Goal: Task Accomplishment & Management: Complete application form

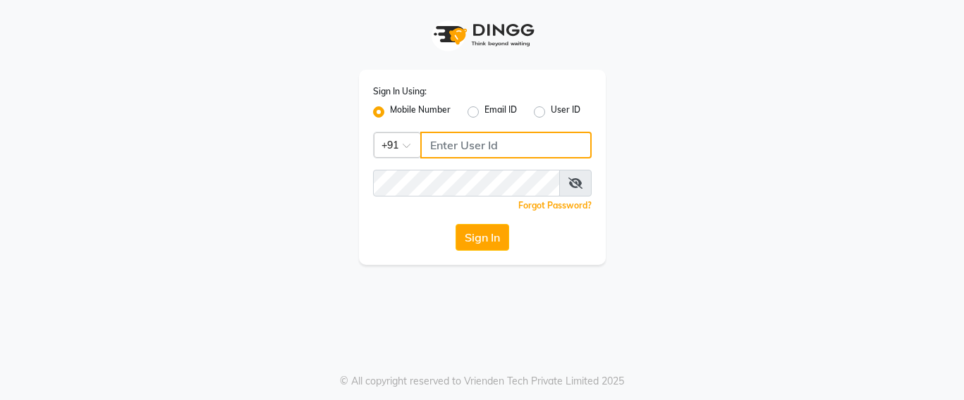
click at [438, 157] on input "Username" at bounding box center [505, 145] width 171 height 27
type input "7666797294"
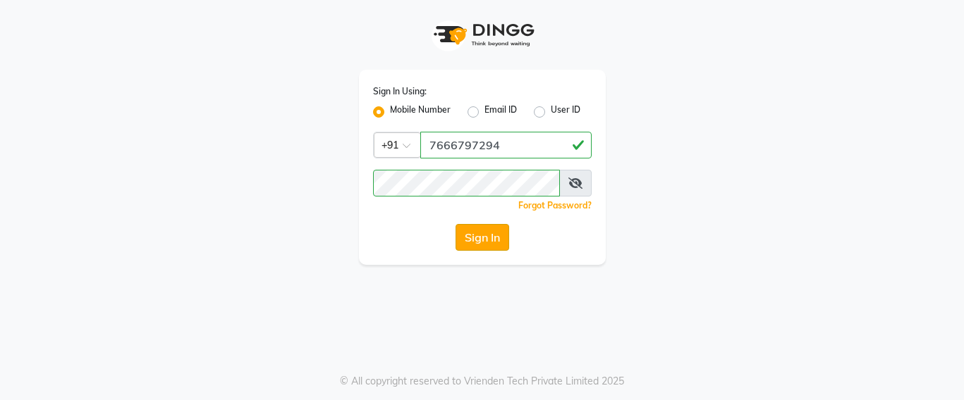
click at [473, 249] on button "Sign In" at bounding box center [482, 237] width 54 height 27
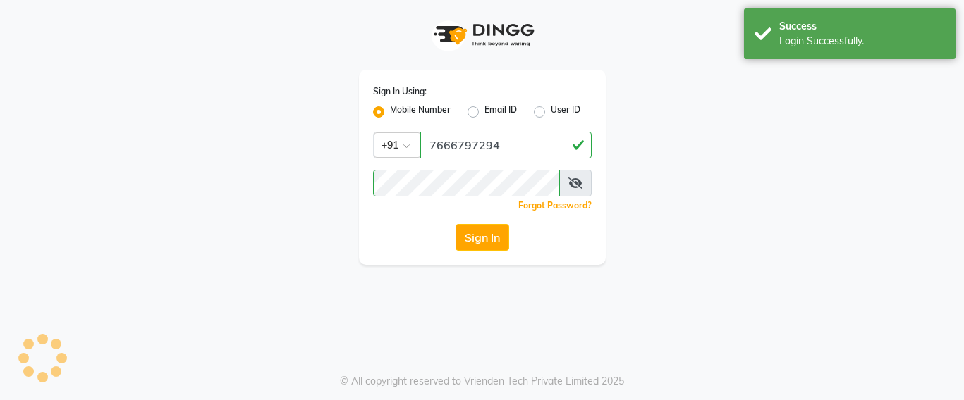
select select "service"
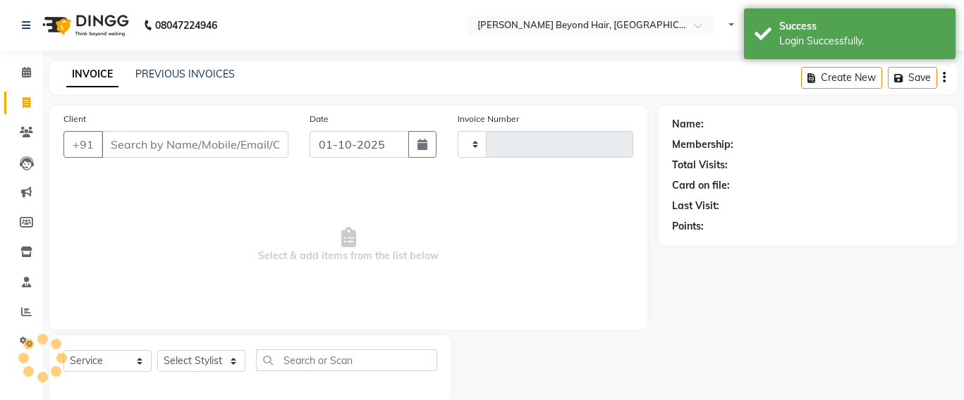
select select "en"
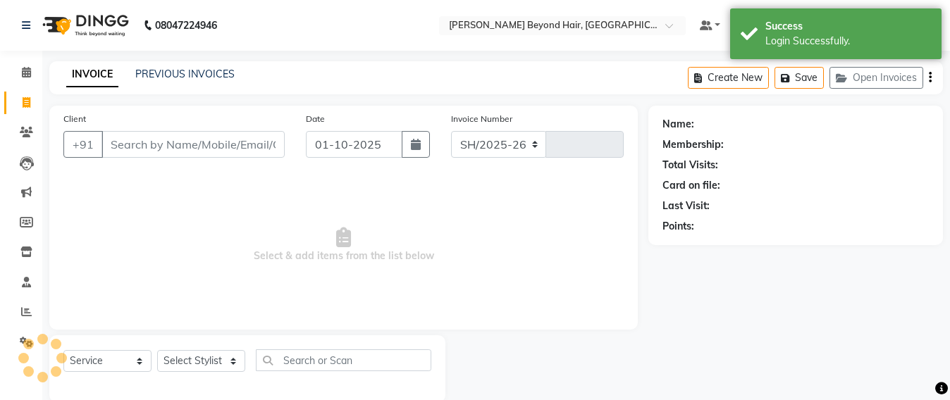
select select "6357"
type input "7048"
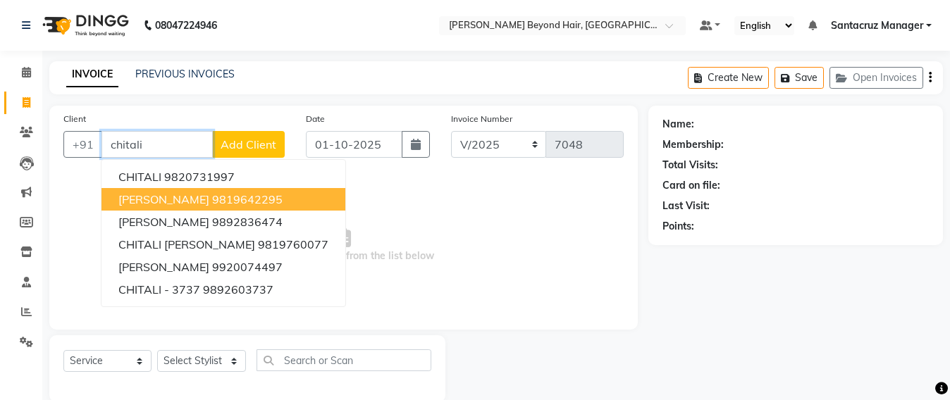
click at [154, 204] on span "[PERSON_NAME]" at bounding box center [163, 199] width 91 height 14
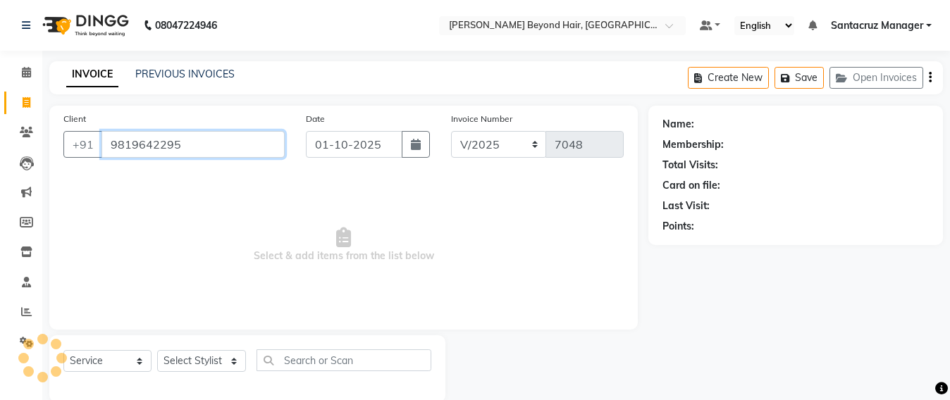
type input "9819642295"
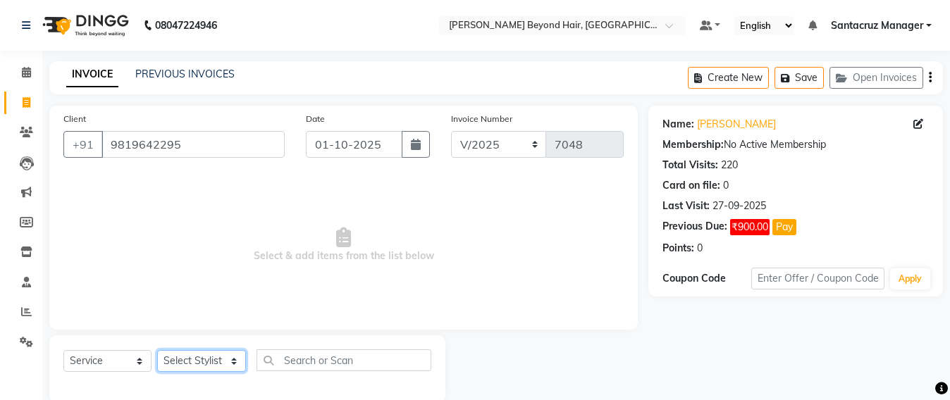
click at [216, 355] on select "Select Stylist Admin [PERSON_NAME] Sankat [PERSON_NAME] [PERSON_NAME] [PERSON_N…" at bounding box center [201, 361] width 89 height 22
select select "47899"
click at [157, 350] on select "Select Stylist Admin [PERSON_NAME] Sankat [PERSON_NAME] [PERSON_NAME] [PERSON_N…" at bounding box center [201, 361] width 89 height 22
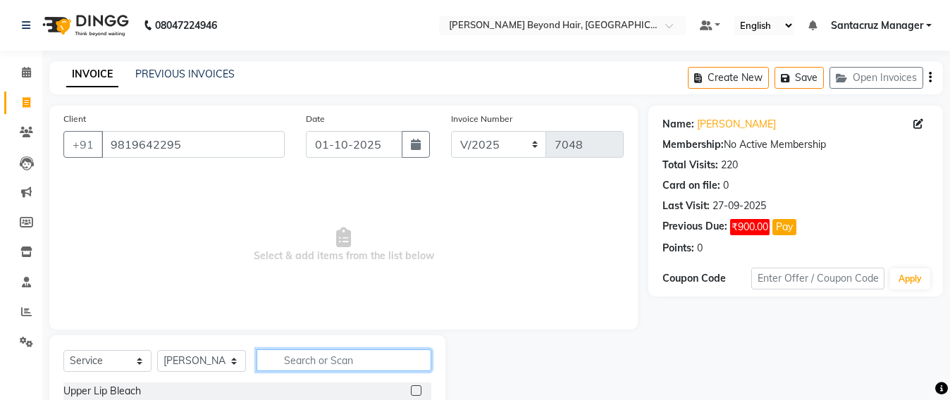
click at [291, 355] on input "text" at bounding box center [344, 361] width 175 height 22
type input "wash"
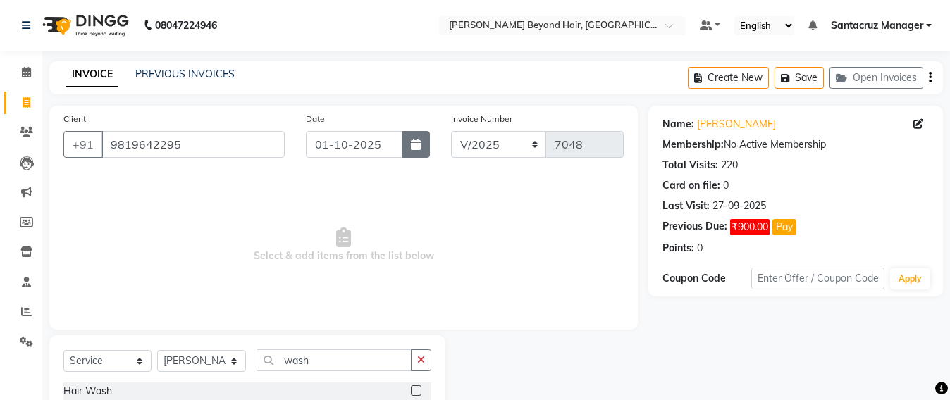
click at [425, 146] on button "button" at bounding box center [416, 144] width 28 height 27
select select "10"
select select "2025"
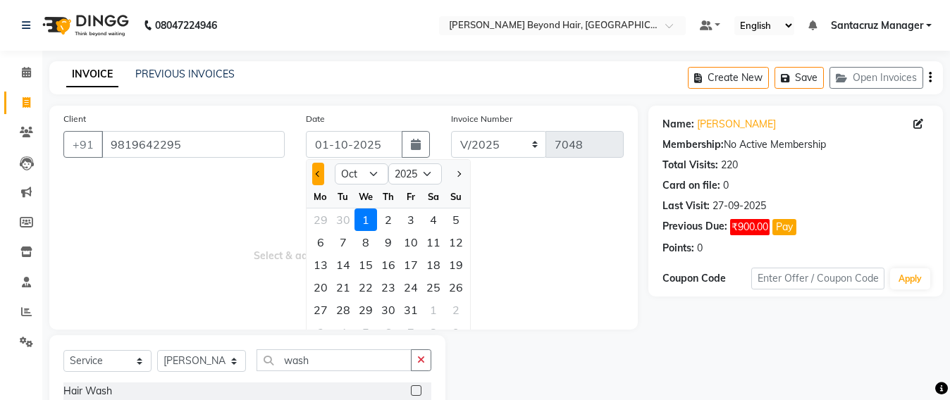
click at [320, 172] on span "Previous month" at bounding box center [319, 174] width 6 height 6
select select "9"
click at [60, 240] on div "Client [PHONE_NUMBER] Date [DATE] Jan Feb Mar Apr May Jun [DATE] Aug Sep Oct No…" at bounding box center [343, 218] width 589 height 224
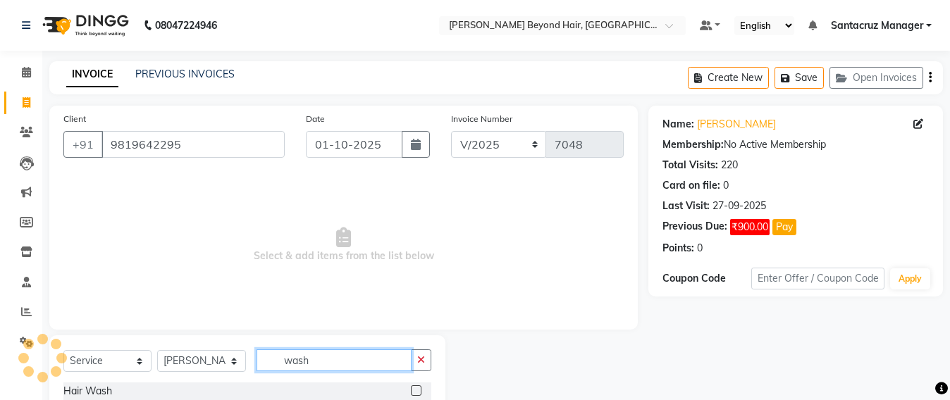
click at [333, 360] on input "wash" at bounding box center [334, 361] width 155 height 22
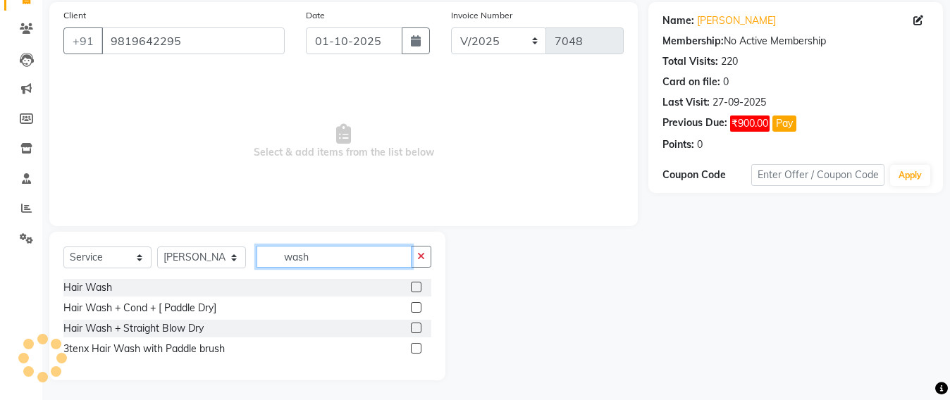
scroll to position [105, 0]
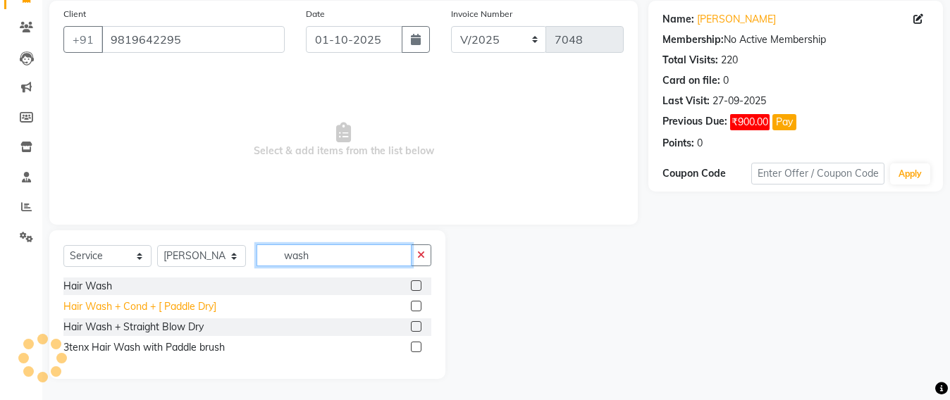
type input "wash"
click at [142, 309] on div "Hair Wash + Cond + [ Paddle Dry]" at bounding box center [139, 307] width 153 height 15
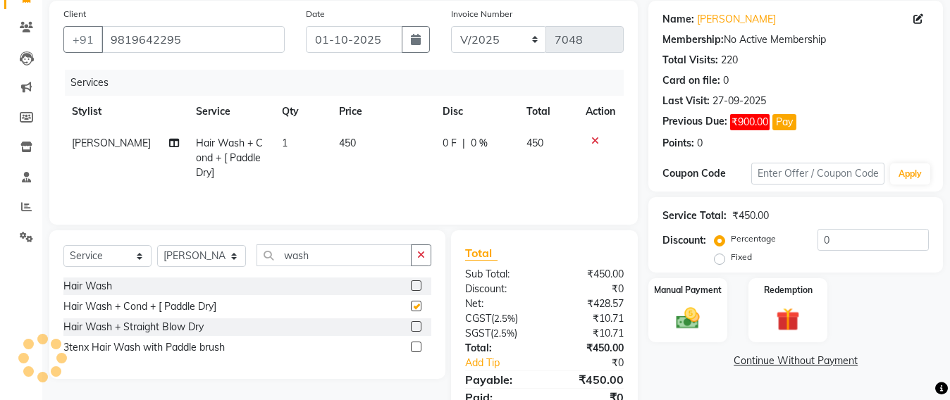
checkbox input "false"
click at [675, 322] on img at bounding box center [687, 319] width 39 height 28
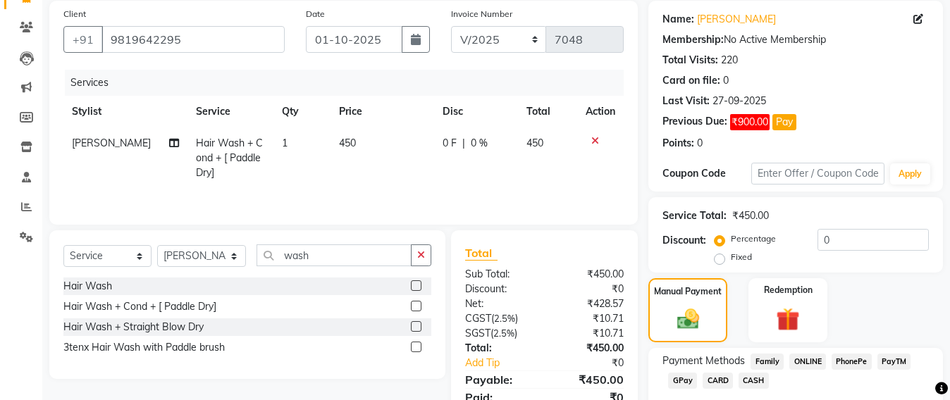
click at [677, 374] on span "GPay" at bounding box center [682, 381] width 29 height 16
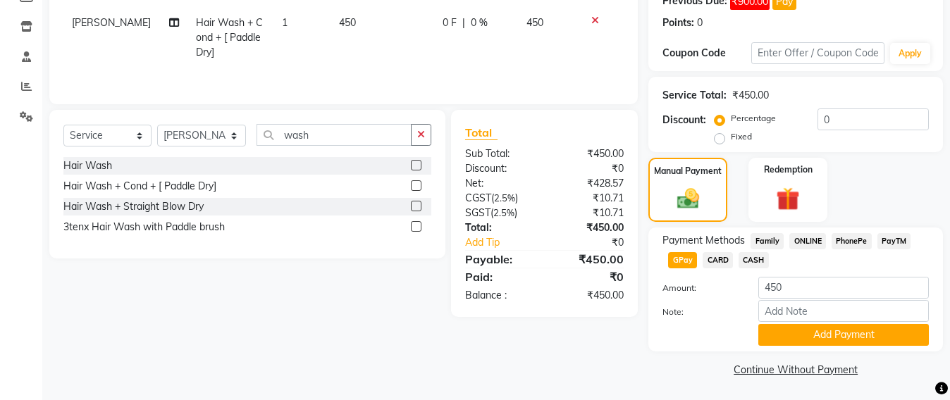
scroll to position [227, 0]
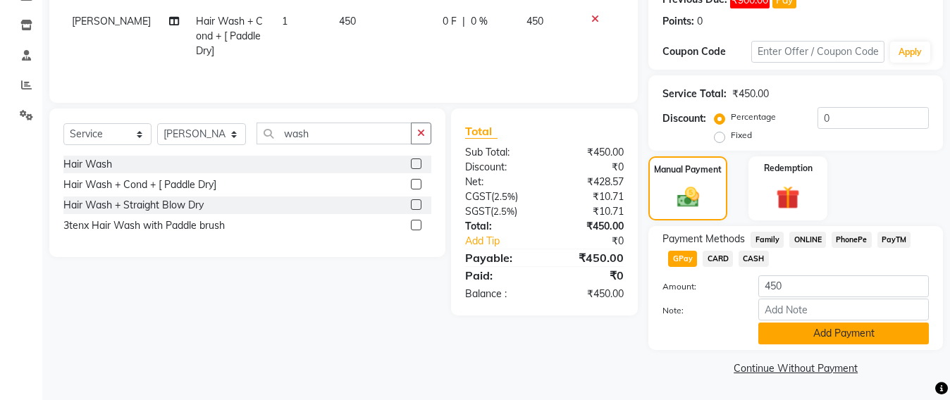
click at [838, 337] on button "Add Payment" at bounding box center [844, 334] width 171 height 22
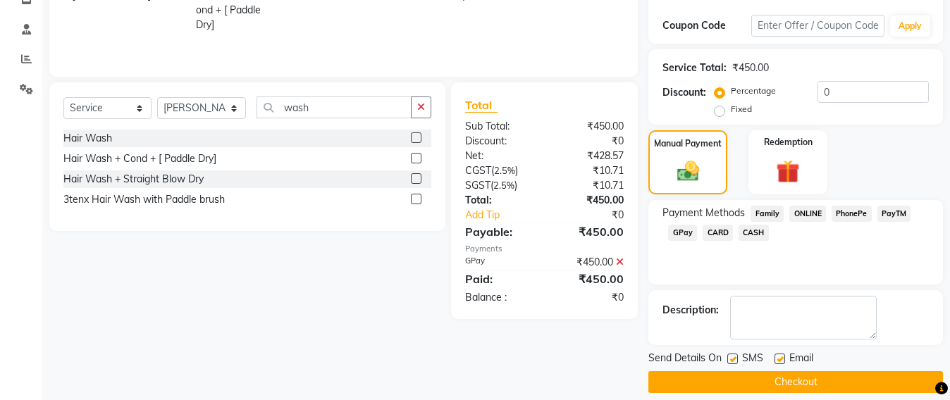
scroll to position [267, 0]
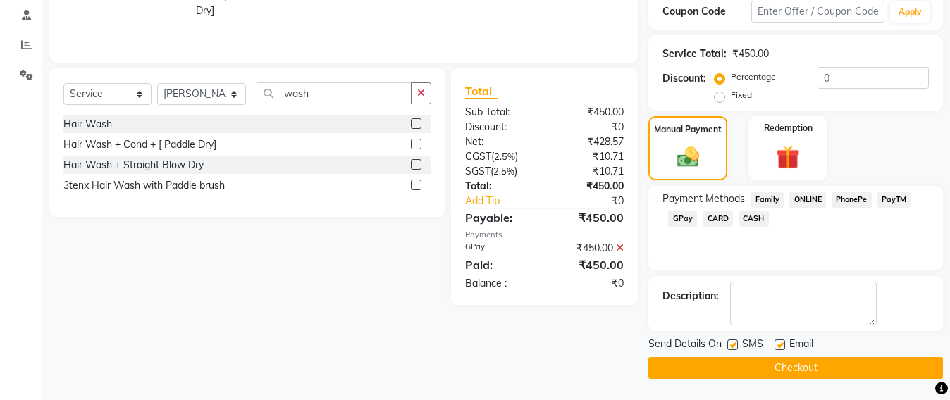
click at [804, 374] on button "Checkout" at bounding box center [796, 368] width 295 height 22
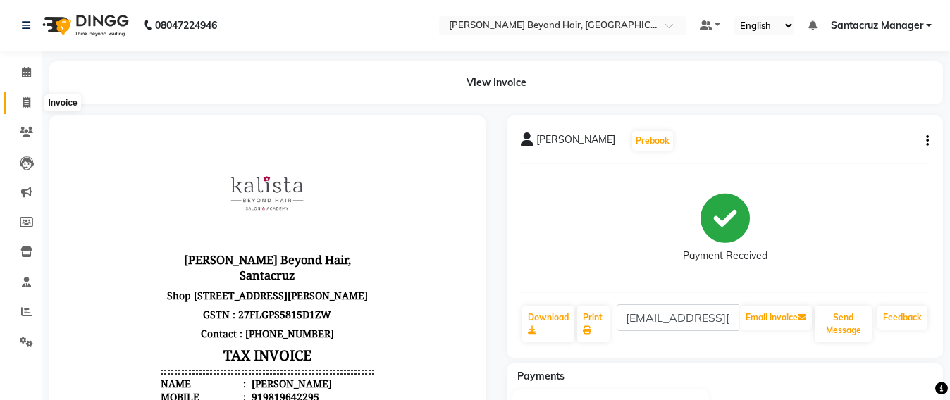
click at [22, 108] on span at bounding box center [26, 103] width 25 height 16
select select "service"
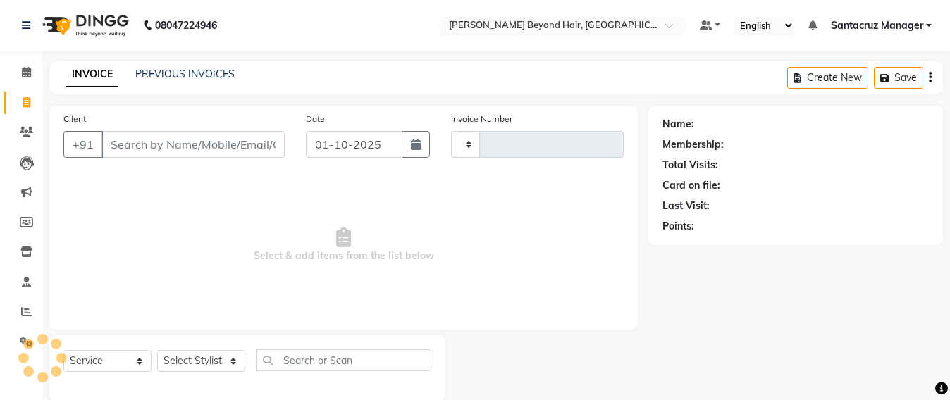
scroll to position [23, 0]
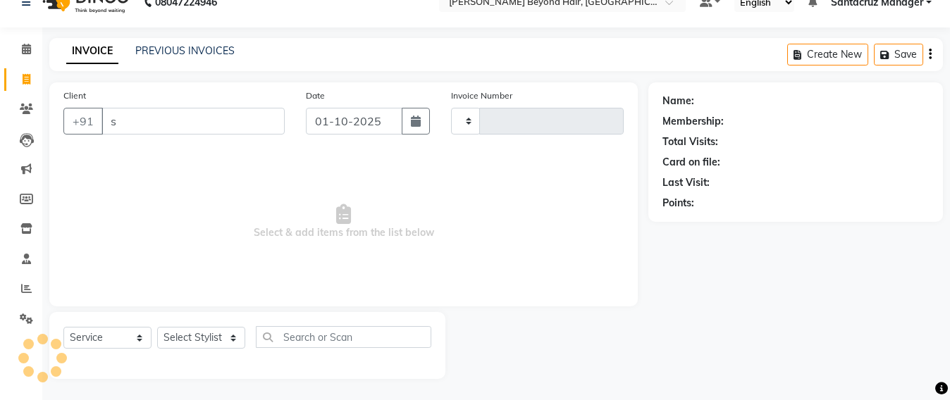
type input "sa"
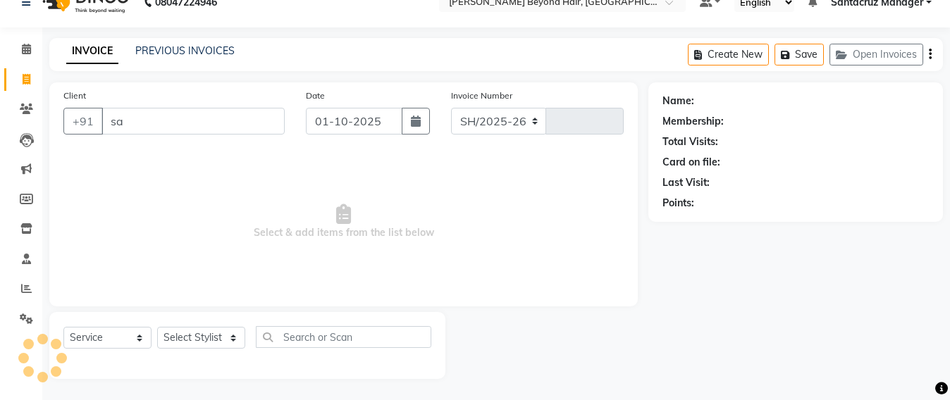
select select "6357"
type input "7049"
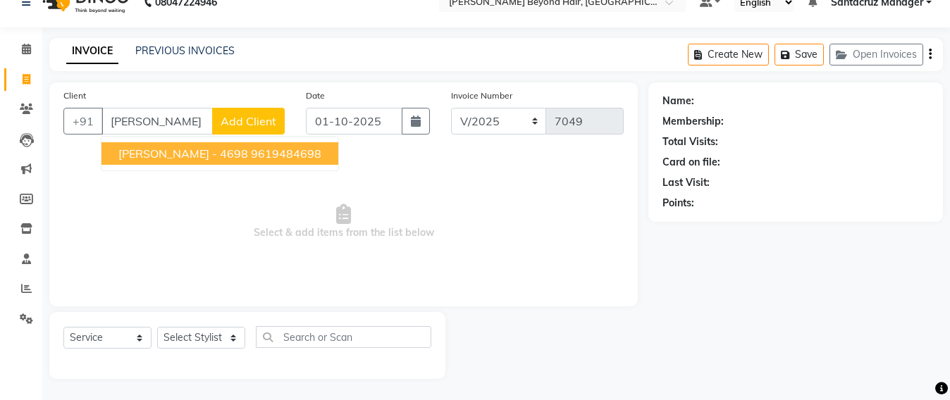
click at [159, 159] on span "[PERSON_NAME] - 4698" at bounding box center [183, 154] width 130 height 14
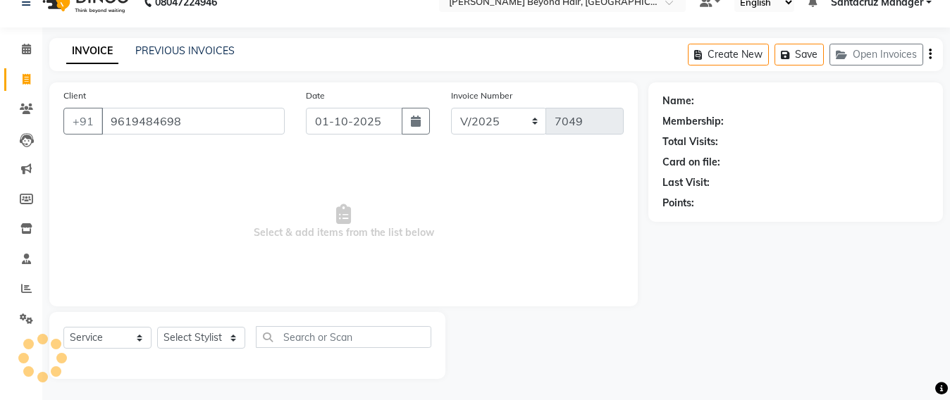
type input "9619484698"
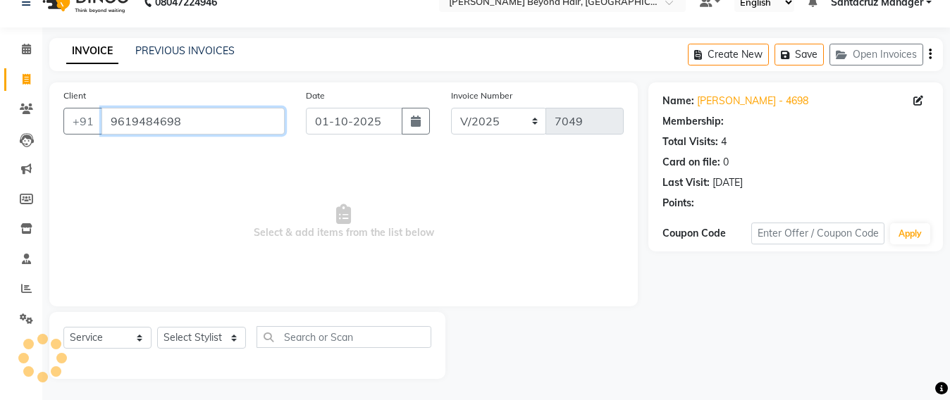
click at [188, 117] on input "9619484698" at bounding box center [193, 121] width 183 height 27
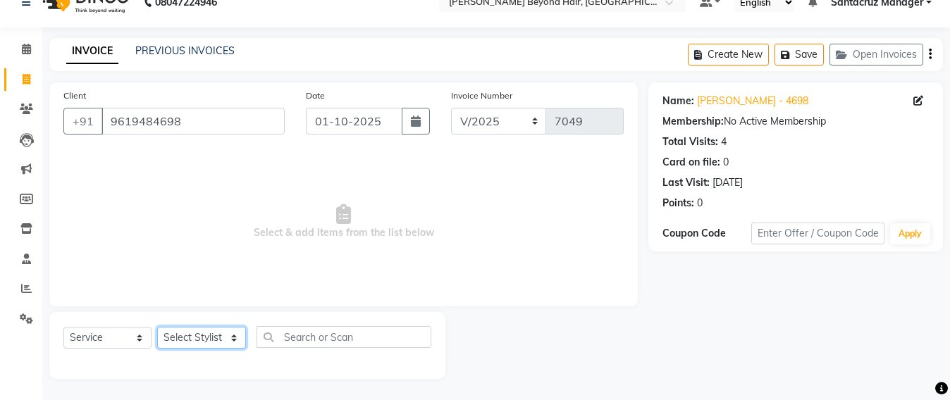
click at [194, 335] on select "Select Stylist Admin [PERSON_NAME] Sankat [PERSON_NAME] [PERSON_NAME] [PERSON_N…" at bounding box center [201, 338] width 89 height 22
select select "90952"
click at [157, 327] on select "Select Stylist Admin [PERSON_NAME] Sankat [PERSON_NAME] [PERSON_NAME] [PERSON_N…" at bounding box center [201, 338] width 89 height 22
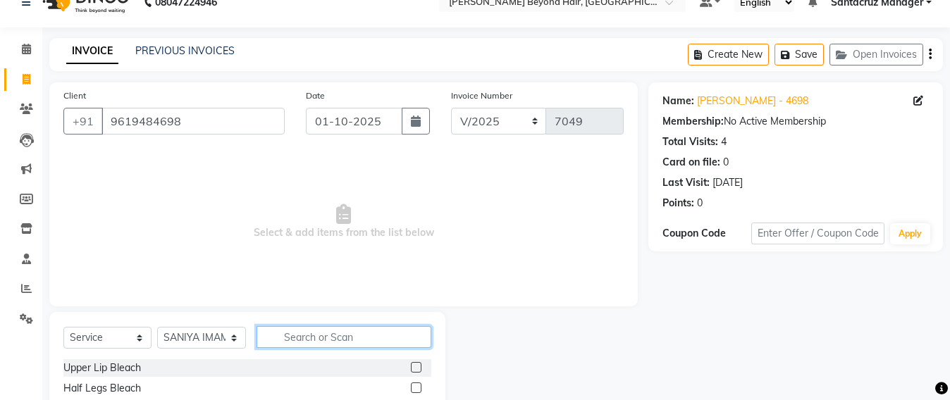
click at [308, 338] on input "text" at bounding box center [344, 337] width 175 height 22
type input "was"
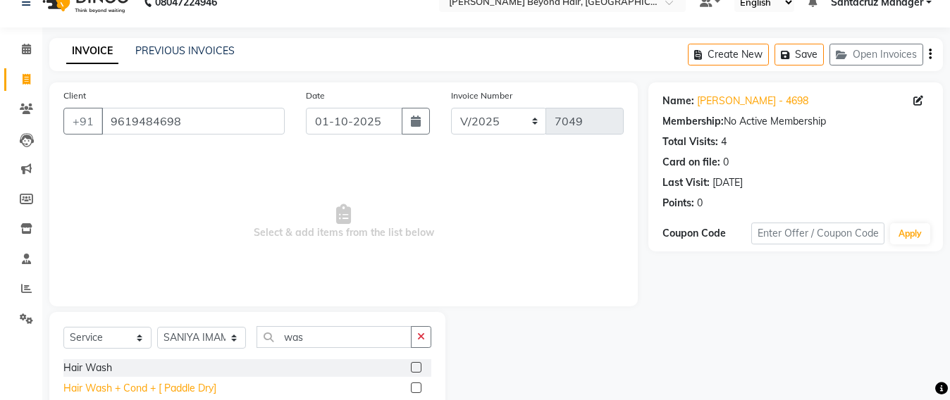
click at [211, 387] on div "Hair Wash + Cond + [ Paddle Dry]" at bounding box center [139, 388] width 153 height 15
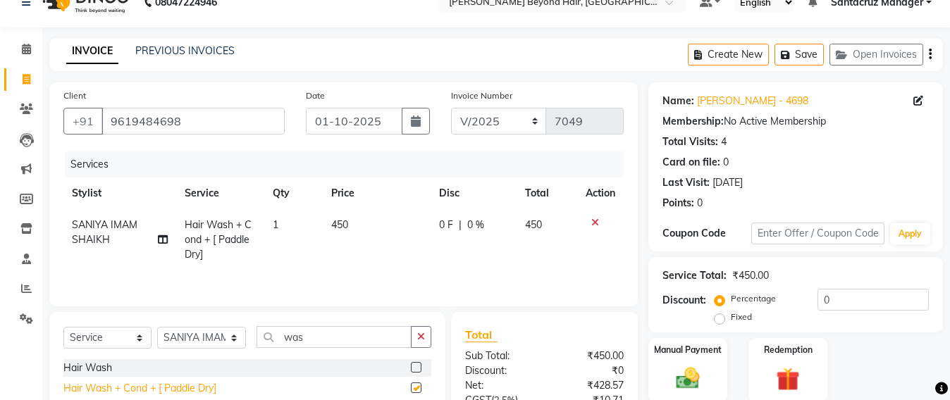
checkbox input "false"
click at [813, 59] on button "Save" at bounding box center [799, 55] width 49 height 22
click at [807, 55] on button "Save" at bounding box center [799, 55] width 49 height 22
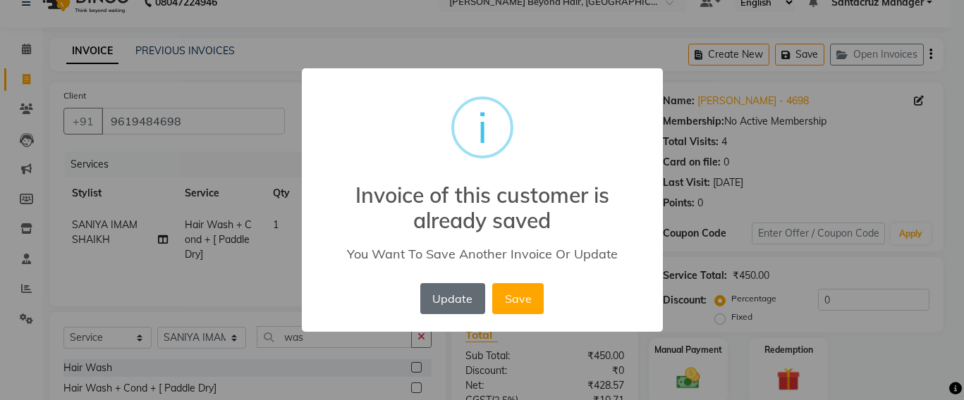
click at [469, 310] on button "Update" at bounding box center [452, 298] width 65 height 31
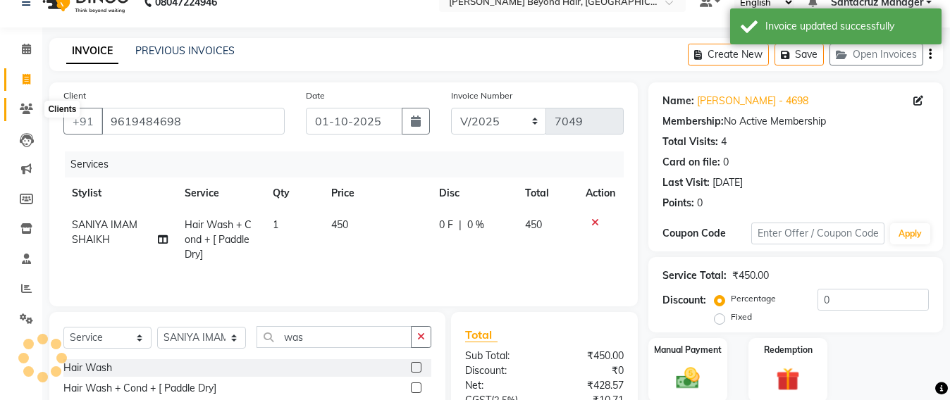
click at [22, 110] on icon at bounding box center [26, 109] width 13 height 11
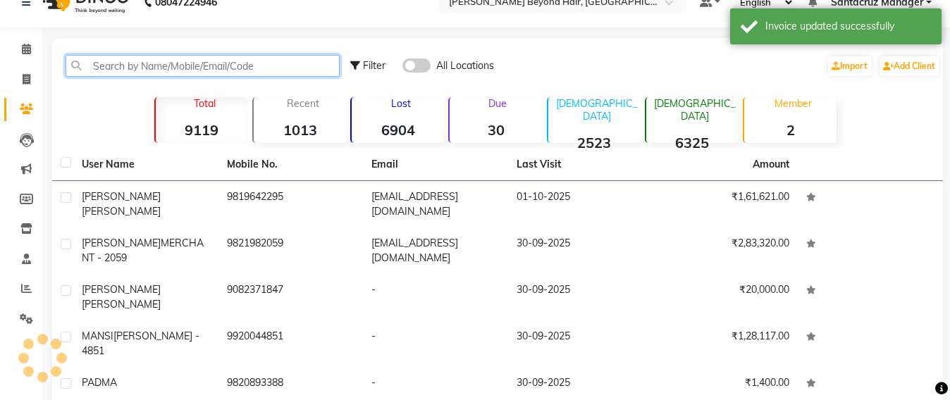
click at [143, 63] on input "text" at bounding box center [203, 66] width 274 height 22
type input "-"
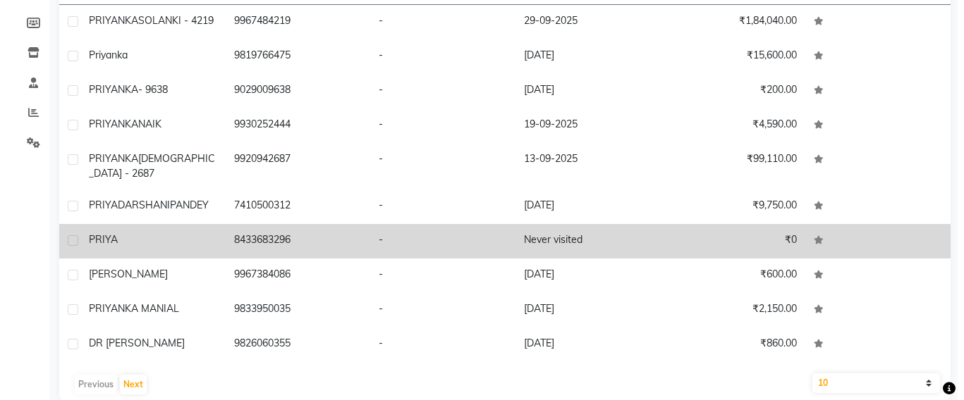
scroll to position [210, 0]
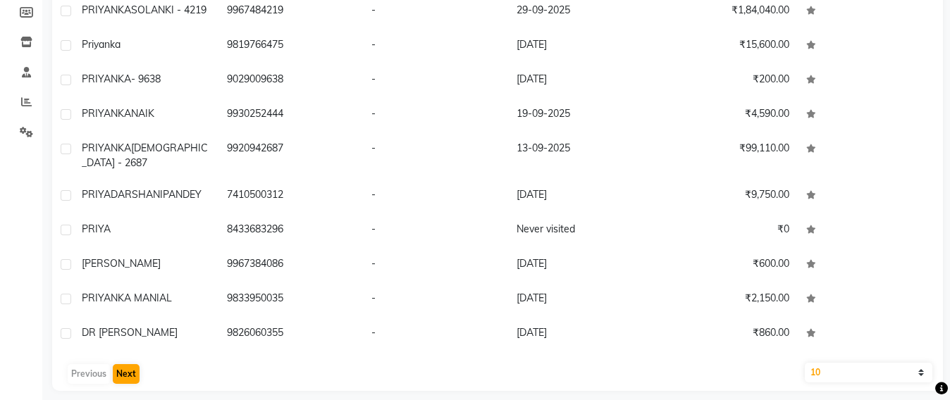
type input "priya"
click at [122, 365] on button "Next" at bounding box center [126, 375] width 27 height 20
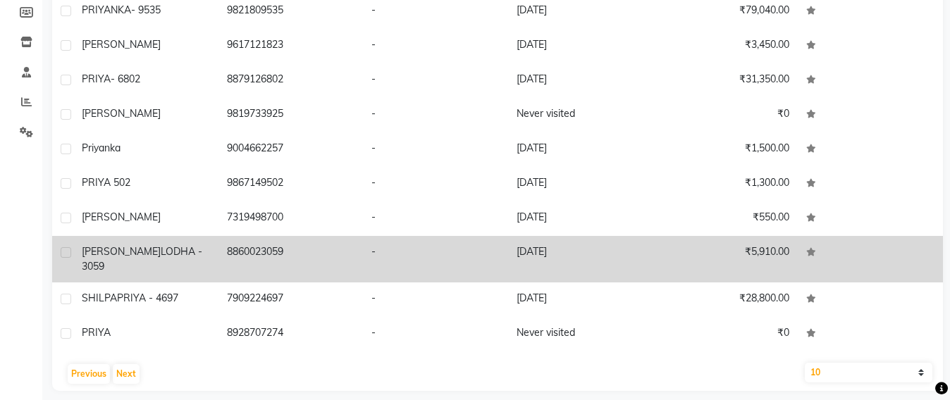
click at [267, 250] on td "8860023059" at bounding box center [291, 259] width 145 height 47
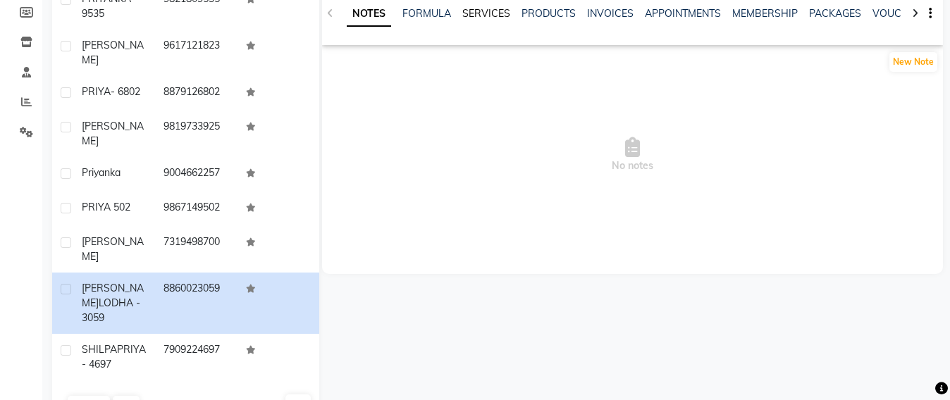
click at [479, 13] on link "SERVICES" at bounding box center [487, 13] width 48 height 13
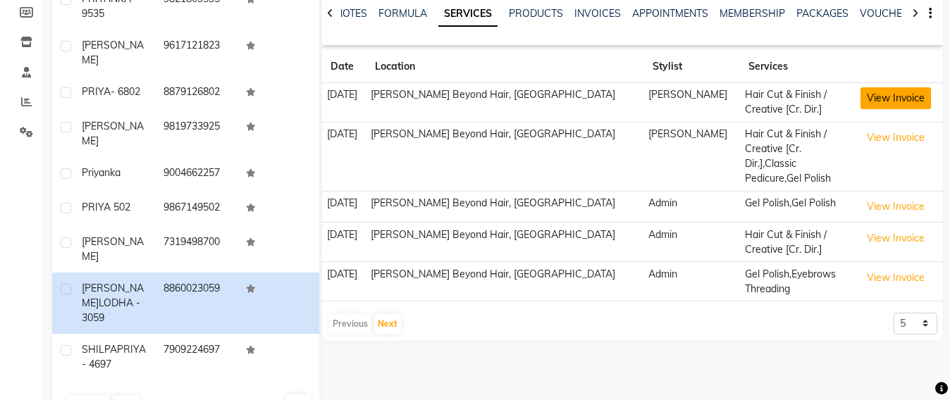
click at [898, 93] on button "View Invoice" at bounding box center [896, 98] width 71 height 22
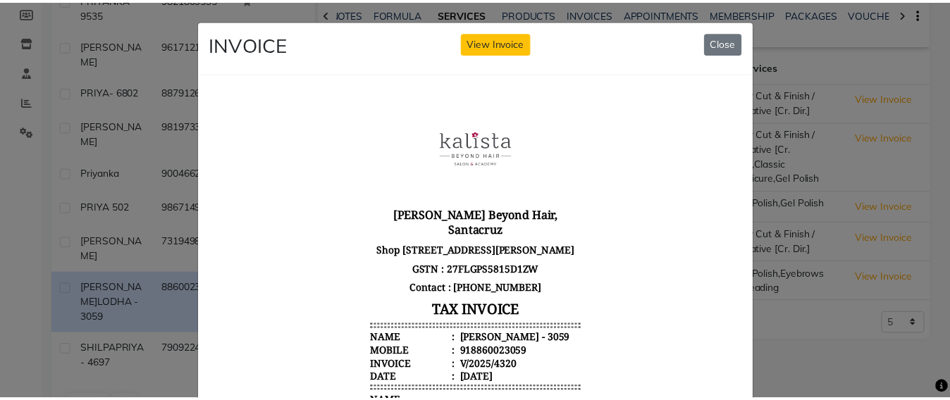
scroll to position [264, 0]
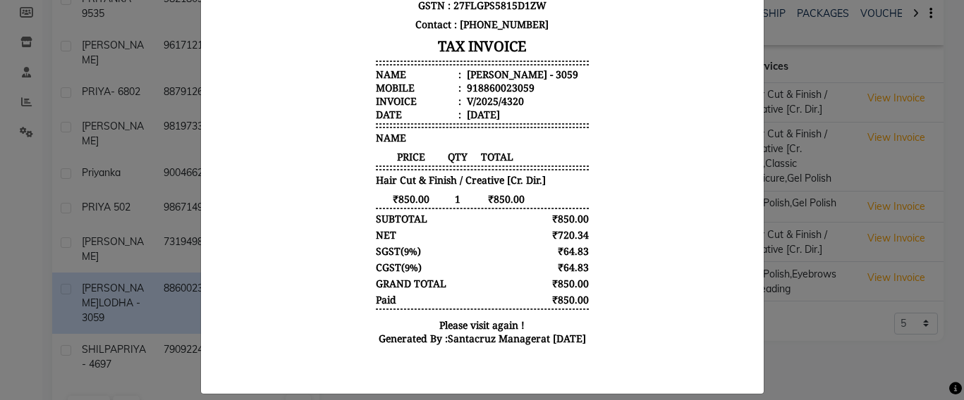
click at [849, 346] on ngb-modal-window "INVOICE View Invoice Close" at bounding box center [482, 200] width 964 height 400
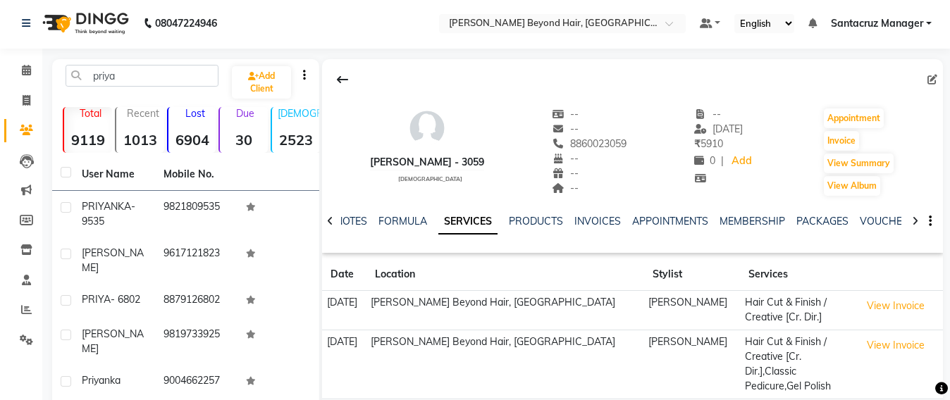
scroll to position [0, 0]
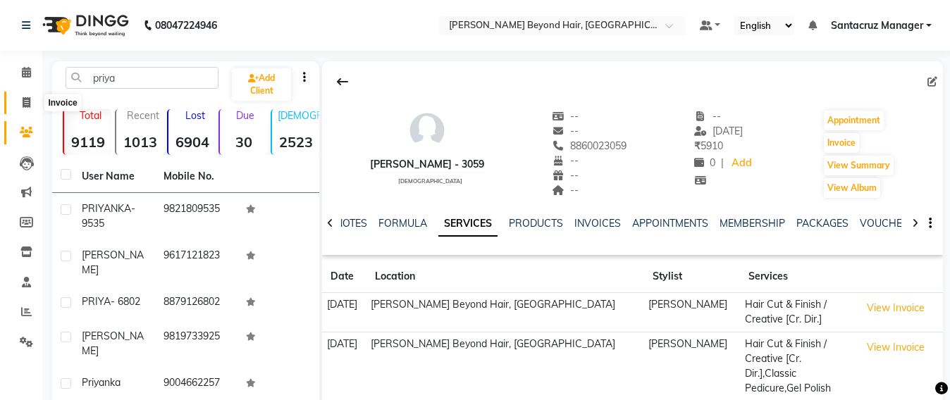
click at [16, 109] on span at bounding box center [26, 103] width 25 height 16
select select "service"
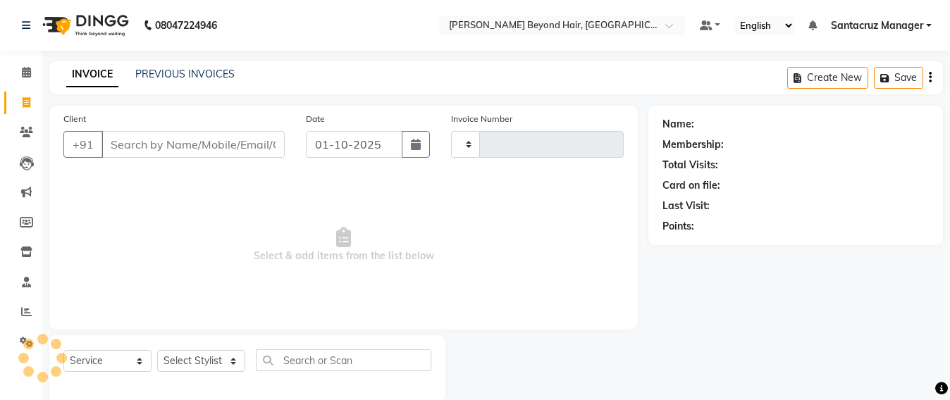
type input "7049"
select select "6357"
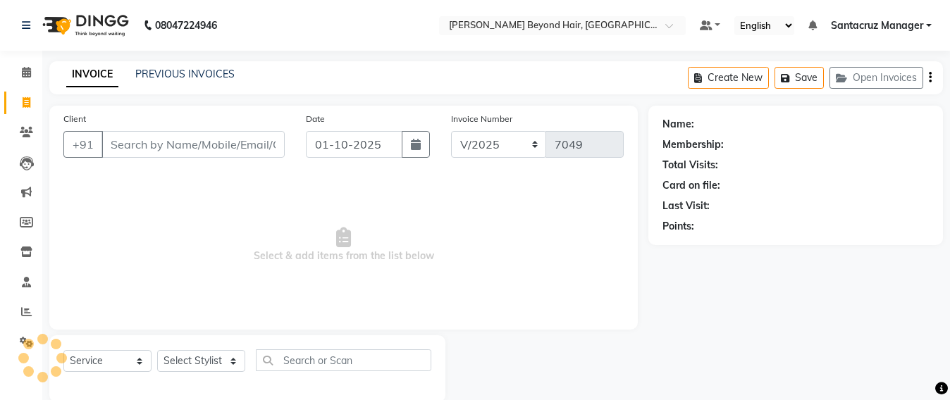
scroll to position [23, 0]
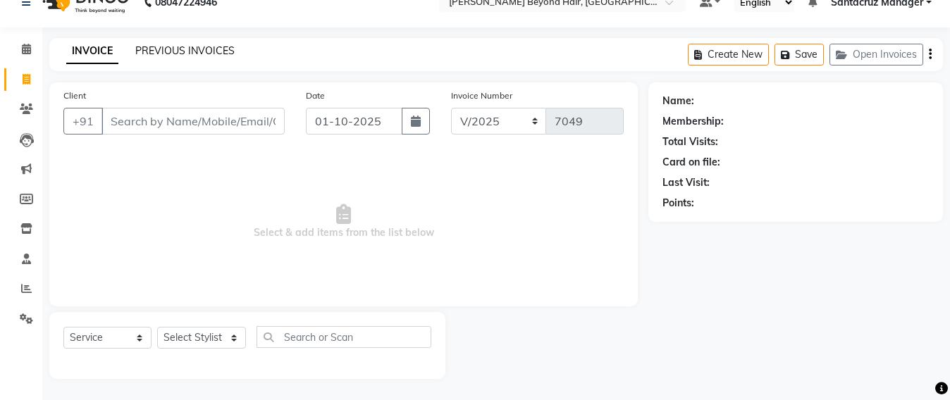
click at [167, 44] on link "PREVIOUS INVOICES" at bounding box center [184, 50] width 99 height 13
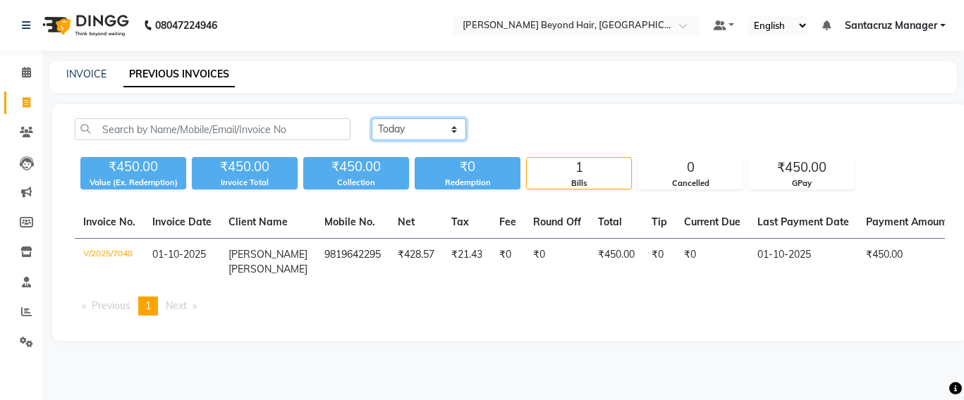
click at [431, 128] on select "[DATE] [DATE] Custom Range" at bounding box center [419, 129] width 94 height 22
select select "[DATE]"
click at [372, 118] on select "[DATE] [DATE] Custom Range" at bounding box center [419, 129] width 94 height 22
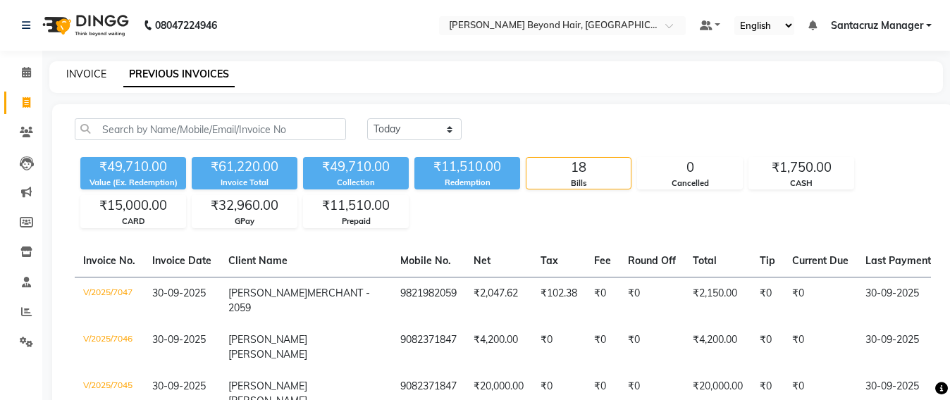
click at [82, 73] on link "INVOICE" at bounding box center [86, 74] width 40 height 13
select select "service"
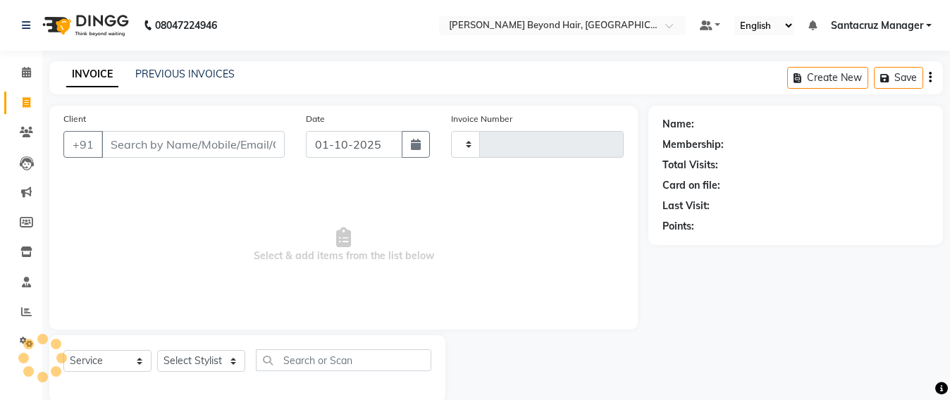
scroll to position [23, 0]
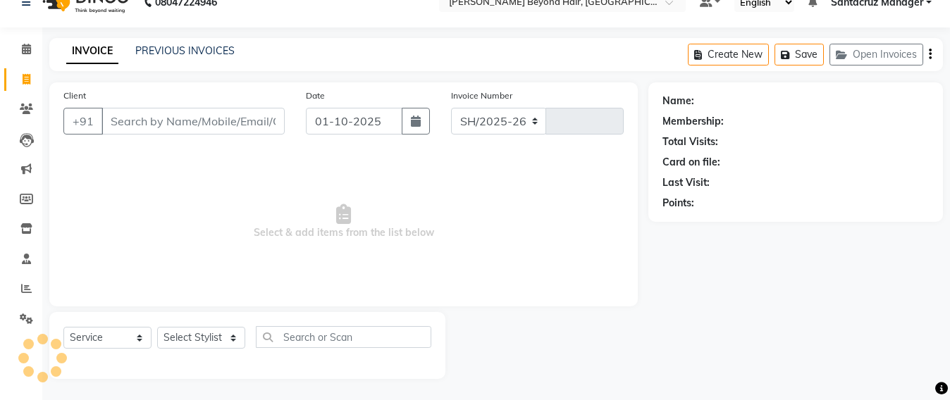
select select "6357"
type input "7049"
click at [882, 58] on button "Open Invoices" at bounding box center [877, 55] width 94 height 22
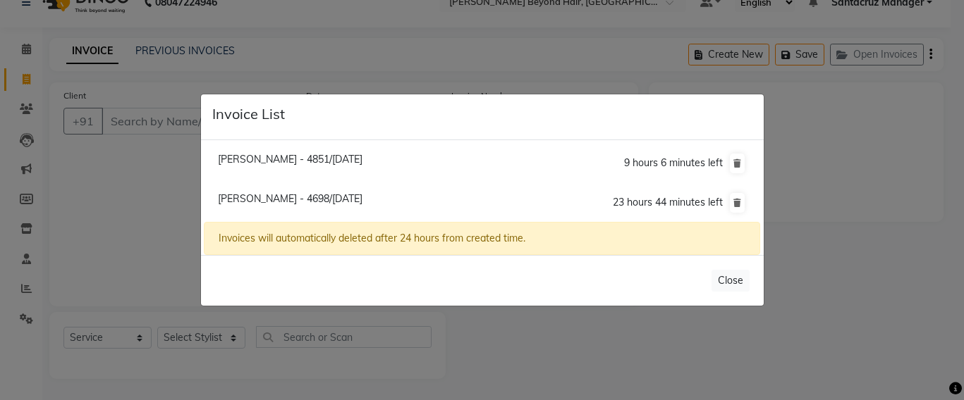
click at [314, 159] on span "[PERSON_NAME] - 4851/[DATE]" at bounding box center [290, 159] width 145 height 13
type input "9920044851"
type input "30-09-2025"
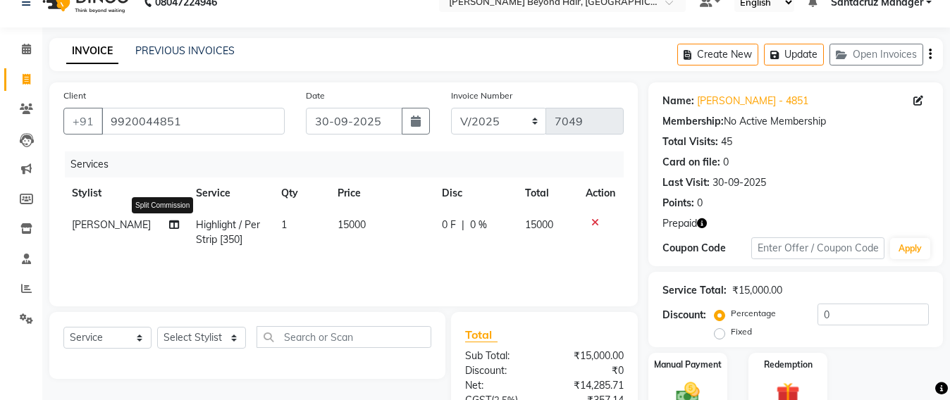
click at [169, 227] on icon at bounding box center [174, 225] width 10 height 10
select select "51588"
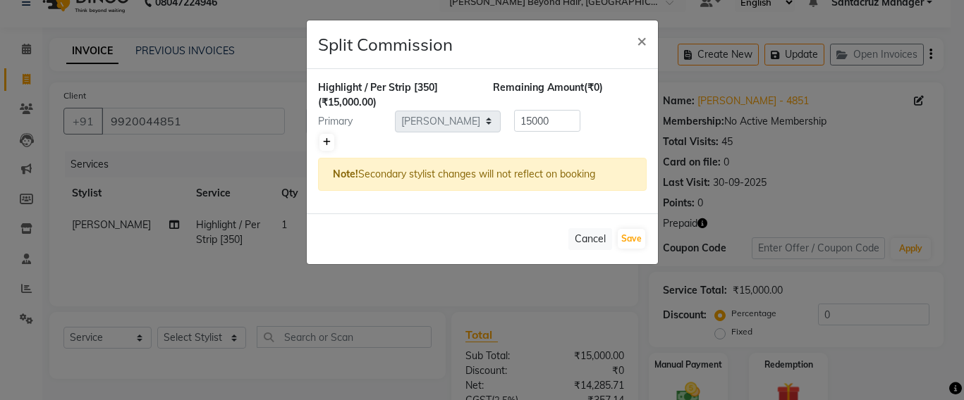
click at [323, 144] on icon at bounding box center [327, 142] width 8 height 8
type input "7500"
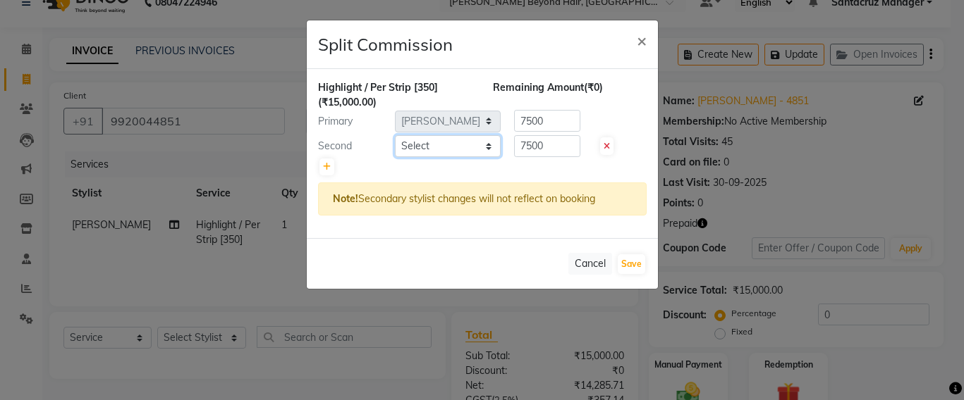
click at [442, 146] on select "Select Admin [PERSON_NAME] Sankat [PERSON_NAME] [PERSON_NAME] Jayeshree [PERSON…" at bounding box center [448, 146] width 106 height 22
select select "59106"
click at [395, 135] on select "Select Admin [PERSON_NAME] Sankat [PERSON_NAME] [PERSON_NAME] Jayeshree [PERSON…" at bounding box center [448, 146] width 106 height 22
click at [326, 166] on icon at bounding box center [327, 167] width 8 height 8
type input "5000"
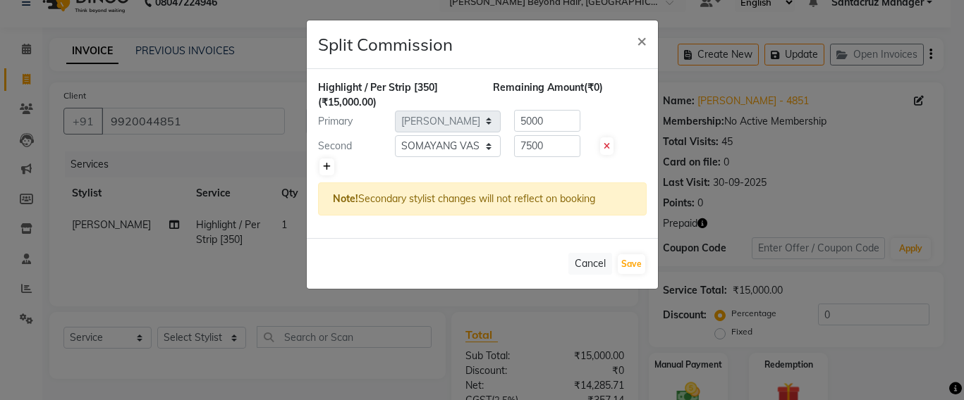
type input "5000"
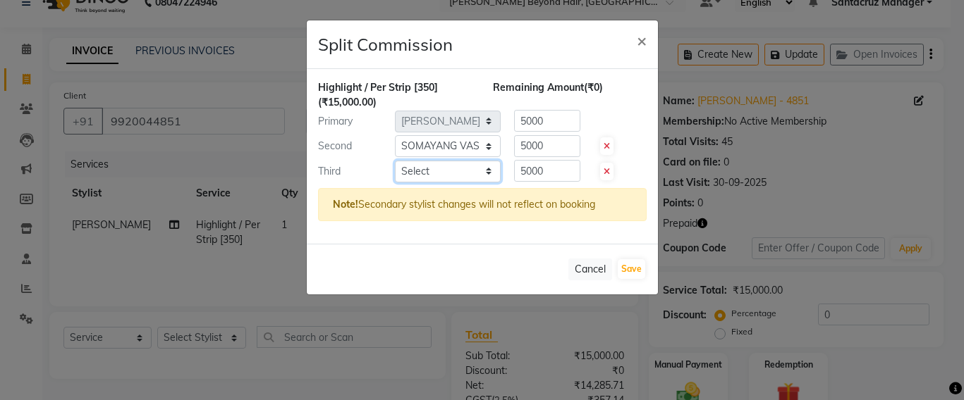
click at [492, 173] on select "Select Admin [PERSON_NAME] Sankat [PERSON_NAME] [PERSON_NAME] Jayeshree [PERSON…" at bounding box center [448, 172] width 106 height 22
select select "48409"
click at [395, 161] on select "Select Admin [PERSON_NAME] Sankat [PERSON_NAME] [PERSON_NAME] Jayeshree [PERSON…" at bounding box center [448, 172] width 106 height 22
click at [556, 176] on input "5000" at bounding box center [547, 171] width 66 height 22
type input "5"
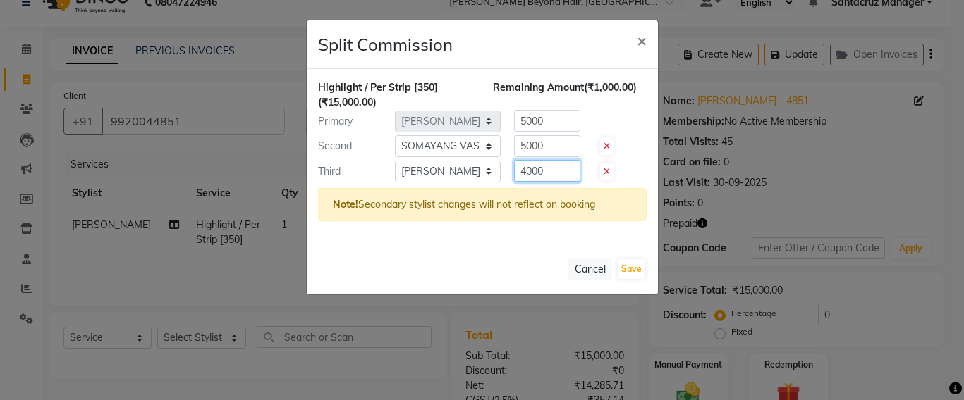
type input "4000"
click at [556, 116] on input "5000" at bounding box center [547, 121] width 66 height 22
type input "5"
type input "6000"
click at [583, 136] on div "5000" at bounding box center [544, 146] width 87 height 22
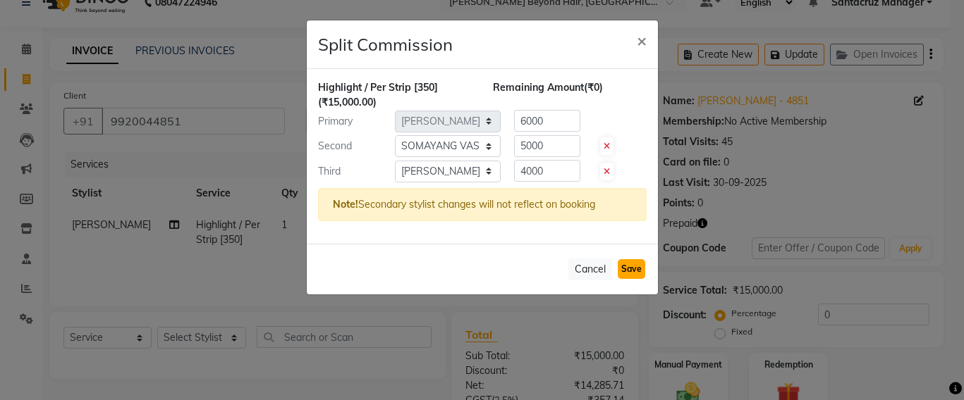
click at [628, 268] on button "Save" at bounding box center [631, 269] width 27 height 20
select select "Select"
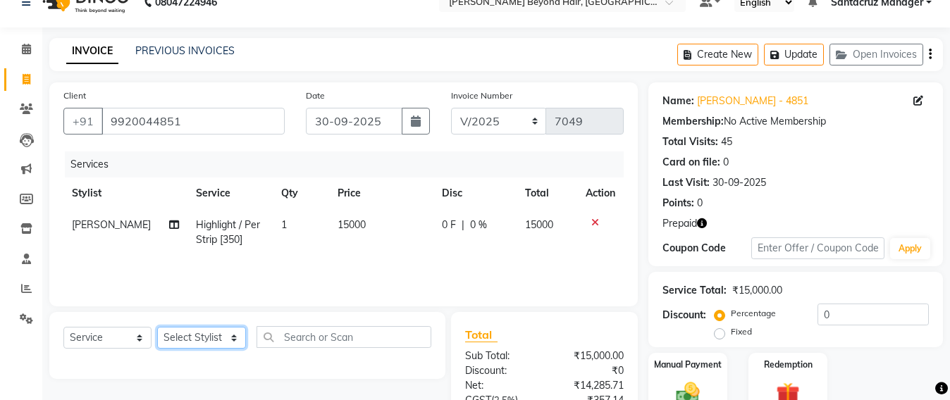
click at [227, 339] on select "Select Stylist Admin [PERSON_NAME] Sankat [PERSON_NAME] [PERSON_NAME] [PERSON_N…" at bounding box center [201, 338] width 89 height 22
select select "51588"
click at [157, 327] on select "Select Stylist Admin [PERSON_NAME] Sankat [PERSON_NAME] [PERSON_NAME] [PERSON_N…" at bounding box center [201, 338] width 89 height 22
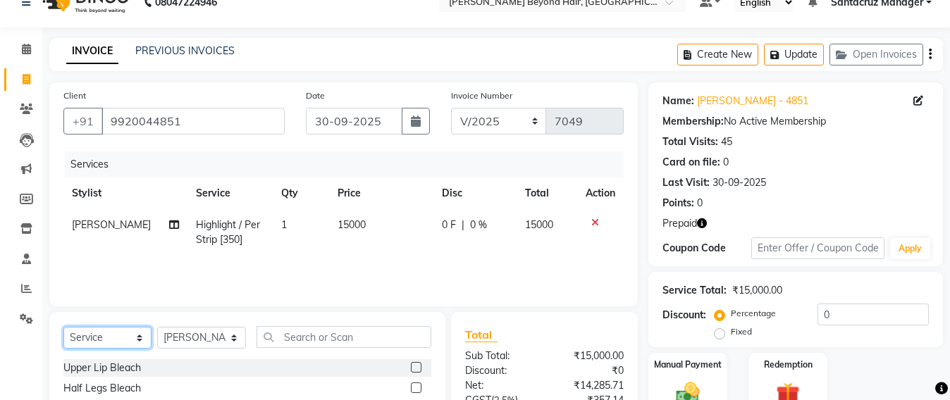
click at [126, 332] on select "Select Service Product Membership Package Voucher Prepaid Gift Card" at bounding box center [107, 338] width 88 height 22
select select "product"
click at [63, 327] on select "Select Service Product Membership Package Voucher Prepaid Gift Card" at bounding box center [107, 338] width 88 height 22
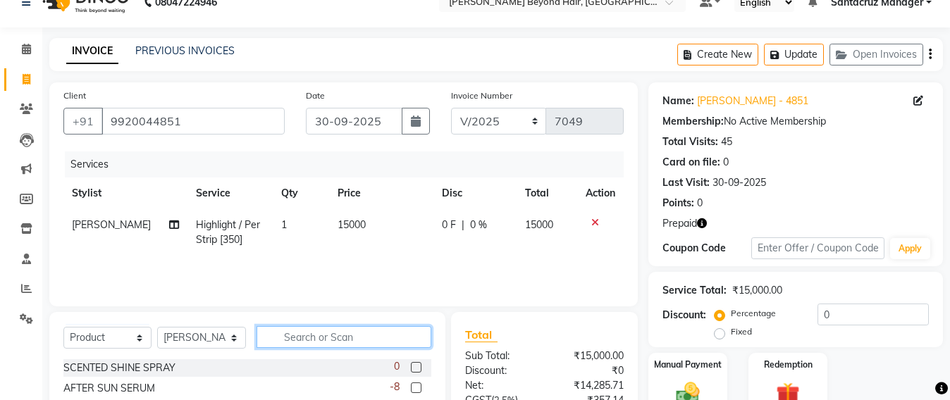
click at [290, 338] on input "text" at bounding box center [344, 337] width 175 height 22
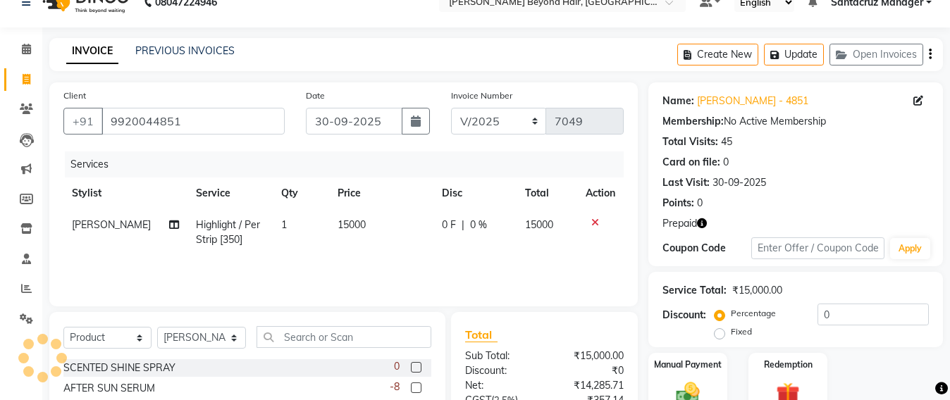
click at [169, 226] on icon at bounding box center [174, 225] width 10 height 10
select select "51588"
select select "59106"
select select "48409"
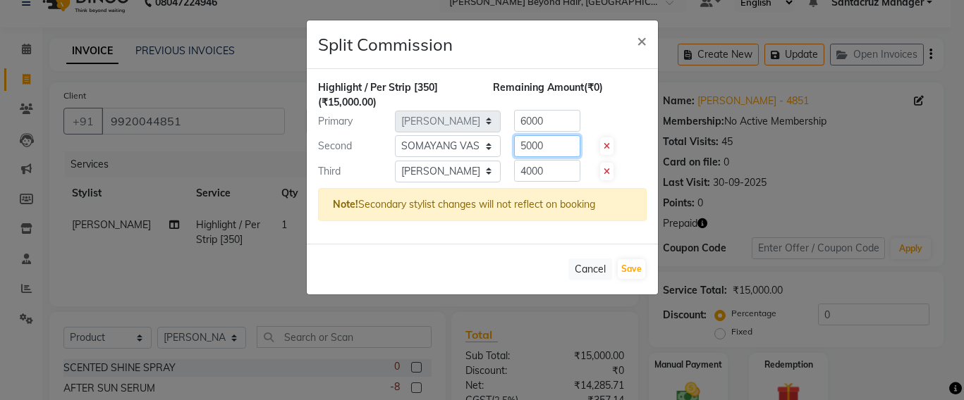
click at [561, 149] on input "5000" at bounding box center [547, 146] width 66 height 22
type input "5"
type input "35"
click at [566, 171] on input "4000" at bounding box center [547, 171] width 66 height 22
click at [561, 123] on input "6000" at bounding box center [547, 121] width 66 height 22
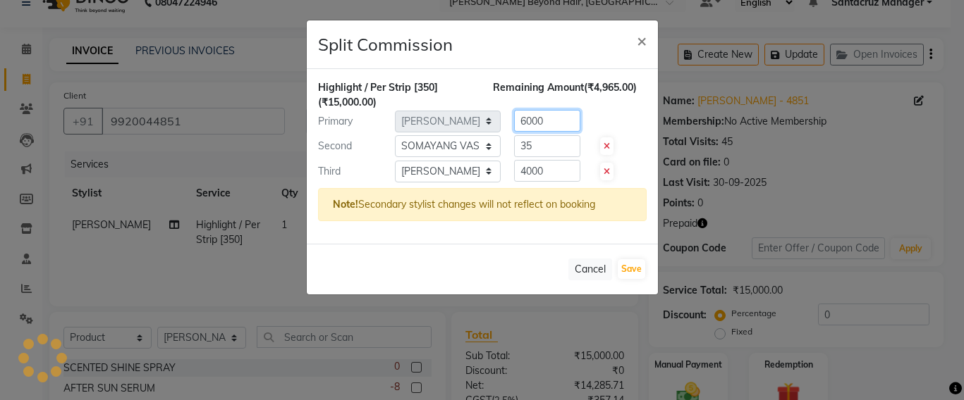
click at [552, 114] on input "6000" at bounding box center [547, 121] width 66 height 22
click at [546, 120] on input "6000" at bounding box center [547, 121] width 66 height 22
type input "6000"
click at [550, 145] on input "35" at bounding box center [547, 146] width 66 height 22
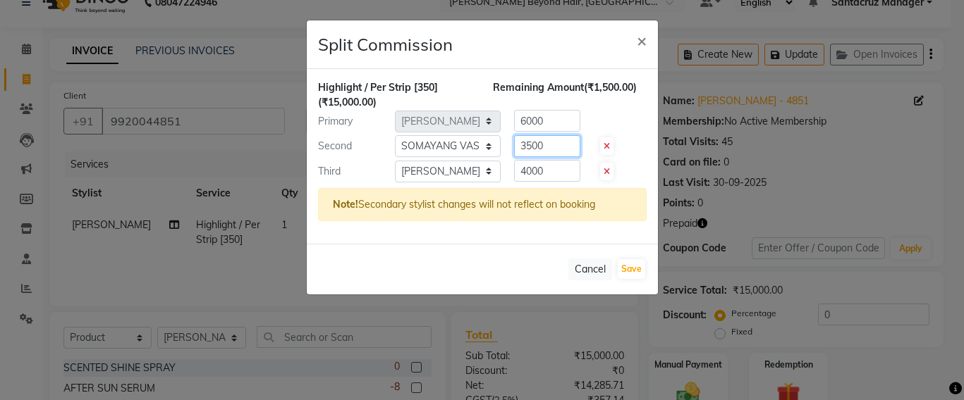
type input "3500"
click at [551, 165] on input "4000" at bounding box center [547, 171] width 66 height 22
type input "4"
type input "6"
type input "5500"
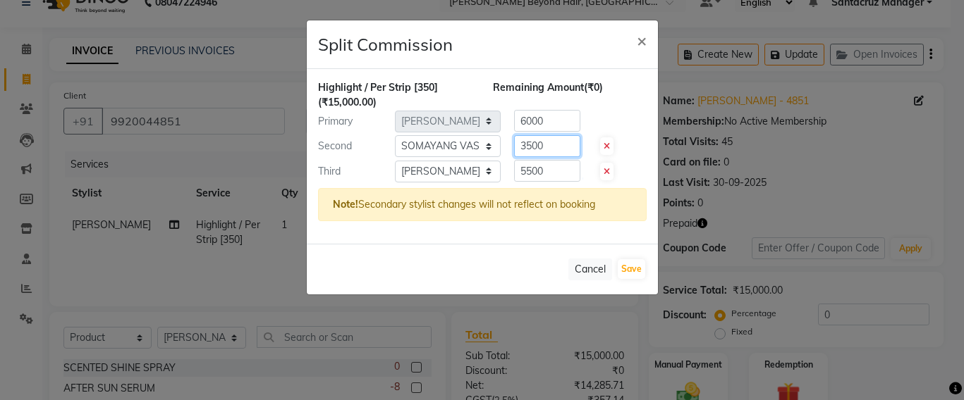
click at [560, 148] on input "3500" at bounding box center [547, 146] width 66 height 22
click at [561, 121] on input "6000" at bounding box center [547, 121] width 66 height 22
type input "6"
type input "5500"
click at [575, 147] on input "3500" at bounding box center [547, 146] width 66 height 22
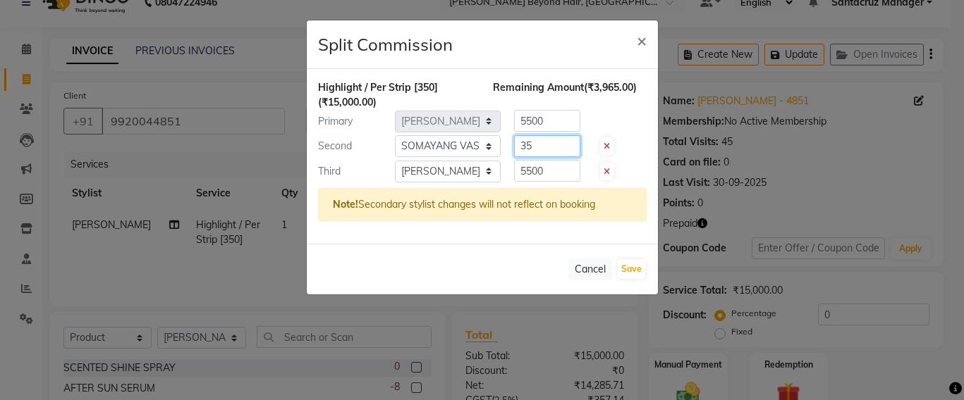
type input "3"
type input "4000"
click at [620, 270] on button "Save" at bounding box center [631, 269] width 27 height 20
select select "Select"
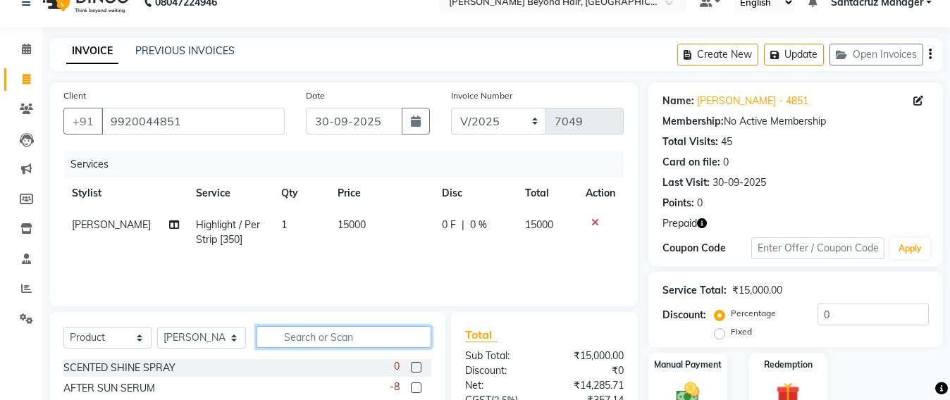
click at [303, 336] on input "text" at bounding box center [344, 337] width 175 height 22
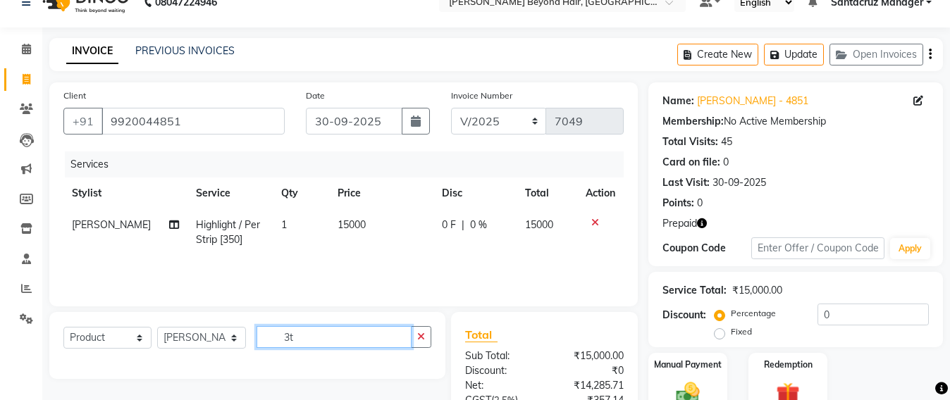
type input "3"
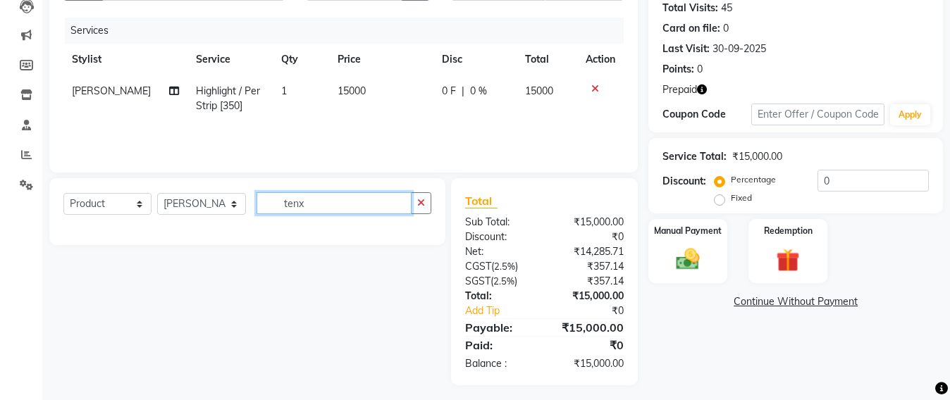
scroll to position [164, 0]
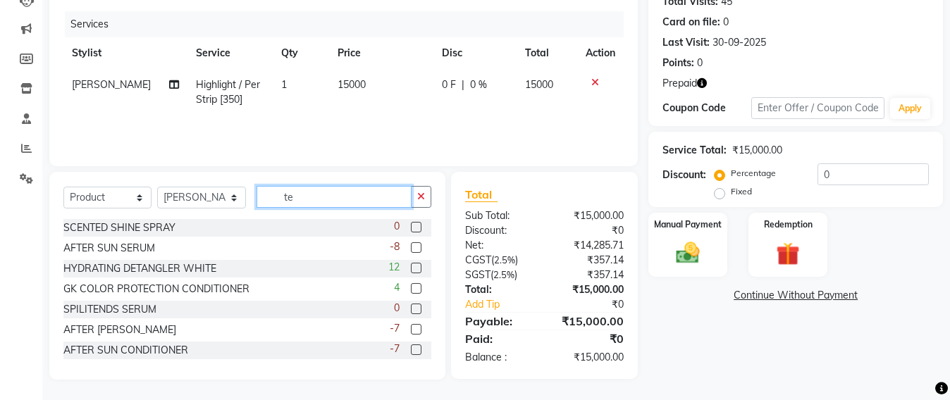
type input "t"
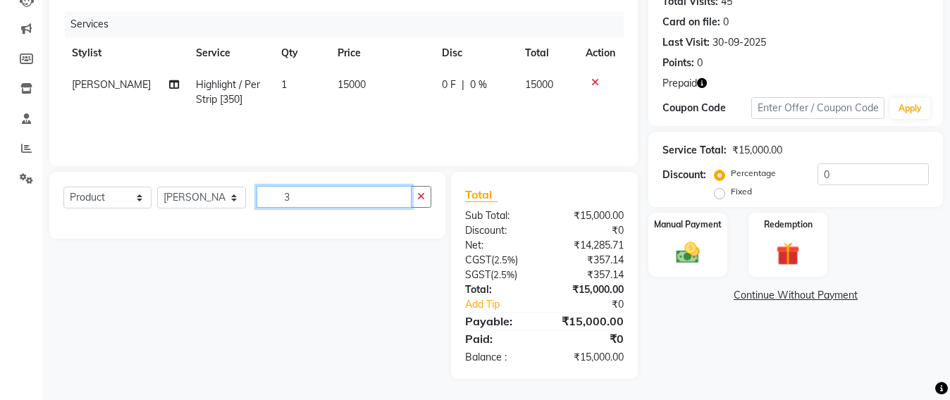
type input "3"
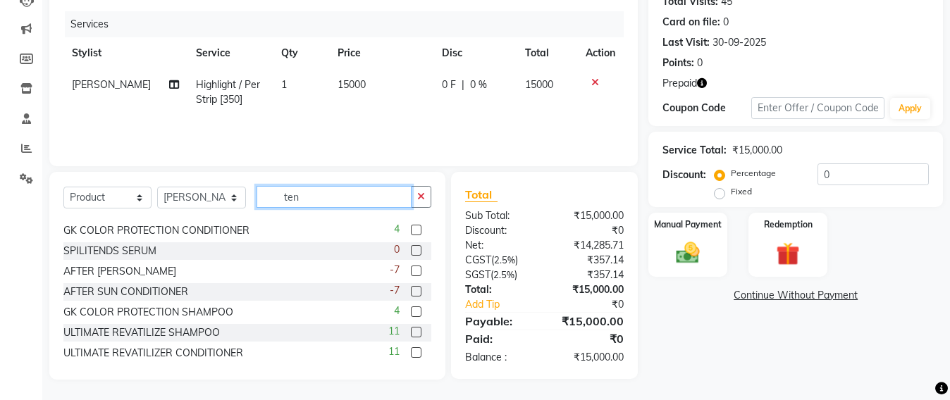
scroll to position [0, 0]
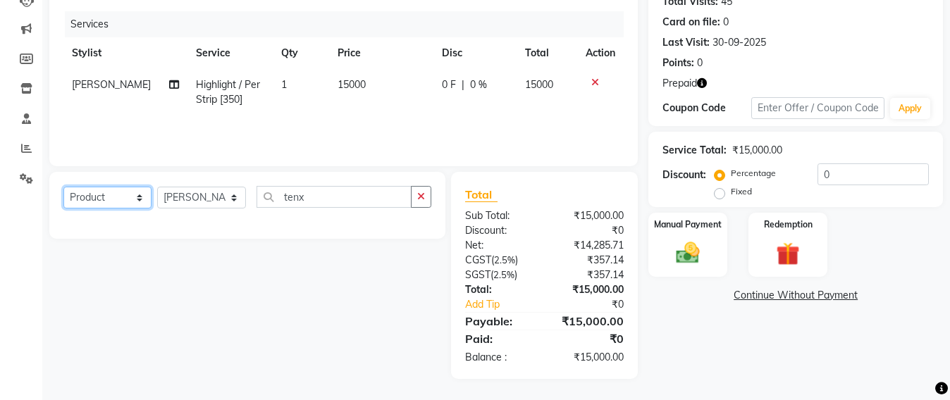
click at [128, 208] on select "Select Service Product Membership Package Voucher Prepaid Gift Card" at bounding box center [107, 198] width 88 height 22
click at [63, 187] on select "Select Service Product Membership Package Voucher Prepaid Gift Card" at bounding box center [107, 198] width 88 height 22
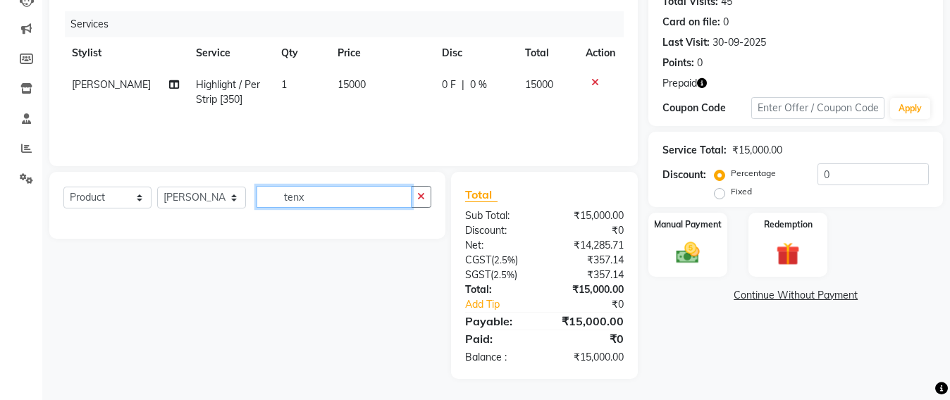
click at [325, 193] on input "tenx" at bounding box center [334, 197] width 155 height 22
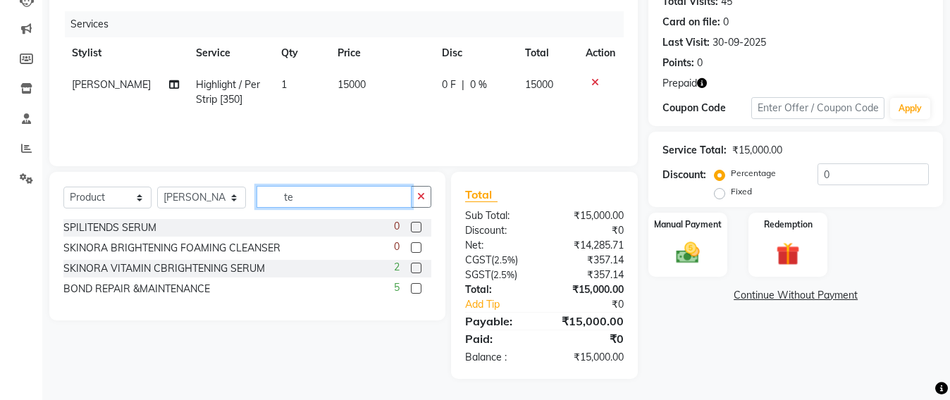
type input "t"
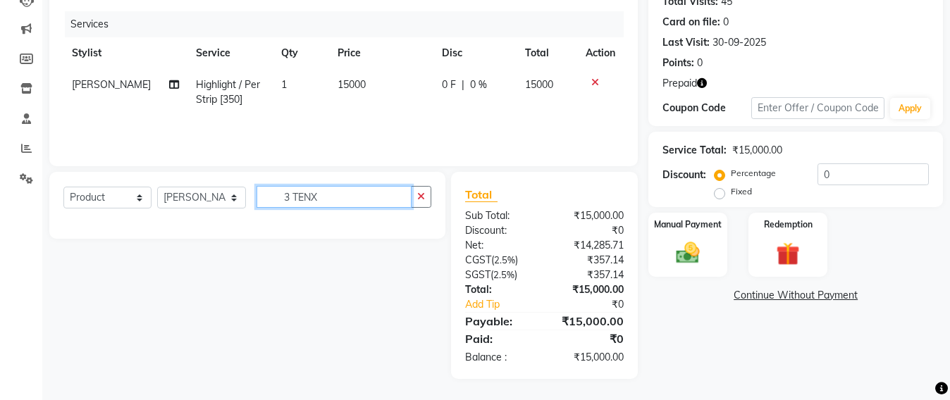
click at [349, 191] on input "3 TENX" at bounding box center [334, 197] width 155 height 22
type input "3"
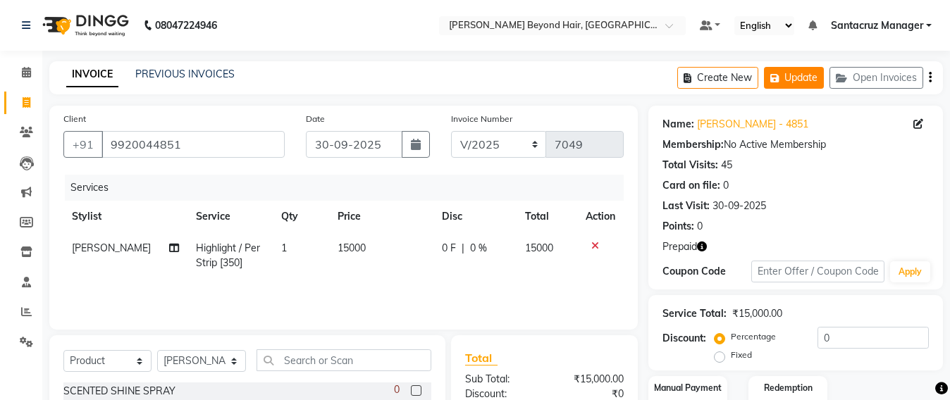
click at [795, 78] on button "Update" at bounding box center [794, 78] width 60 height 22
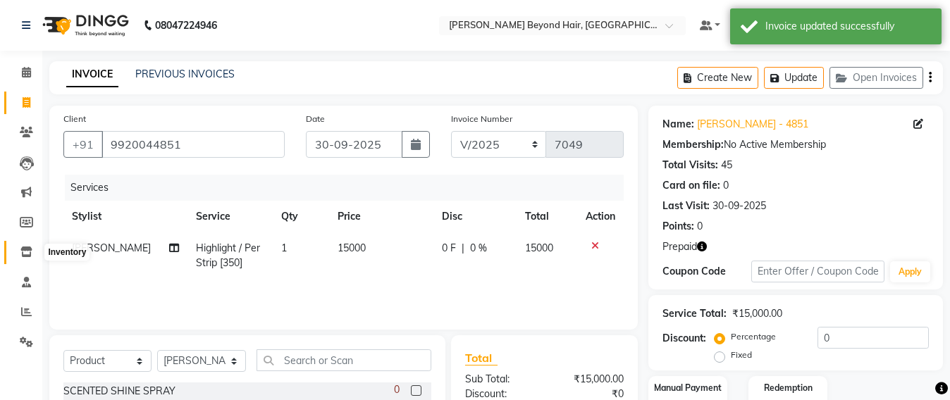
click at [20, 250] on icon at bounding box center [26, 252] width 12 height 11
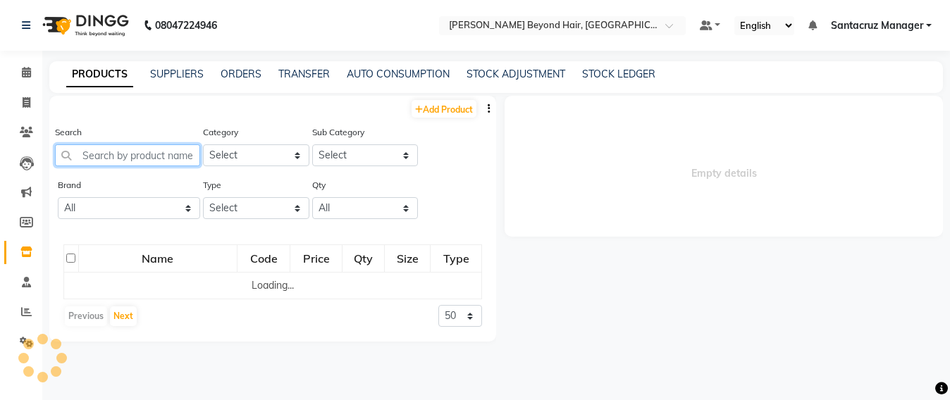
click at [96, 157] on input "text" at bounding box center [127, 156] width 145 height 22
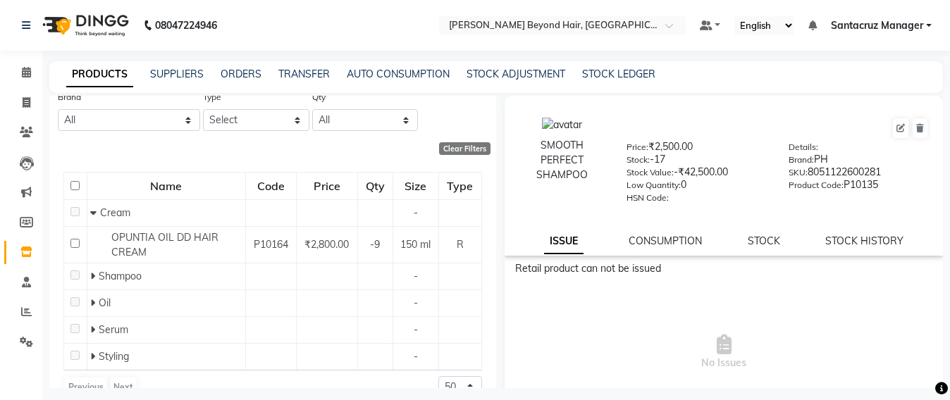
scroll to position [113, 0]
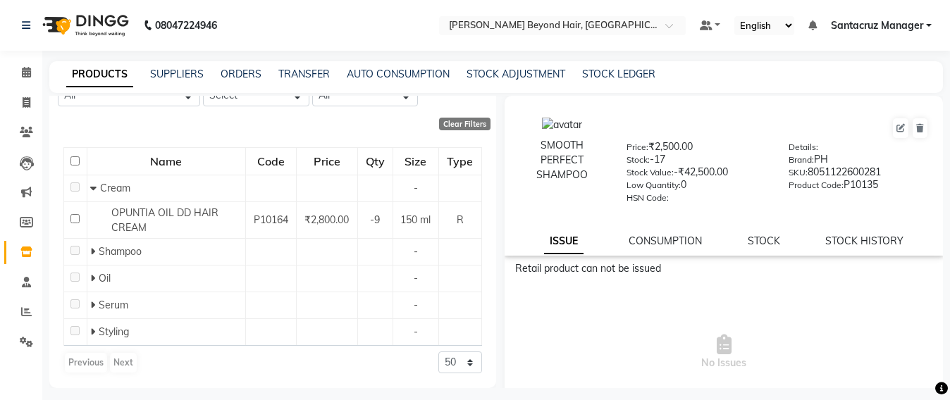
type input "HAIR"
click at [166, 170] on div "Name" at bounding box center [166, 161] width 157 height 25
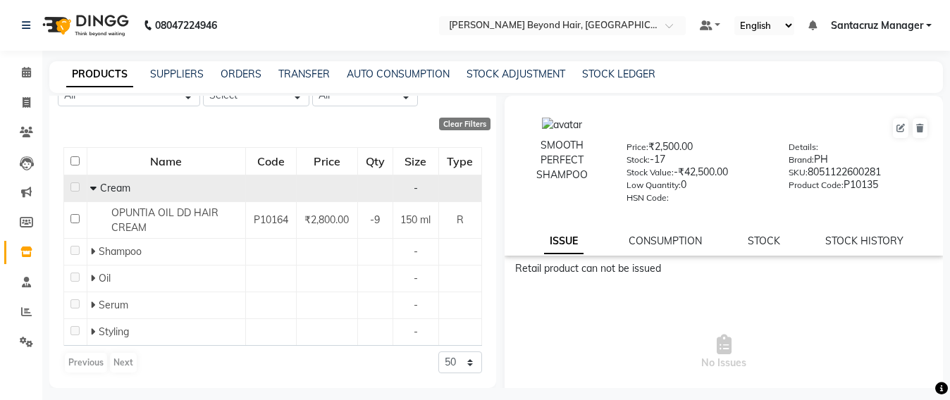
click at [143, 187] on div "Cream" at bounding box center [165, 188] width 151 height 15
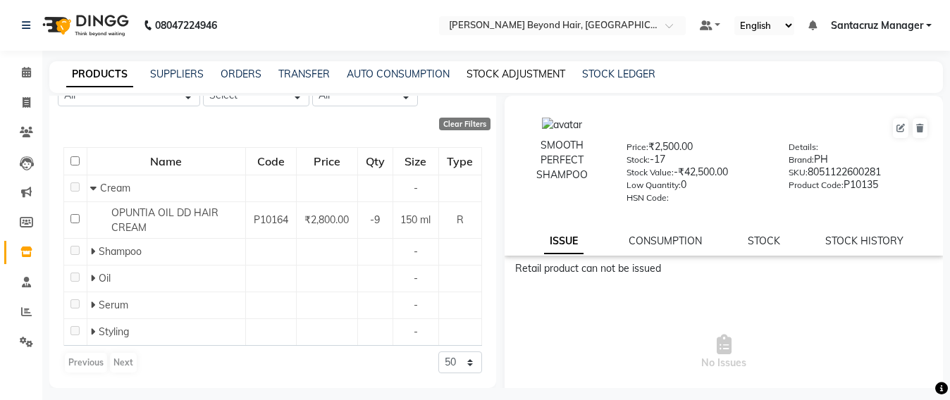
click at [512, 74] on link "STOCK ADJUSTMENT" at bounding box center [516, 74] width 99 height 13
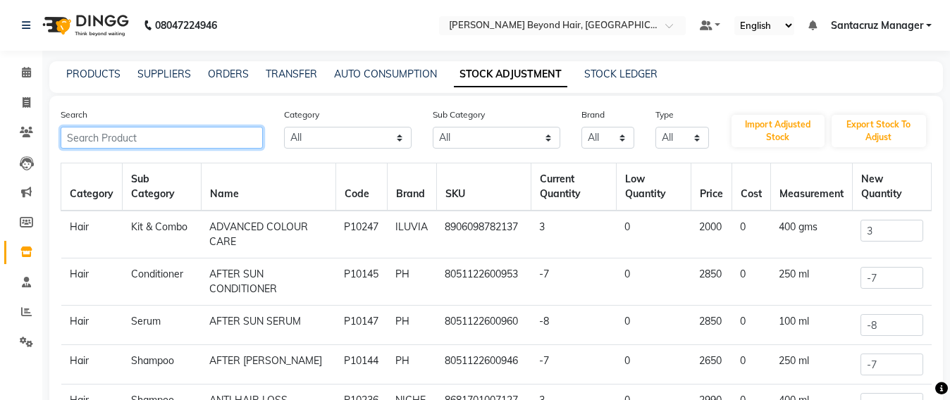
click at [89, 134] on input "text" at bounding box center [162, 138] width 202 height 22
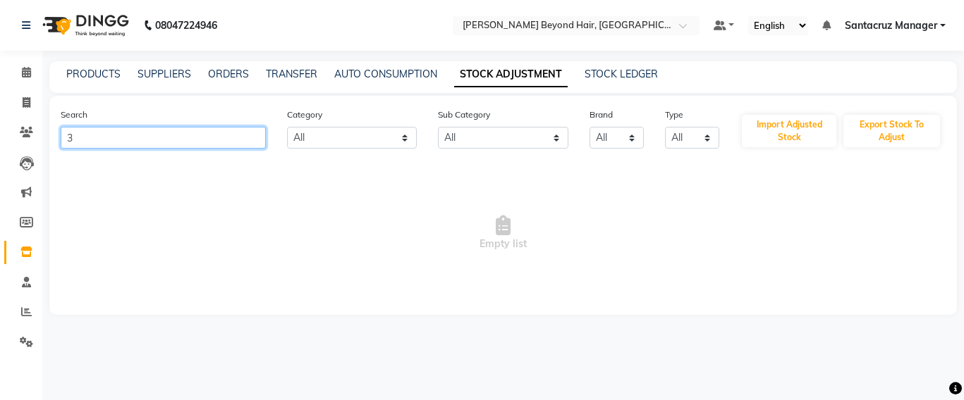
type input "3"
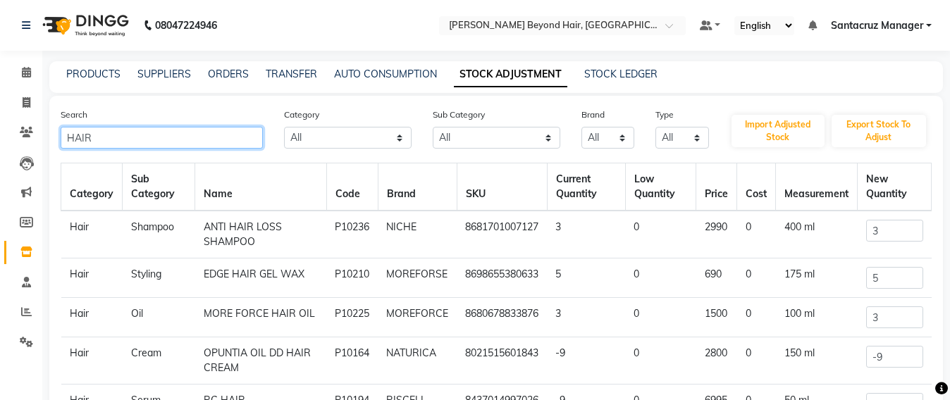
type input "HAIR"
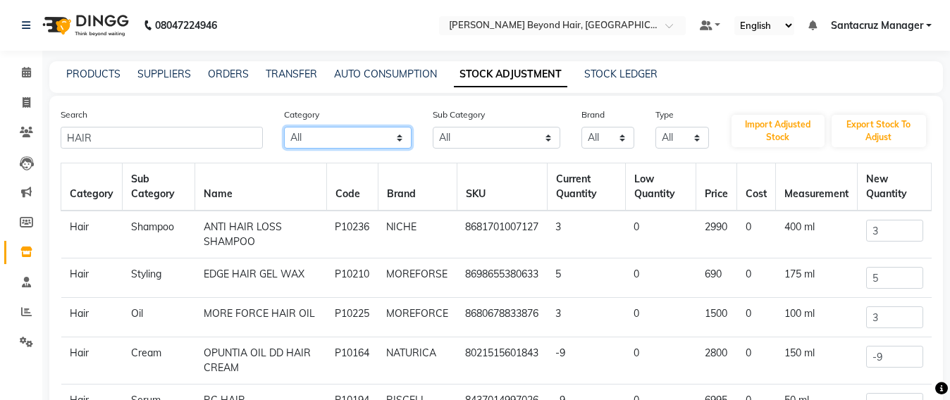
click at [357, 142] on select "All Hair Skin Makeup Personal Care Appliances [PERSON_NAME] Waxing Disposable T…" at bounding box center [348, 138] width 128 height 22
select select "1041301100"
click at [284, 127] on select "All Hair Skin Makeup Personal Care Appliances [PERSON_NAME] Waxing Disposable T…" at bounding box center [348, 138] width 128 height 22
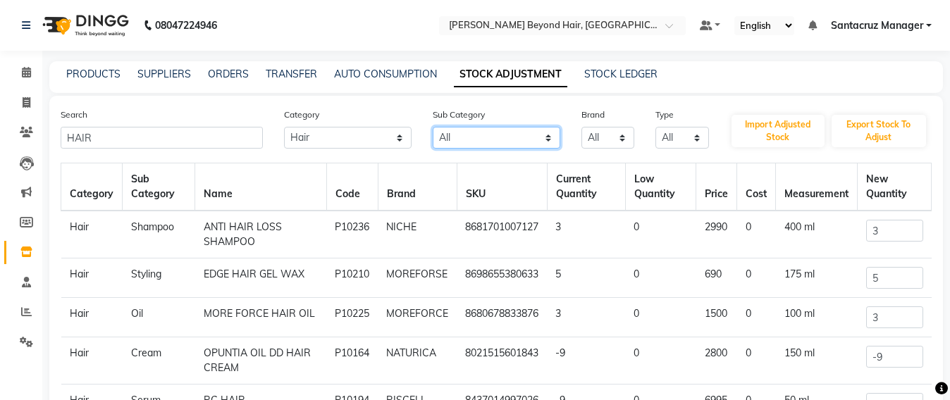
click at [462, 127] on select "All Cream Hair Houskeeping Olaplex Salon Use Cheryls Retail Cleanser Mask Casma…" at bounding box center [497, 138] width 128 height 22
select select "1041301301"
click at [433, 127] on select "All Cream Hair Houskeeping Olaplex Salon Use Cheryls Retail Cleanser Mask Casma…" at bounding box center [497, 138] width 128 height 22
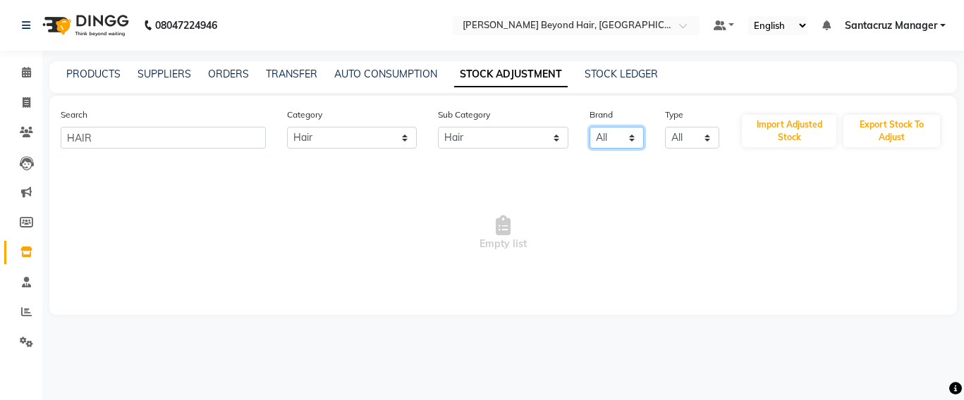
click at [621, 142] on select "All 3 Tenx Brazilian Sambha Gk G K Illuvia [PERSON_NAME] [PERSON_NAME] Moreforc…" at bounding box center [616, 138] width 54 height 22
select select "3 tenx"
click at [589, 127] on select "All 3 Tenx Brazilian Sambha Gk G K Illuvia [PERSON_NAME] [PERSON_NAME] Moreforc…" at bounding box center [616, 138] width 54 height 22
click at [712, 144] on select "All Both Consumable Retail" at bounding box center [692, 138] width 54 height 22
click at [563, 165] on span "Empty list" at bounding box center [503, 233] width 885 height 141
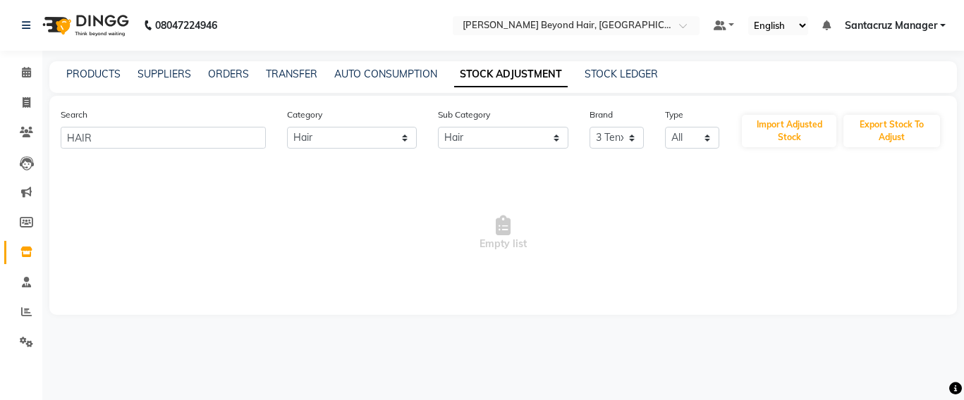
click at [939, 23] on link "Santacruz Manager" at bounding box center [895, 25] width 101 height 15
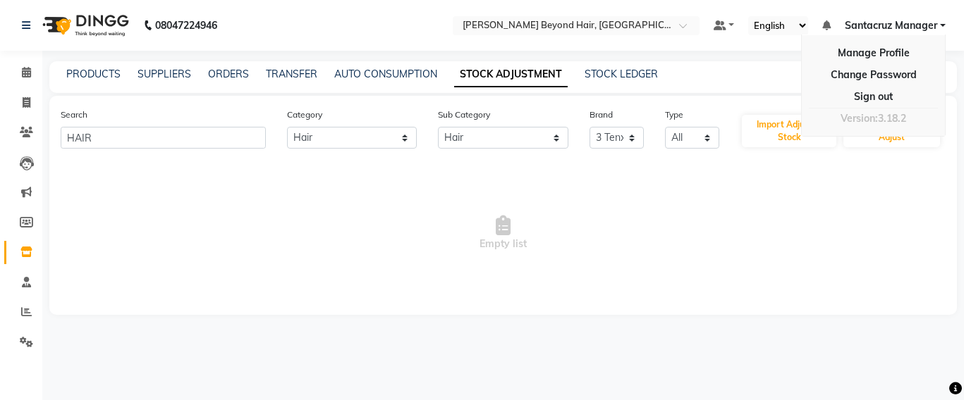
click at [757, 75] on div "PRODUCTS SUPPLIERS ORDERS TRANSFER AUTO CONSUMPTION STOCK ADJUSTMENT STOCK LEDG…" at bounding box center [494, 74] width 890 height 15
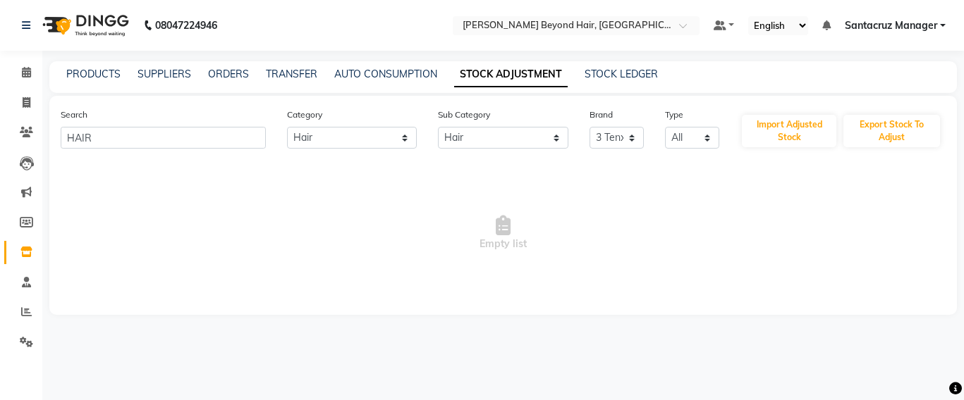
click at [857, 68] on div "PRODUCTS SUPPLIERS ORDERS TRANSFER AUTO CONSUMPTION STOCK ADJUSTMENT STOCK LEDG…" at bounding box center [494, 74] width 890 height 15
click at [618, 140] on select "All 3 Tenx Brazilian Sambha Gk G K Illuvia [PERSON_NAME] [PERSON_NAME] Moreforc…" at bounding box center [616, 138] width 54 height 22
click at [589, 127] on select "All 3 Tenx Brazilian Sambha Gk G K Illuvia [PERSON_NAME] [PERSON_NAME] Moreforc…" at bounding box center [616, 138] width 54 height 22
click at [68, 77] on link "PRODUCTS" at bounding box center [93, 74] width 54 height 13
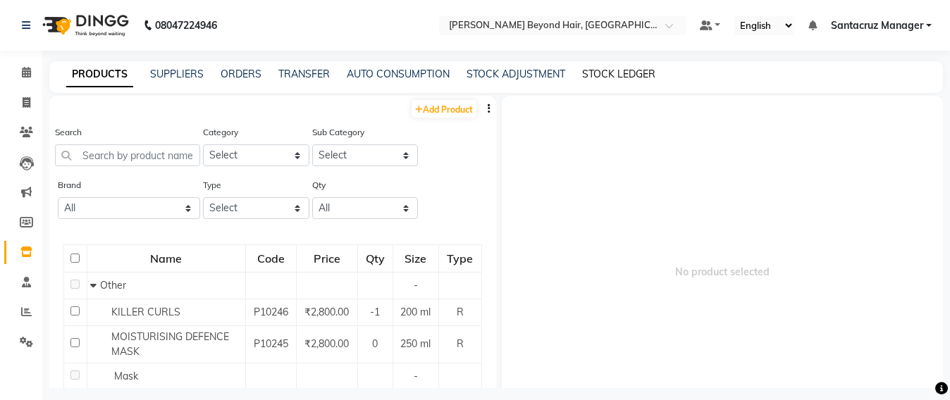
click at [638, 68] on link "STOCK LEDGER" at bounding box center [618, 74] width 73 height 13
select select "all"
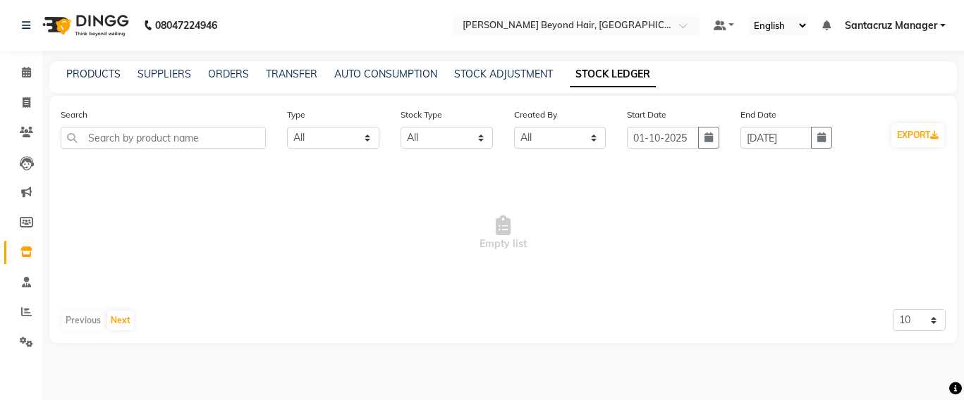
click at [706, 81] on div "PRODUCTS SUPPLIERS ORDERS TRANSFER AUTO CONSUMPTION STOCK ADJUSTMENT STOCK LEDG…" at bounding box center [494, 74] width 890 height 15
click at [32, 102] on span at bounding box center [26, 103] width 25 height 16
select select "service"
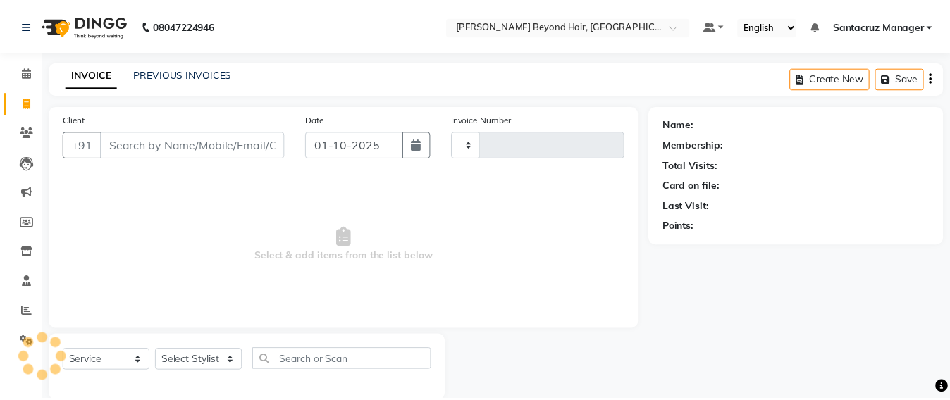
scroll to position [23, 0]
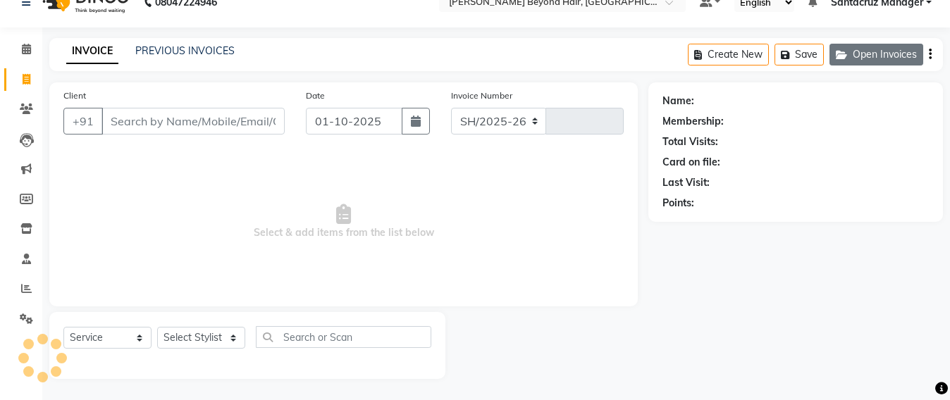
select select "6357"
type input "7049"
click at [878, 56] on button "Open Invoices" at bounding box center [877, 55] width 94 height 22
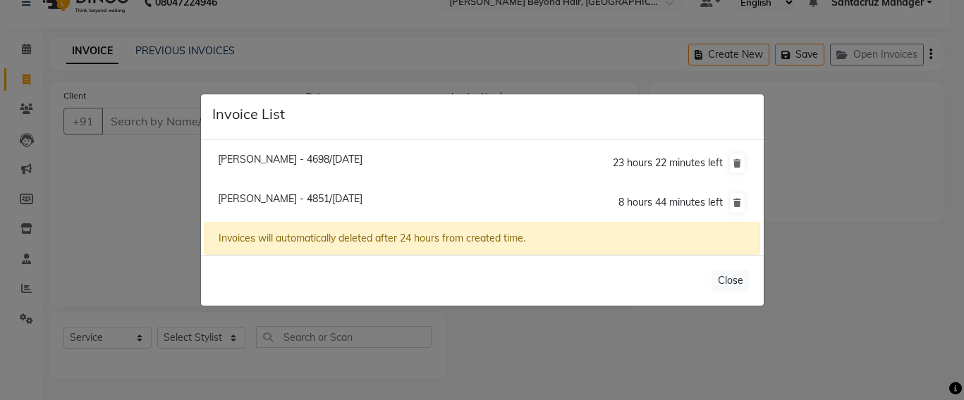
click at [300, 205] on li "[PERSON_NAME] - 4851/[DATE] 8 hours 44 minutes left" at bounding box center [482, 202] width 556 height 39
click at [298, 197] on span "[PERSON_NAME] - 4851/[DATE]" at bounding box center [290, 198] width 145 height 13
type input "9920044851"
type input "30-09-2025"
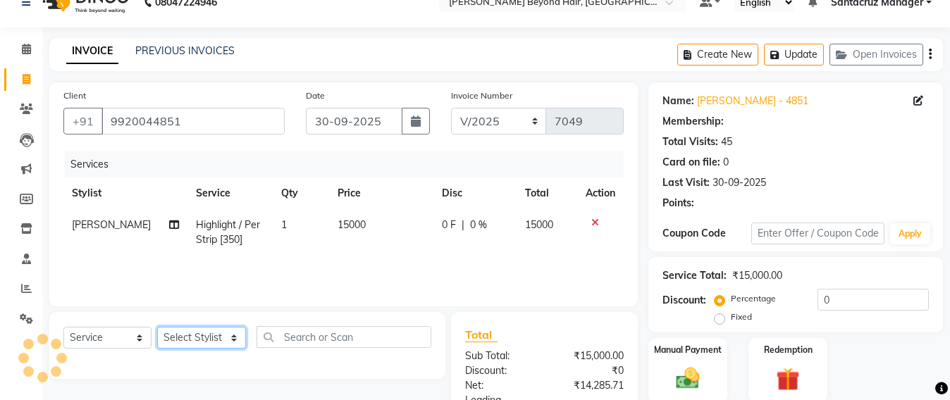
click at [207, 333] on select "Select Stylist Admin [PERSON_NAME] Sankat [PERSON_NAME] [PERSON_NAME] [PERSON_N…" at bounding box center [201, 338] width 89 height 22
select select "51588"
click at [157, 327] on select "Select Stylist Admin [PERSON_NAME] Sankat [PERSON_NAME] [PERSON_NAME] [PERSON_N…" at bounding box center [201, 338] width 89 height 22
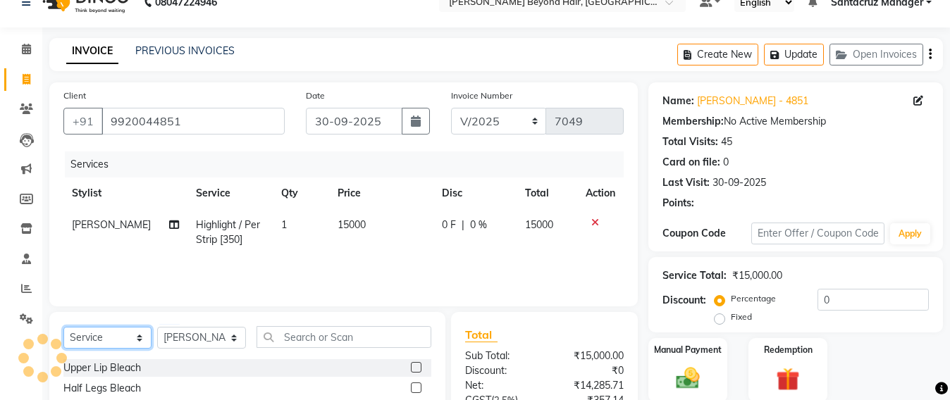
click at [111, 338] on select "Select Service Product Membership Package Voucher Prepaid Gift Card" at bounding box center [107, 338] width 88 height 22
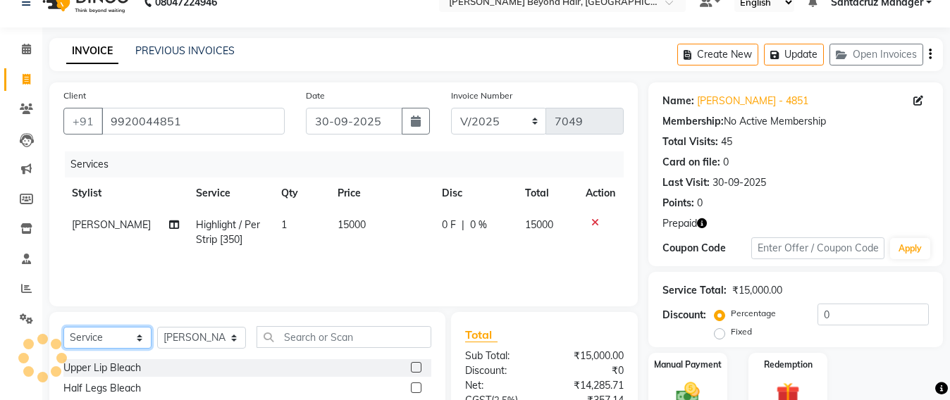
select select
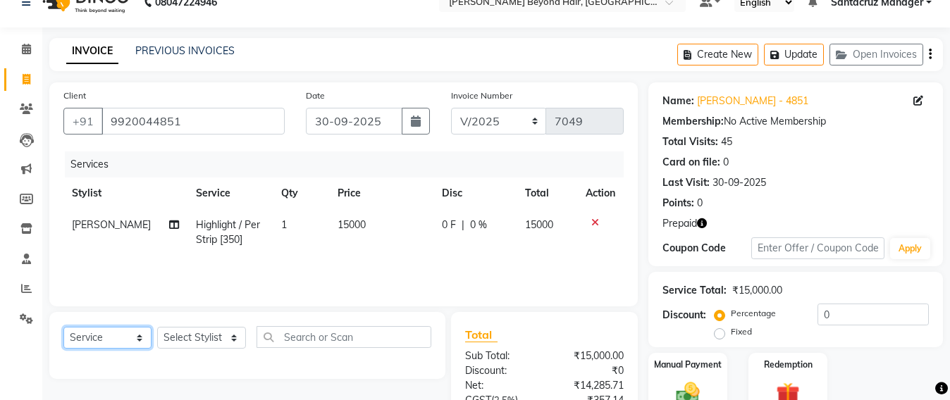
select select "product"
click at [63, 327] on select "Select Service Product Membership Package Voucher Prepaid Gift Card" at bounding box center [107, 338] width 88 height 22
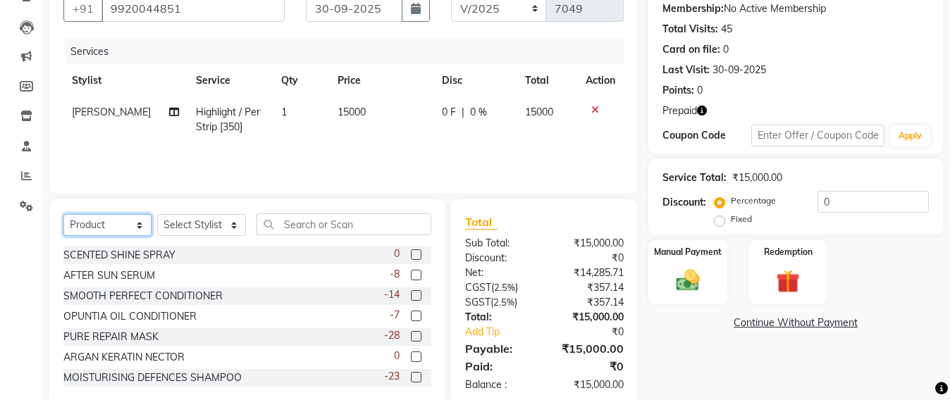
scroll to position [164, 0]
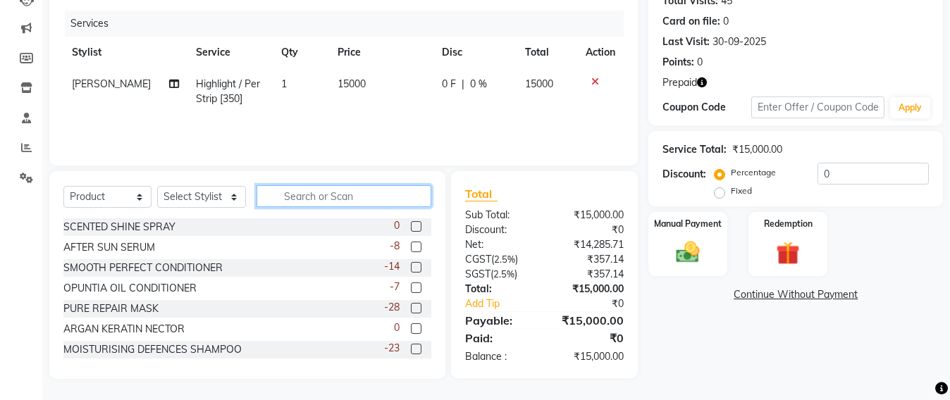
click at [273, 188] on input "text" at bounding box center [344, 196] width 175 height 22
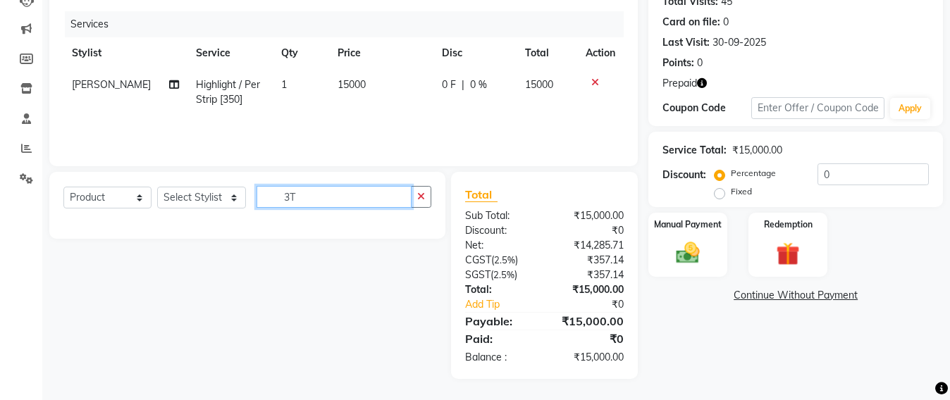
scroll to position [164, 0]
type input "3"
type input "T"
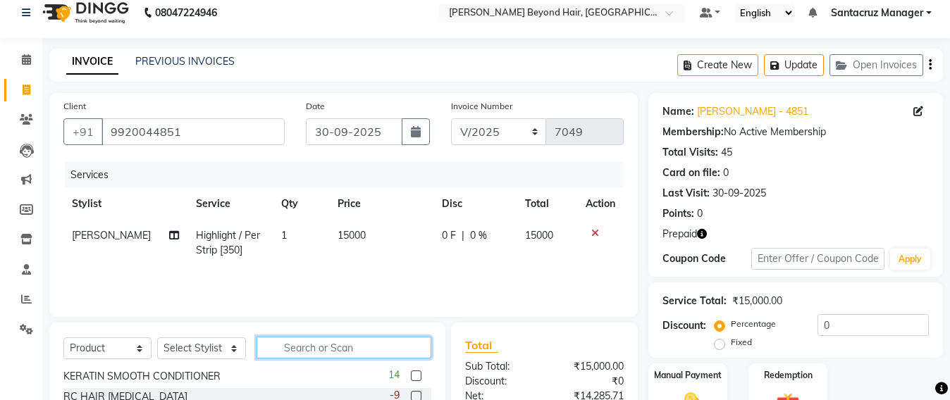
scroll to position [0, 0]
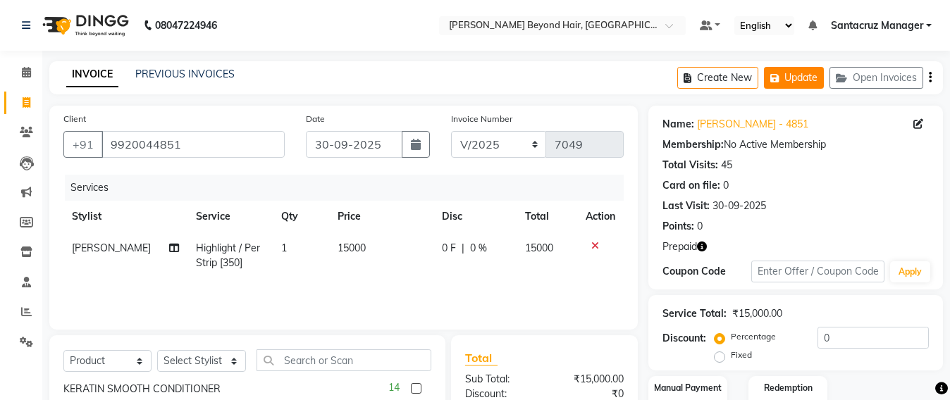
click at [802, 82] on button "Update" at bounding box center [794, 78] width 60 height 22
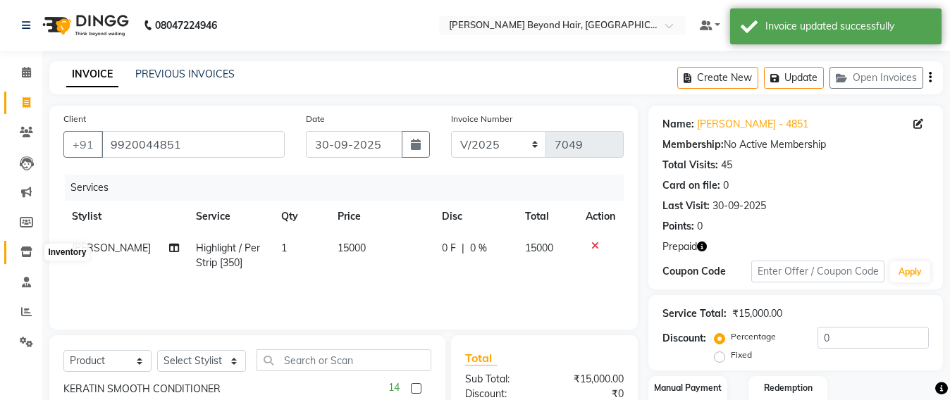
click at [30, 253] on icon at bounding box center [26, 252] width 12 height 11
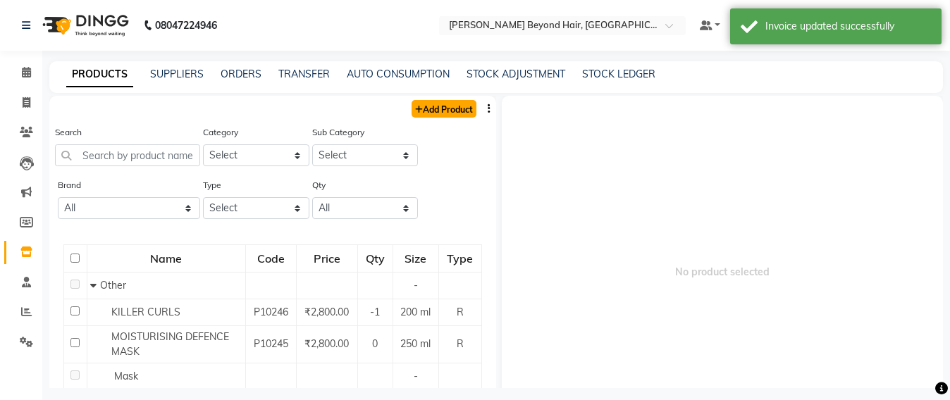
click at [441, 108] on link "Add Product" at bounding box center [444, 109] width 65 height 18
select select "true"
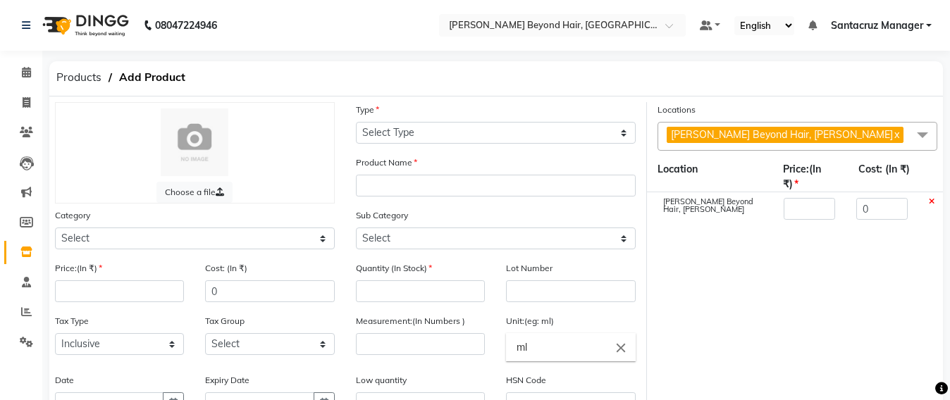
click at [928, 133] on span at bounding box center [923, 135] width 28 height 27
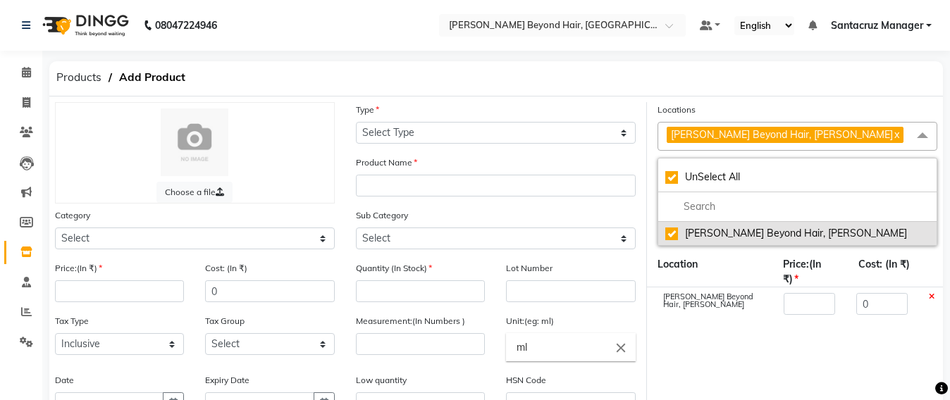
click at [676, 235] on div "[PERSON_NAME] Beyond Hair, [PERSON_NAME]" at bounding box center [798, 233] width 264 height 15
checkbox input "false"
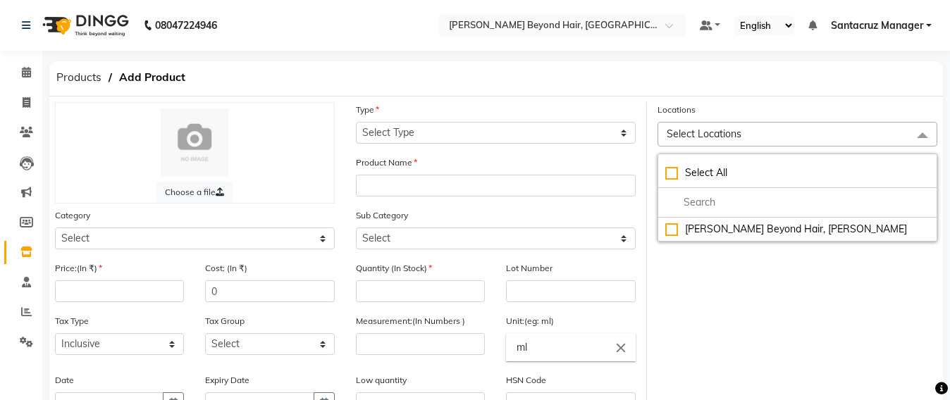
click at [820, 77] on div "Products Add Product" at bounding box center [496, 78] width 915 height 35
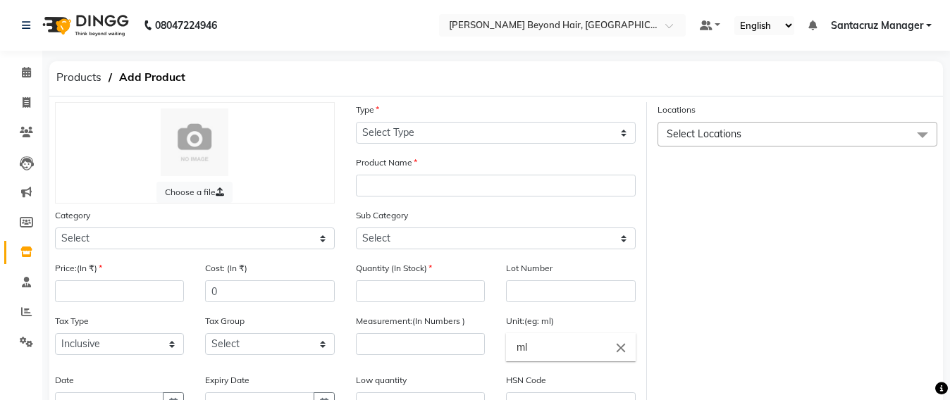
click at [926, 135] on span at bounding box center [923, 135] width 28 height 27
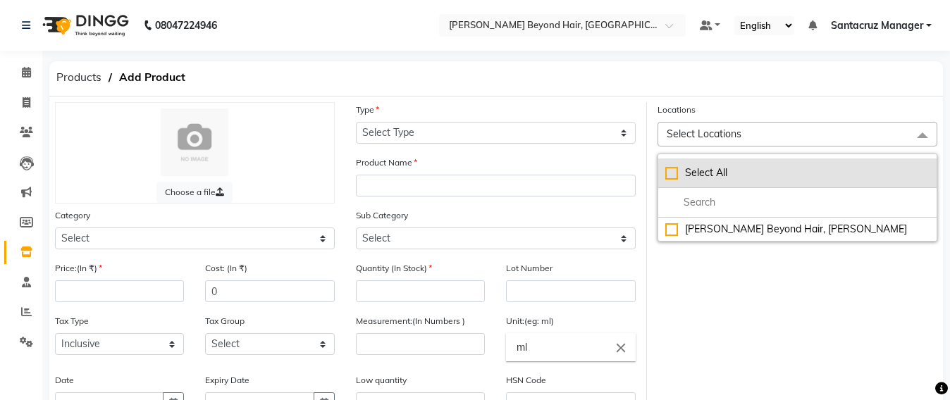
click at [673, 173] on div "Select All" at bounding box center [798, 173] width 264 height 15
checkbox input "true"
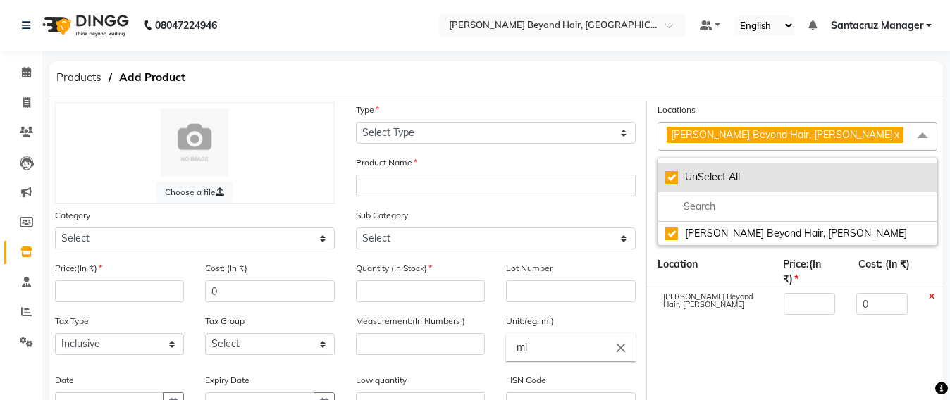
click at [677, 171] on div "UnSelect All" at bounding box center [798, 177] width 264 height 15
checkbox input "false"
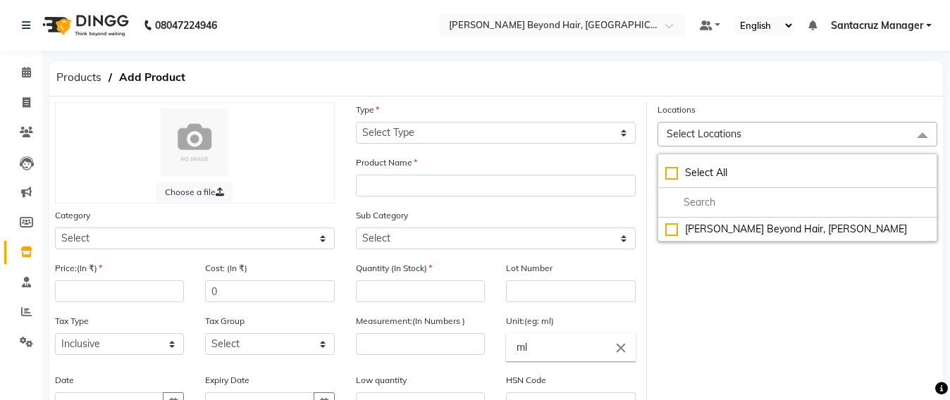
click at [922, 138] on span at bounding box center [923, 135] width 28 height 27
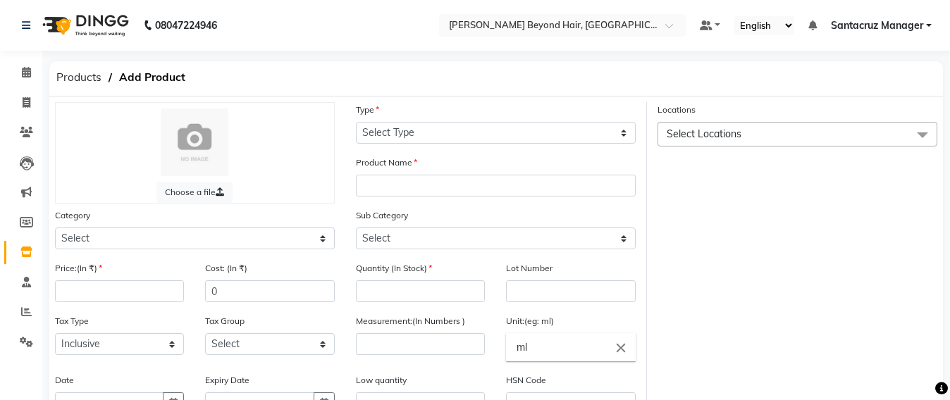
click at [922, 138] on span at bounding box center [923, 135] width 28 height 27
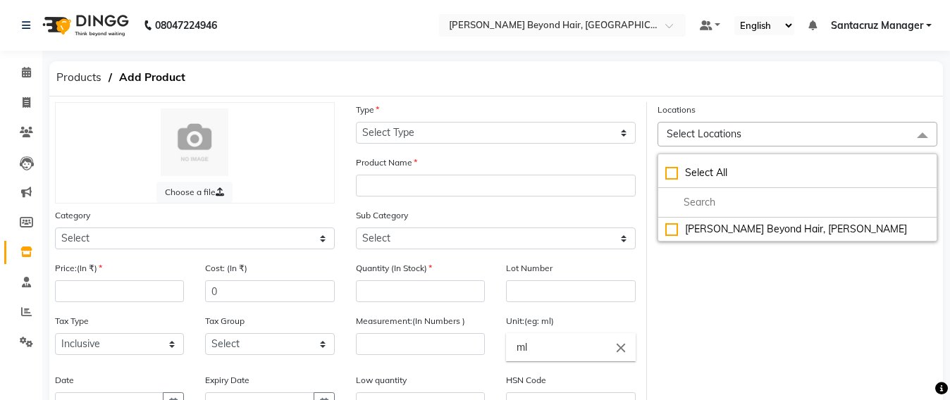
click at [924, 135] on span at bounding box center [923, 135] width 28 height 27
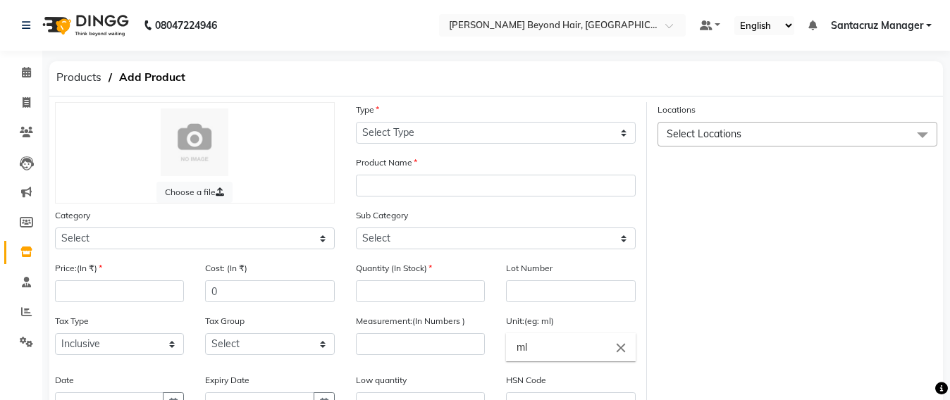
click at [924, 135] on span at bounding box center [923, 135] width 28 height 27
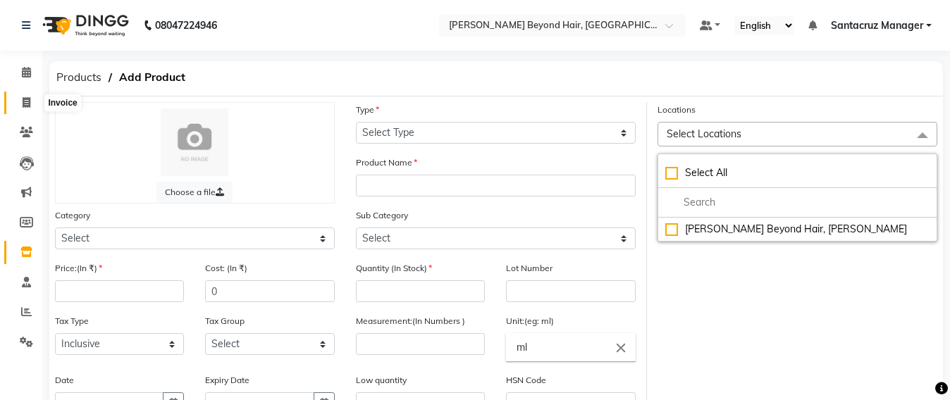
click at [17, 106] on span at bounding box center [26, 103] width 25 height 16
select select "service"
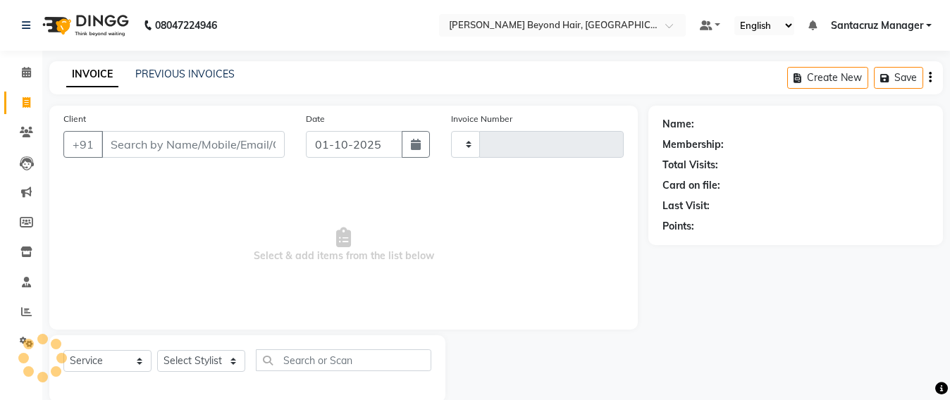
scroll to position [23, 0]
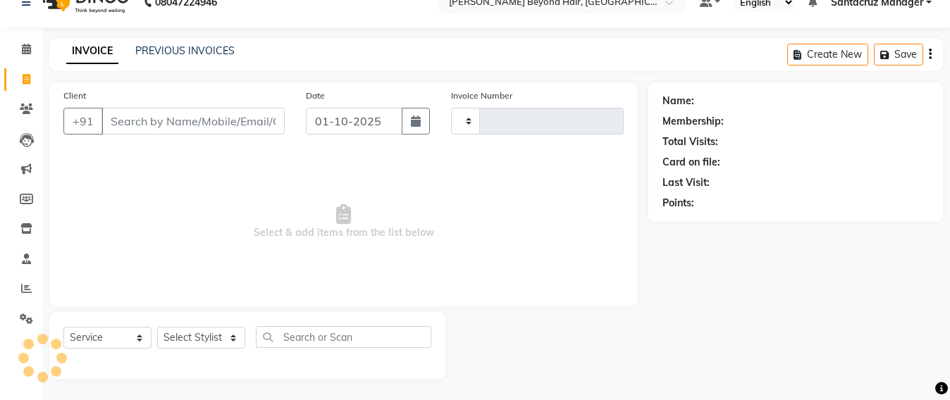
type input "7049"
select select "6357"
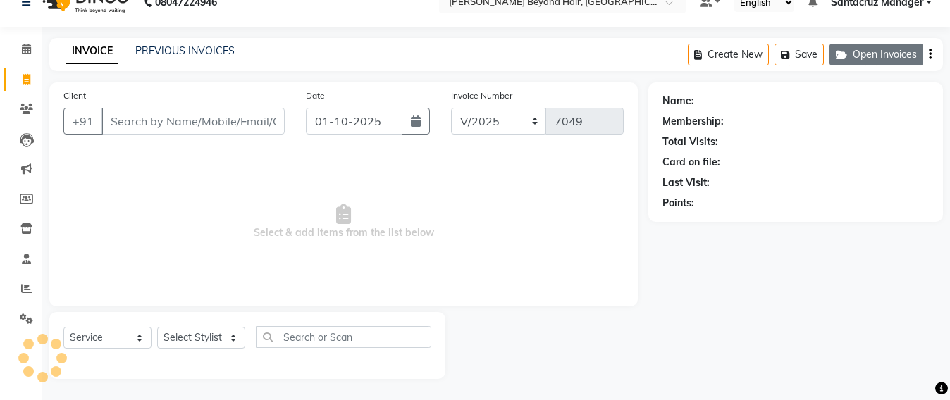
click at [848, 58] on icon "button" at bounding box center [844, 55] width 17 height 10
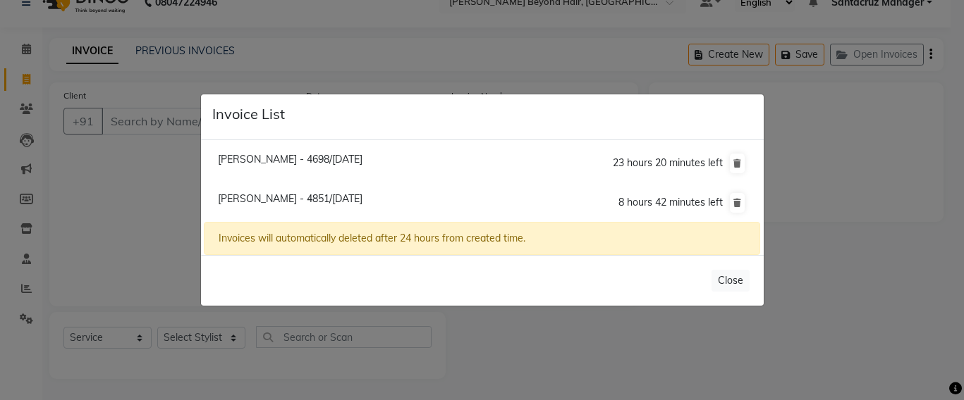
click at [269, 198] on span "[PERSON_NAME] - 4851/[DATE]" at bounding box center [290, 198] width 145 height 13
type input "9920044851"
type input "30-09-2025"
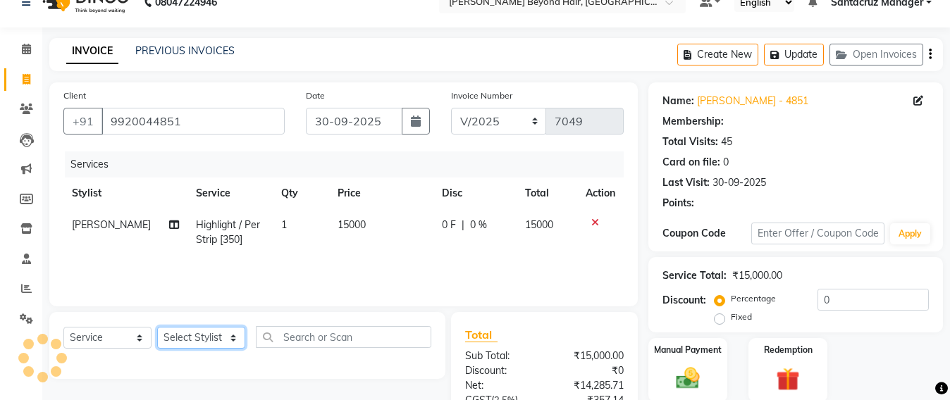
click at [195, 339] on select "Select Stylist" at bounding box center [201, 338] width 88 height 22
select select "51588"
click at [157, 327] on select "Select Stylist Admin [PERSON_NAME] Sankat [PERSON_NAME] [PERSON_NAME] [PERSON_N…" at bounding box center [201, 338] width 89 height 22
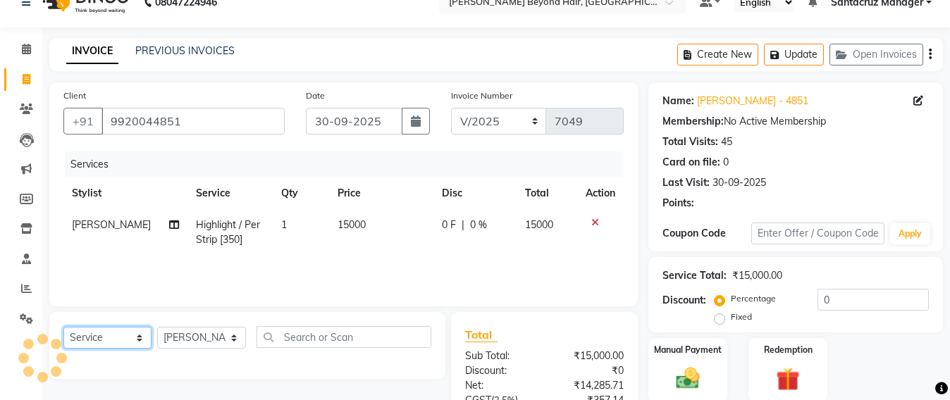
click at [90, 340] on select "Select Service Product Membership Package Voucher Prepaid Gift Card" at bounding box center [107, 338] width 88 height 22
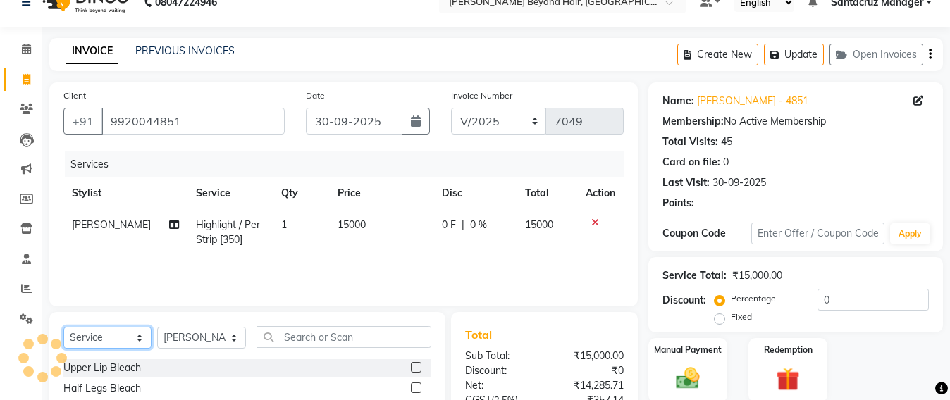
scroll to position [164, 0]
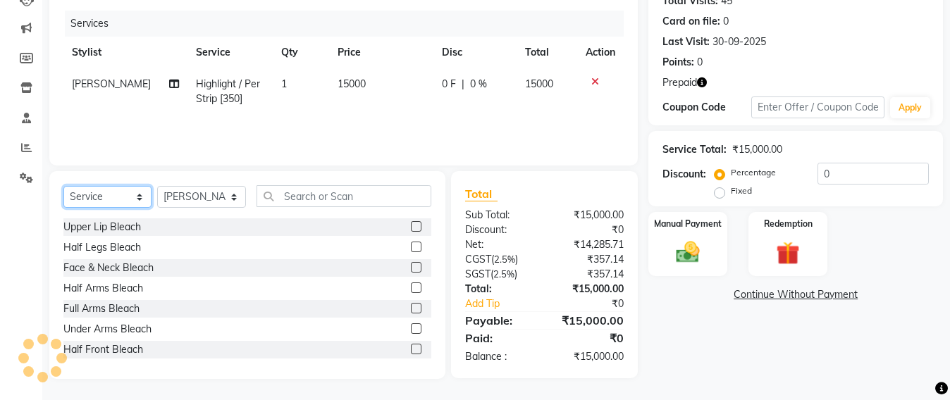
click at [119, 200] on select "Select Service Product Membership Package Voucher Prepaid Gift Card" at bounding box center [107, 197] width 88 height 22
select select "product"
click at [63, 186] on select "Select Service Product Membership Package Voucher Prepaid Gift Card" at bounding box center [107, 197] width 88 height 22
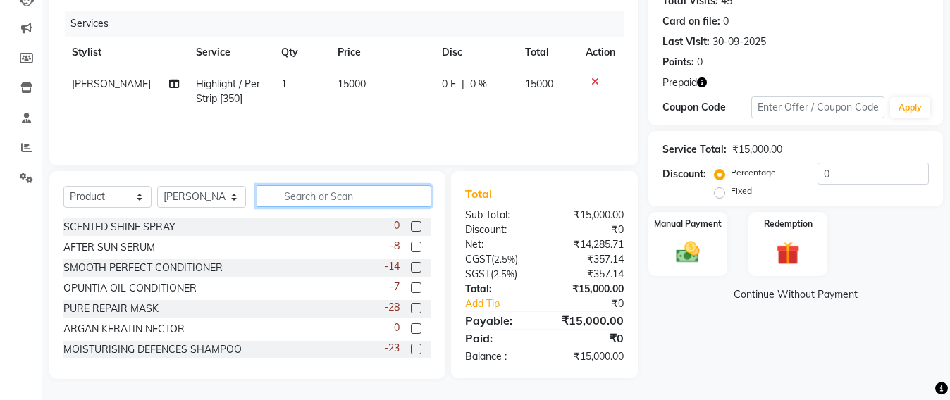
click at [302, 201] on input "text" at bounding box center [344, 196] width 175 height 22
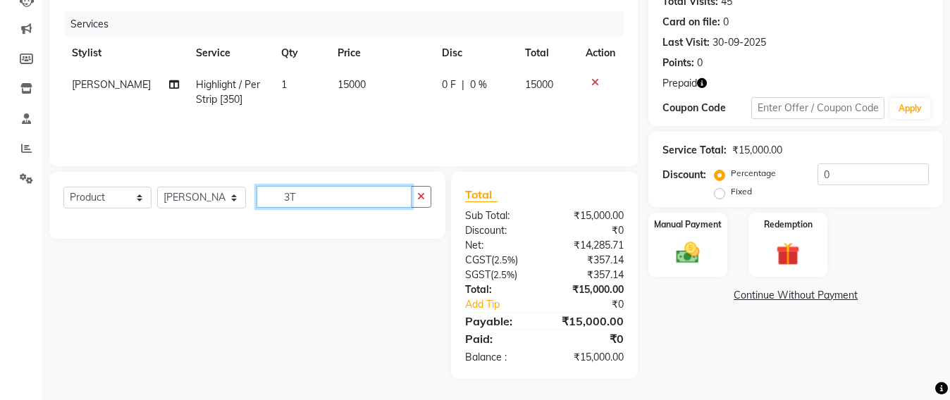
scroll to position [164, 0]
type input "3"
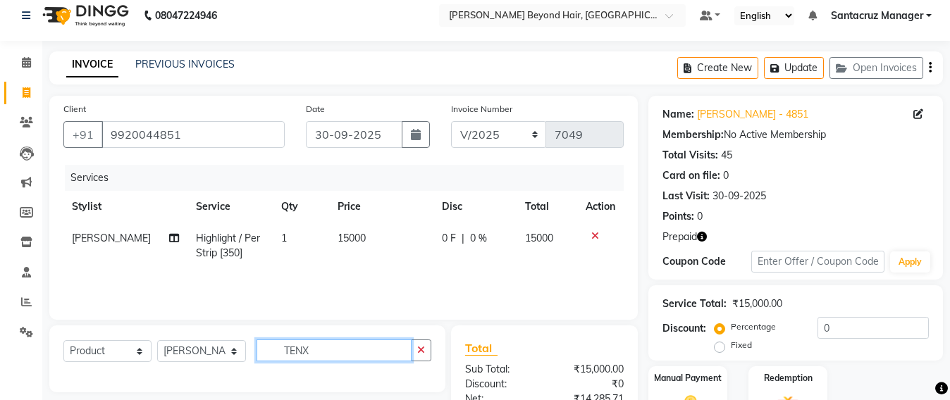
scroll to position [0, 0]
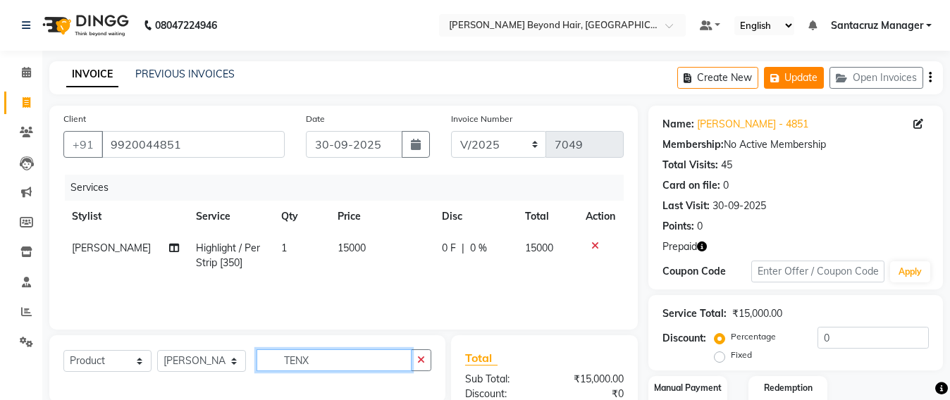
type input "TENX"
click at [810, 79] on button "Update" at bounding box center [794, 78] width 60 height 22
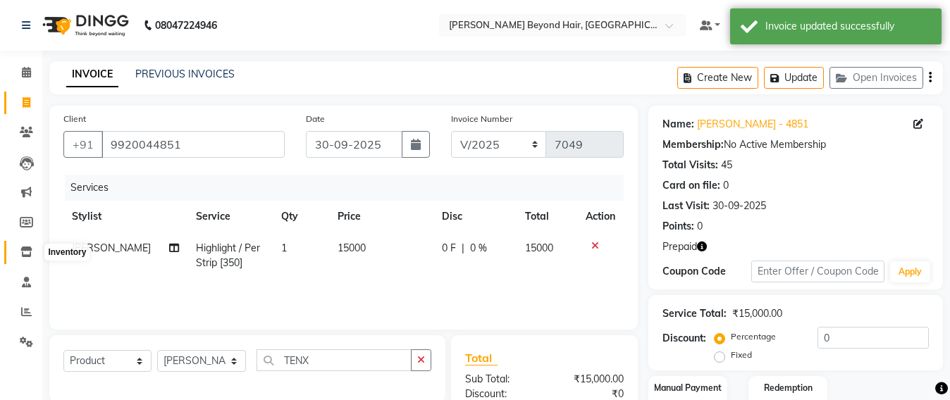
click at [31, 252] on icon at bounding box center [26, 252] width 12 height 11
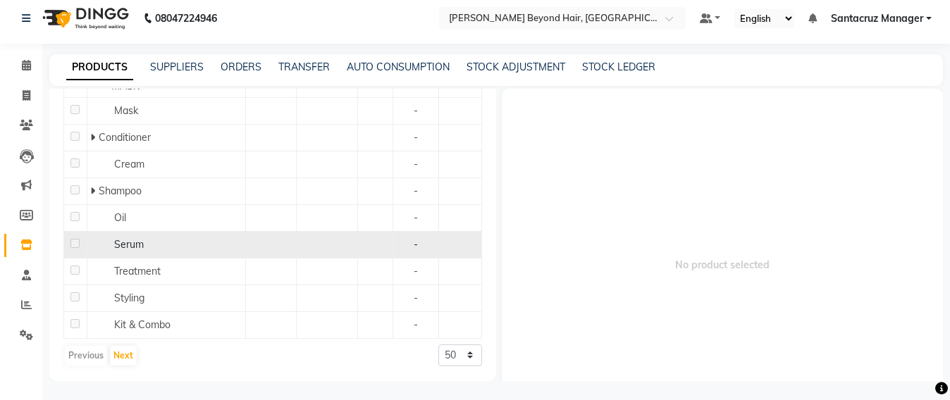
scroll to position [9, 0]
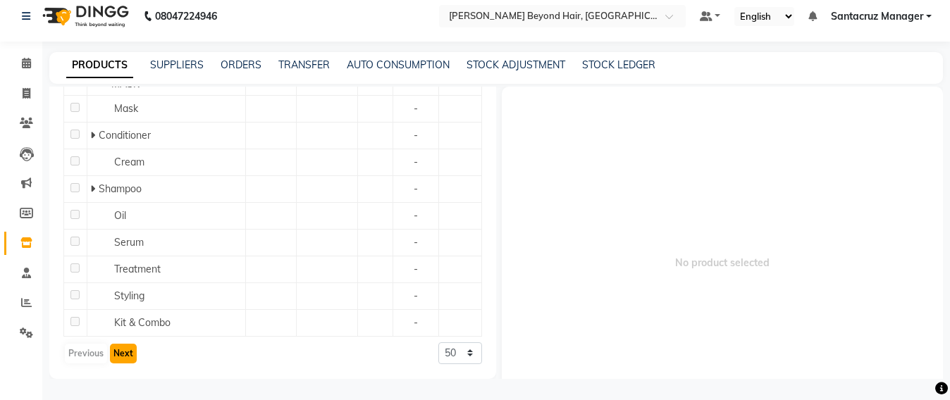
click at [118, 352] on button "Next" at bounding box center [123, 354] width 27 height 20
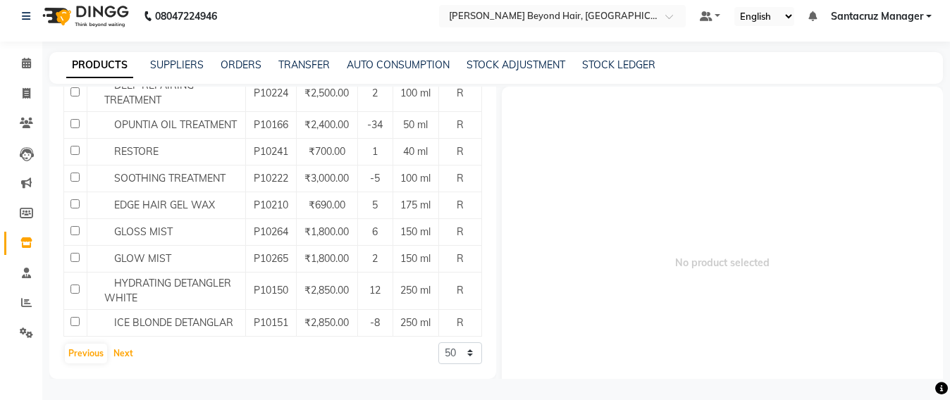
scroll to position [1468, 0]
click at [127, 353] on button "Next" at bounding box center [123, 354] width 27 height 20
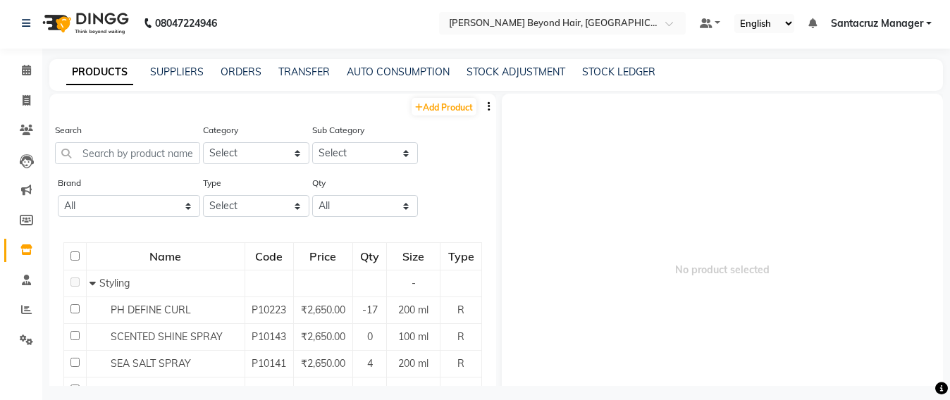
scroll to position [0, 0]
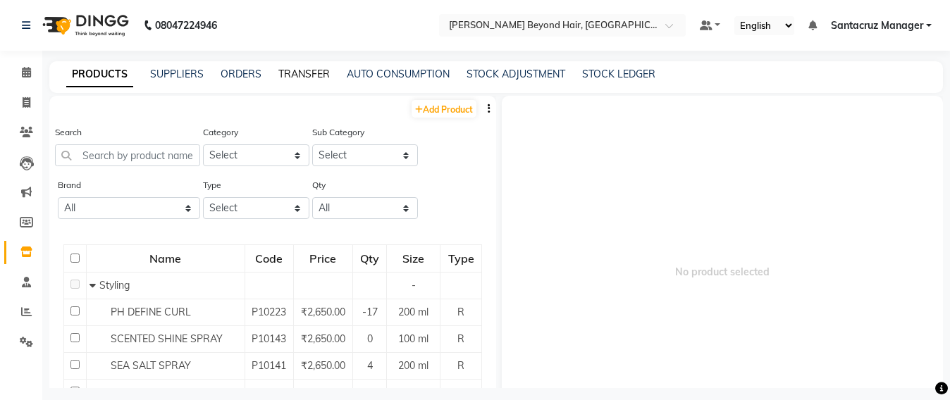
click at [293, 74] on link "TRANSFER" at bounding box center [303, 74] width 51 height 13
select select "sender"
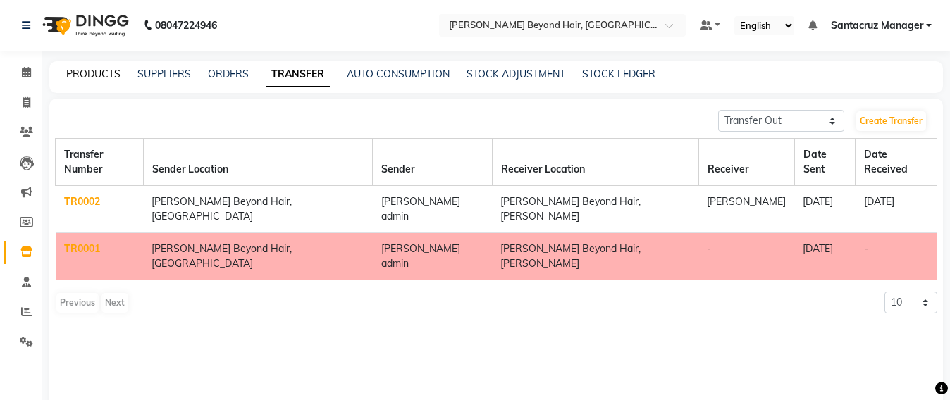
click at [99, 74] on link "PRODUCTS" at bounding box center [93, 74] width 54 height 13
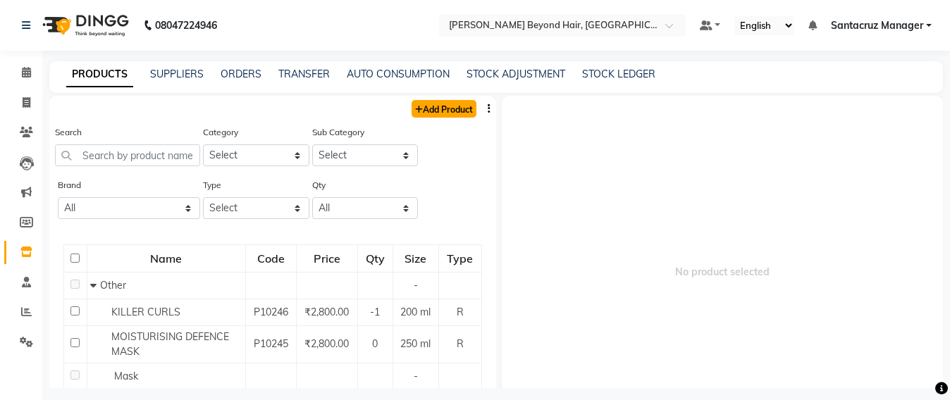
click at [437, 107] on link "Add Product" at bounding box center [444, 109] width 65 height 18
select select "true"
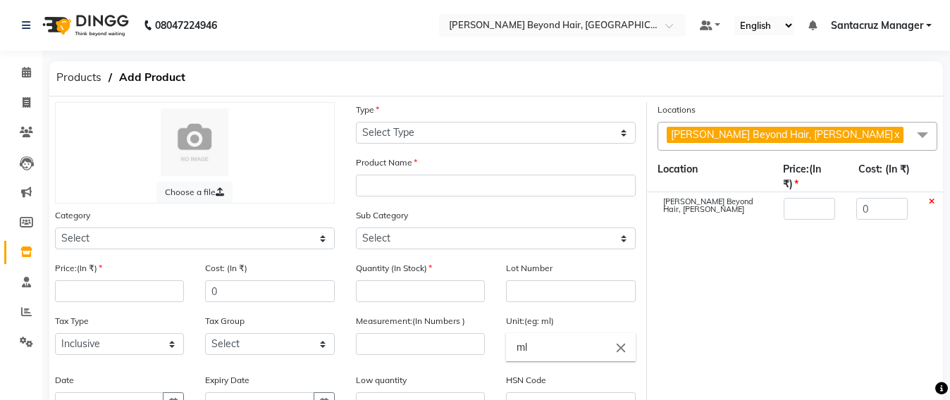
click at [662, 105] on label "Locations" at bounding box center [677, 110] width 38 height 13
click at [664, 173] on div "Location" at bounding box center [709, 177] width 125 height 30
click at [930, 199] on icon at bounding box center [932, 202] width 6 height 8
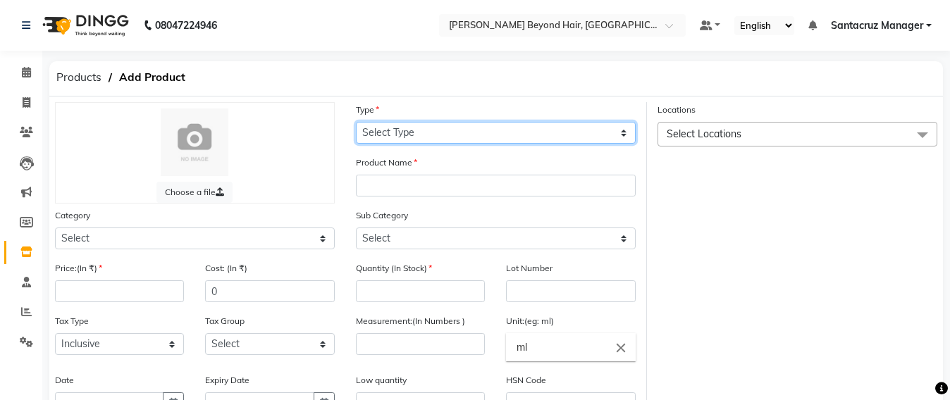
click at [622, 136] on select "Select Type Both Retail Consumable" at bounding box center [496, 133] width 280 height 22
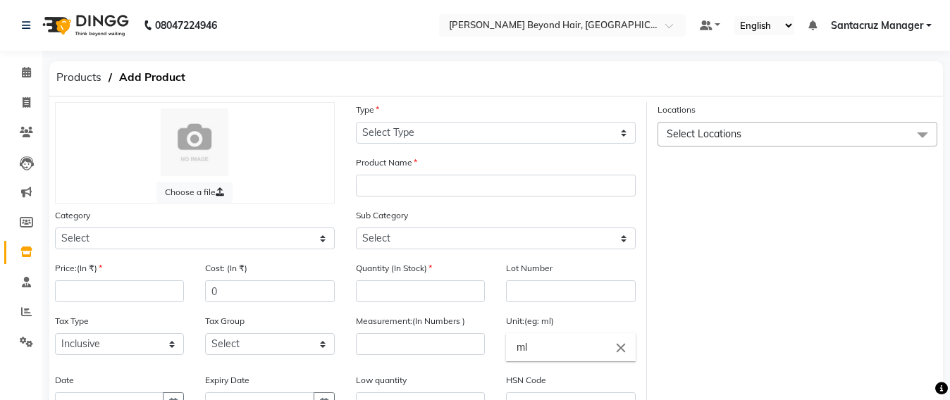
click at [760, 192] on div "Locations Select Locations Select All [PERSON_NAME] Beyond Hair, [GEOGRAPHIC_DA…" at bounding box center [797, 326] width 301 height 448
click at [917, 136] on span at bounding box center [923, 135] width 28 height 27
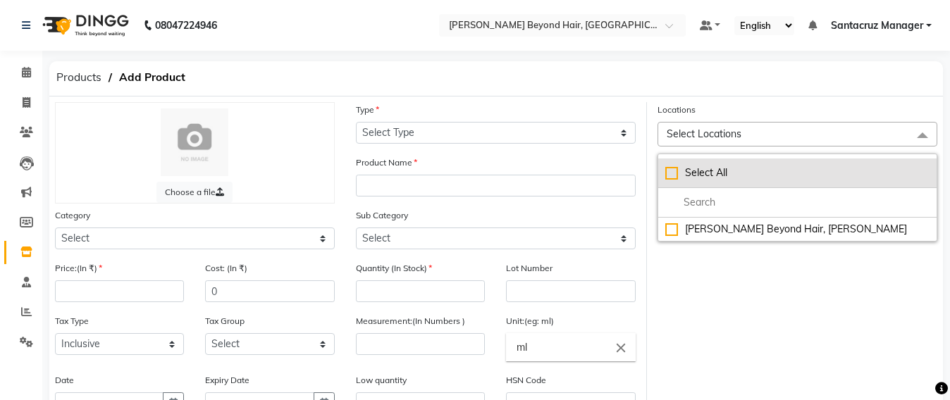
click at [673, 176] on div "Select All" at bounding box center [798, 173] width 264 height 15
checkbox input "true"
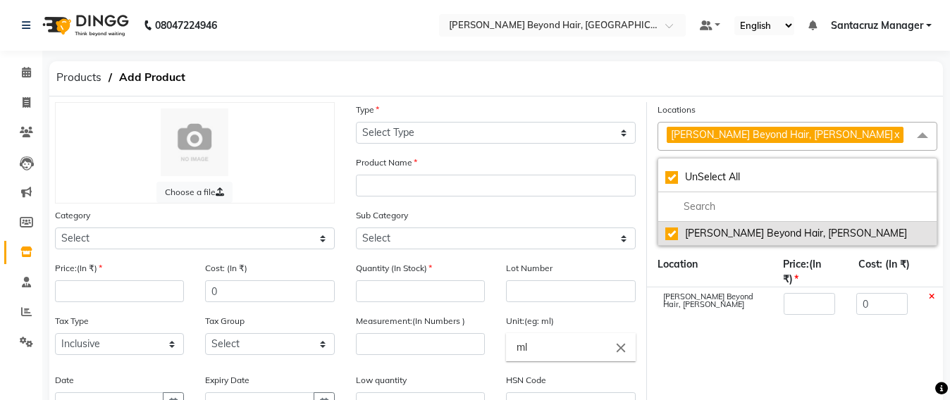
click at [672, 237] on div "[PERSON_NAME] Beyond Hair, [PERSON_NAME]" at bounding box center [798, 233] width 264 height 15
checkbox input "false"
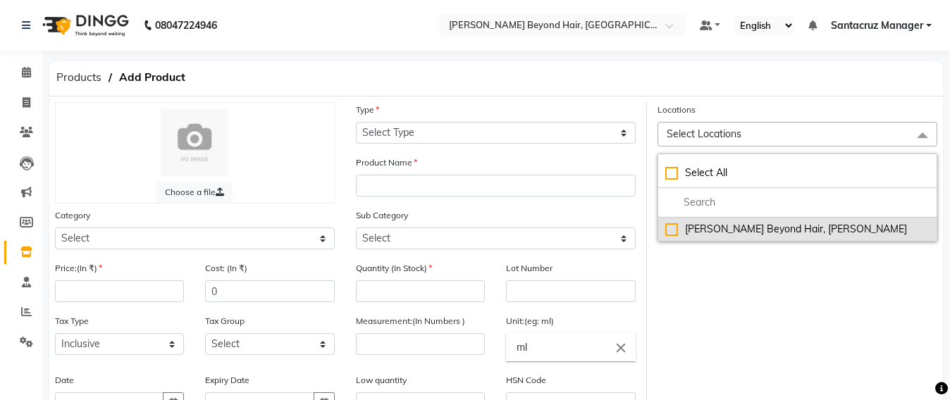
click at [673, 223] on div "[PERSON_NAME] Beyond Hair, [PERSON_NAME]" at bounding box center [798, 229] width 264 height 15
checkbox input "true"
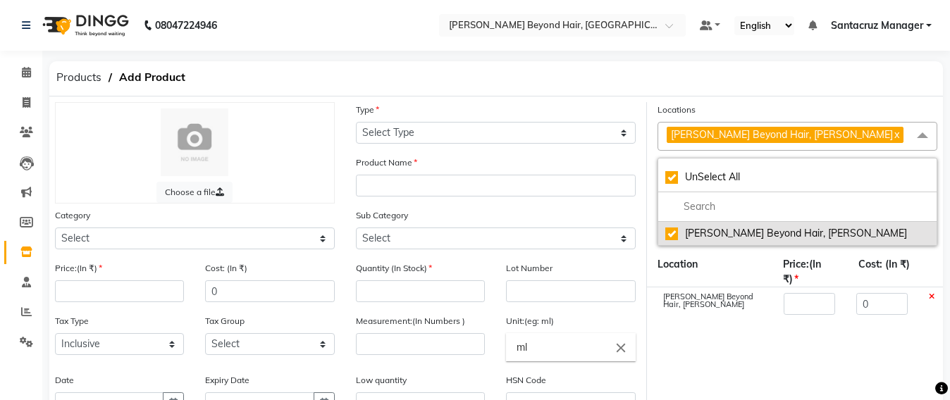
click at [869, 224] on li "[PERSON_NAME] Beyond Hair, [PERSON_NAME]" at bounding box center [798, 233] width 278 height 23
checkbox input "false"
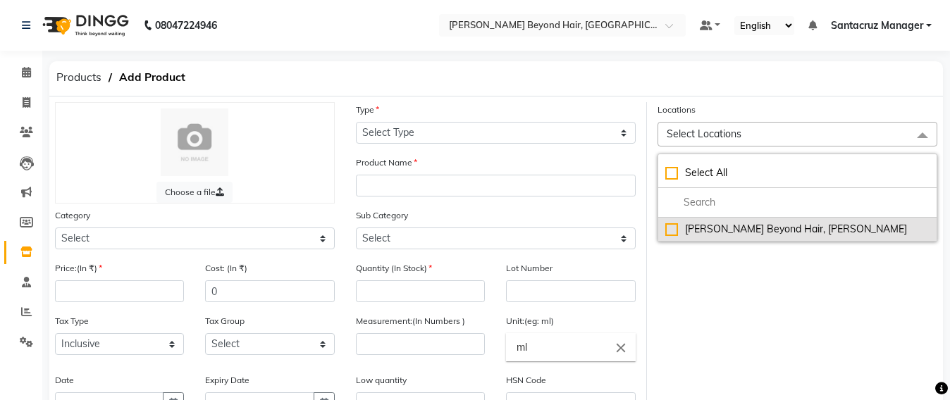
click at [869, 224] on div "[PERSON_NAME] Beyond Hair, [PERSON_NAME]" at bounding box center [798, 229] width 264 height 15
checkbox input "true"
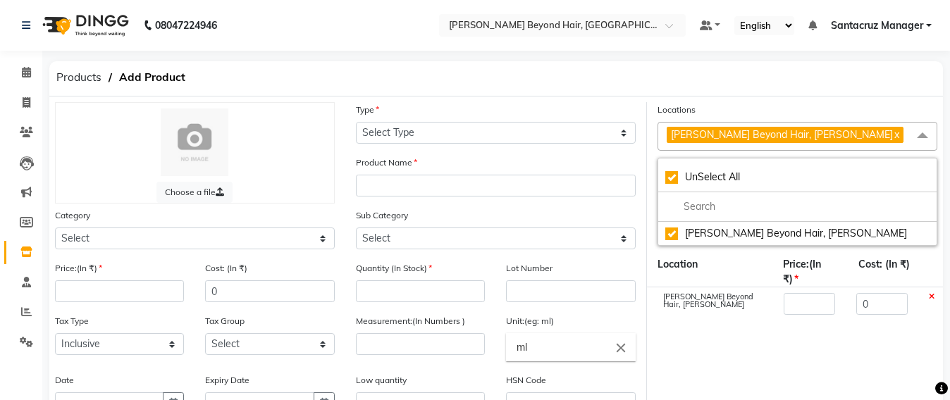
click at [839, 133] on span "[PERSON_NAME] Beyond Hair, Andheri West x" at bounding box center [785, 135] width 237 height 16
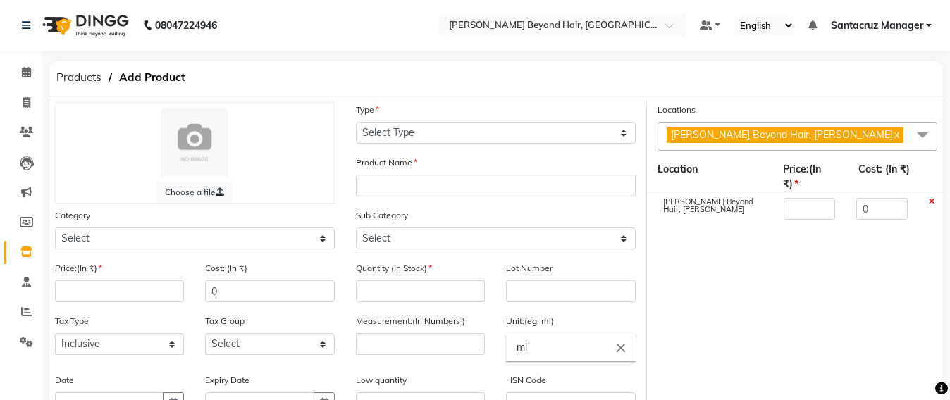
click at [839, 133] on span "[PERSON_NAME] Beyond Hair, Andheri West x" at bounding box center [785, 135] width 237 height 16
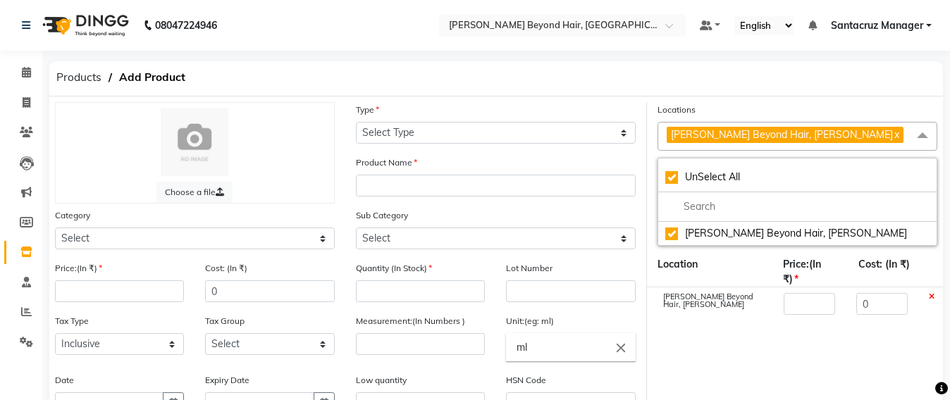
click at [922, 137] on span at bounding box center [923, 135] width 28 height 27
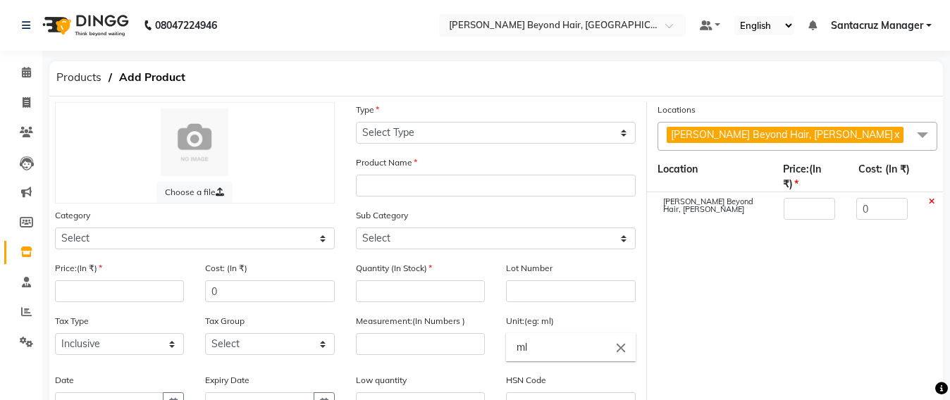
click at [922, 137] on span at bounding box center [923, 135] width 28 height 27
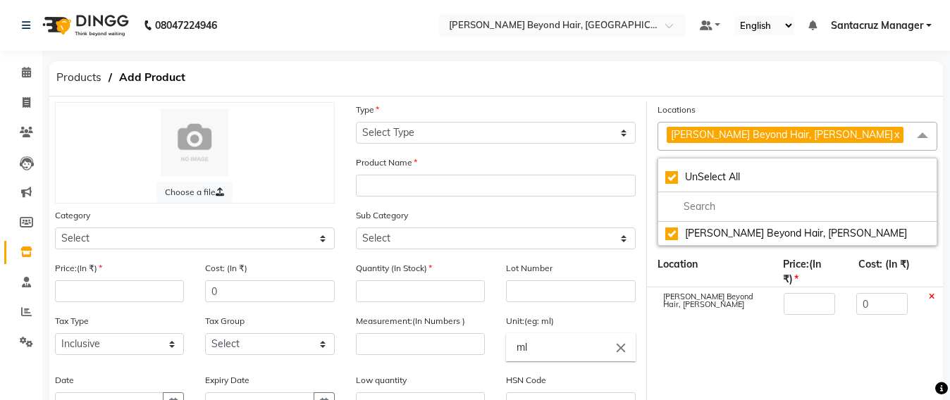
click at [922, 137] on span at bounding box center [923, 135] width 28 height 27
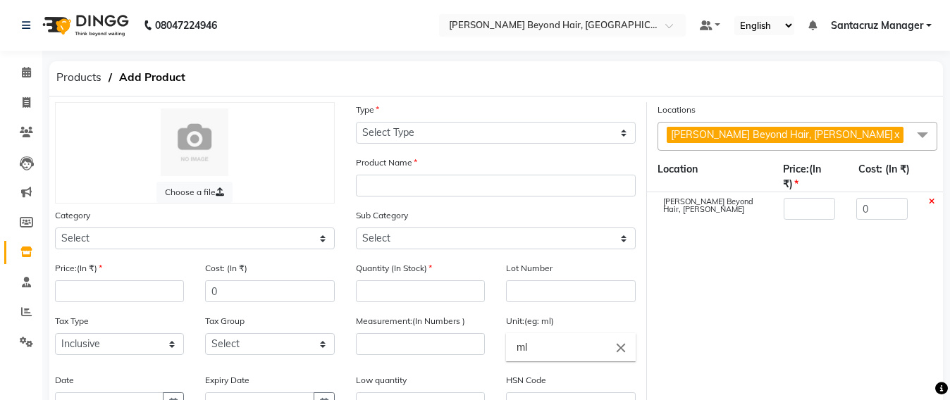
click at [931, 202] on icon at bounding box center [932, 202] width 6 height 8
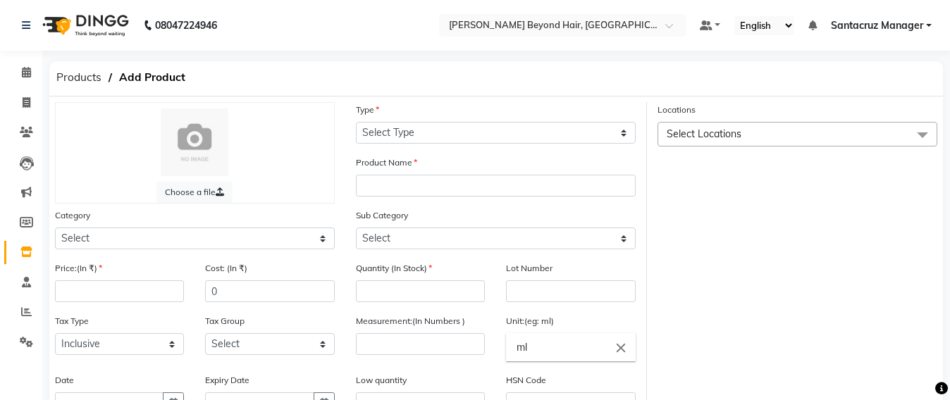
click at [721, 143] on span "Select Locations" at bounding box center [798, 134] width 280 height 25
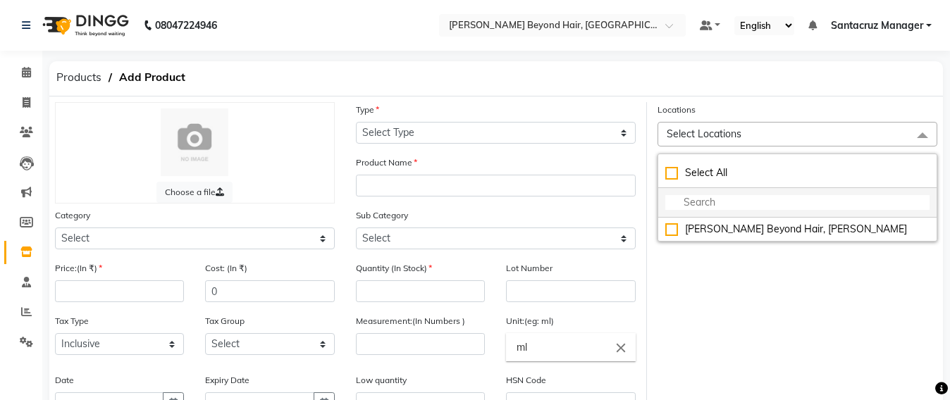
click at [690, 206] on input "multiselect-search" at bounding box center [798, 202] width 264 height 15
click at [717, 207] on input "multiselect-search" at bounding box center [798, 202] width 264 height 15
click at [82, 74] on span "Products" at bounding box center [78, 77] width 59 height 25
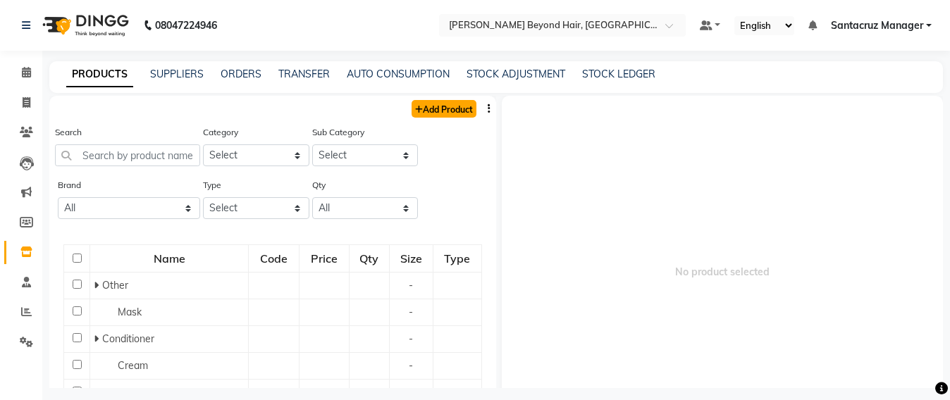
click at [455, 109] on link "Add Product" at bounding box center [444, 109] width 65 height 18
select select "true"
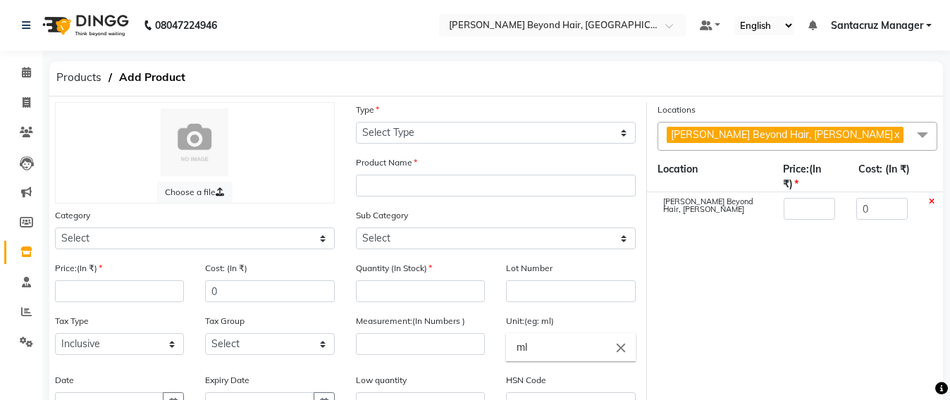
click at [922, 138] on span at bounding box center [923, 135] width 28 height 27
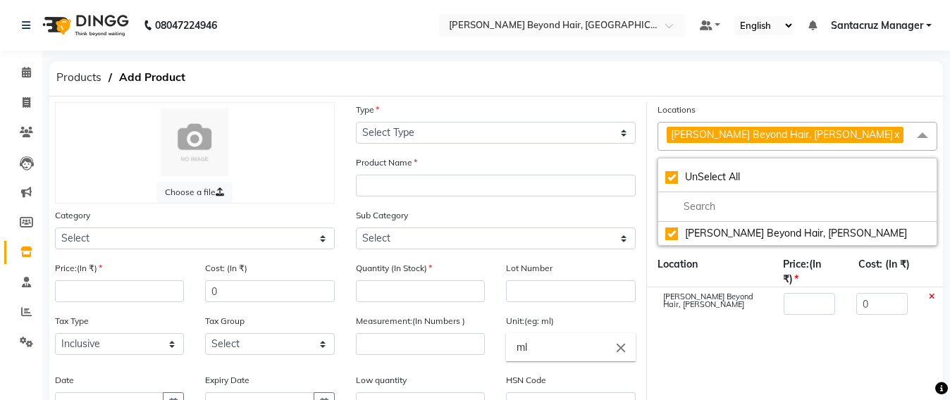
click at [935, 295] on div at bounding box center [931, 305] width 24 height 24
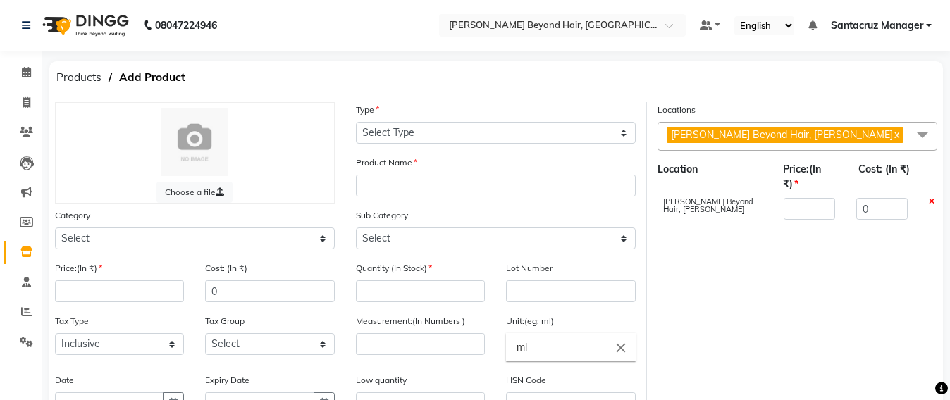
click at [937, 202] on div at bounding box center [931, 210] width 24 height 24
click at [934, 201] on icon at bounding box center [932, 202] width 6 height 8
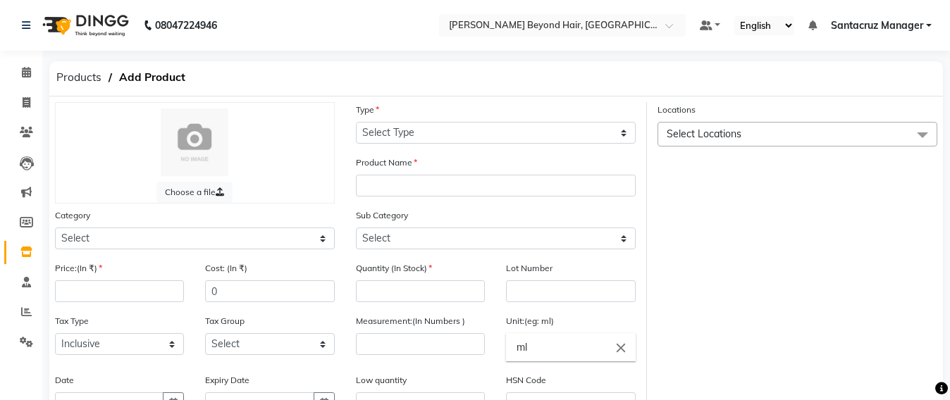
click at [914, 128] on span at bounding box center [923, 135] width 28 height 27
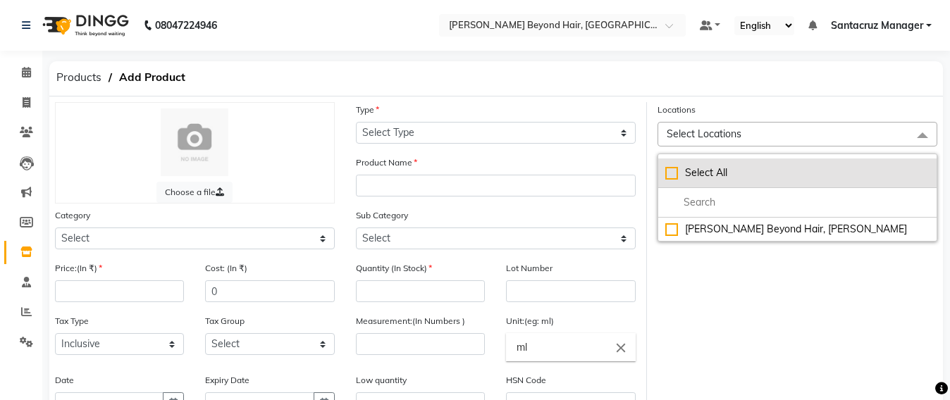
click at [675, 170] on div "Select All" at bounding box center [798, 173] width 264 height 15
checkbox input "true"
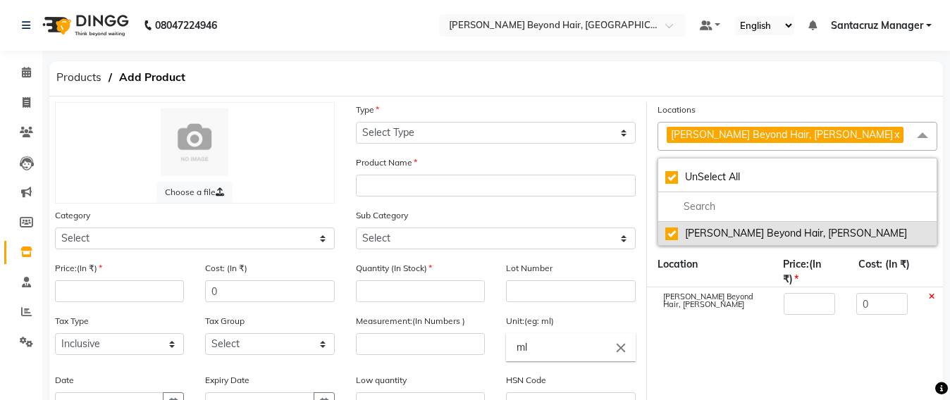
click at [868, 233] on div "[PERSON_NAME] Beyond Hair, [PERSON_NAME]" at bounding box center [798, 233] width 264 height 15
checkbox input "false"
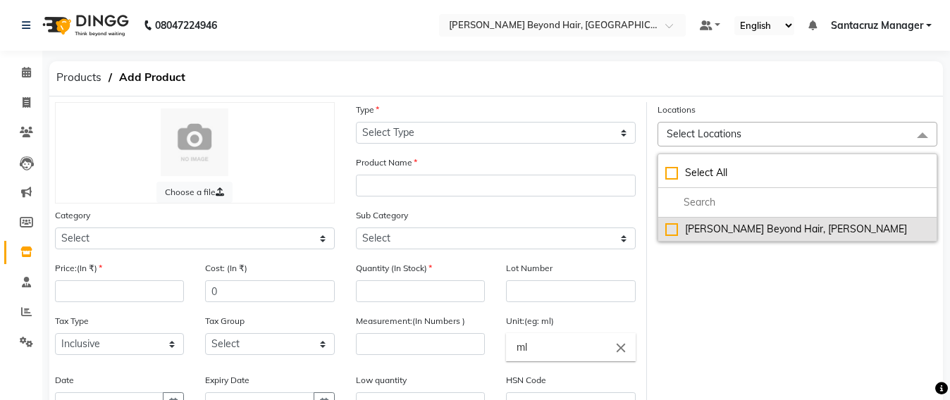
click at [868, 233] on div "[PERSON_NAME] Beyond Hair, [PERSON_NAME]" at bounding box center [798, 229] width 264 height 15
checkbox input "true"
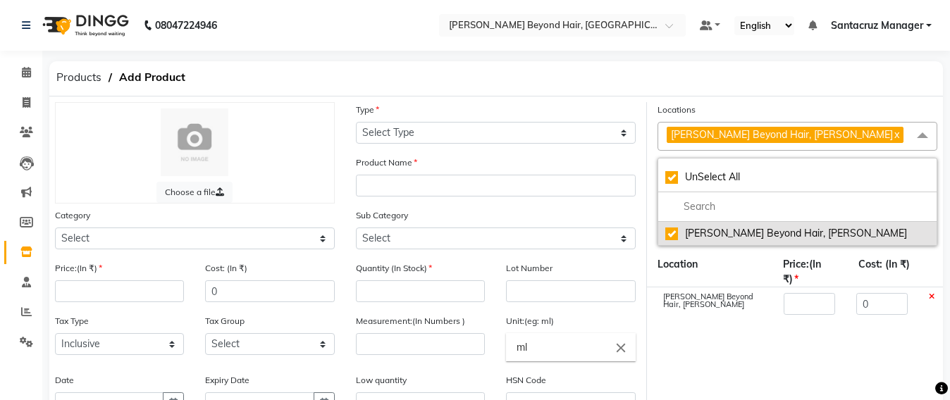
click at [868, 233] on div "[PERSON_NAME] Beyond Hair, [PERSON_NAME]" at bounding box center [798, 233] width 264 height 15
checkbox input "false"
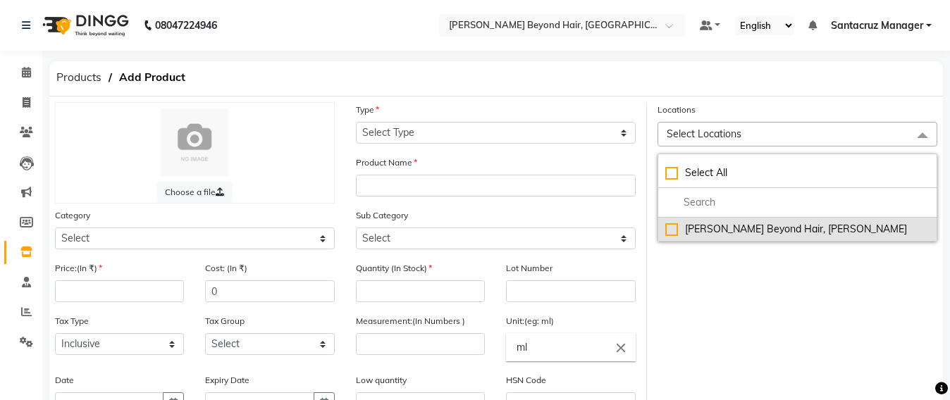
click at [868, 233] on div "[PERSON_NAME] Beyond Hair, [PERSON_NAME]" at bounding box center [798, 229] width 264 height 15
checkbox input "true"
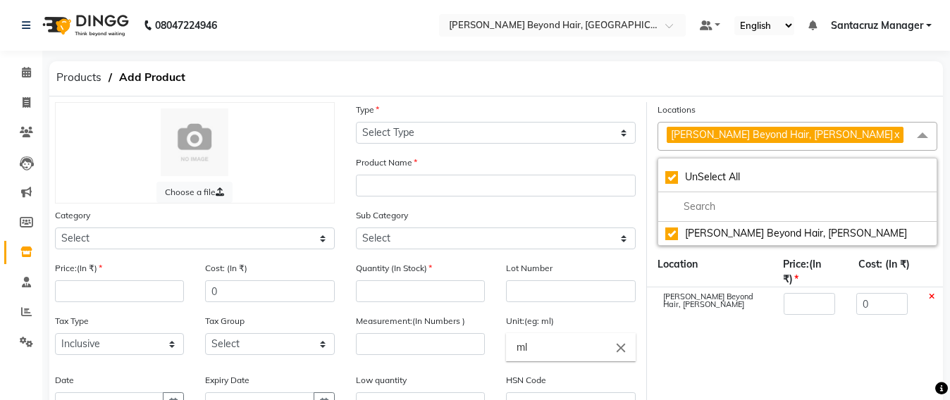
click at [668, 111] on label "Locations" at bounding box center [677, 110] width 38 height 13
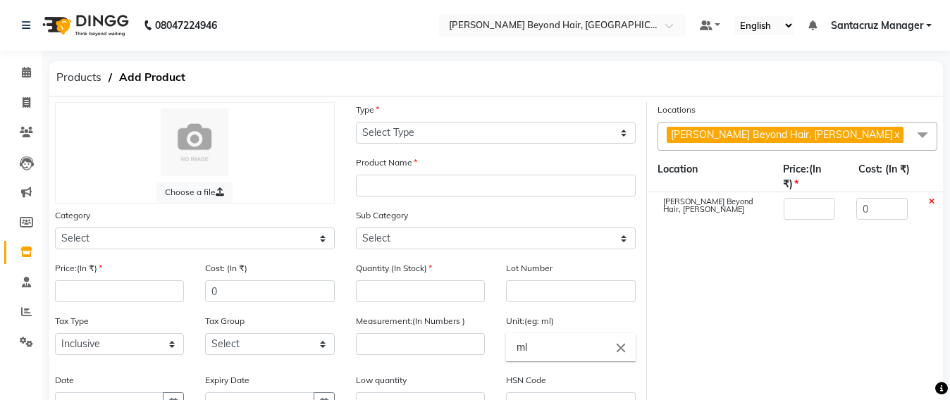
click at [668, 111] on label "Locations" at bounding box center [677, 110] width 38 height 13
click at [831, 133] on span "[PERSON_NAME] Beyond Hair, [PERSON_NAME]" at bounding box center [782, 134] width 222 height 13
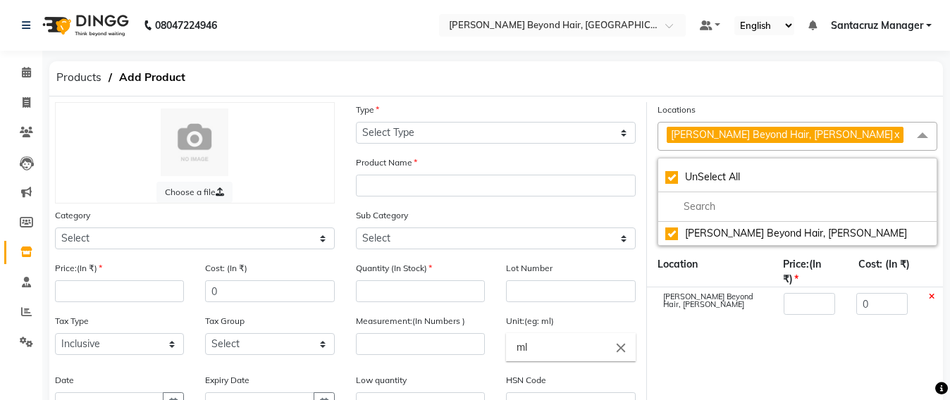
click at [893, 137] on link "x" at bounding box center [896, 134] width 6 height 13
checkbox input "false"
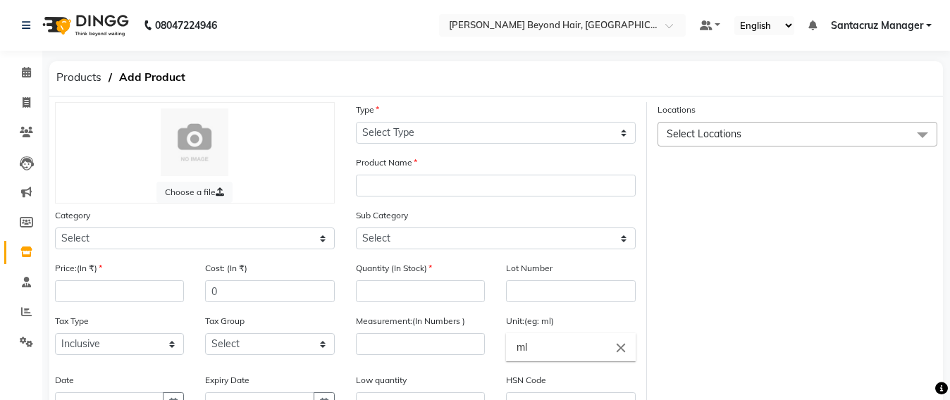
click at [837, 137] on span "Select Locations" at bounding box center [798, 134] width 280 height 25
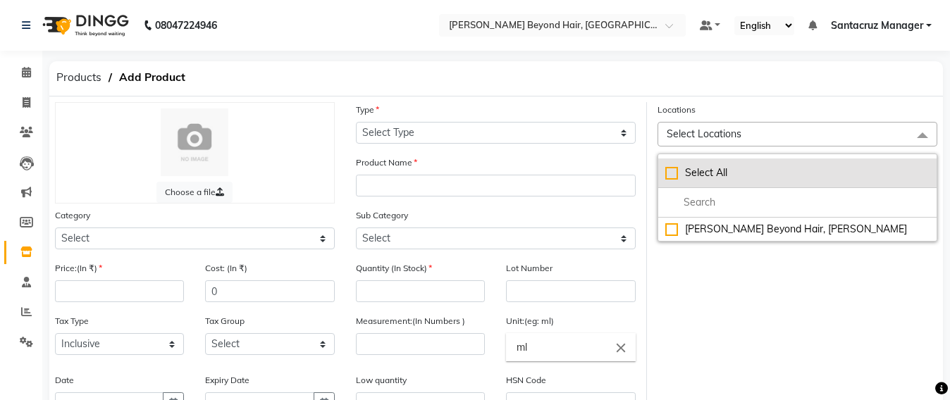
click at [717, 169] on div "Select All" at bounding box center [798, 173] width 264 height 15
checkbox input "true"
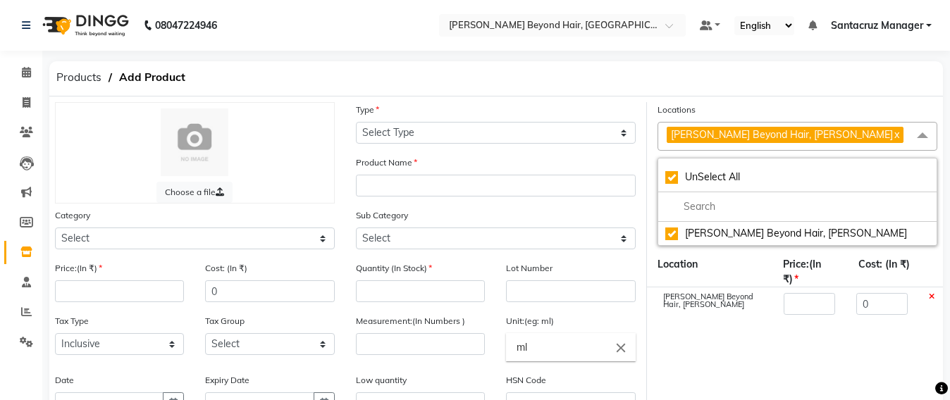
click at [838, 123] on span "[PERSON_NAME] Beyond Hair, Andheri West x" at bounding box center [798, 136] width 280 height 29
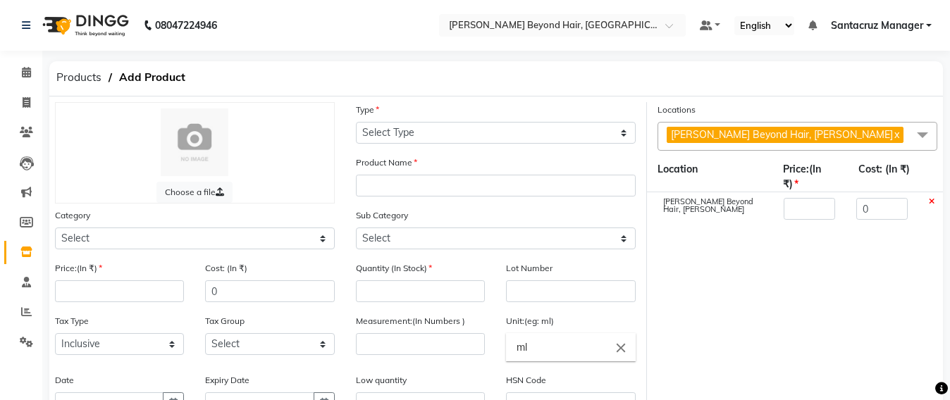
click at [838, 123] on span "[PERSON_NAME] Beyond Hair, Andheri West x" at bounding box center [798, 136] width 280 height 29
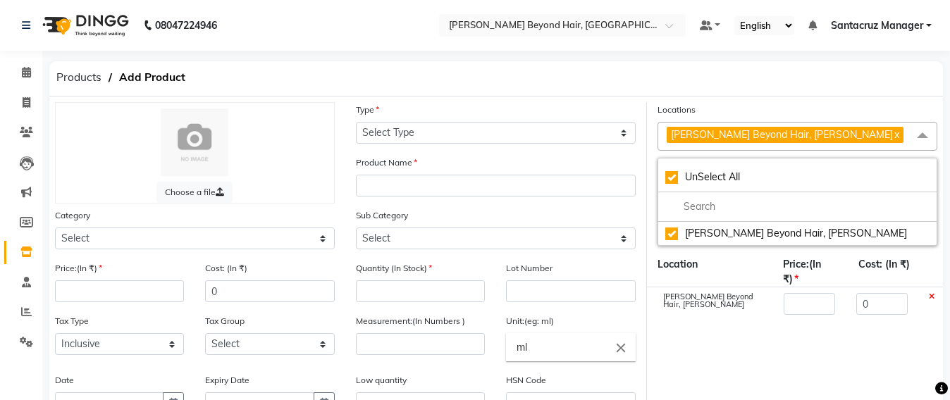
click at [893, 140] on link "x" at bounding box center [896, 134] width 6 height 13
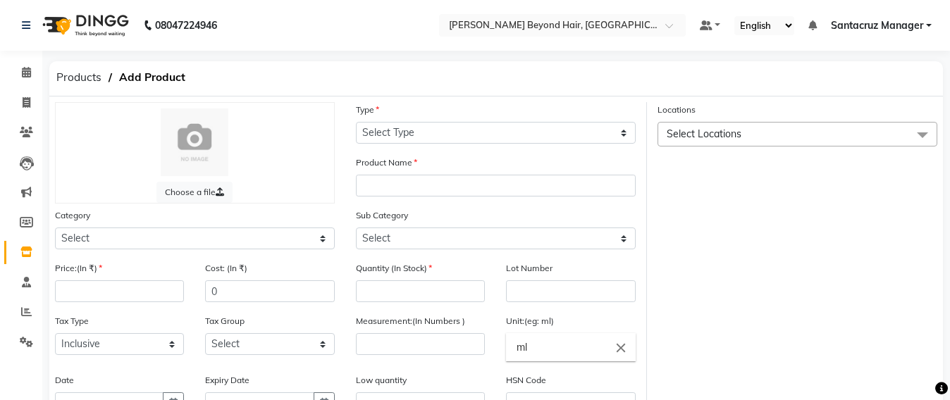
click at [837, 140] on span "Select Locations" at bounding box center [798, 134] width 280 height 25
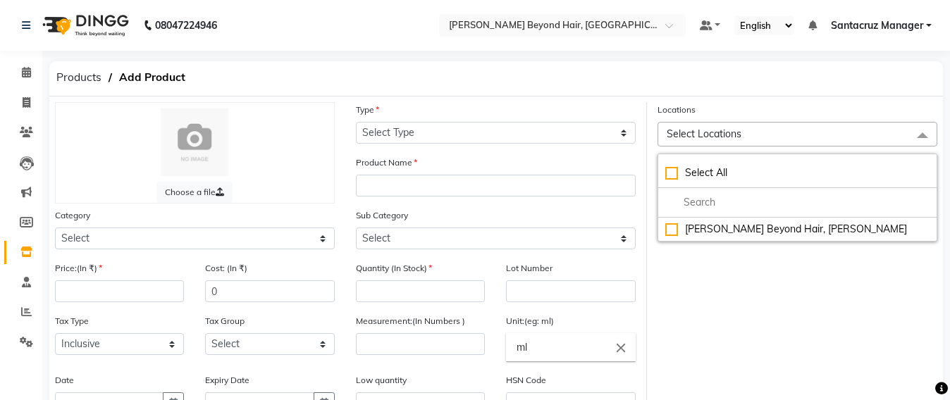
click at [764, 135] on span "Select Locations" at bounding box center [798, 134] width 280 height 25
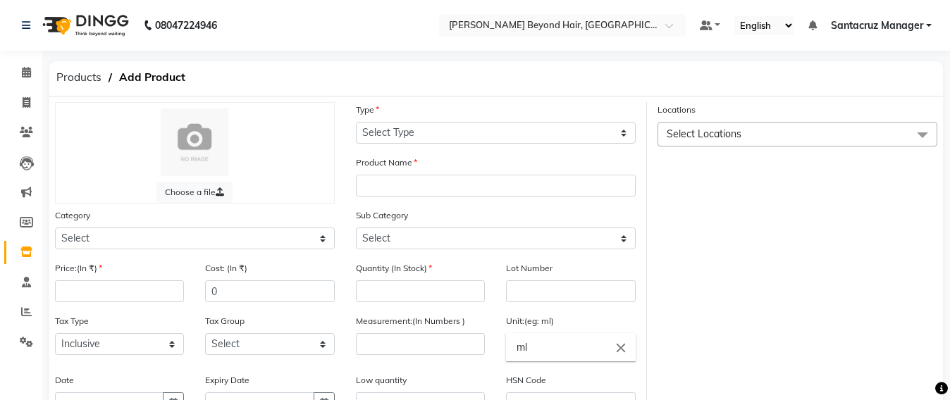
click at [764, 135] on span "Select Locations" at bounding box center [798, 134] width 280 height 25
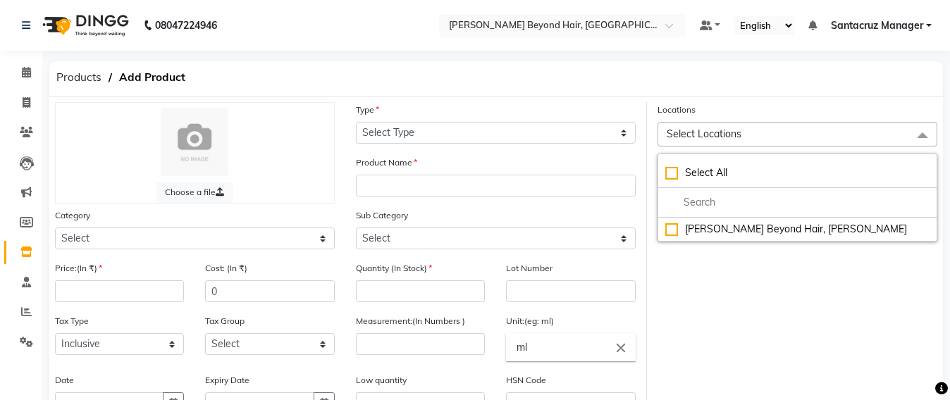
click at [697, 133] on span "Select Locations" at bounding box center [704, 134] width 75 height 13
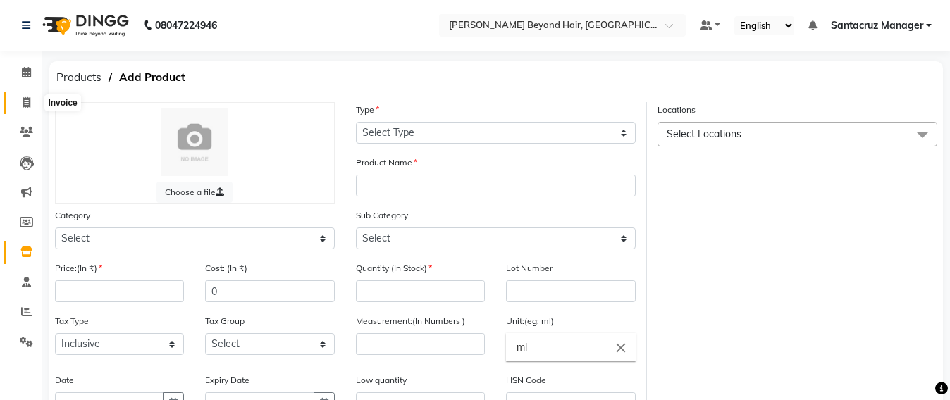
click at [19, 97] on span at bounding box center [26, 103] width 25 height 16
select select "service"
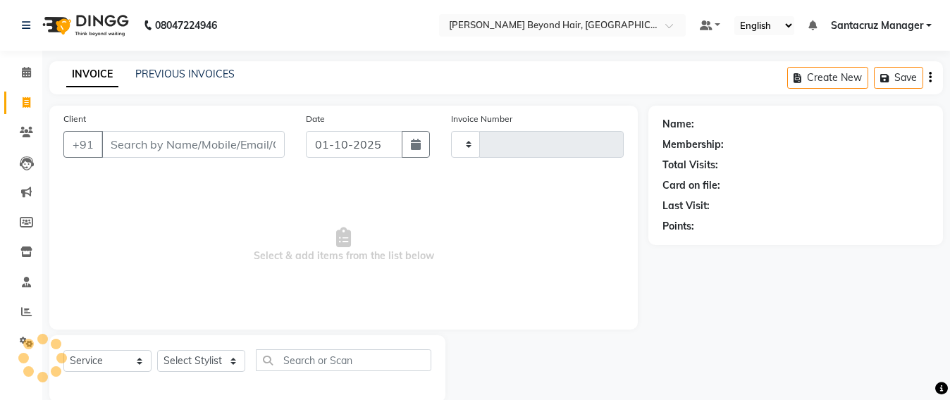
scroll to position [23, 0]
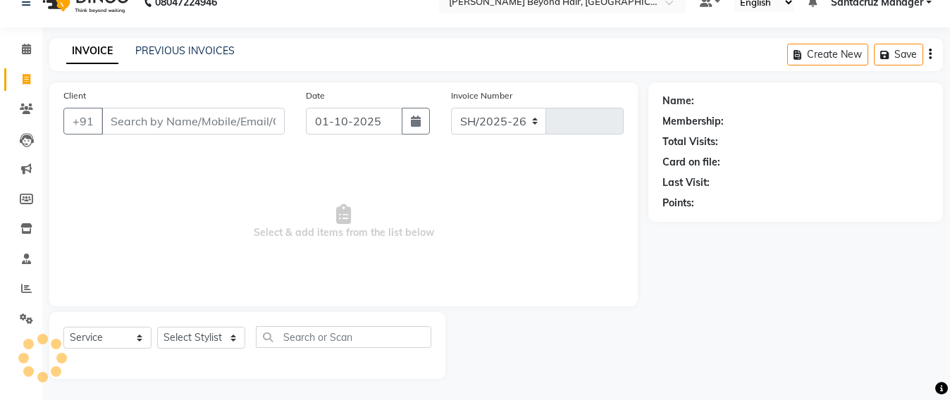
select select "6357"
type input "7049"
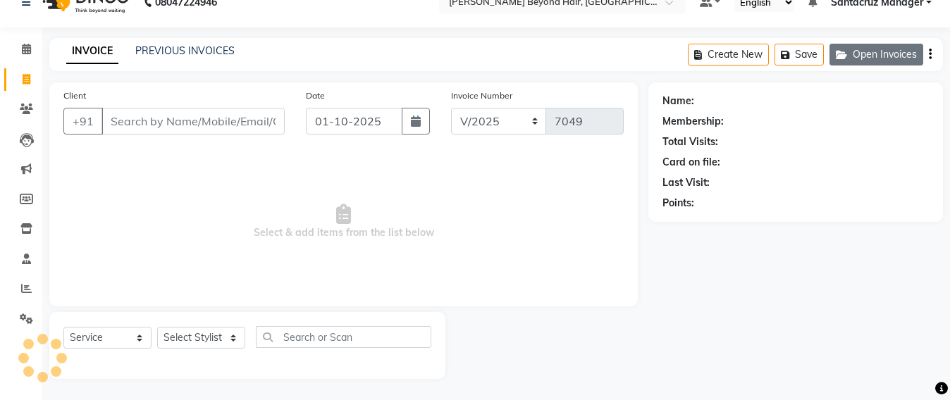
click at [850, 53] on icon "button" at bounding box center [844, 55] width 17 height 10
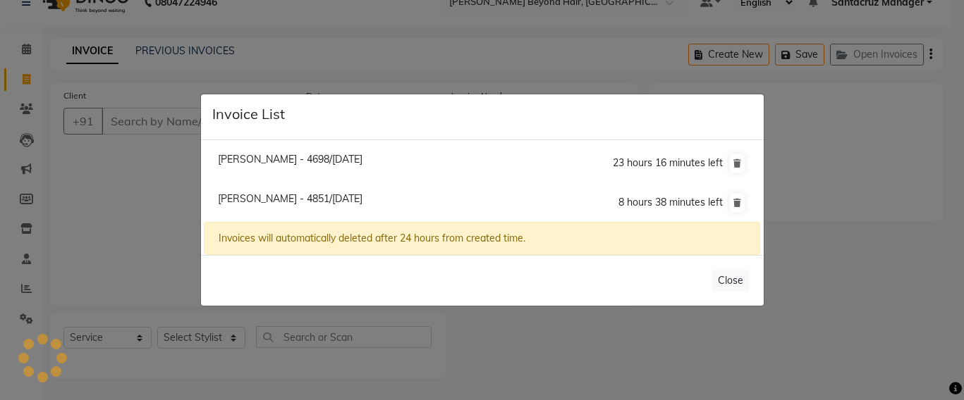
click at [303, 193] on span "[PERSON_NAME] - 4851/[DATE]" at bounding box center [290, 198] width 145 height 13
type input "9920044851"
type input "30-09-2025"
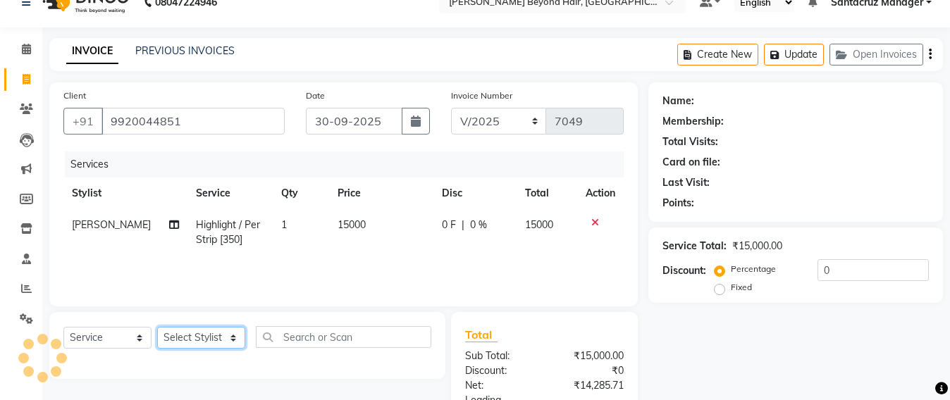
click at [195, 336] on select "Select Stylist" at bounding box center [201, 338] width 88 height 22
click at [190, 338] on select "Select Stylist" at bounding box center [201, 338] width 88 height 22
click at [212, 336] on select "Select Stylist" at bounding box center [201, 338] width 88 height 22
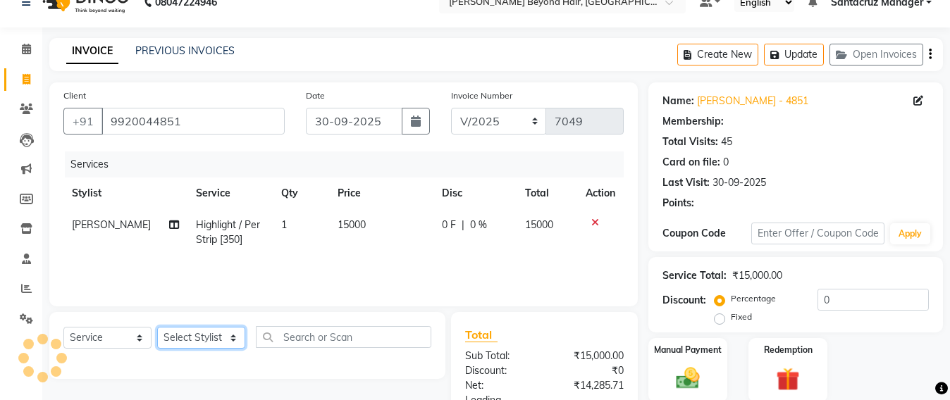
click at [233, 341] on select "Select Stylist" at bounding box center [201, 338] width 88 height 22
click at [233, 338] on select "Select Stylist" at bounding box center [201, 338] width 88 height 22
click at [157, 327] on select "Select Stylist" at bounding box center [201, 338] width 88 height 22
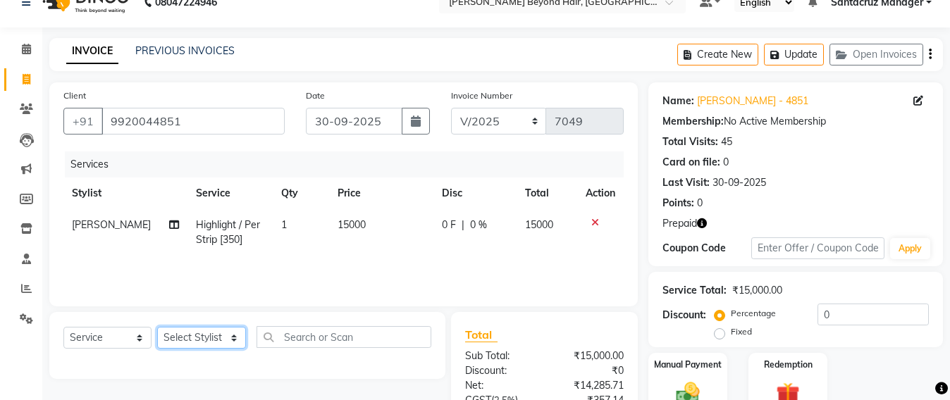
click at [201, 340] on select "Select Stylist Admin [PERSON_NAME] Sankat [PERSON_NAME] [PERSON_NAME] [PERSON_N…" at bounding box center [201, 338] width 89 height 22
select select "51588"
click at [157, 327] on select "Select Stylist Admin [PERSON_NAME] Sankat [PERSON_NAME] [PERSON_NAME] [PERSON_N…" at bounding box center [201, 338] width 89 height 22
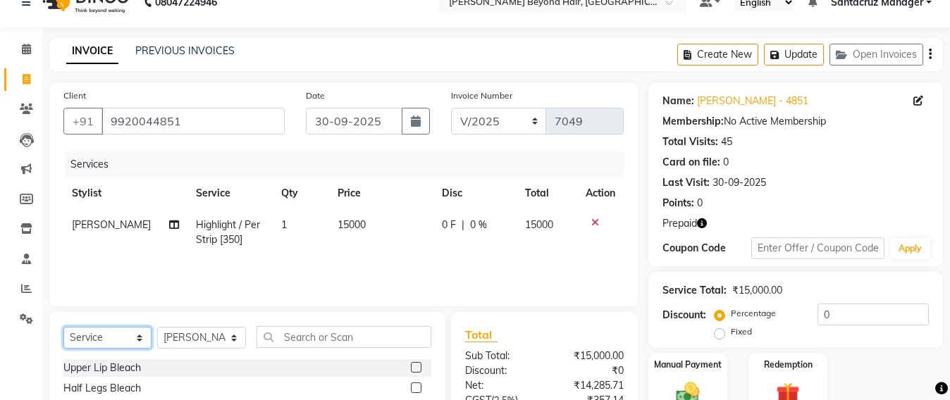
click at [85, 333] on select "Select Service Product Membership Package Voucher Prepaid Gift Card" at bounding box center [107, 338] width 88 height 22
select select "product"
click at [63, 327] on select "Select Service Product Membership Package Voucher Prepaid Gift Card" at bounding box center [107, 338] width 88 height 22
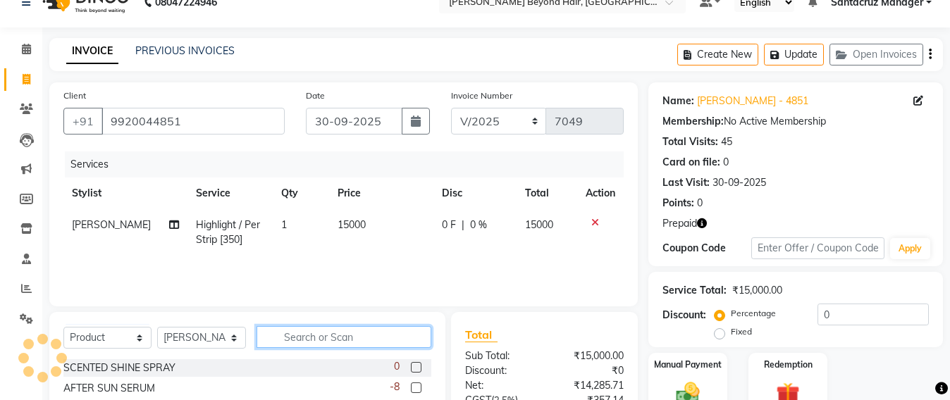
click at [295, 338] on input "text" at bounding box center [344, 337] width 175 height 22
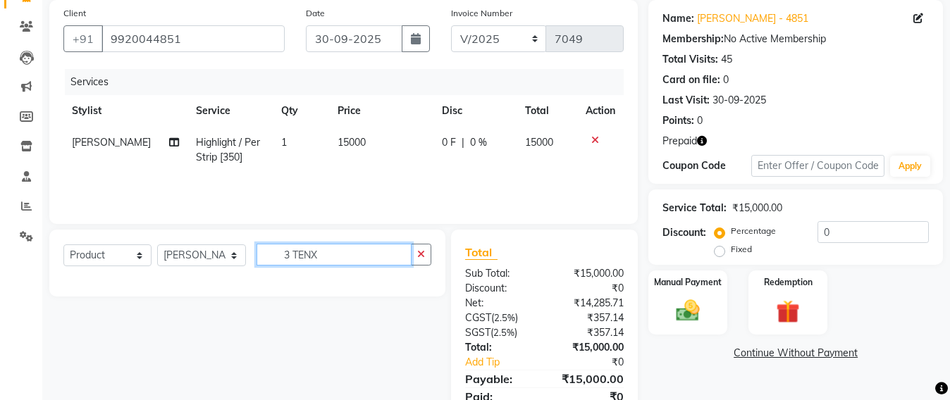
scroll to position [75, 0]
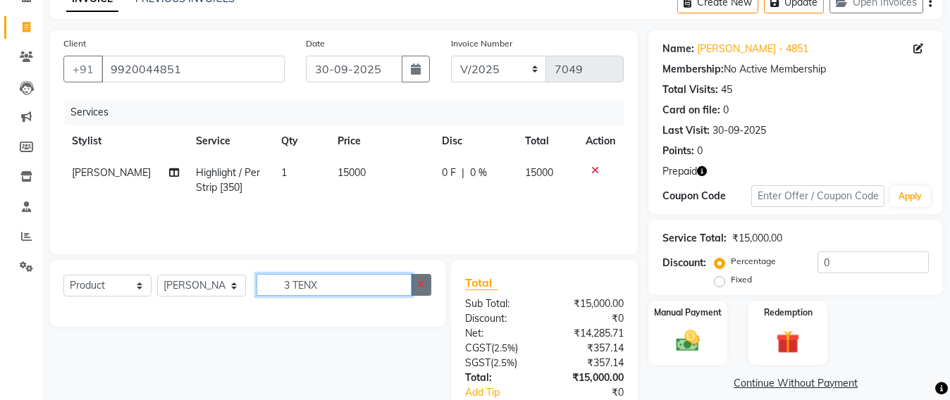
type input "3 TENX"
click at [422, 283] on icon "button" at bounding box center [421, 285] width 8 height 10
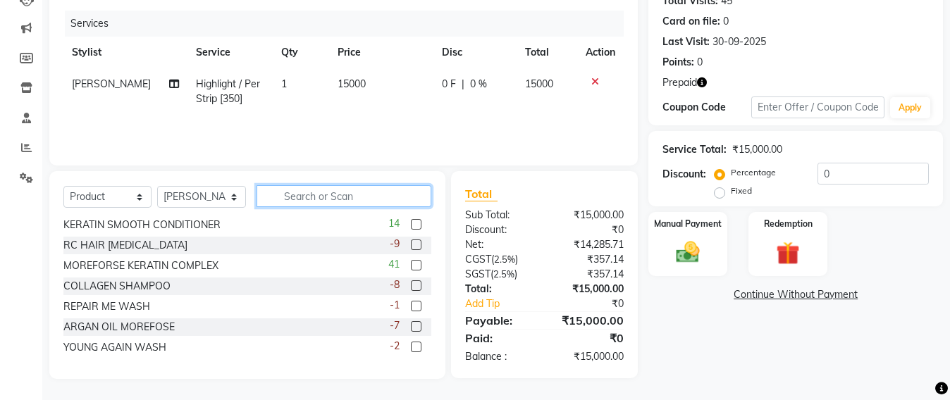
scroll to position [0, 0]
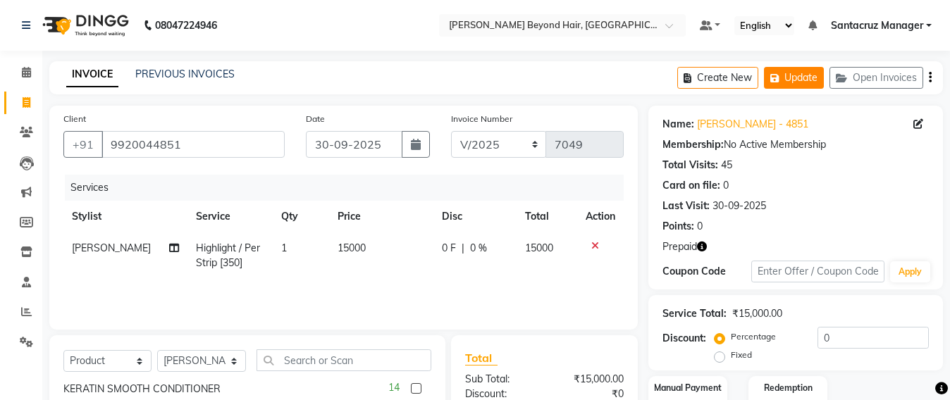
click at [783, 84] on button "Update" at bounding box center [794, 78] width 60 height 22
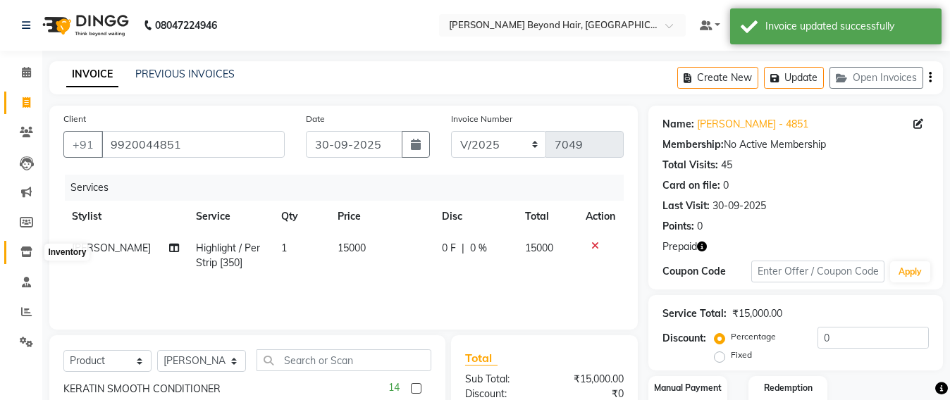
click at [20, 252] on icon at bounding box center [26, 252] width 12 height 11
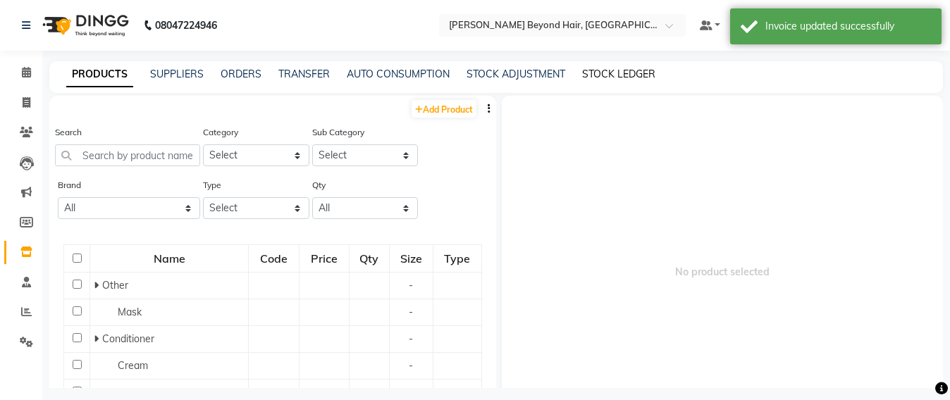
click at [629, 68] on link "STOCK LEDGER" at bounding box center [618, 74] width 73 height 13
select select "all"
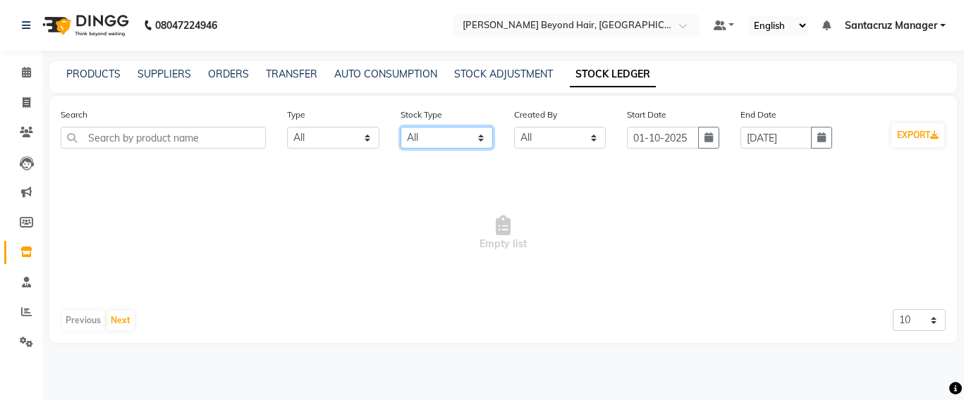
click at [483, 138] on select "Select All New Stock Adjustment Return Transfer In Other Internal Use Damaged E…" at bounding box center [446, 138] width 92 height 22
click at [303, 205] on span "Empty list" at bounding box center [503, 233] width 885 height 141
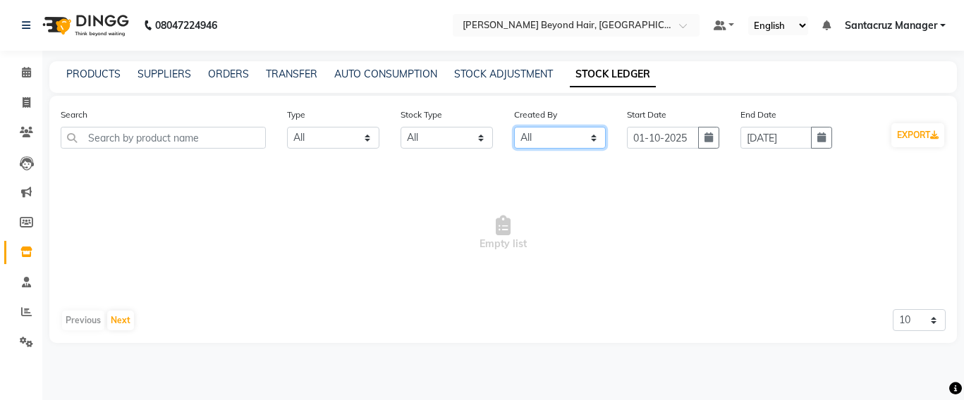
click at [594, 142] on select "Select All Admin Admin Santacruz Manager" at bounding box center [560, 138] width 92 height 22
click at [514, 127] on select "Select All Admin Admin Santacruz Manager" at bounding box center [560, 138] width 92 height 22
click at [594, 135] on select "Select All Admin Admin Santacruz Manager" at bounding box center [560, 138] width 92 height 22
select select "10754"
click at [514, 127] on select "Select All Admin Admin Santacruz Manager" at bounding box center [560, 138] width 92 height 22
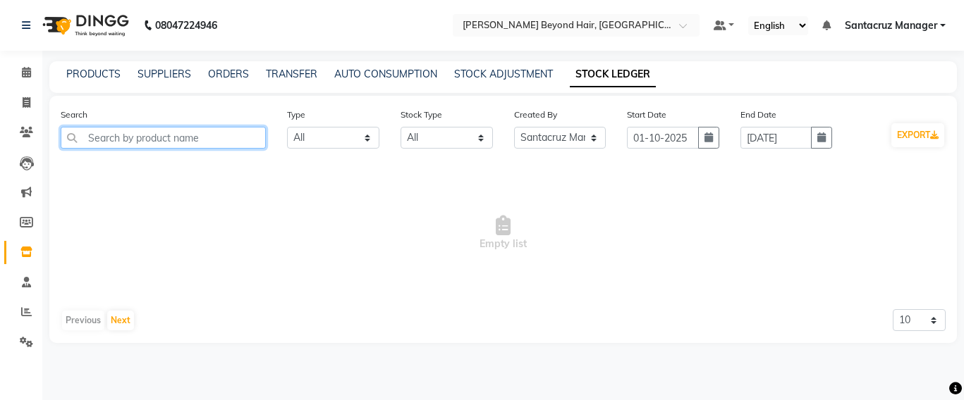
click at [149, 140] on input "text" at bounding box center [163, 138] width 205 height 22
type input "3 TENX"
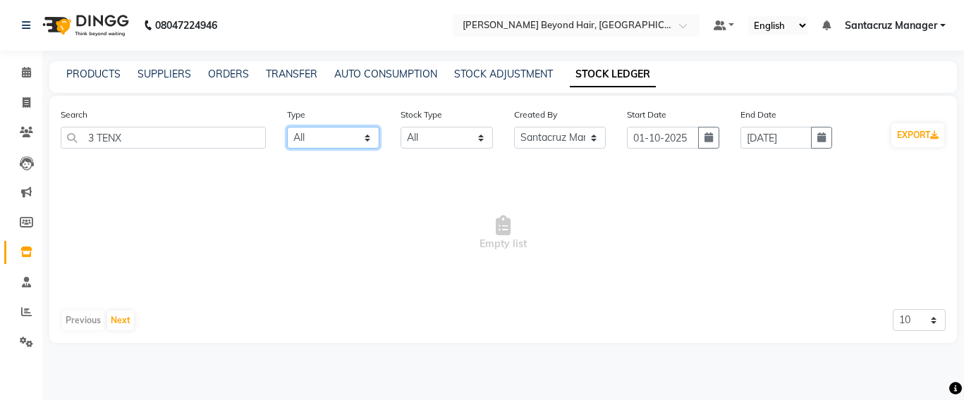
click at [352, 130] on select "Select All In Out" at bounding box center [333, 138] width 92 height 22
click at [287, 127] on select "Select All In Out" at bounding box center [333, 138] width 92 height 22
click at [233, 71] on link "ORDERS" at bounding box center [228, 74] width 41 height 13
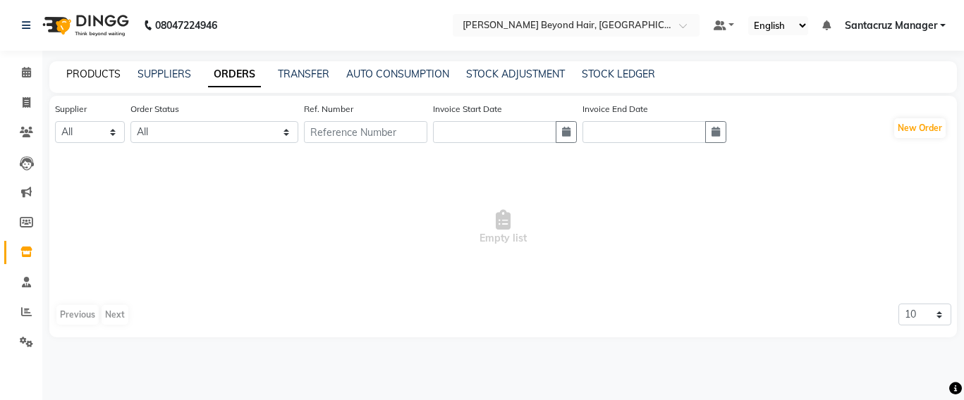
click at [97, 71] on link "PRODUCTS" at bounding box center [93, 74] width 54 height 13
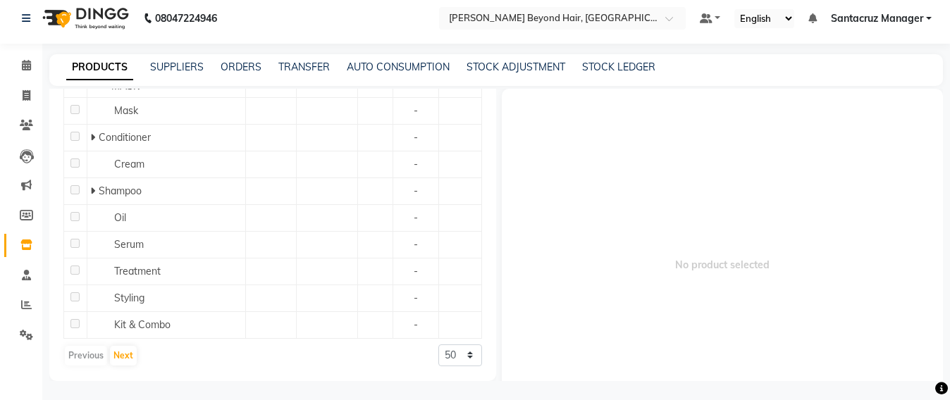
scroll to position [9, 0]
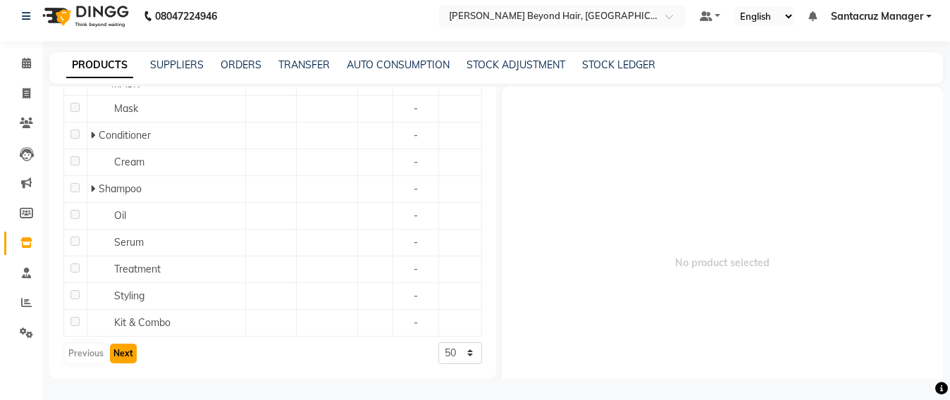
click at [125, 355] on button "Next" at bounding box center [123, 354] width 27 height 20
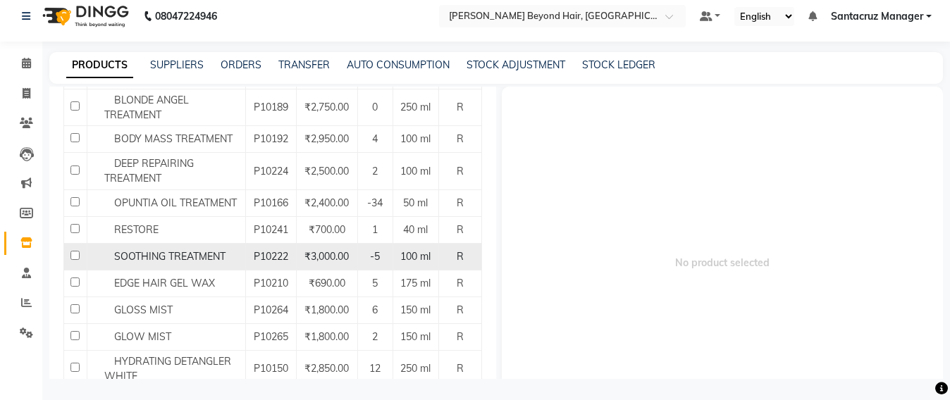
scroll to position [1468, 0]
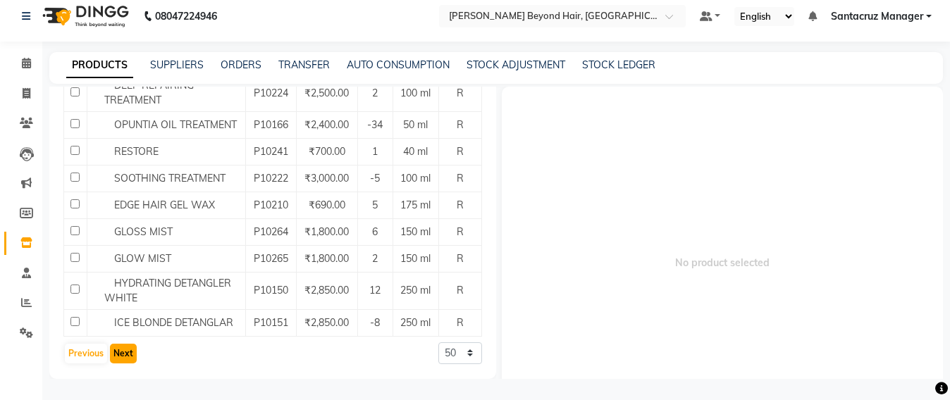
click at [121, 349] on button "Next" at bounding box center [123, 354] width 27 height 20
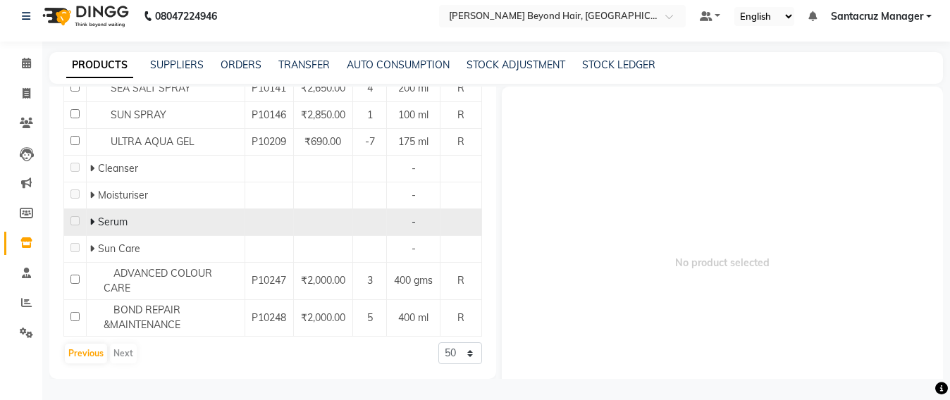
scroll to position [9, 0]
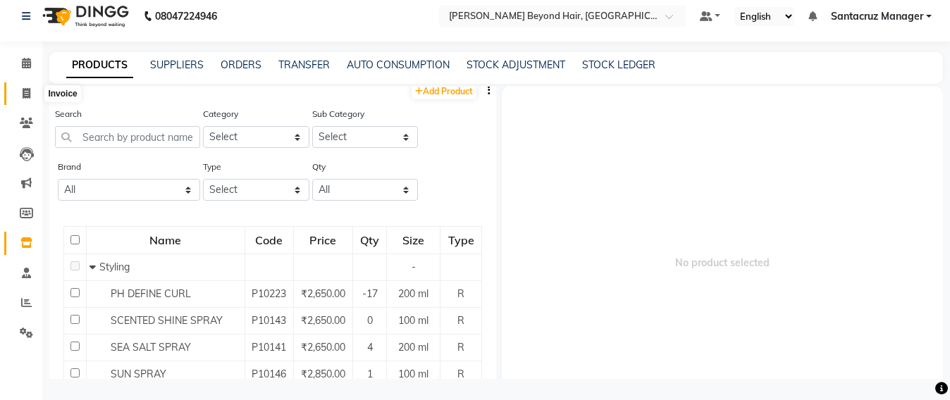
click at [14, 92] on span at bounding box center [26, 94] width 25 height 16
select select "service"
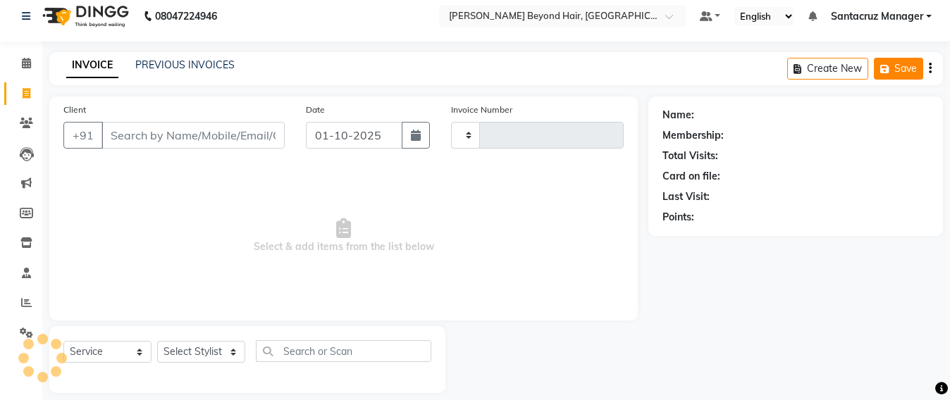
scroll to position [23, 0]
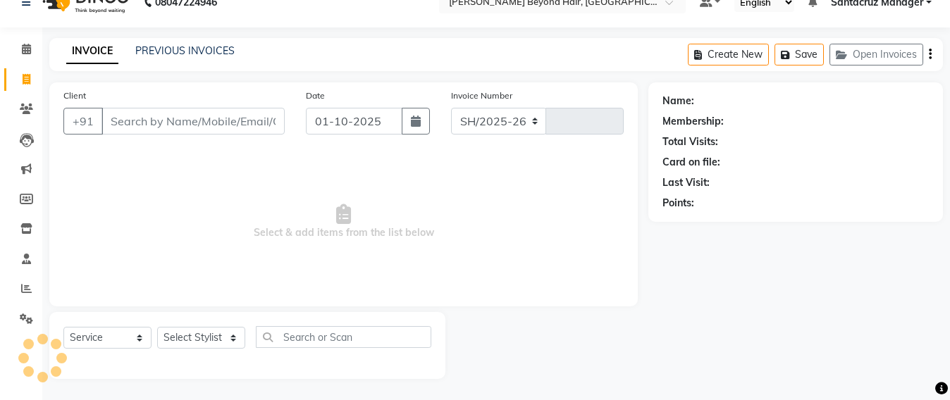
select select "6357"
type input "7049"
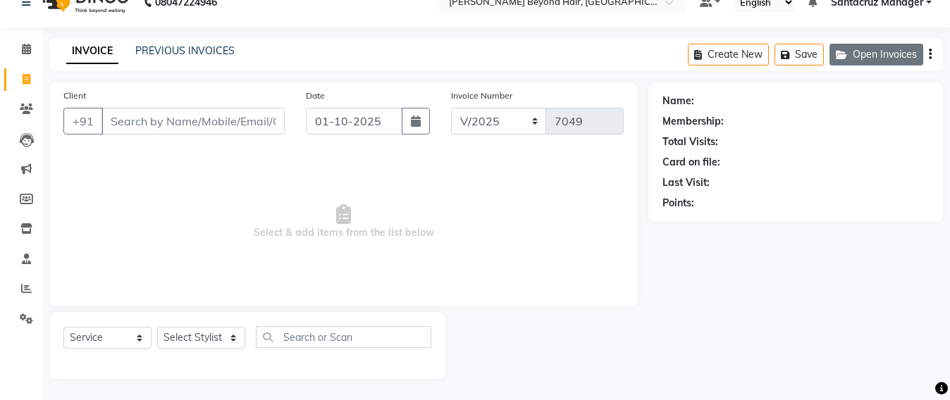
click at [890, 54] on button "Open Invoices" at bounding box center [877, 55] width 94 height 22
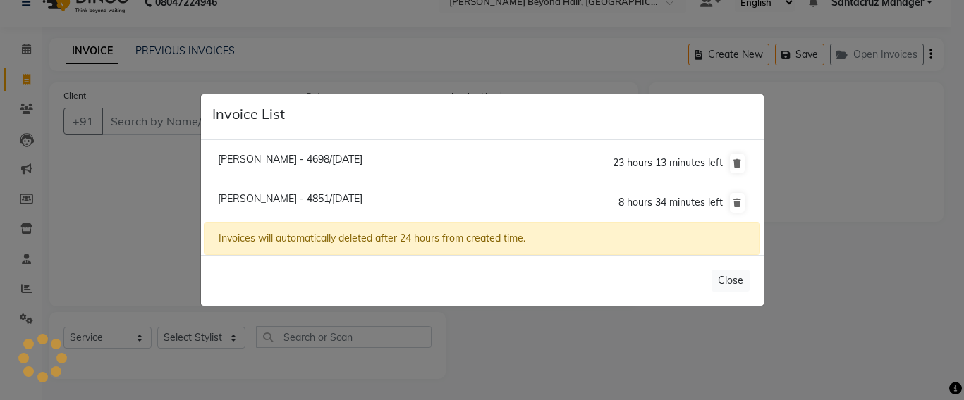
click at [336, 203] on li "[PERSON_NAME] - 4851/[DATE] 8 hours 34 minutes left" at bounding box center [482, 202] width 556 height 39
click at [336, 203] on span "[PERSON_NAME] - 4851/[DATE]" at bounding box center [290, 198] width 145 height 13
type input "9920044851"
type input "30-09-2025"
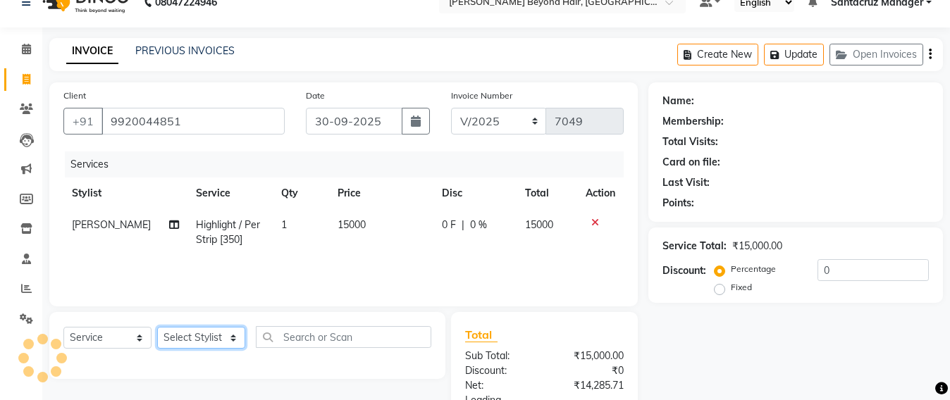
drag, startPoint x: 205, startPoint y: 335, endPoint x: 209, endPoint y: 322, distance: 13.9
click at [204, 335] on select "Select Stylist" at bounding box center [201, 338] width 88 height 22
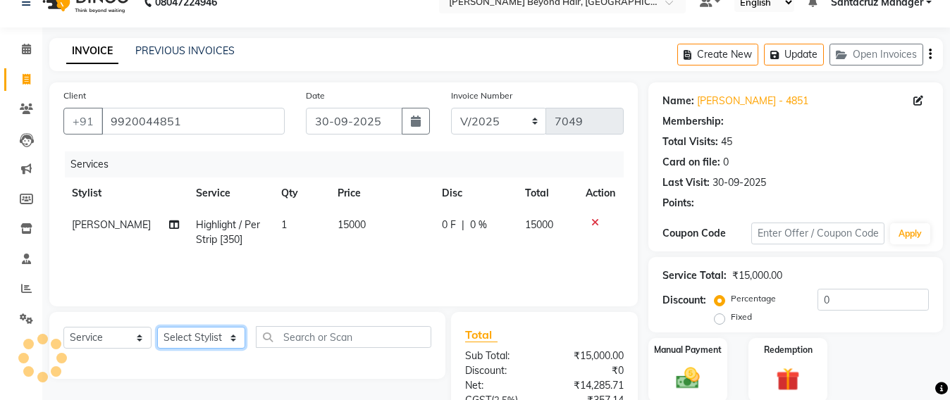
click at [183, 333] on select "Select Stylist" at bounding box center [201, 338] width 88 height 22
click at [219, 336] on select "Select Stylist" at bounding box center [201, 338] width 88 height 22
click at [64, 337] on select "Select Service Product Membership Package Voucher Prepaid Gift Card" at bounding box center [107, 338] width 88 height 22
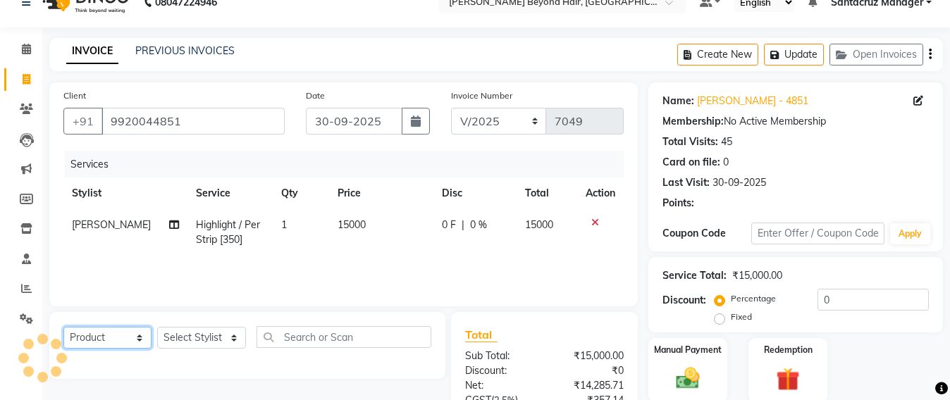
click at [63, 327] on select "Select Service Product Membership Package Voucher Prepaid Gift Card" at bounding box center [107, 338] width 88 height 22
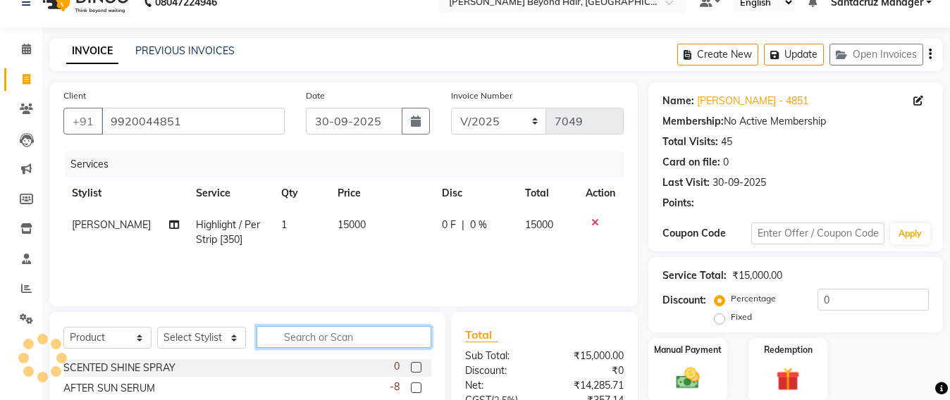
click at [305, 333] on input "text" at bounding box center [344, 337] width 175 height 22
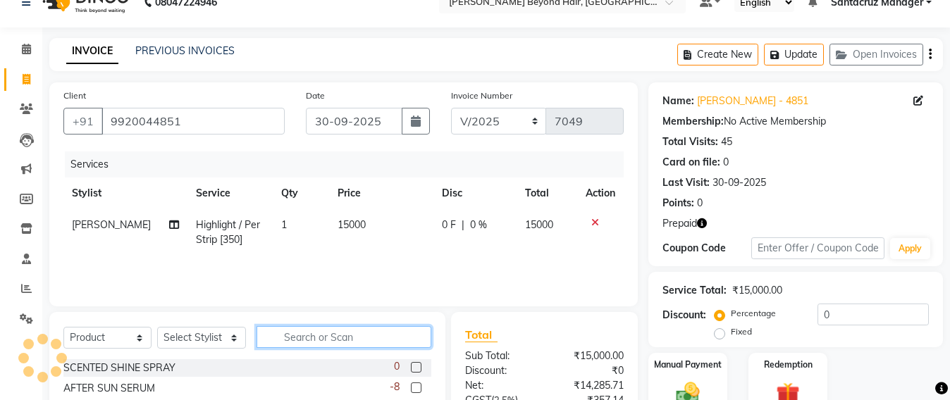
select select "service"
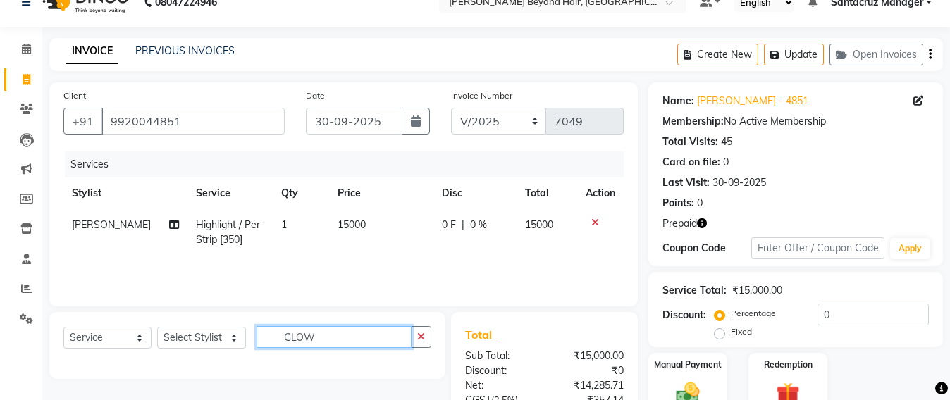
type input "GLOW"
click at [197, 341] on select "Select Stylist Admin [PERSON_NAME] Sankat [PERSON_NAME] [PERSON_NAME] [PERSON_N…" at bounding box center [201, 338] width 89 height 22
select select "51588"
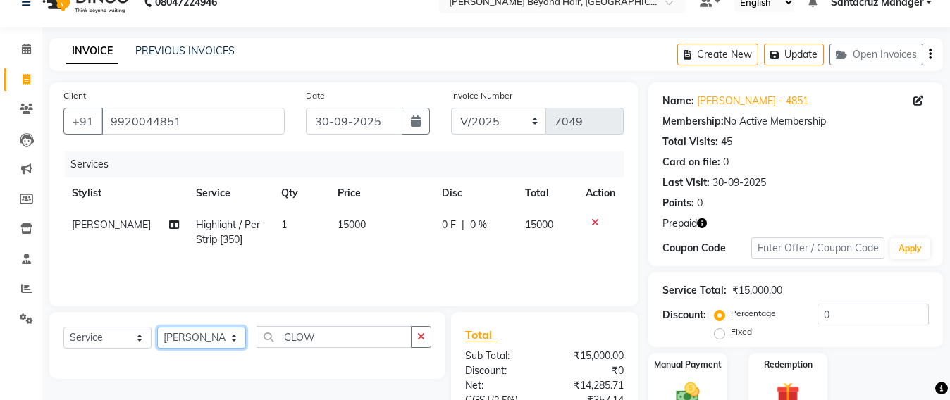
click at [157, 327] on select "Select Stylist Admin [PERSON_NAME] Sankat [PERSON_NAME] [PERSON_NAME] [PERSON_N…" at bounding box center [201, 338] width 89 height 22
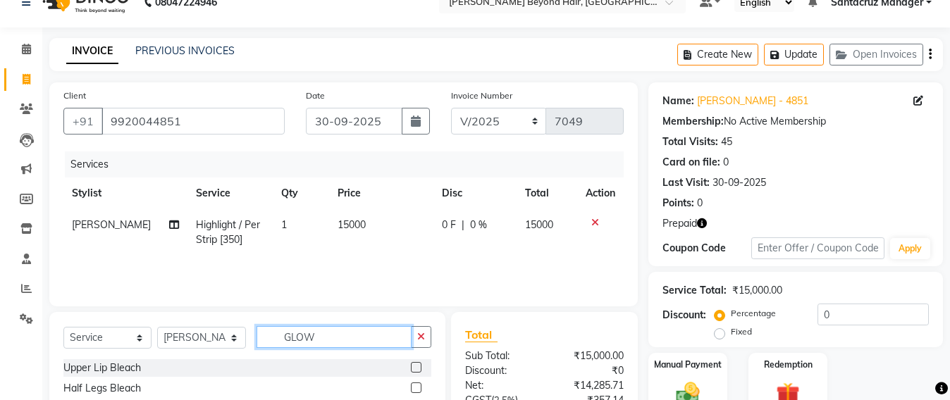
click at [330, 336] on input "GLOW" at bounding box center [334, 337] width 155 height 22
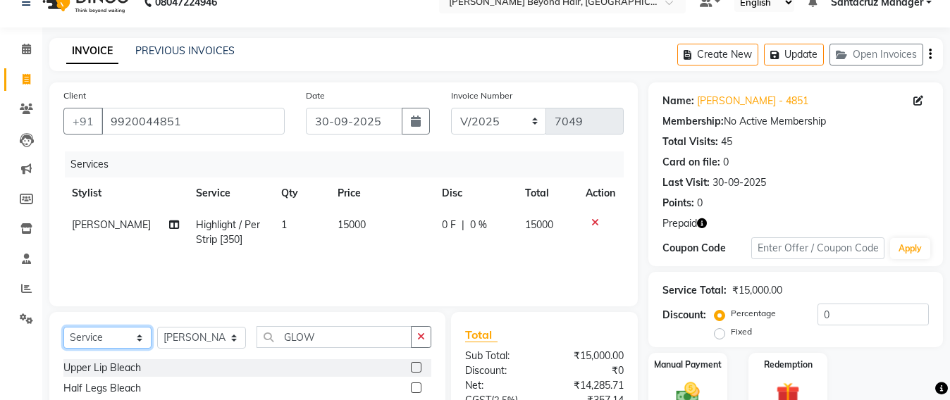
click at [121, 335] on select "Select Service Product Membership Package Voucher Prepaid Gift Card" at bounding box center [107, 338] width 88 height 22
select select "product"
click at [63, 327] on select "Select Service Product Membership Package Voucher Prepaid Gift Card" at bounding box center [107, 338] width 88 height 22
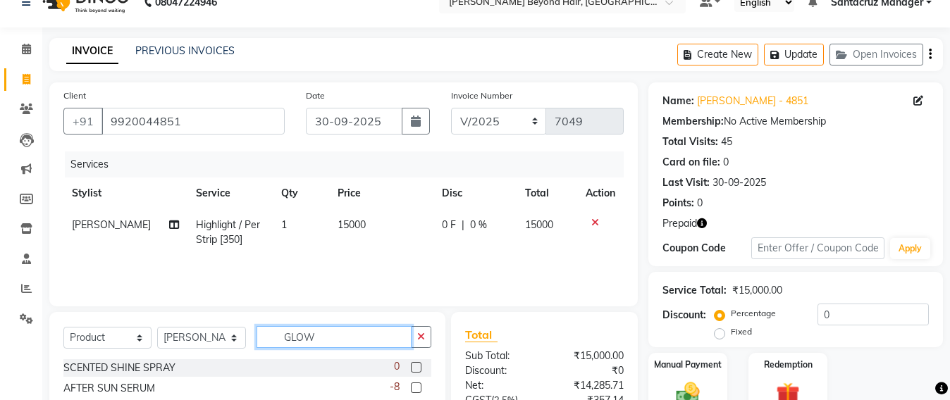
click at [317, 338] on input "GLOW" at bounding box center [334, 337] width 155 height 22
type input "GLOW MI"
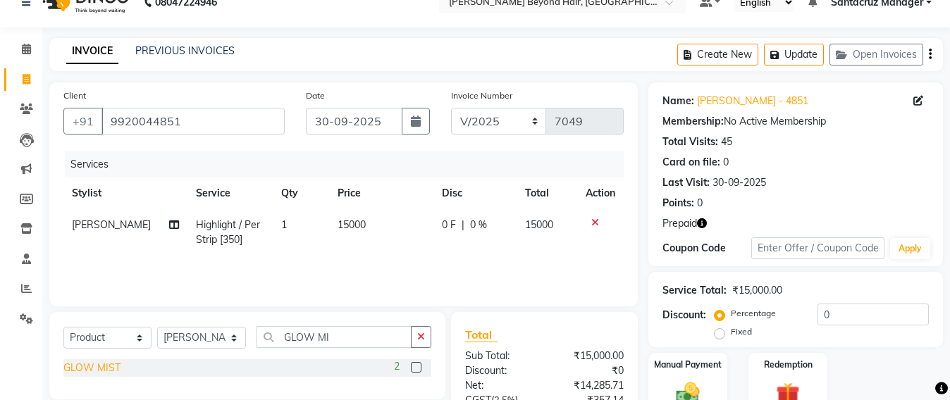
click at [99, 369] on div "GLOW MIST" at bounding box center [91, 368] width 57 height 15
checkbox input "false"
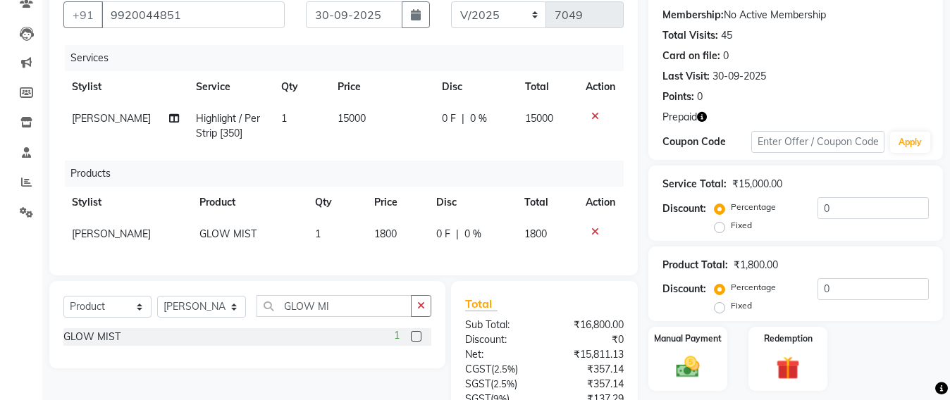
scroll to position [200, 0]
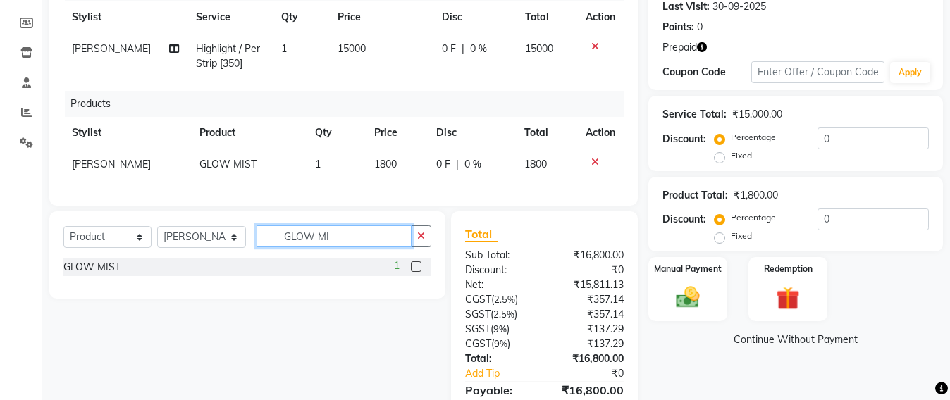
click at [333, 247] on input "GLOW MI" at bounding box center [334, 237] width 155 height 22
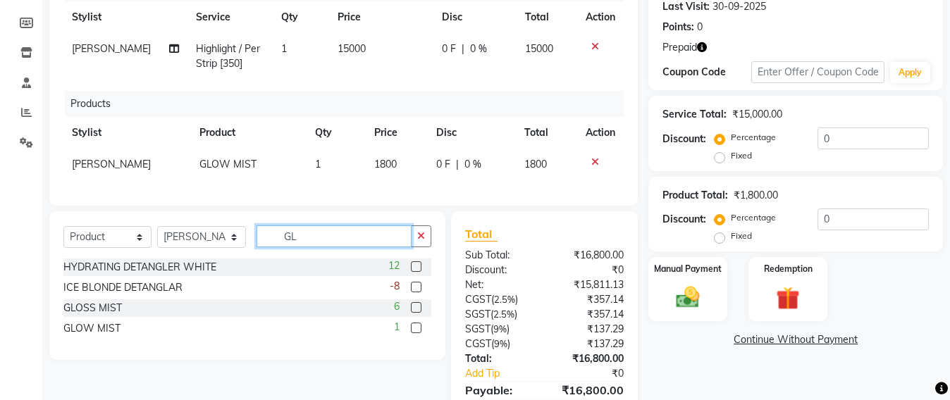
type input "G"
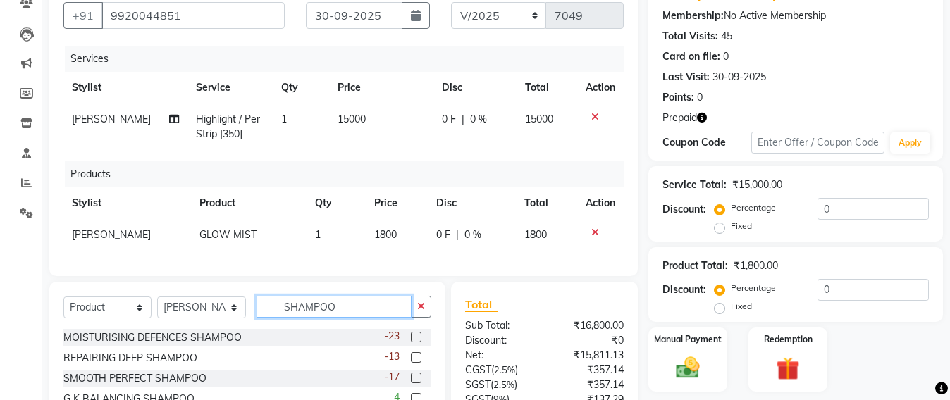
scroll to position [0, 0]
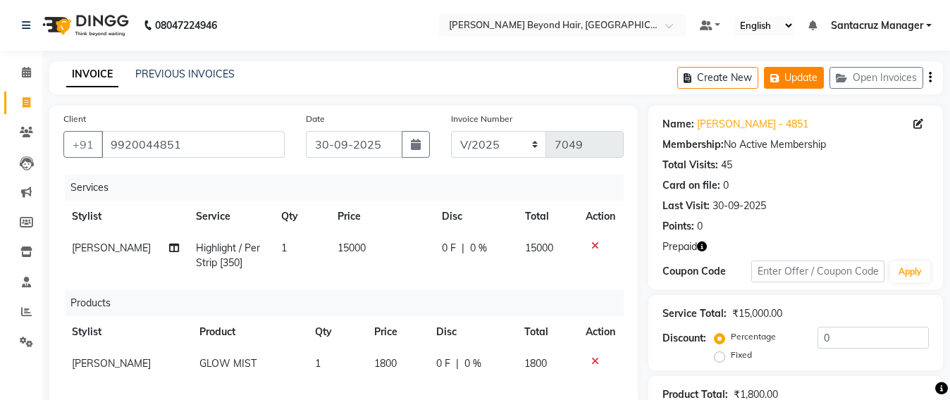
type input "SHAMPOO"
click at [807, 71] on button "Update" at bounding box center [794, 78] width 60 height 22
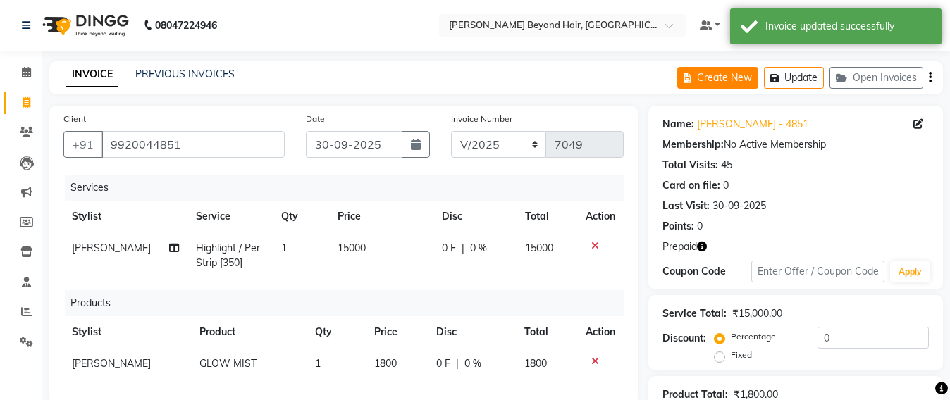
click at [709, 84] on button "Create New" at bounding box center [718, 78] width 81 height 22
select select "service"
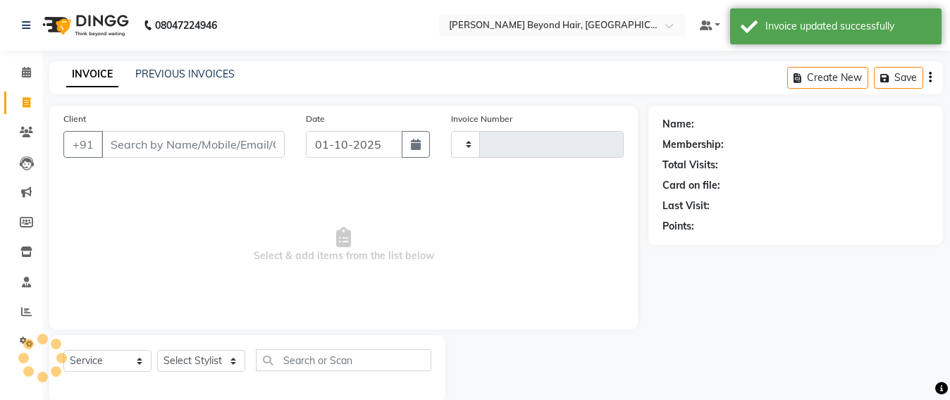
scroll to position [23, 0]
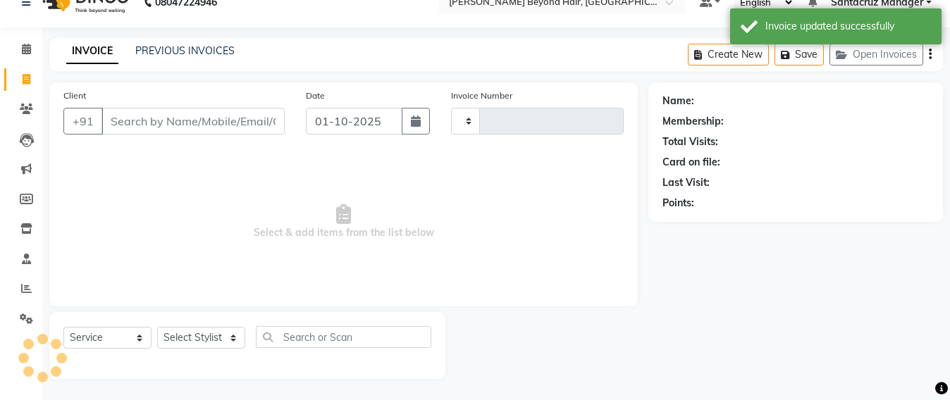
type input "7049"
select select "6357"
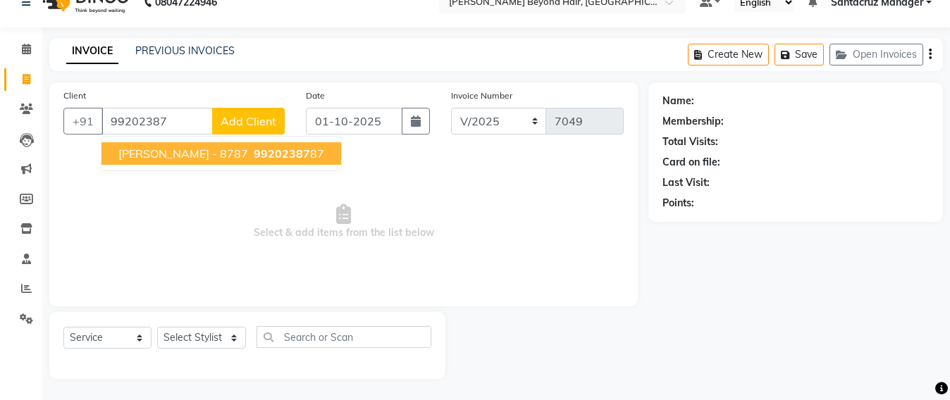
click at [166, 165] on ngb-typeahead-window "[PERSON_NAME] - 8787 99202387 87" at bounding box center [221, 153] width 241 height 35
click at [254, 159] on span "99202387" at bounding box center [282, 154] width 56 height 14
type input "9920238787"
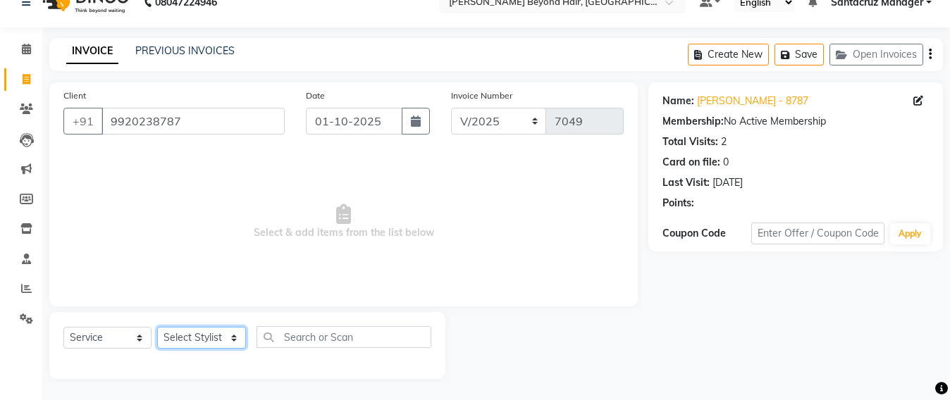
click at [195, 331] on select "Select Stylist Admin [PERSON_NAME] Sankat [PERSON_NAME] [PERSON_NAME] [PERSON_N…" at bounding box center [201, 338] width 89 height 22
select select "47905"
click at [157, 327] on select "Select Stylist Admin [PERSON_NAME] Sankat [PERSON_NAME] [PERSON_NAME] [PERSON_N…" at bounding box center [201, 338] width 89 height 22
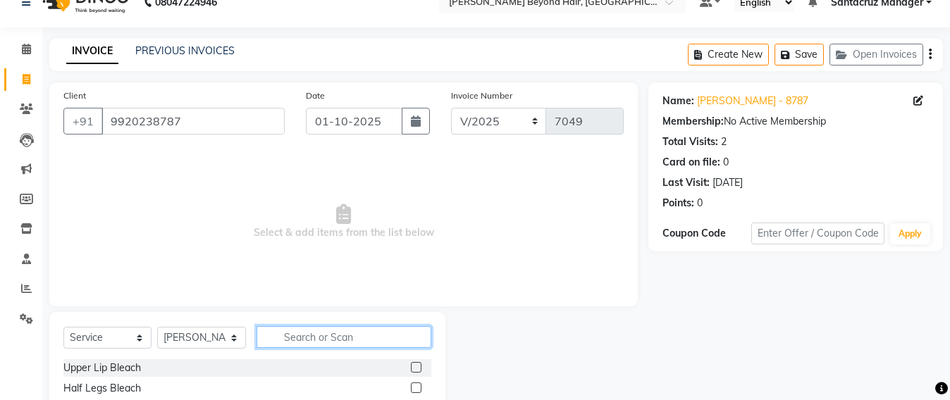
click at [300, 335] on input "text" at bounding box center [344, 337] width 175 height 22
type input "ROOT"
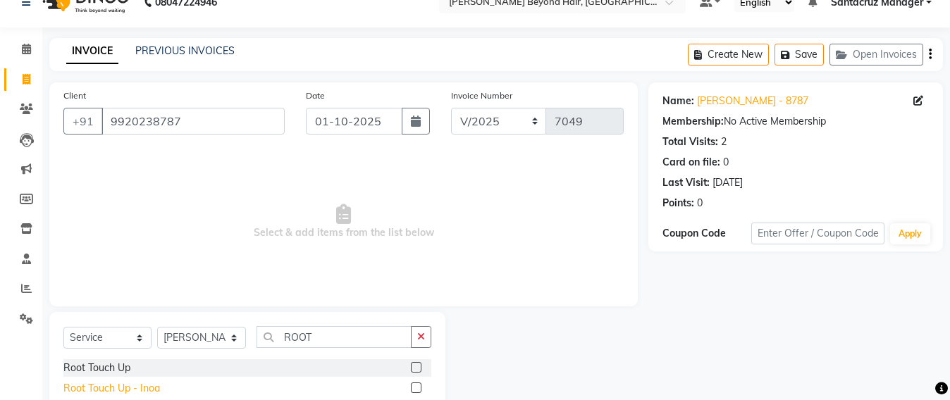
click at [105, 389] on div "Root Touch Up - Inoa" at bounding box center [111, 388] width 97 height 15
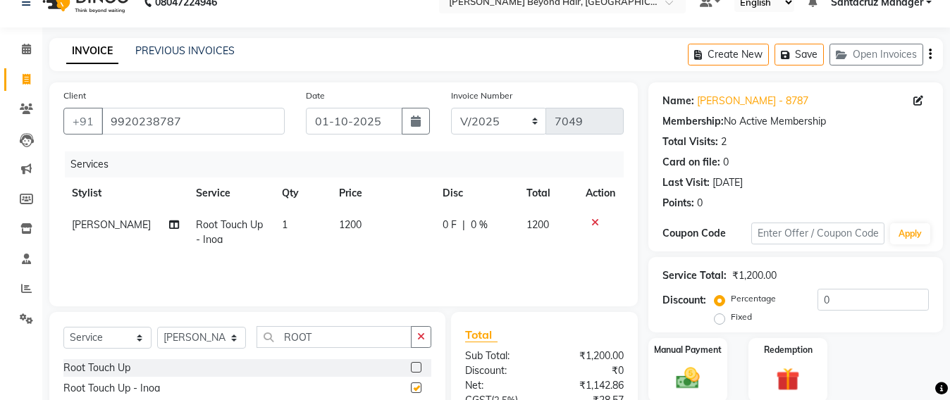
checkbox input "false"
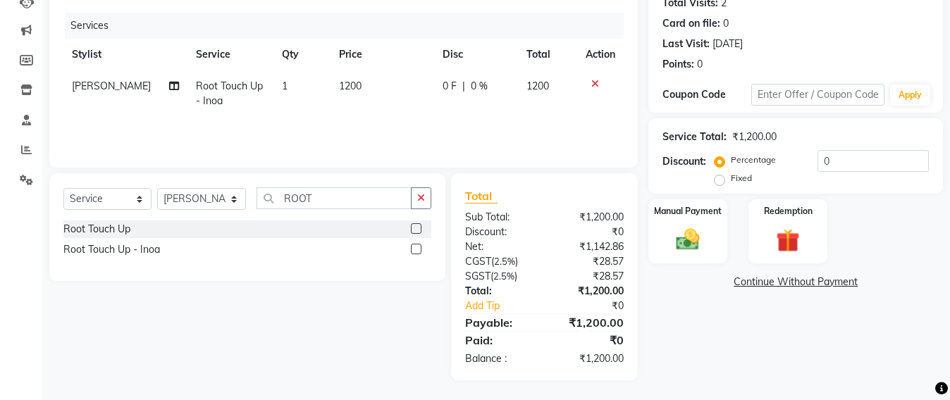
scroll to position [164, 0]
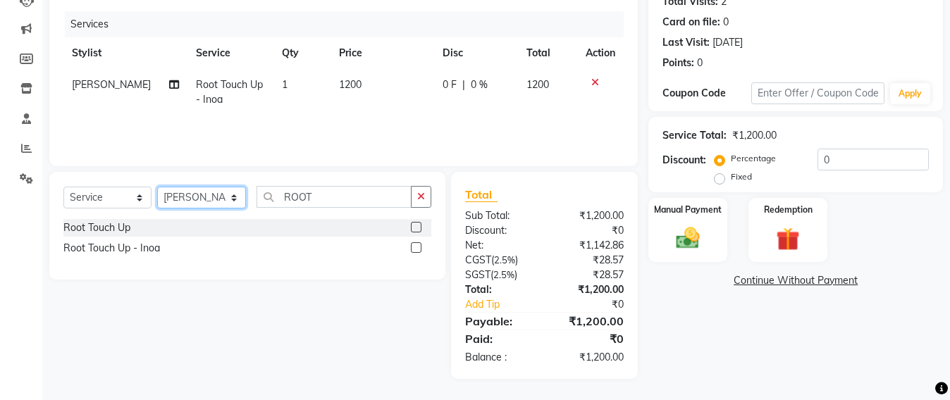
click at [185, 192] on select "Select Stylist Admin [PERSON_NAME] Sankat [PERSON_NAME] [PERSON_NAME] [PERSON_N…" at bounding box center [201, 198] width 89 height 22
select select "47899"
click at [157, 187] on select "Select Stylist Admin [PERSON_NAME] Sankat [PERSON_NAME] [PERSON_NAME] [PERSON_N…" at bounding box center [201, 198] width 89 height 22
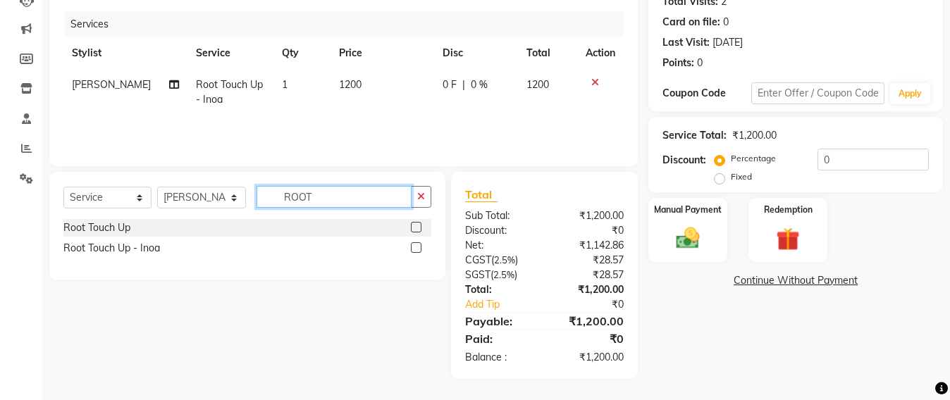
click at [318, 197] on input "ROOT" at bounding box center [334, 197] width 155 height 22
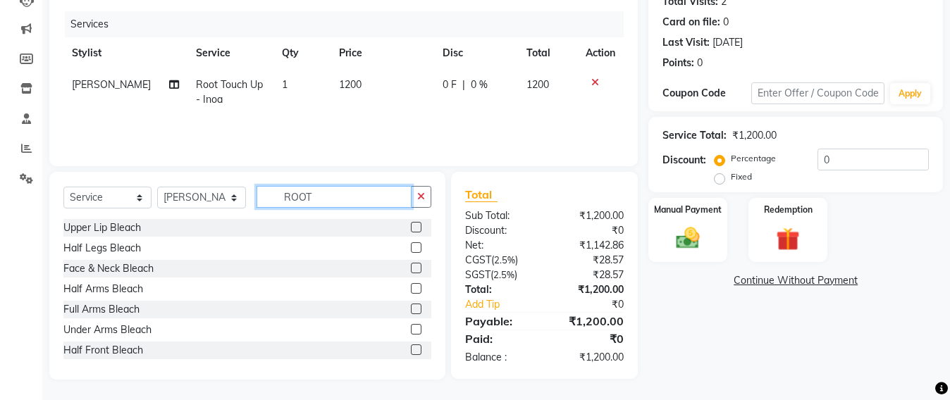
click at [318, 197] on input "ROOT" at bounding box center [334, 197] width 155 height 22
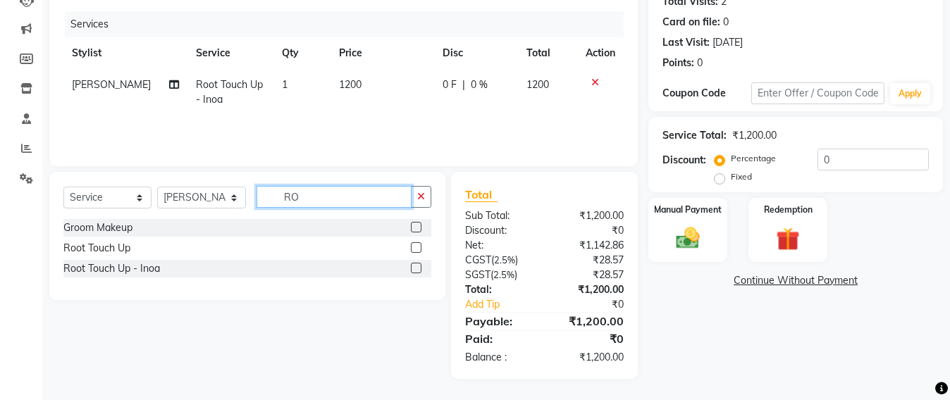
type input "R"
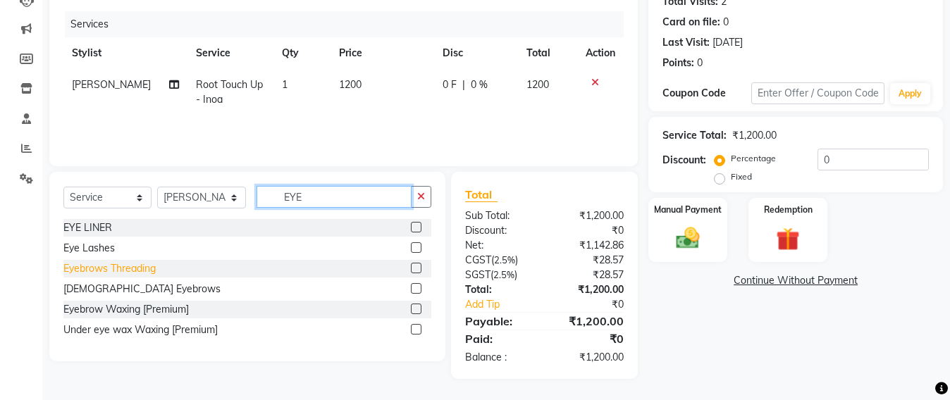
type input "EYE"
click at [96, 268] on div "Eyebrows Threading" at bounding box center [109, 269] width 92 height 15
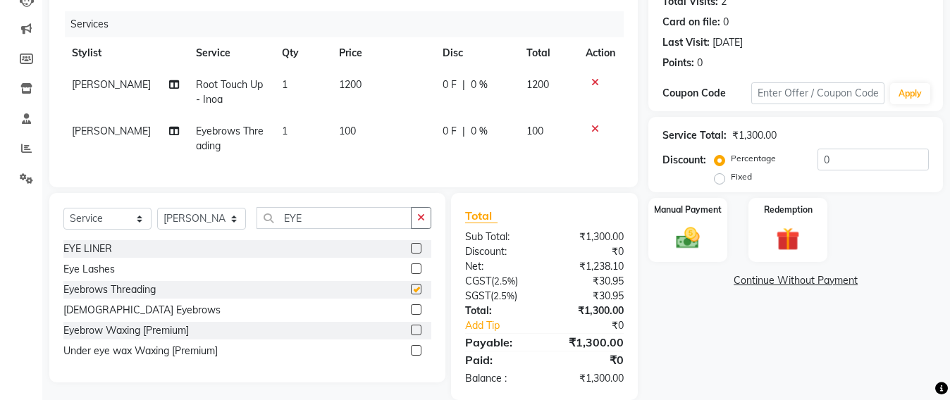
checkbox input "false"
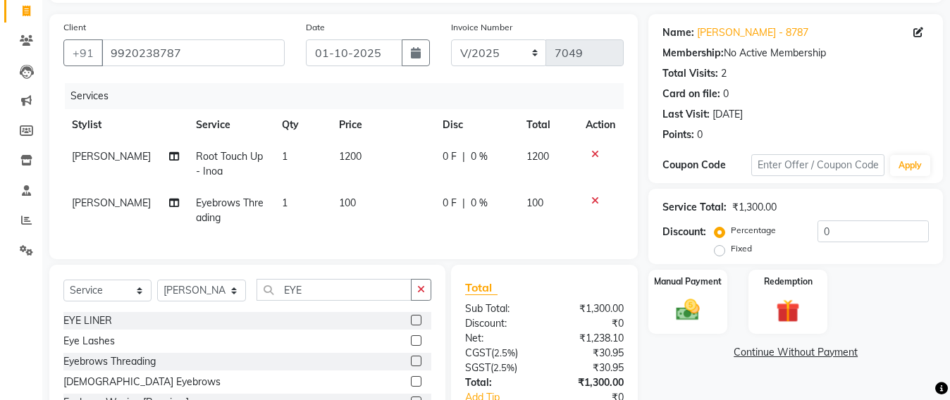
scroll to position [0, 0]
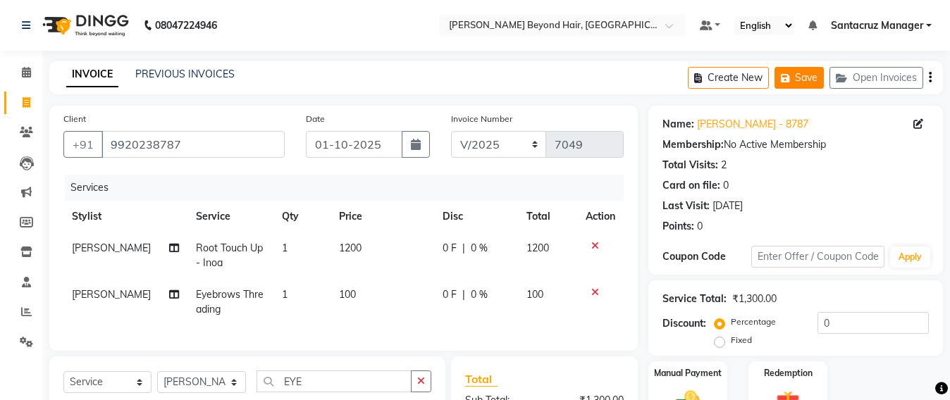
click at [788, 80] on icon "button" at bounding box center [788, 78] width 14 height 10
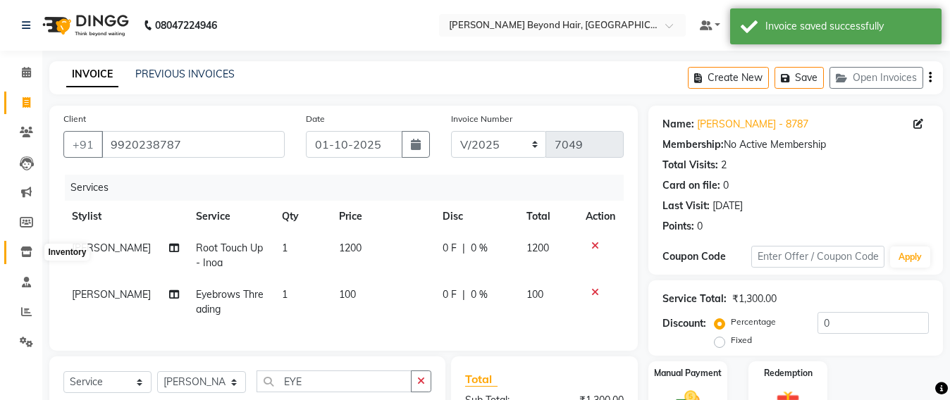
click at [30, 256] on icon at bounding box center [26, 252] width 12 height 11
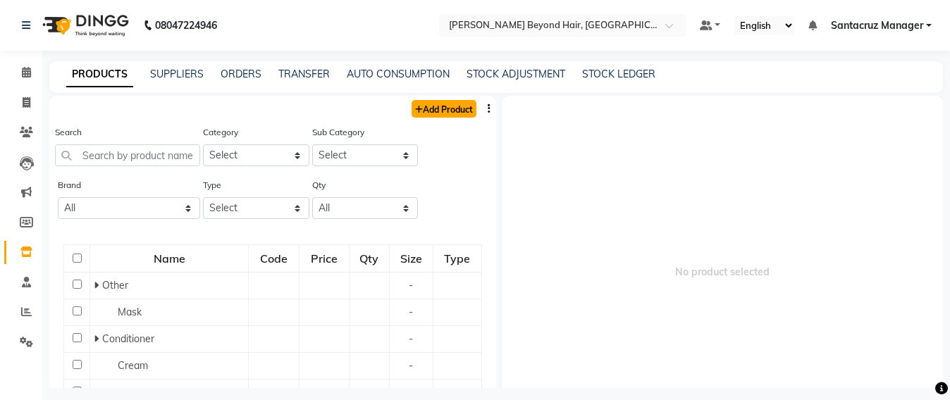
click at [436, 117] on link "Add Product" at bounding box center [444, 109] width 65 height 18
select select "true"
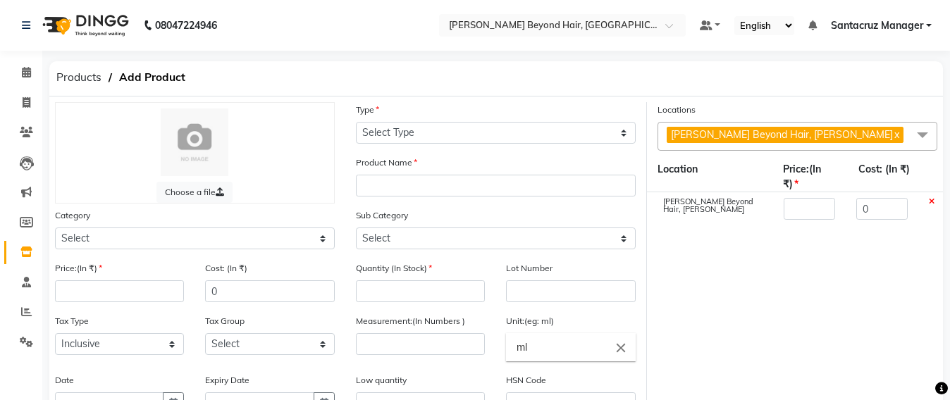
click at [670, 112] on label "Locations" at bounding box center [677, 110] width 38 height 13
click at [927, 139] on span at bounding box center [923, 135] width 28 height 27
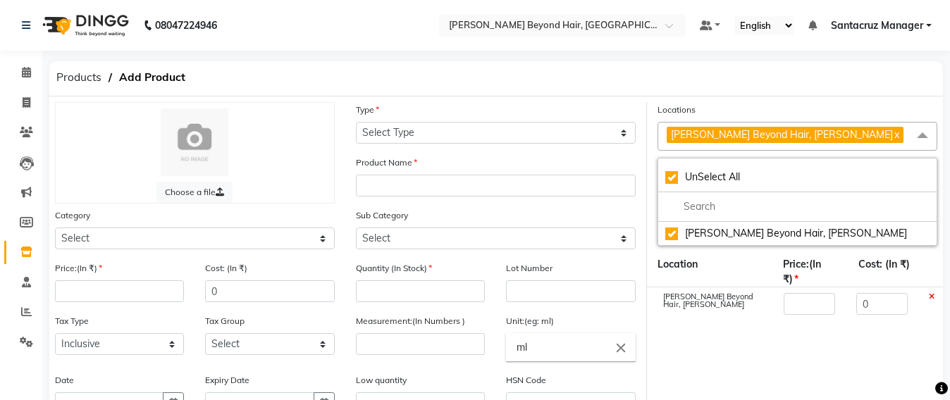
click at [860, 129] on span "[PERSON_NAME] Beyond Hair, Andheri West x" at bounding box center [798, 136] width 280 height 29
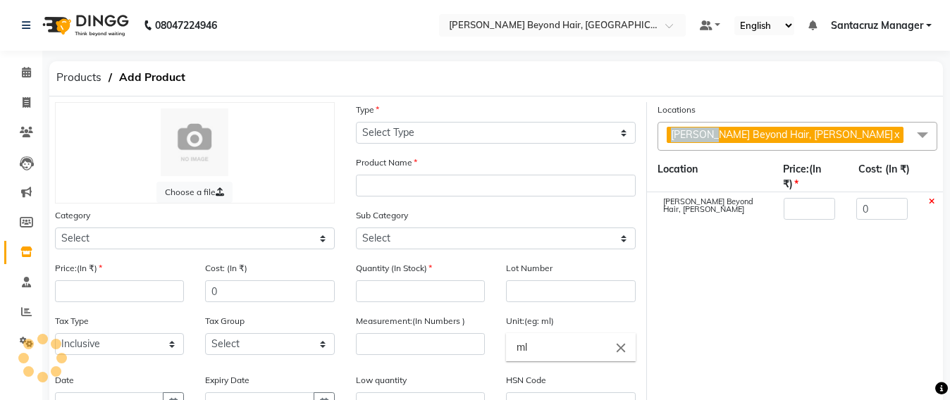
click at [860, 129] on span "[PERSON_NAME] Beyond Hair, Andheri West x" at bounding box center [798, 136] width 280 height 29
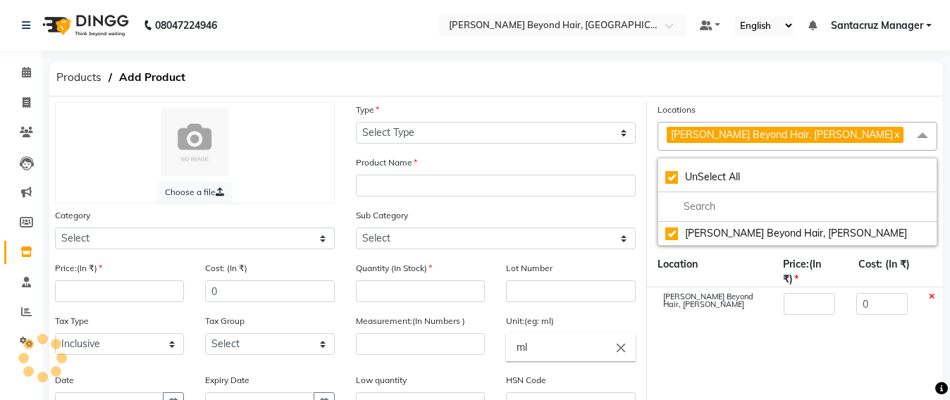
click at [860, 132] on span "[PERSON_NAME] Beyond Hair, Andheri West x" at bounding box center [798, 136] width 280 height 29
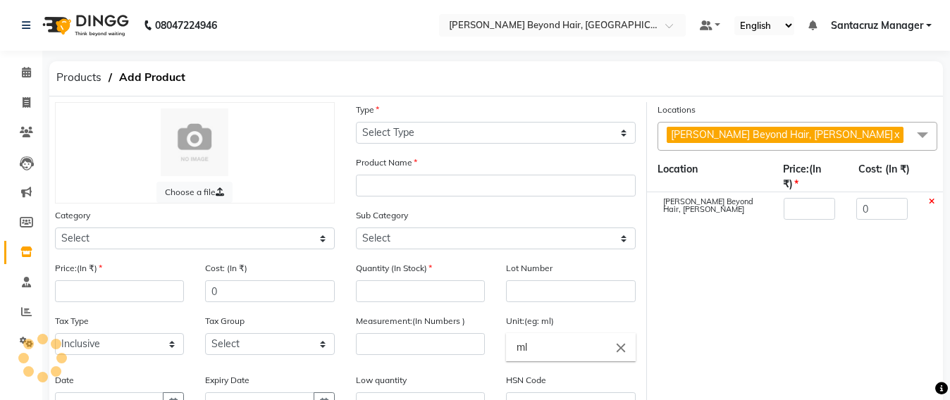
click at [860, 132] on span "[PERSON_NAME] Beyond Hair, Andheri West x" at bounding box center [798, 136] width 280 height 29
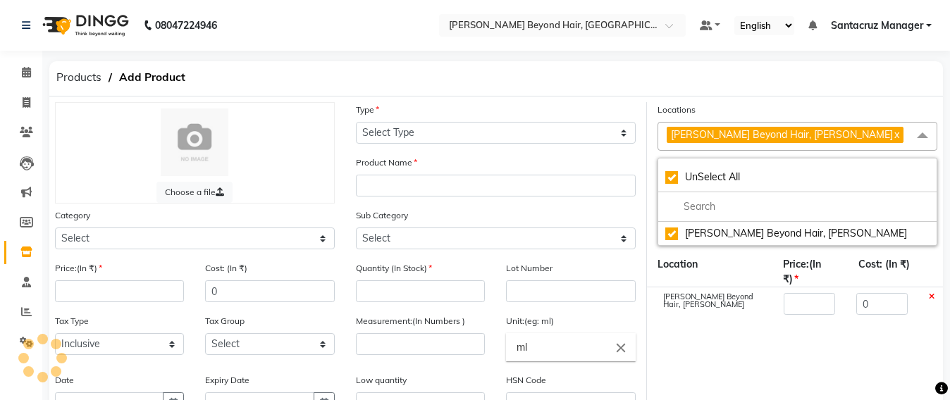
click at [860, 132] on span "[PERSON_NAME] Beyond Hair, Andheri West x" at bounding box center [798, 136] width 280 height 29
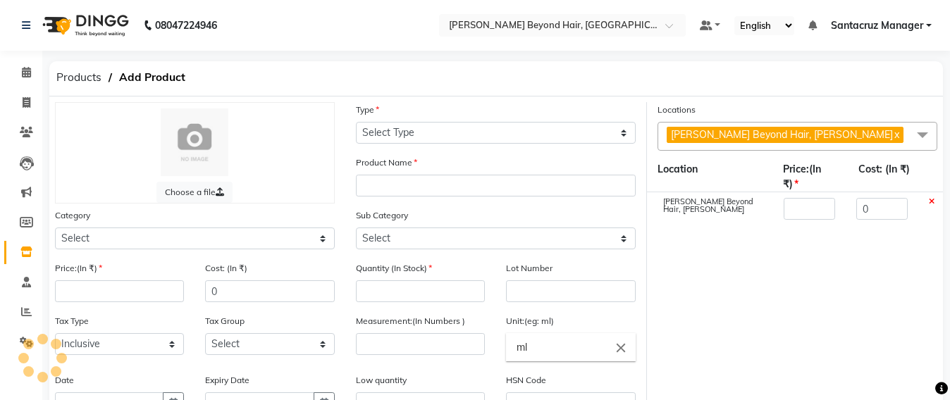
click at [893, 135] on link "x" at bounding box center [896, 134] width 6 height 13
checkbox input "false"
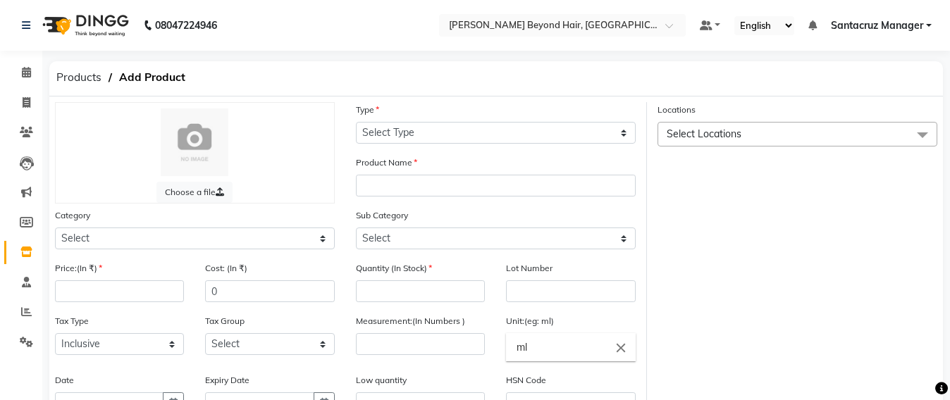
click at [748, 130] on span "Select Locations" at bounding box center [798, 134] width 280 height 25
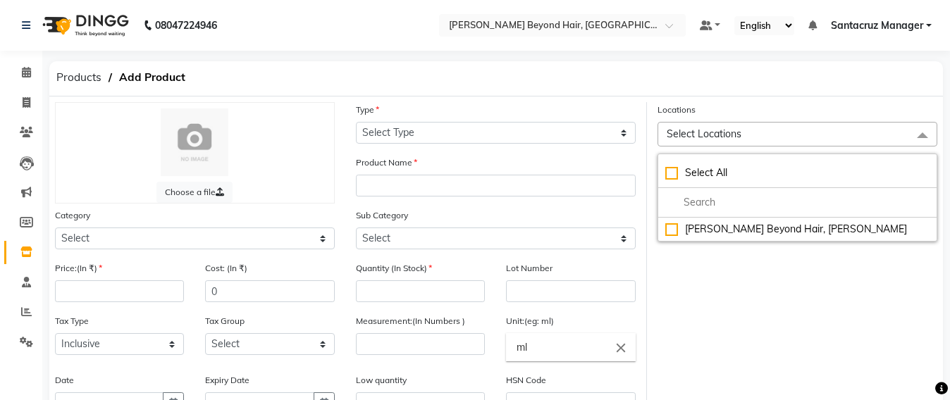
click at [660, 130] on span "Select Locations" at bounding box center [798, 134] width 280 height 25
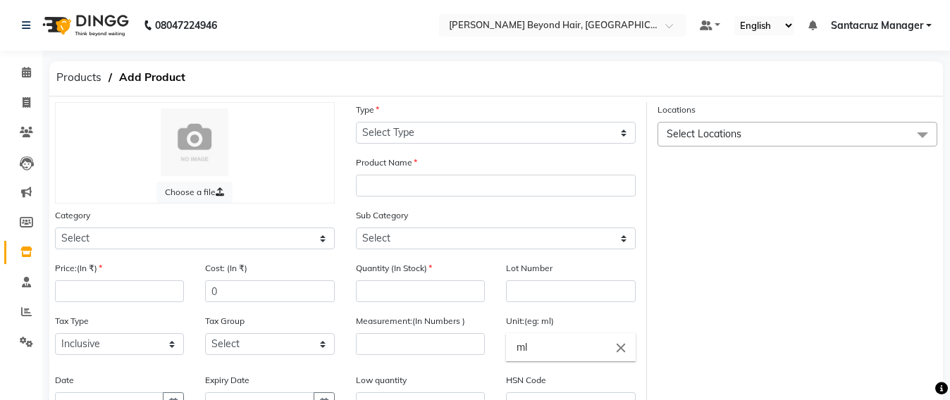
click at [682, 137] on span "Select Locations" at bounding box center [704, 134] width 75 height 13
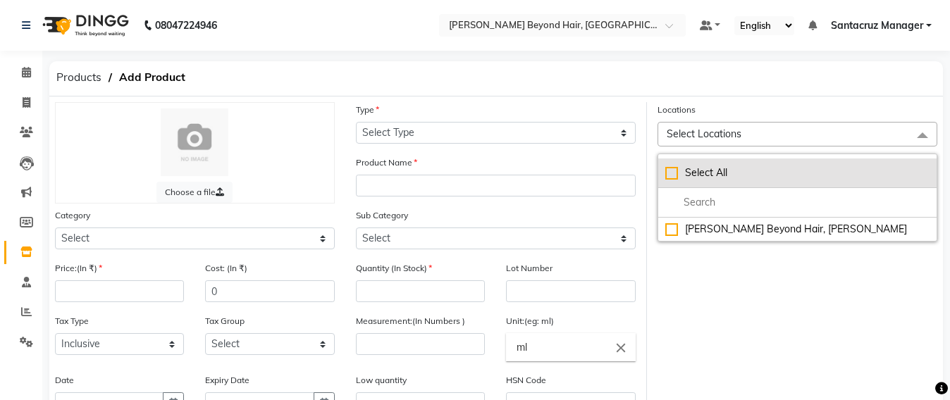
click at [676, 171] on div "Select All" at bounding box center [798, 173] width 264 height 15
checkbox input "true"
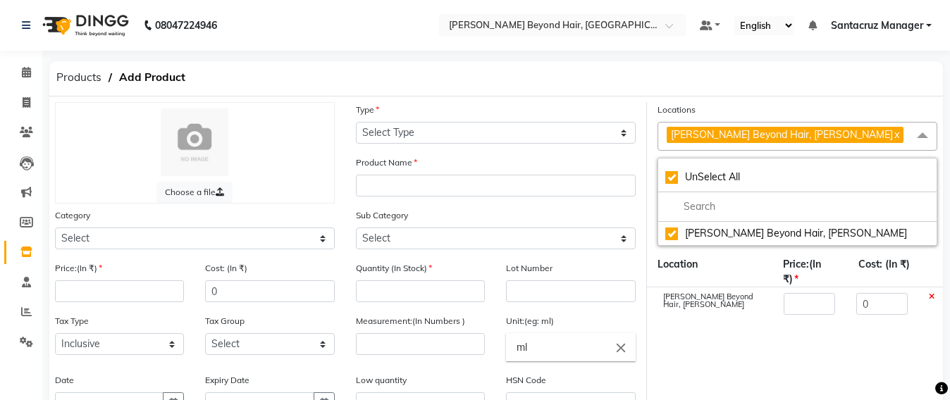
click at [893, 135] on link "x" at bounding box center [896, 134] width 6 height 13
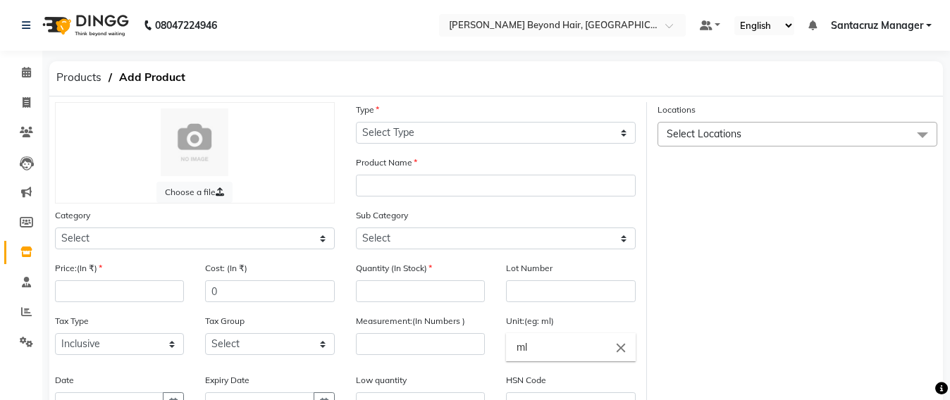
click at [760, 130] on span "Select Locations" at bounding box center [798, 134] width 280 height 25
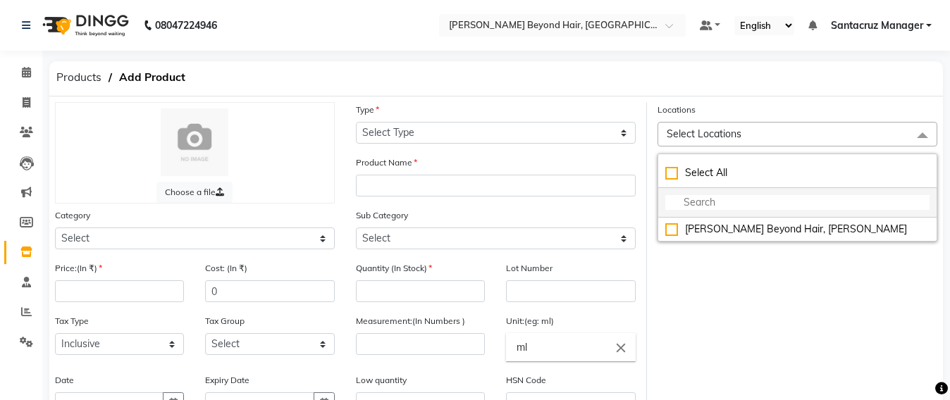
click at [687, 202] on input "multiselect-search" at bounding box center [798, 202] width 264 height 15
type input "[PERSON_NAME] BEYOND HAIR"
checkbox input "true"
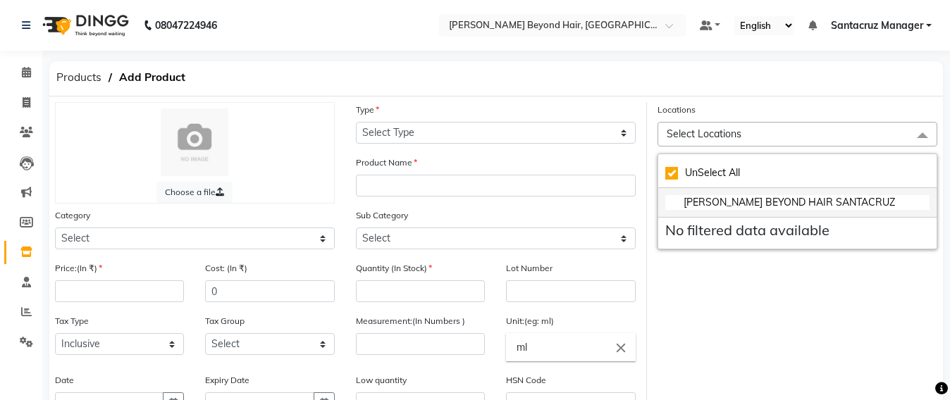
click at [883, 207] on input "[PERSON_NAME] BEYOND HAIR SANTACRUZ" at bounding box center [798, 202] width 264 height 15
click at [920, 132] on span at bounding box center [923, 135] width 28 height 27
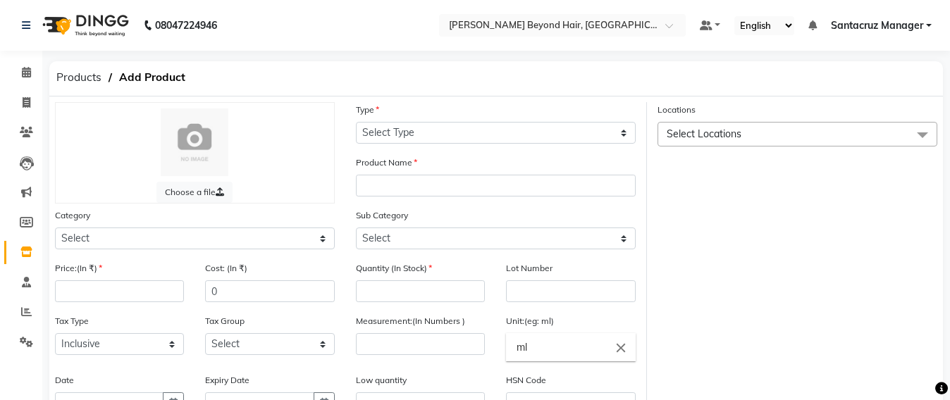
click at [920, 132] on span at bounding box center [923, 135] width 28 height 27
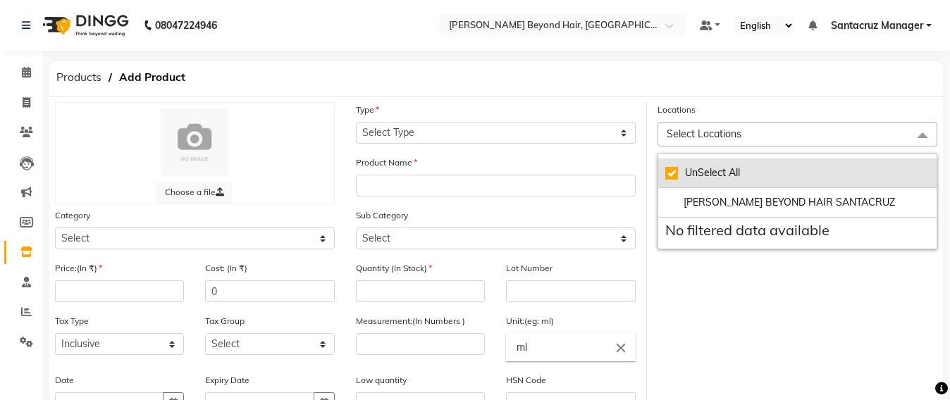
click at [667, 178] on div "UnSelect All" at bounding box center [798, 173] width 264 height 15
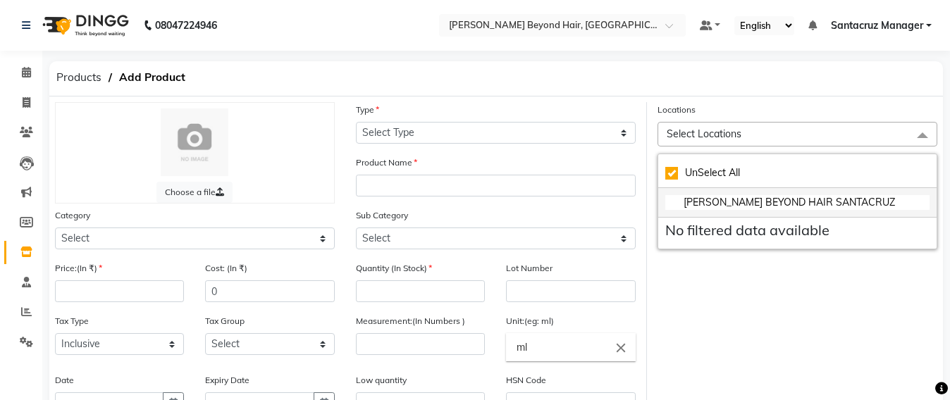
click at [874, 192] on li "[PERSON_NAME] BEYOND HAIR SANTACRUZ" at bounding box center [798, 203] width 278 height 30
click at [852, 231] on h5 "No filtered data available" at bounding box center [798, 230] width 264 height 17
click at [750, 234] on h5 "No filtered data available" at bounding box center [798, 230] width 264 height 17
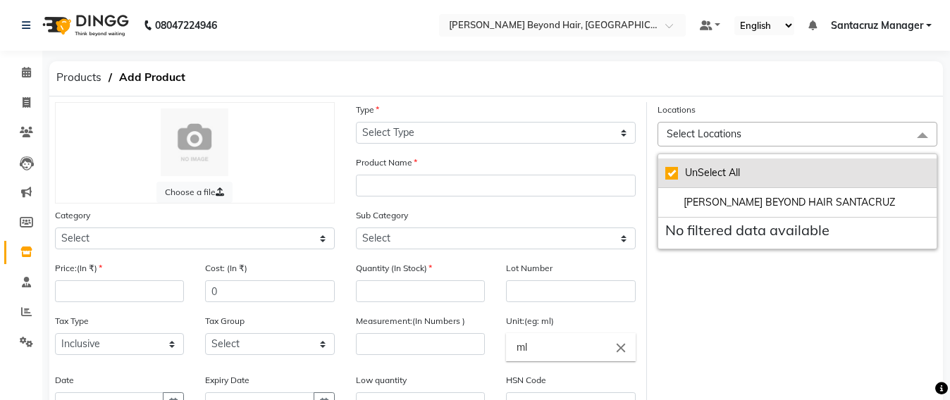
click at [667, 172] on div "UnSelect All" at bounding box center [798, 173] width 264 height 15
click at [669, 171] on div "UnSelect All" at bounding box center [798, 173] width 264 height 15
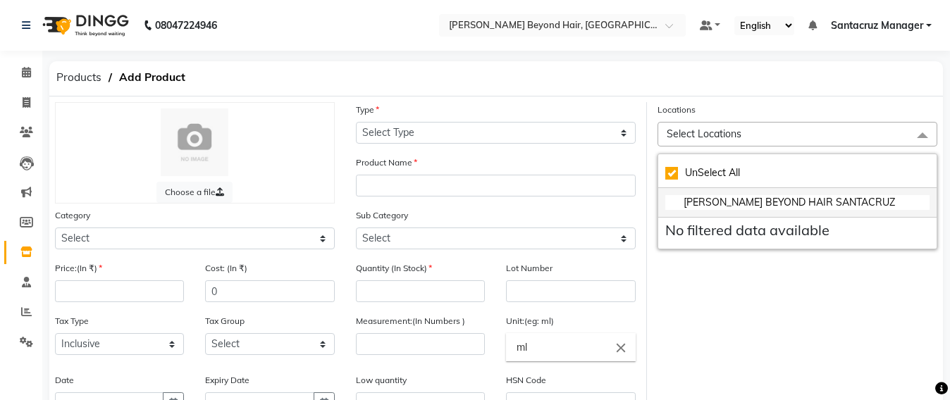
click at [858, 201] on input "[PERSON_NAME] BEYOND HAIR SANTACRUZ" at bounding box center [798, 202] width 264 height 15
type input "[PERSON_NAME]"
checkbox input "false"
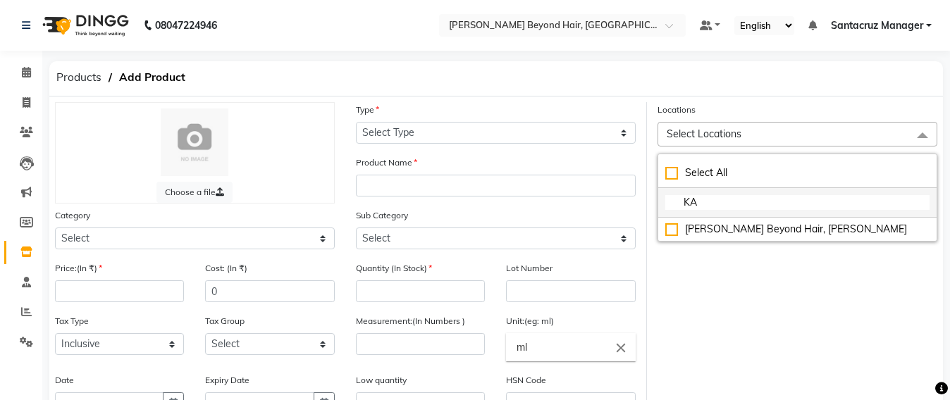
type input "K"
click at [926, 136] on span at bounding box center [923, 135] width 28 height 27
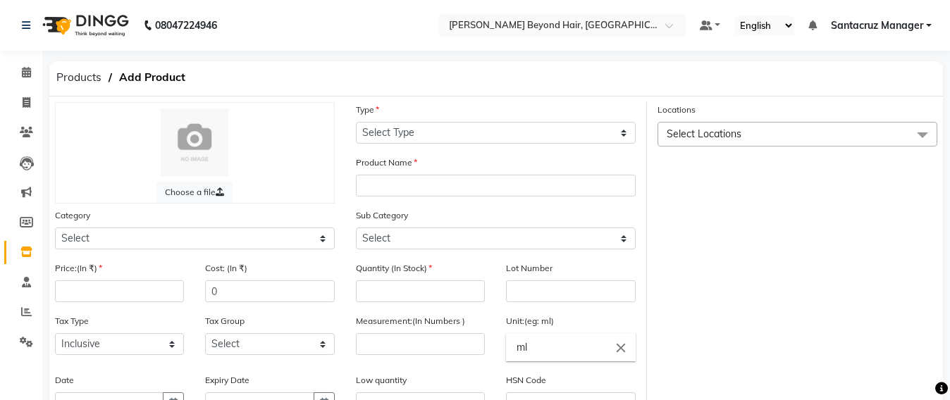
click at [926, 136] on span at bounding box center [923, 135] width 28 height 27
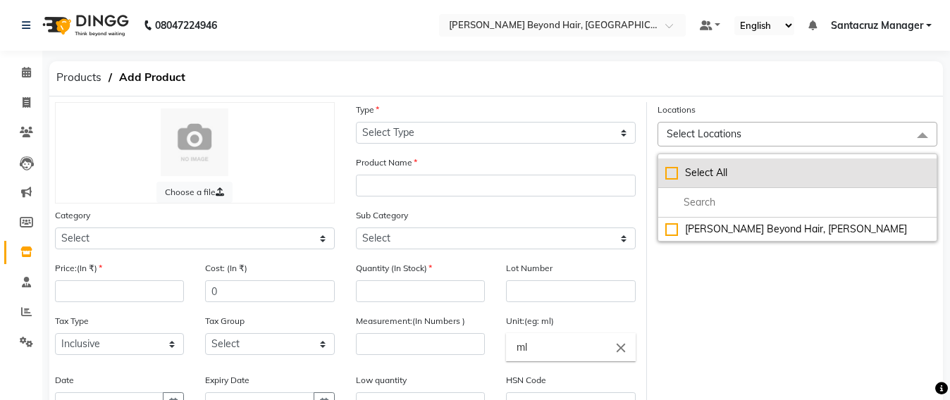
click at [674, 169] on div "Select All" at bounding box center [798, 173] width 264 height 15
checkbox input "true"
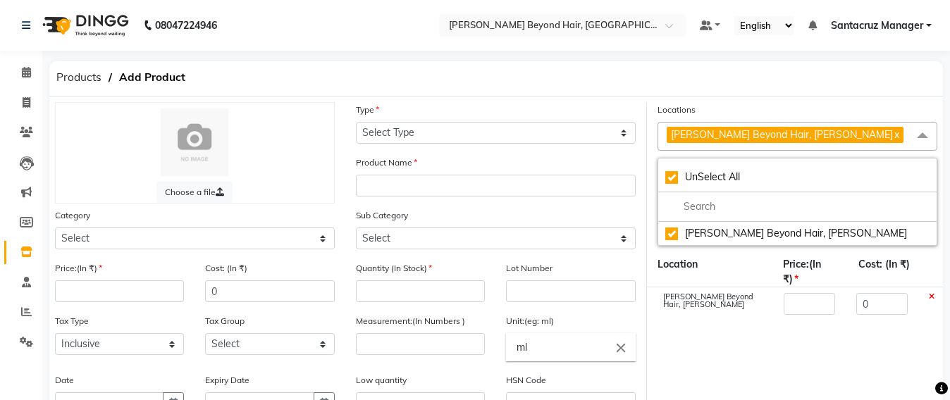
click at [683, 140] on span "[PERSON_NAME] Beyond Hair, [PERSON_NAME]" at bounding box center [782, 134] width 222 height 13
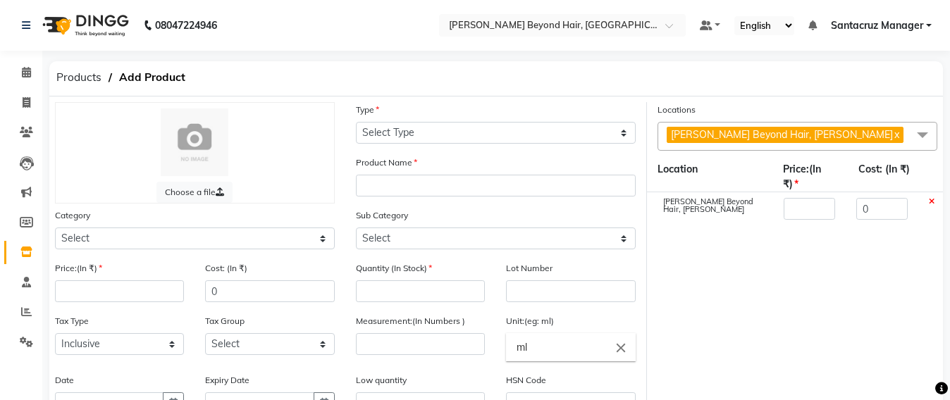
click at [838, 137] on span "[PERSON_NAME] Beyond Hair, Andheri West x" at bounding box center [785, 135] width 237 height 16
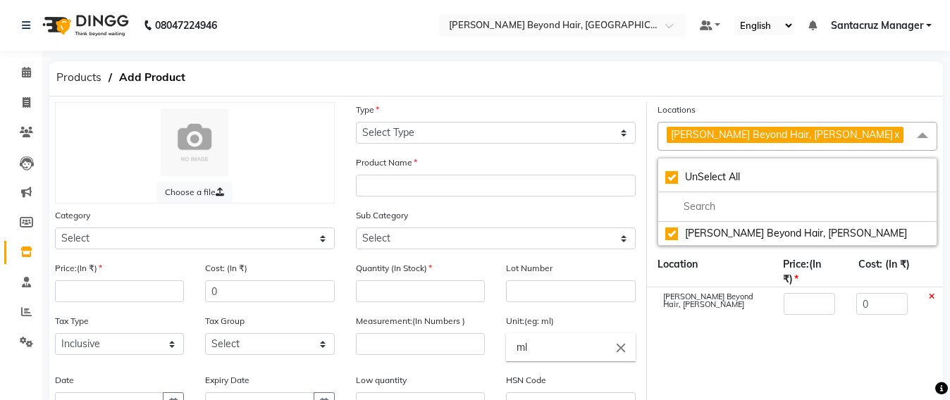
click at [838, 137] on span "[PERSON_NAME] Beyond Hair, Andheri West x" at bounding box center [785, 135] width 237 height 16
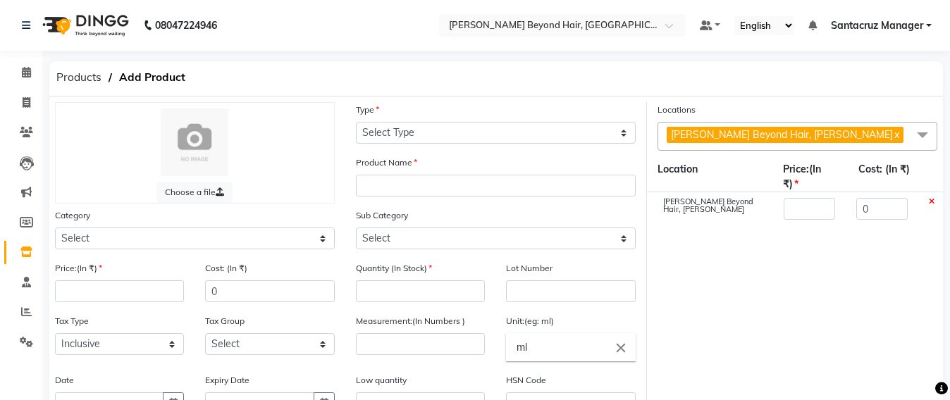
click at [838, 137] on span "[PERSON_NAME] Beyond Hair, Andheri West x" at bounding box center [785, 135] width 237 height 16
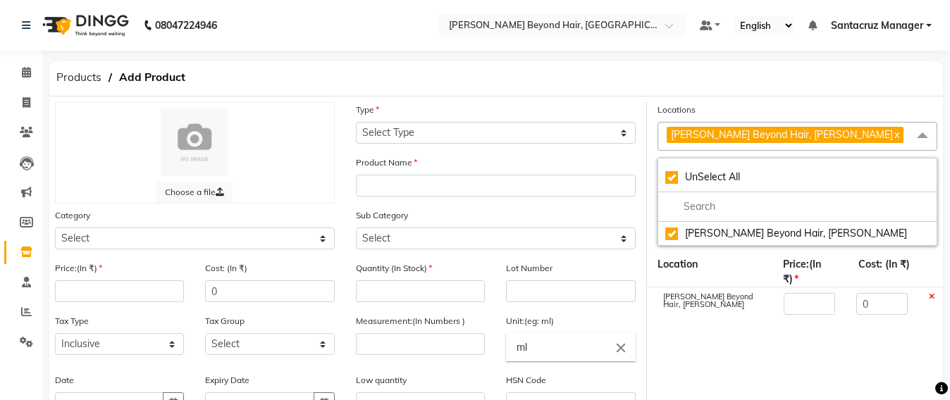
click at [838, 137] on span "[PERSON_NAME] Beyond Hair, Andheri West x" at bounding box center [785, 135] width 237 height 16
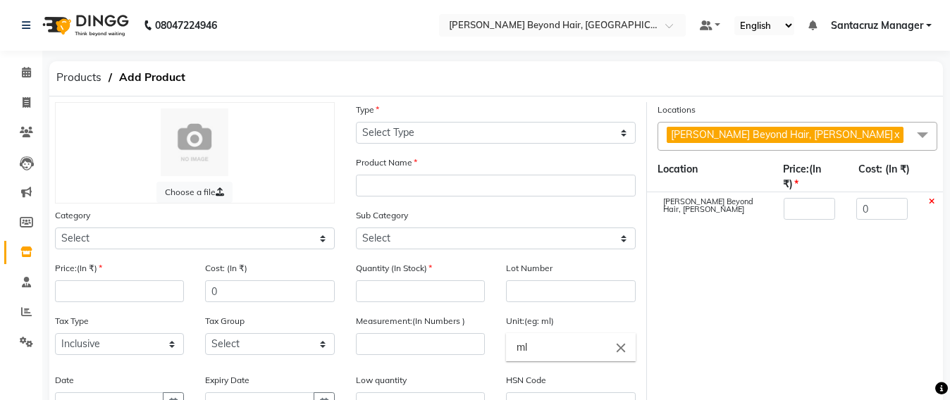
click at [838, 137] on span "[PERSON_NAME] Beyond Hair, Andheri West x" at bounding box center [785, 135] width 237 height 16
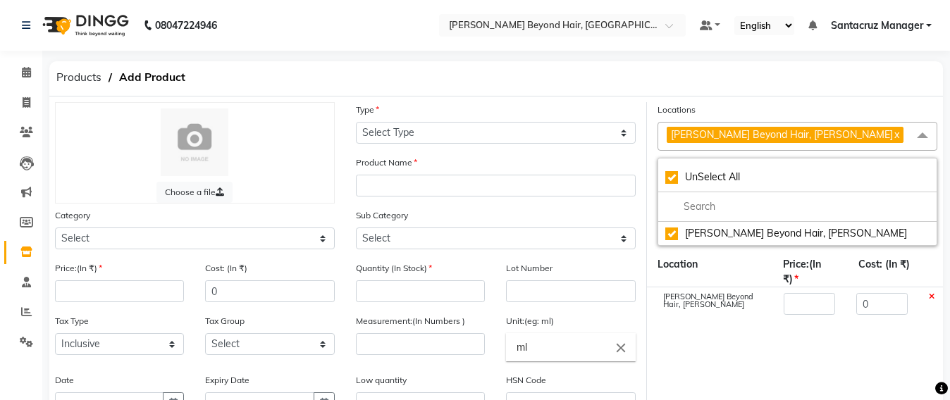
click at [933, 295] on icon at bounding box center [932, 297] width 6 height 8
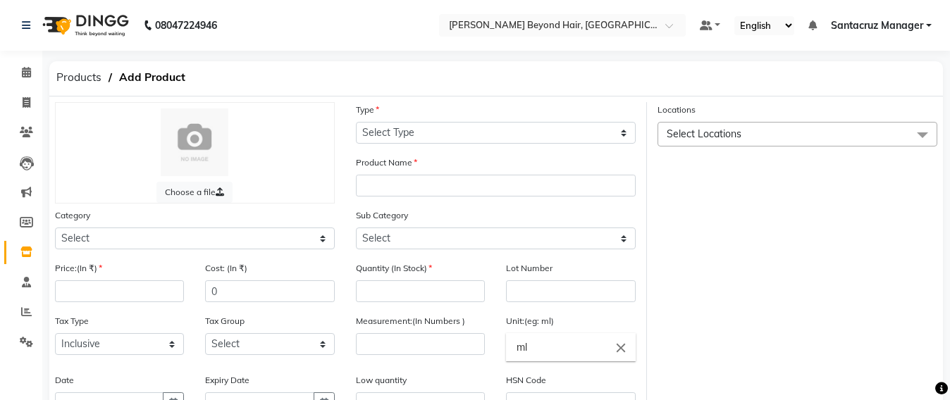
scroll to position [176, 0]
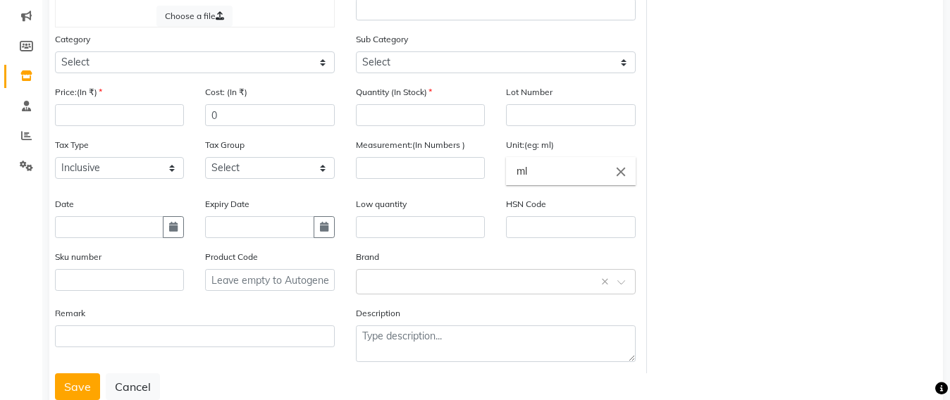
click at [379, 263] on label "Brand" at bounding box center [367, 257] width 23 height 13
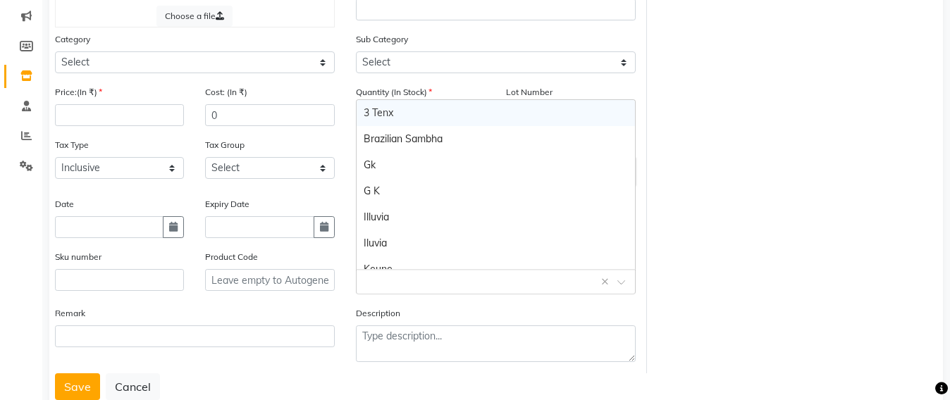
click at [379, 274] on input "text" at bounding box center [482, 281] width 236 height 15
click at [373, 116] on div "3 Tenx" at bounding box center [496, 113] width 278 height 26
click at [424, 277] on input "text" at bounding box center [482, 281] width 236 height 15
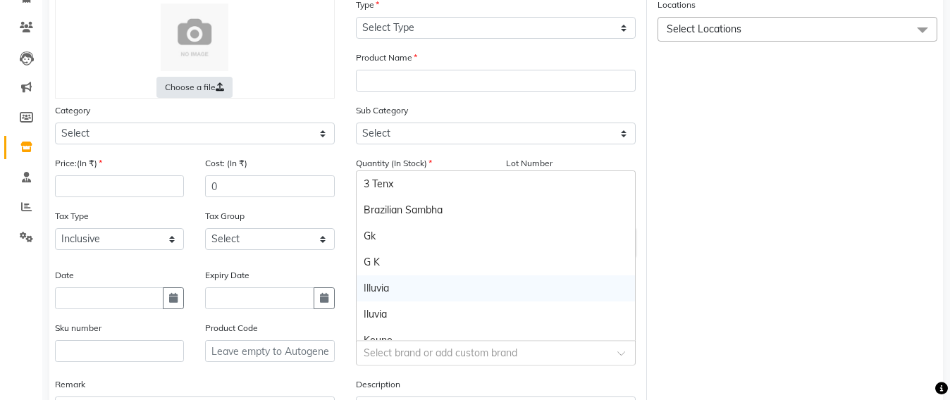
scroll to position [0, 0]
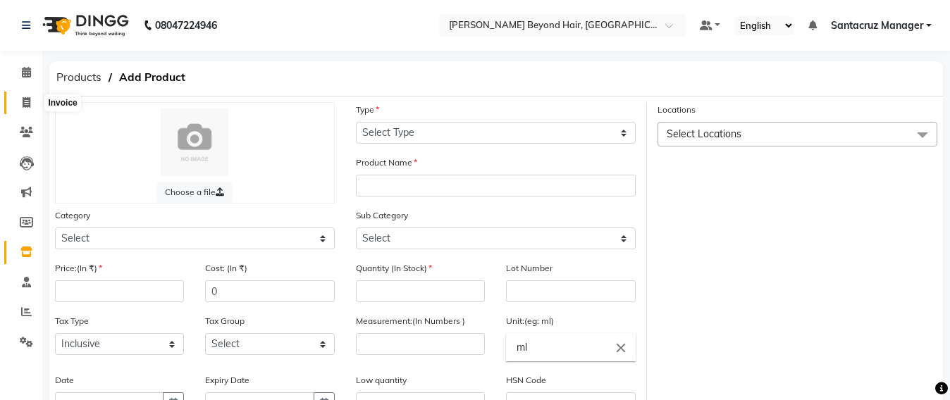
click at [23, 99] on icon at bounding box center [27, 102] width 8 height 11
select select "service"
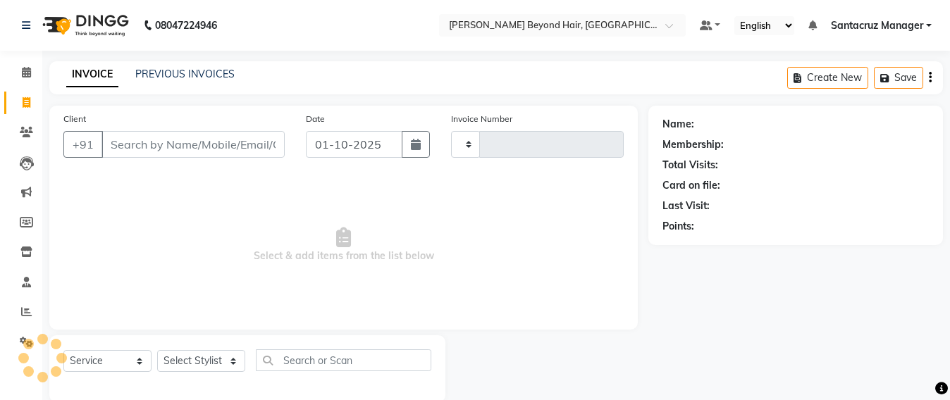
scroll to position [23, 0]
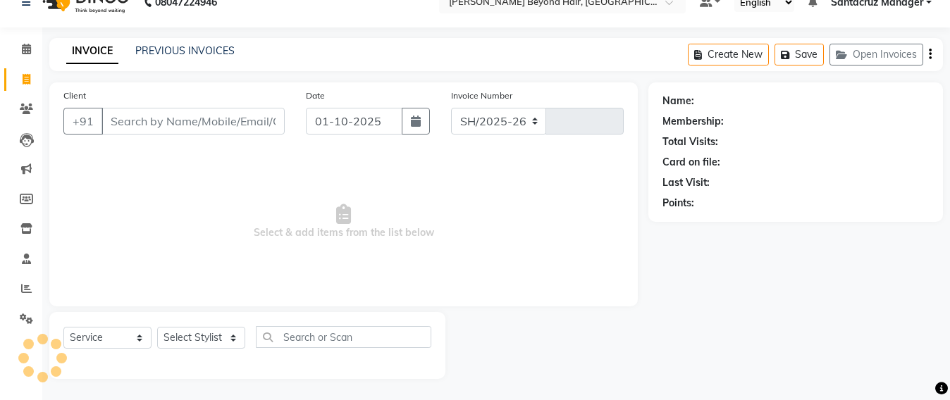
select select "6357"
type input "7049"
click at [866, 46] on button "Open Invoices" at bounding box center [877, 55] width 94 height 22
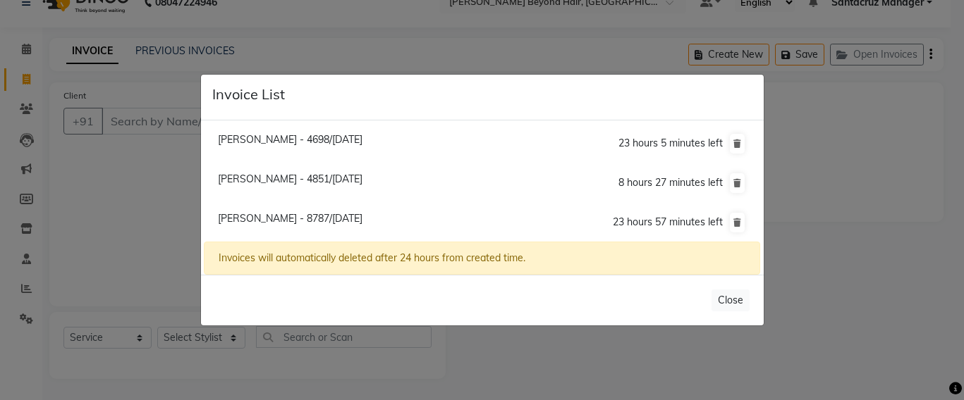
click at [311, 189] on li "[PERSON_NAME] - 4851/[DATE] 8 hours 27 minutes left" at bounding box center [482, 184] width 556 height 40
click at [226, 180] on span "[PERSON_NAME] - 4851/[DATE]" at bounding box center [290, 179] width 145 height 13
type input "9920044851"
type input "30-09-2025"
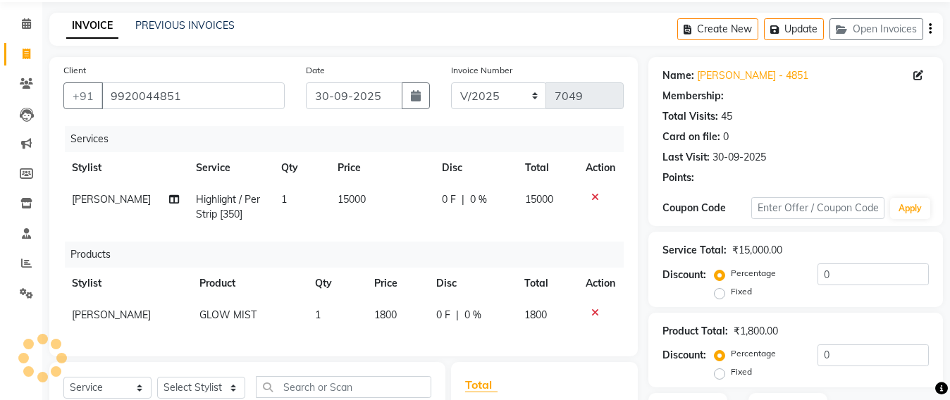
scroll to position [238, 0]
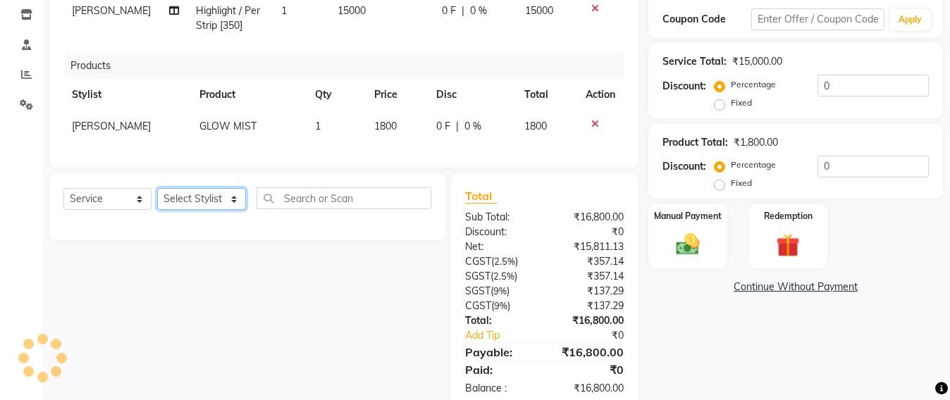
click at [187, 210] on select "Select Stylist Admin [PERSON_NAME] Sankat [PERSON_NAME] [PERSON_NAME] [PERSON_N…" at bounding box center [201, 199] width 89 height 22
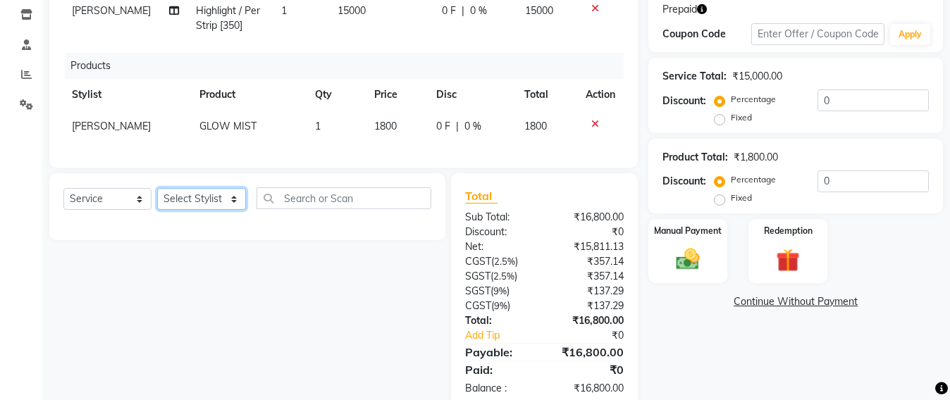
select select "51588"
click at [157, 202] on select "Select Stylist Admin [PERSON_NAME] Sankat [PERSON_NAME] [PERSON_NAME] [PERSON_N…" at bounding box center [201, 199] width 89 height 22
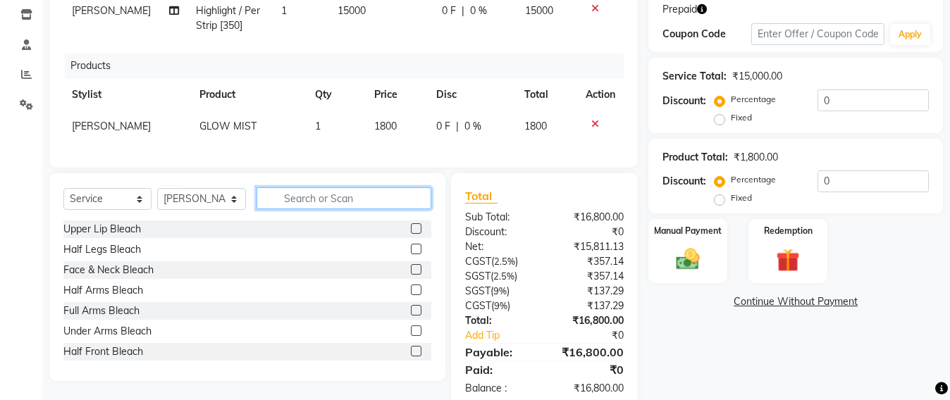
click at [306, 204] on input "text" at bounding box center [344, 199] width 175 height 22
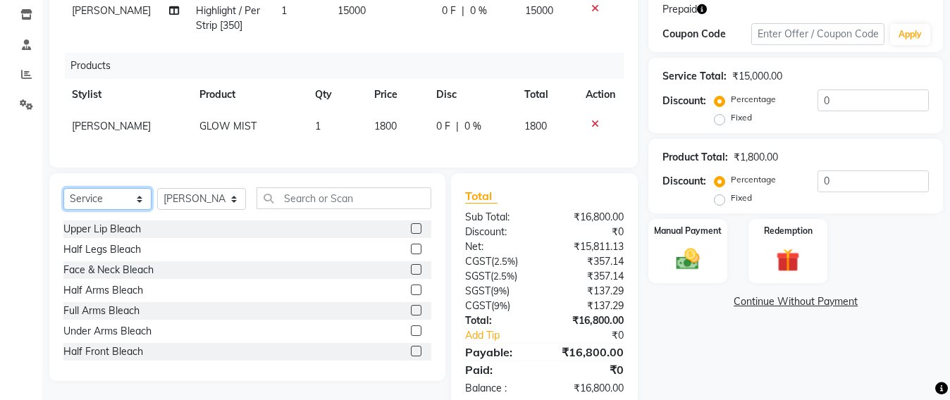
click at [106, 210] on select "Select Service Product Membership Package Voucher Prepaid Gift Card" at bounding box center [107, 199] width 88 height 22
select select "product"
click at [63, 202] on select "Select Service Product Membership Package Voucher Prepaid Gift Card" at bounding box center [107, 199] width 88 height 22
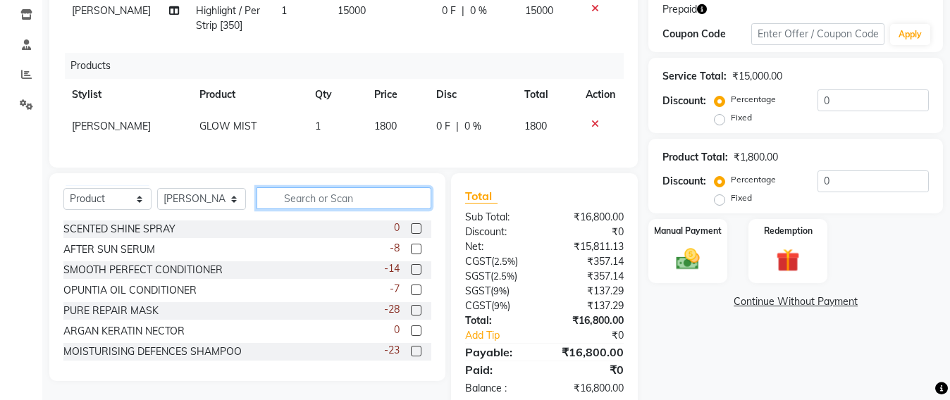
click at [282, 209] on input "text" at bounding box center [344, 199] width 175 height 22
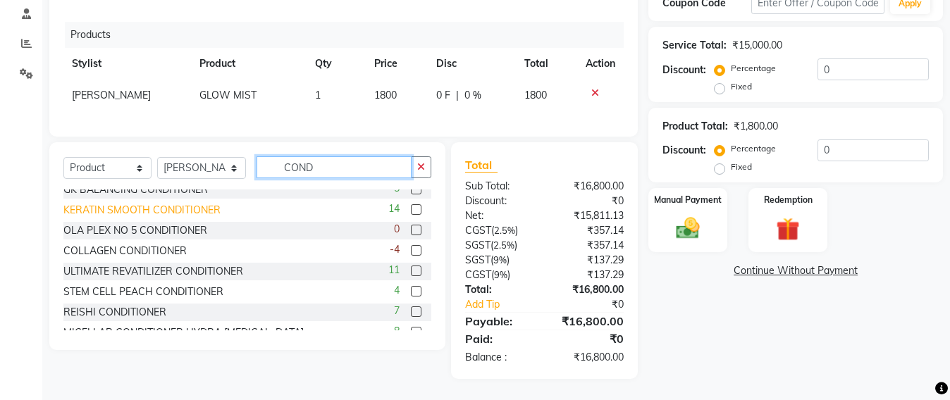
scroll to position [166, 0]
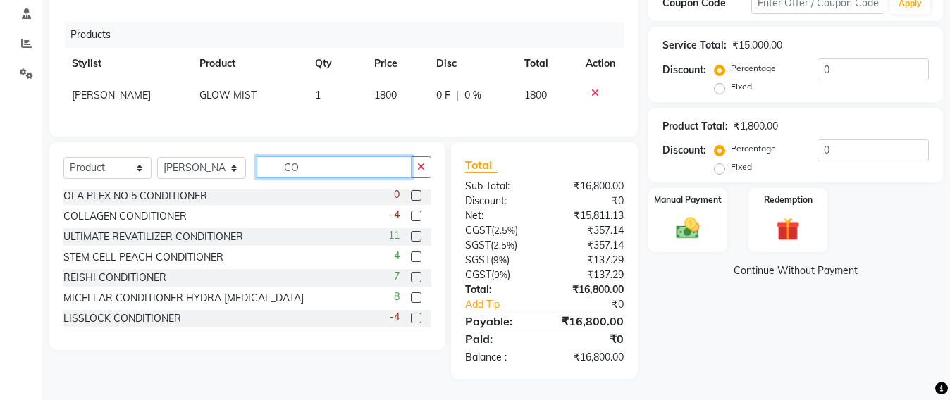
type input "C"
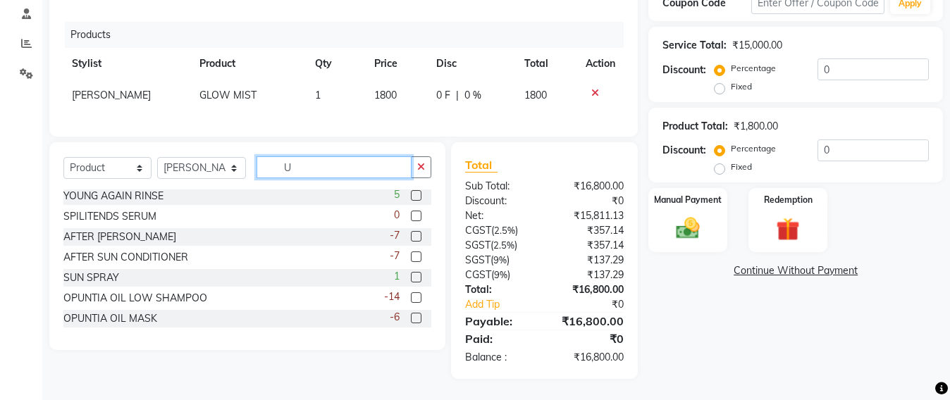
scroll to position [0, 0]
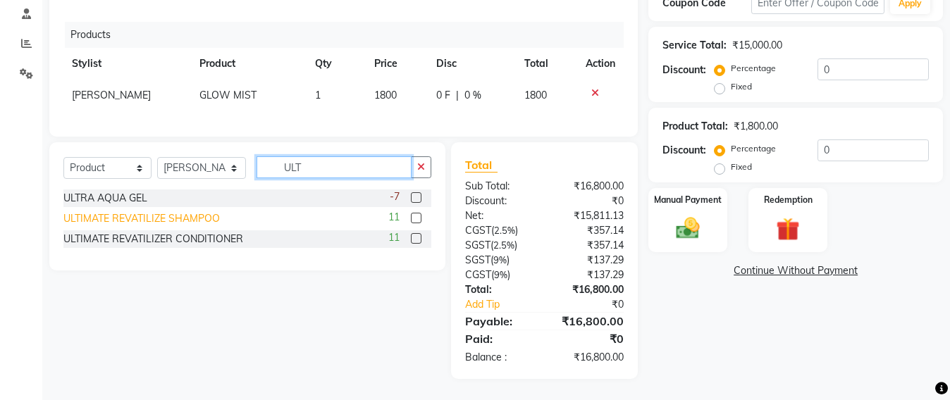
type input "ULT"
click at [130, 220] on div "ULTIMATE REVATILIZE SHAMPOO" at bounding box center [141, 219] width 157 height 15
checkbox input "false"
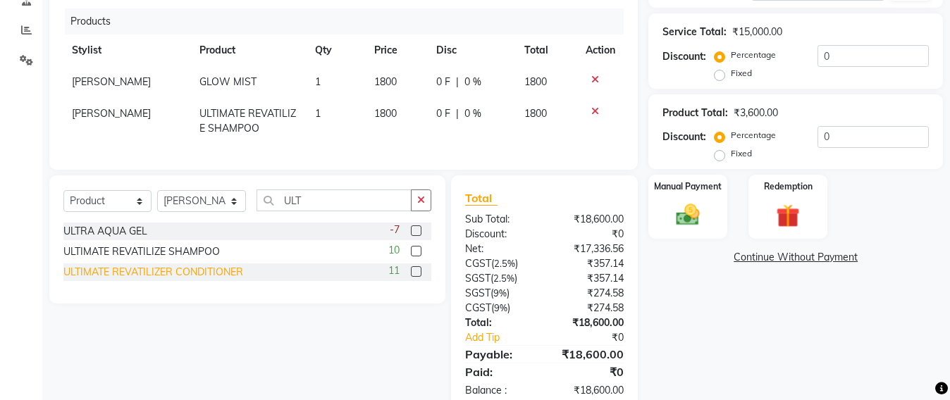
click at [142, 280] on div "ULTIMATE REVATILIZER CONDITIONER" at bounding box center [153, 272] width 180 height 15
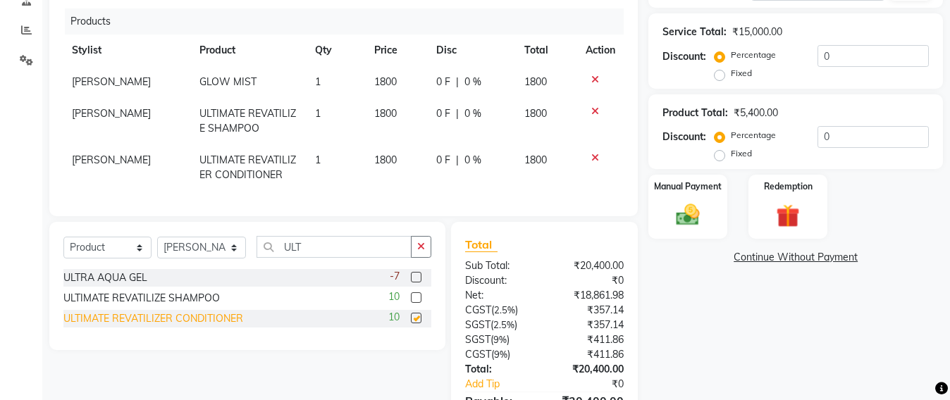
checkbox input "false"
click at [684, 219] on img at bounding box center [687, 216] width 39 height 28
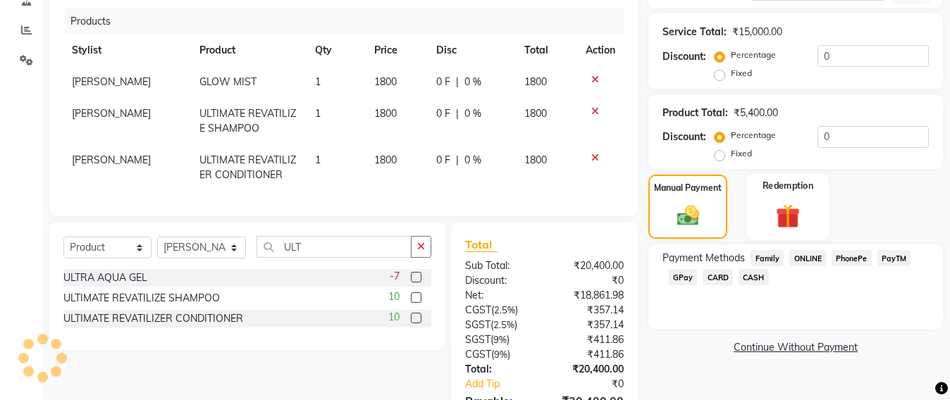
click at [780, 218] on img at bounding box center [788, 217] width 39 height 30
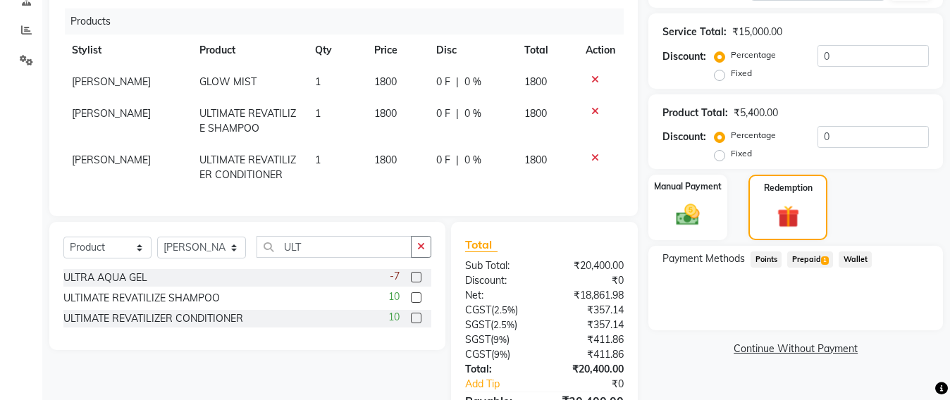
click at [813, 259] on span "Prepaid 1" at bounding box center [811, 260] width 46 height 16
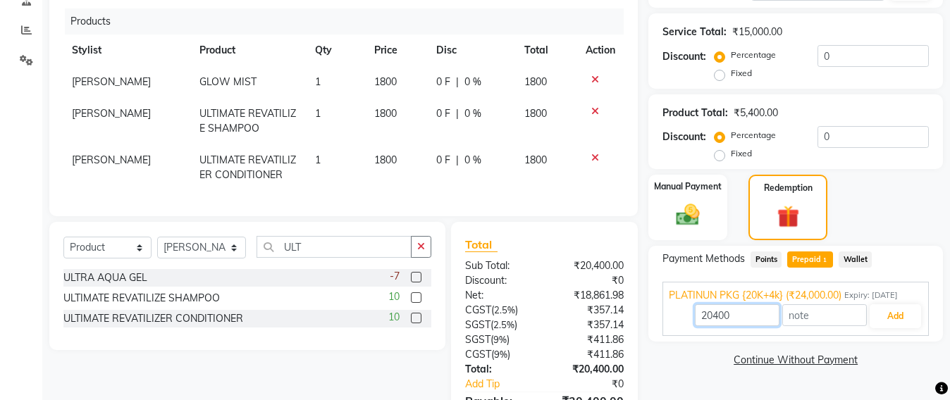
click at [737, 315] on input "20400" at bounding box center [737, 316] width 85 height 22
type input "2"
type input "15000"
click at [894, 310] on button "Add" at bounding box center [895, 317] width 51 height 24
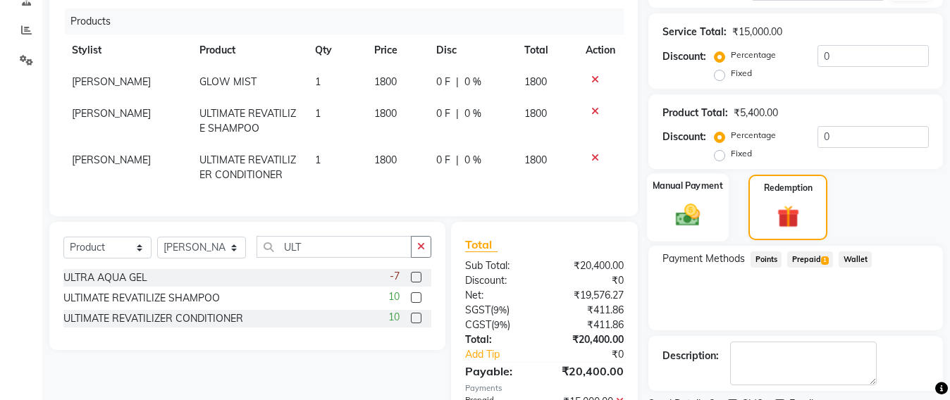
click at [704, 224] on img at bounding box center [687, 216] width 39 height 28
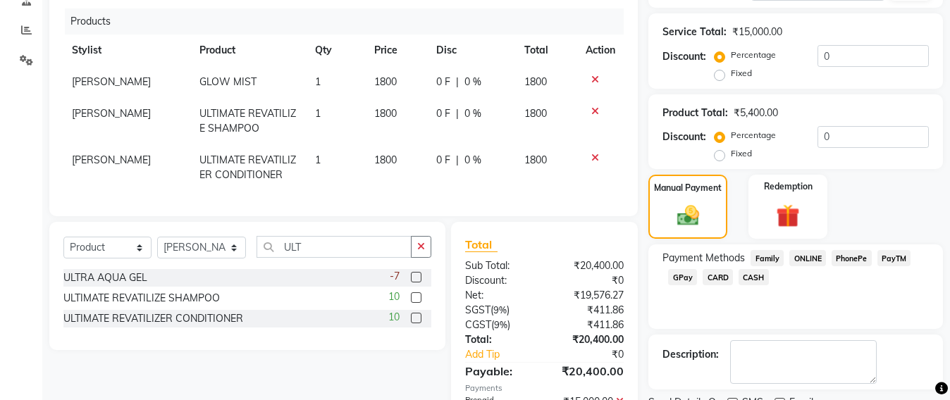
click at [676, 274] on span "GPay" at bounding box center [682, 277] width 29 height 16
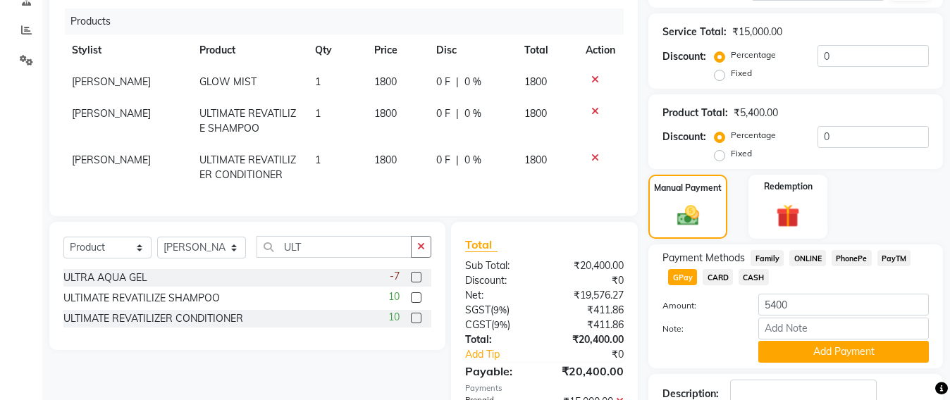
click at [721, 278] on span "CARD" at bounding box center [718, 277] width 30 height 16
click at [831, 359] on button "Add Payment" at bounding box center [844, 352] width 171 height 22
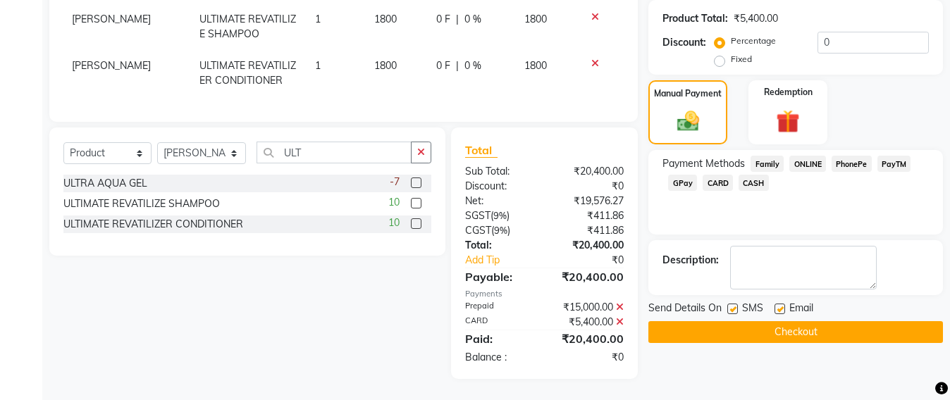
scroll to position [390, 0]
click at [805, 322] on button "Checkout" at bounding box center [796, 333] width 295 height 22
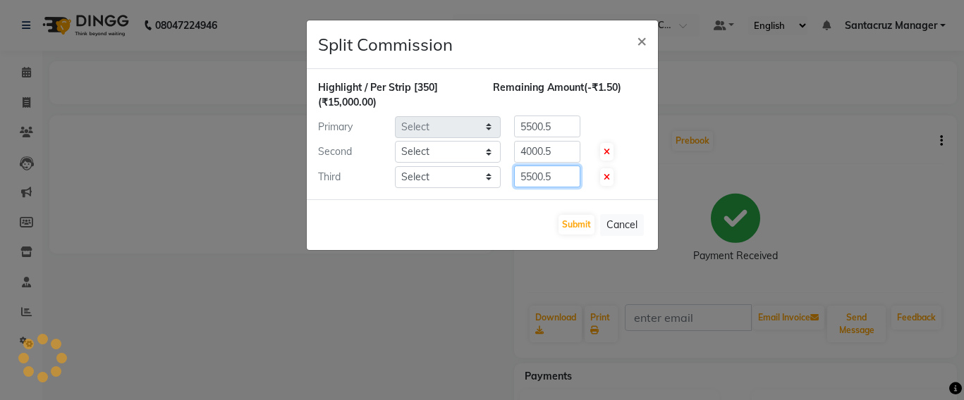
click at [563, 169] on input "5500.5" at bounding box center [547, 177] width 66 height 22
type input "5500"
click at [550, 148] on input "4000.5" at bounding box center [547, 152] width 66 height 22
select select "51588"
select select "59106"
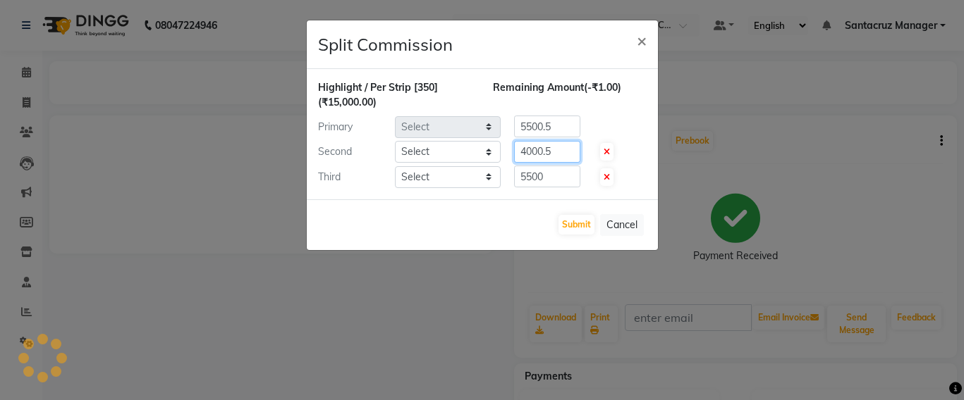
select select "48409"
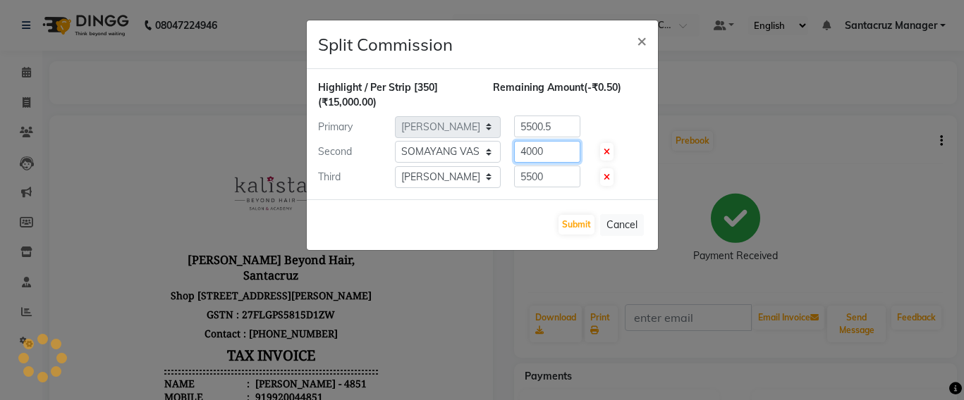
type input "4000"
click at [562, 126] on input "5500.5" at bounding box center [547, 127] width 66 height 22
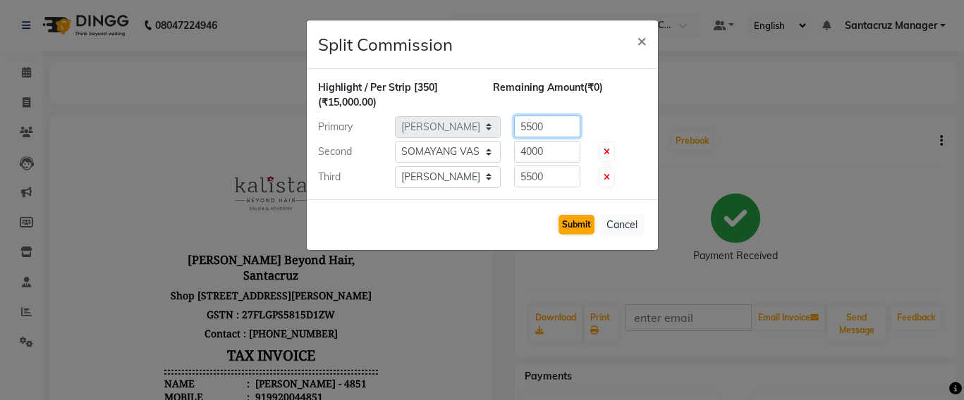
type input "5500"
click at [568, 228] on button "Submit" at bounding box center [576, 225] width 36 height 20
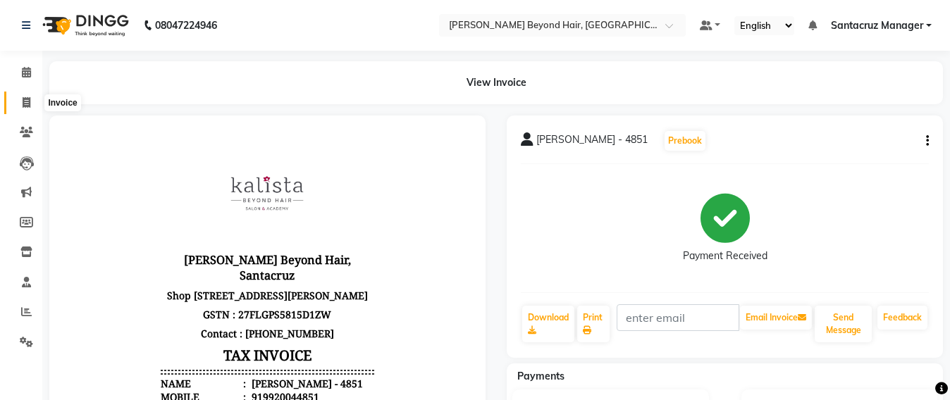
click at [29, 99] on icon at bounding box center [27, 102] width 8 height 11
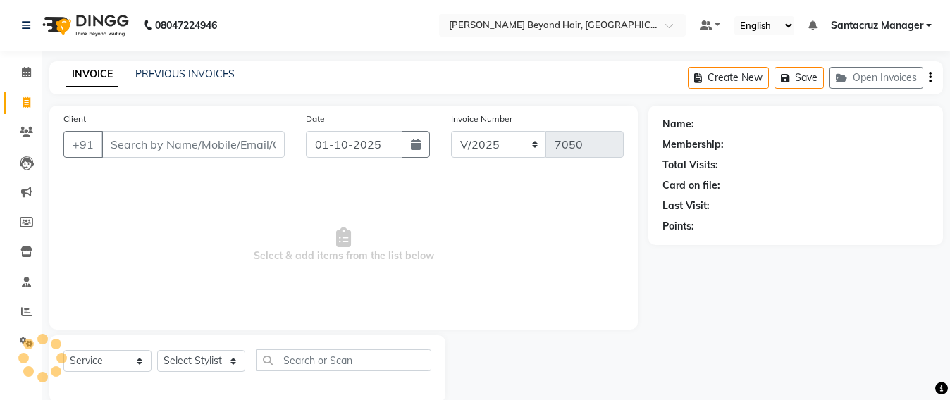
scroll to position [23, 0]
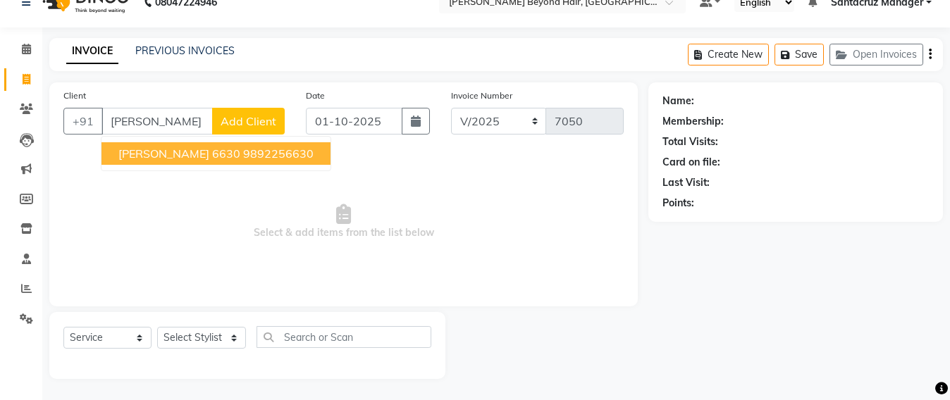
click at [145, 165] on ngb-typeahead-window "[PERSON_NAME] 6630 9892256630" at bounding box center [216, 153] width 231 height 35
click at [263, 148] on ngb-highlight "9892256630" at bounding box center [278, 154] width 71 height 14
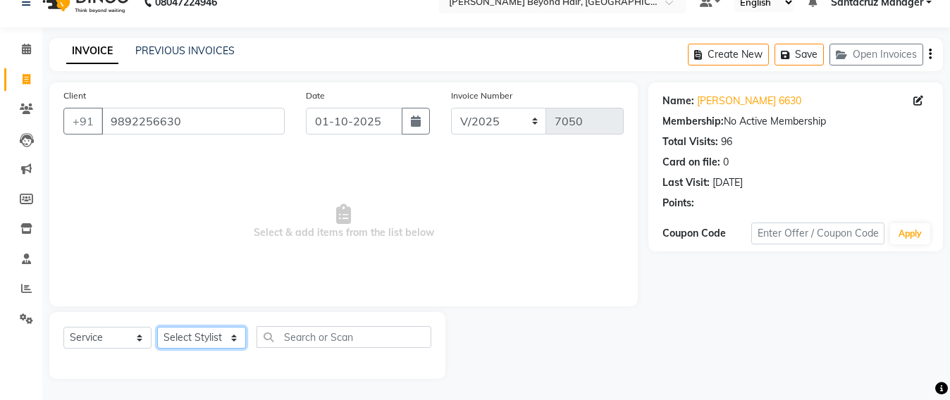
click at [209, 336] on select "Select Stylist Admin [PERSON_NAME] Sankat [PERSON_NAME] [PERSON_NAME] [PERSON_N…" at bounding box center [201, 338] width 89 height 22
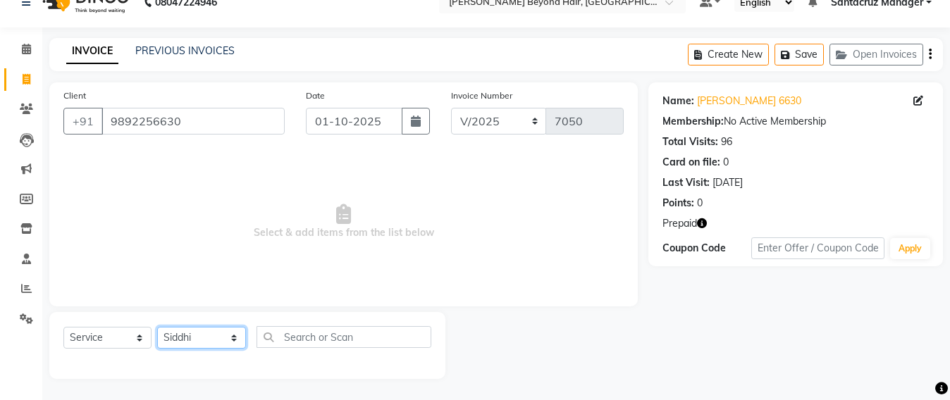
click at [157, 327] on select "Select Stylist Admin [PERSON_NAME] Sankat [PERSON_NAME] [PERSON_NAME] [PERSON_N…" at bounding box center [201, 338] width 89 height 22
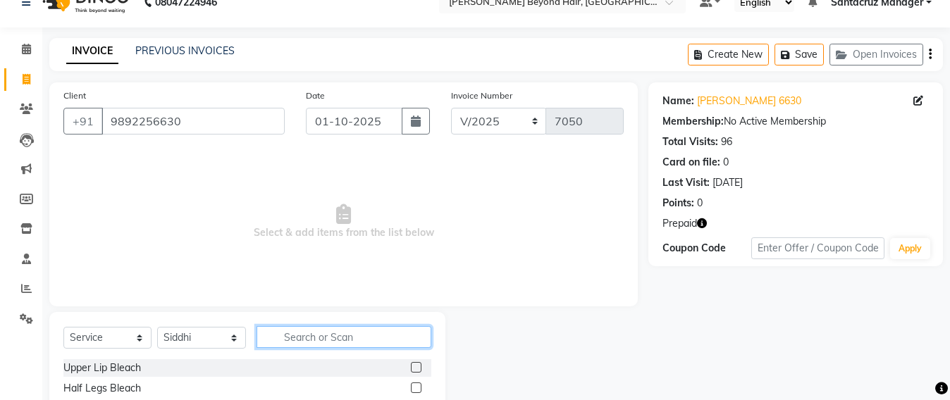
click at [297, 338] on input "text" at bounding box center [344, 337] width 175 height 22
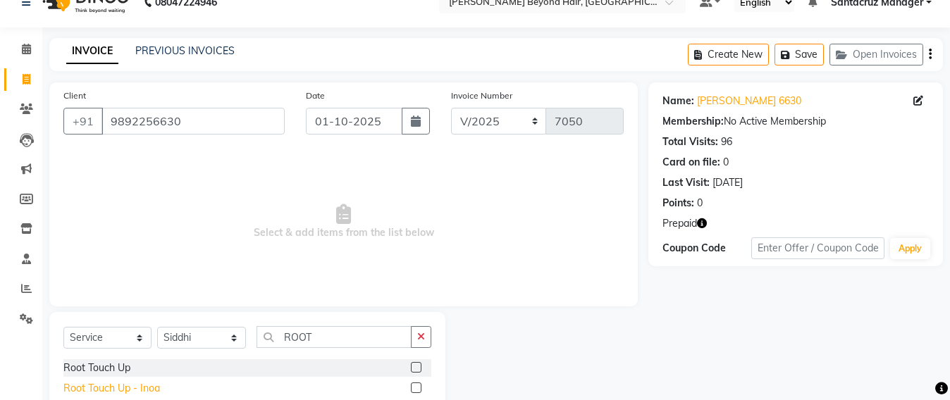
click at [157, 390] on div "Root Touch Up - Inoa" at bounding box center [111, 388] width 97 height 15
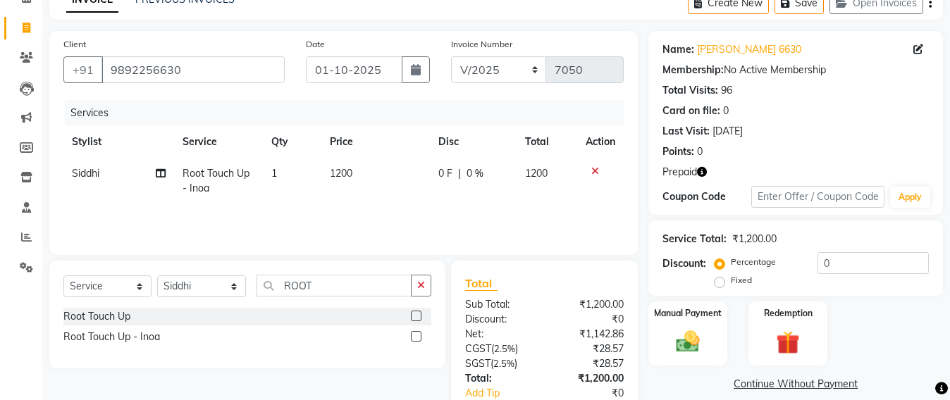
scroll to position [111, 0]
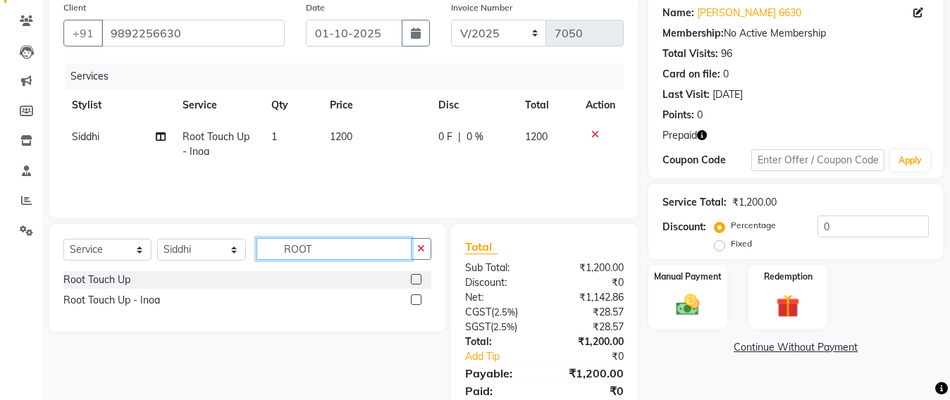
click at [319, 245] on input "ROOT" at bounding box center [334, 249] width 155 height 22
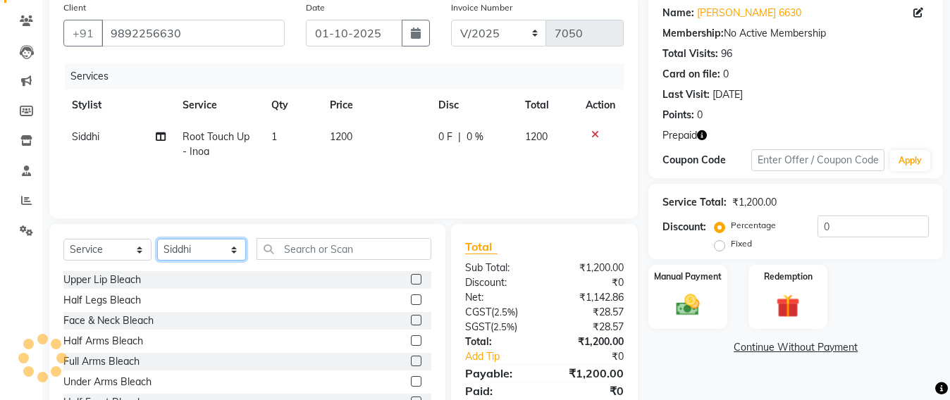
click at [179, 252] on select "Select Stylist Admin [PERSON_NAME] Sankat [PERSON_NAME] [PERSON_NAME] [PERSON_N…" at bounding box center [201, 250] width 89 height 22
click at [157, 239] on select "Select Stylist Admin [PERSON_NAME] Sankat [PERSON_NAME] [PERSON_NAME] [PERSON_N…" at bounding box center [201, 250] width 89 height 22
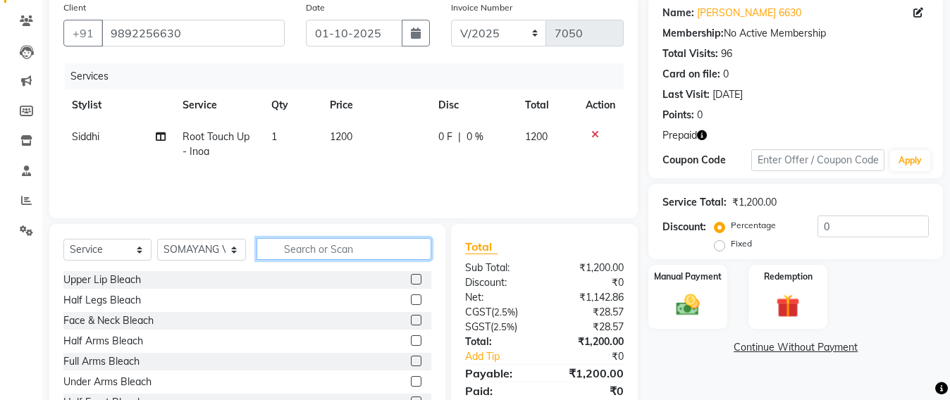
click at [319, 240] on input "text" at bounding box center [344, 249] width 175 height 22
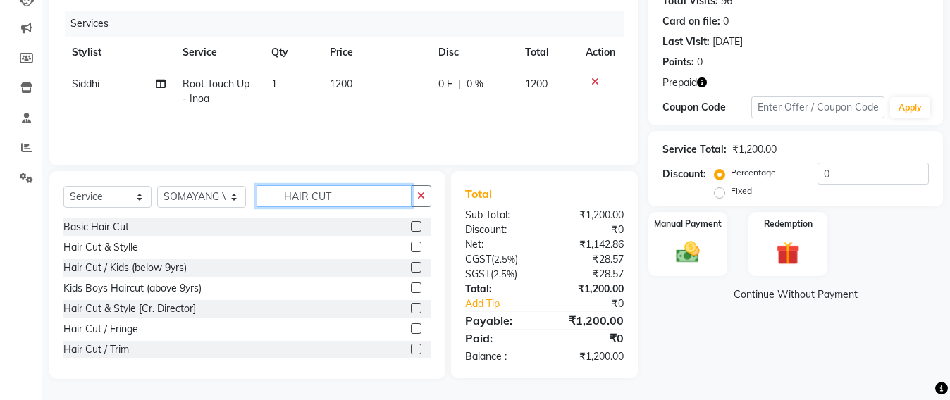
scroll to position [63, 0]
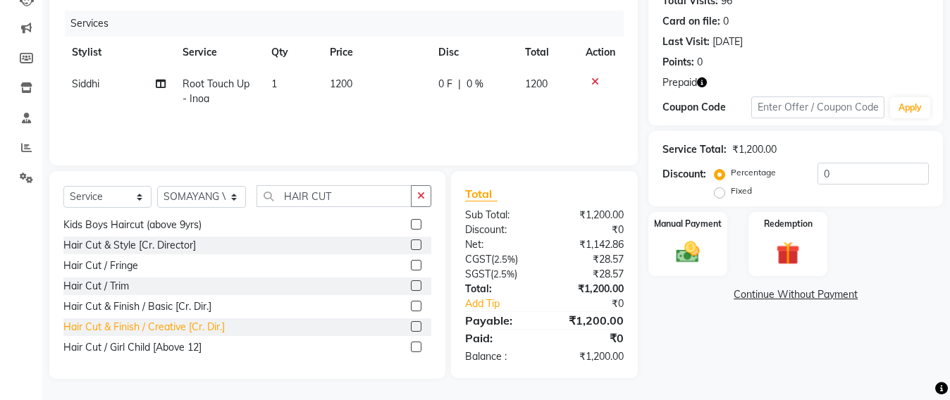
click at [167, 328] on div "Hair Cut & Finish / Creative [Cr. Dir.]" at bounding box center [143, 327] width 161 height 15
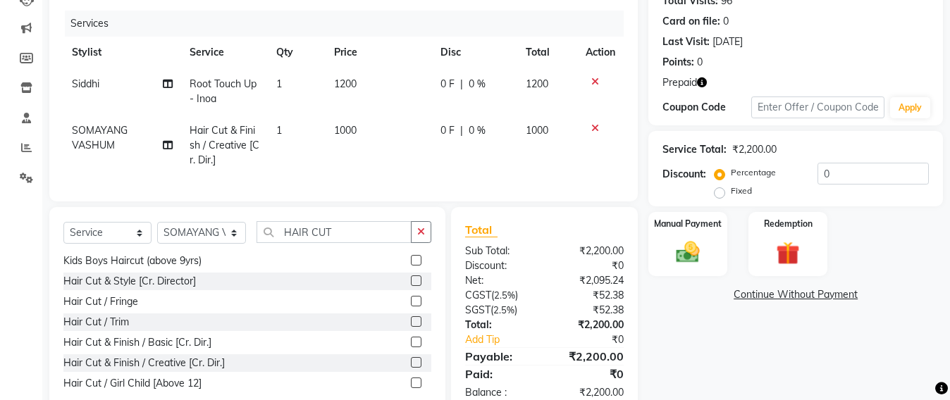
click at [709, 81] on div "Prepaid" at bounding box center [796, 82] width 267 height 15
click at [704, 86] on icon "button" at bounding box center [702, 83] width 10 height 10
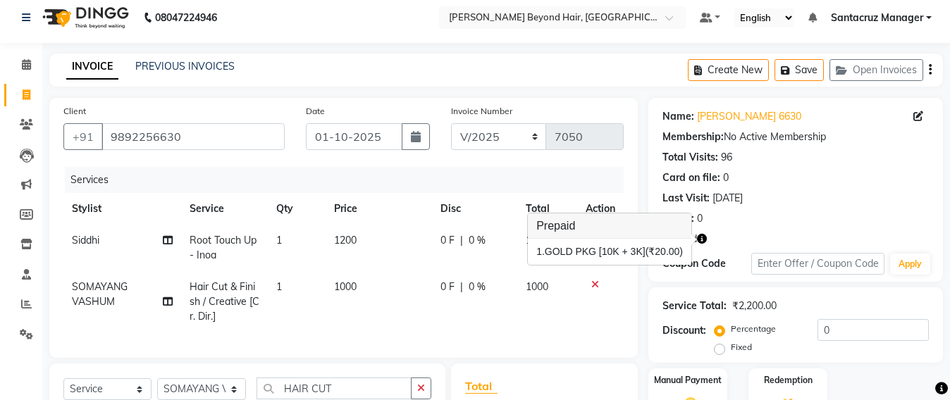
scroll to position [0, 0]
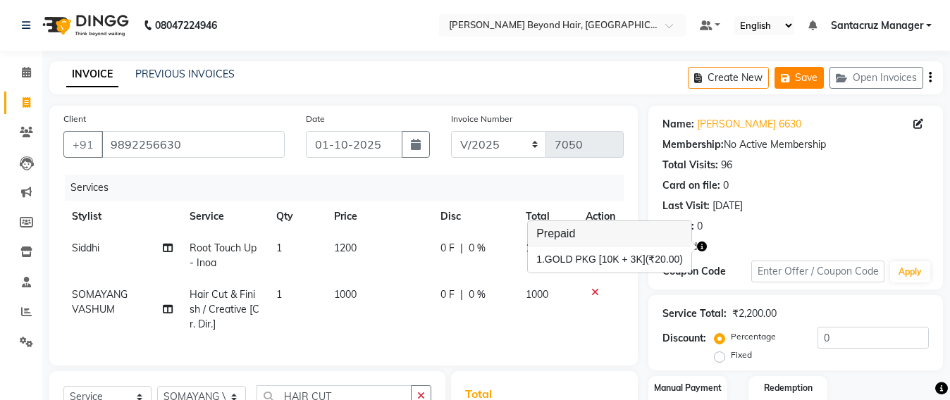
click at [813, 77] on button "Save" at bounding box center [799, 78] width 49 height 22
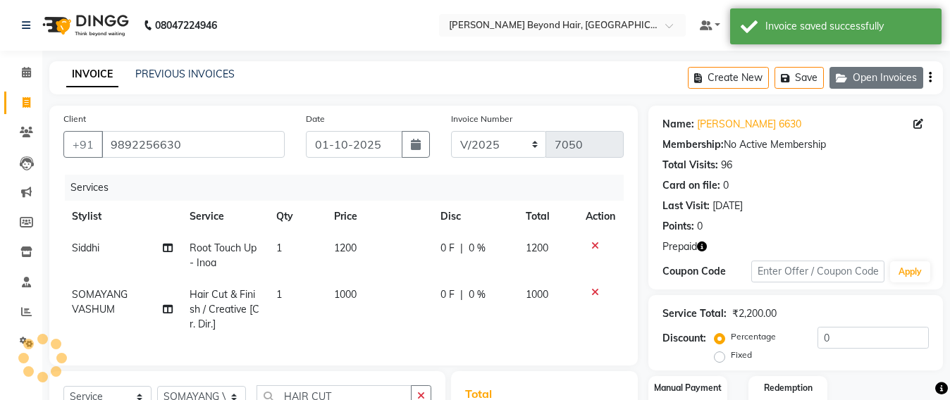
click at [871, 77] on button "Open Invoices" at bounding box center [877, 78] width 94 height 22
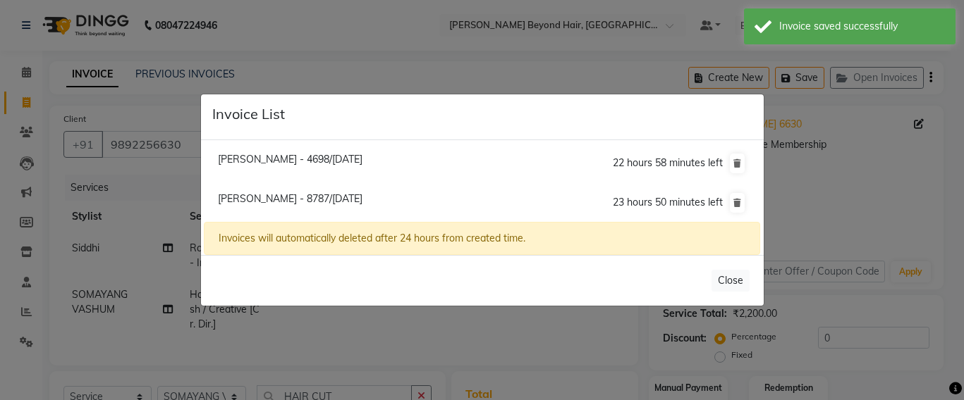
click at [263, 153] on span "[PERSON_NAME] - 4698/[DATE]" at bounding box center [290, 159] width 145 height 13
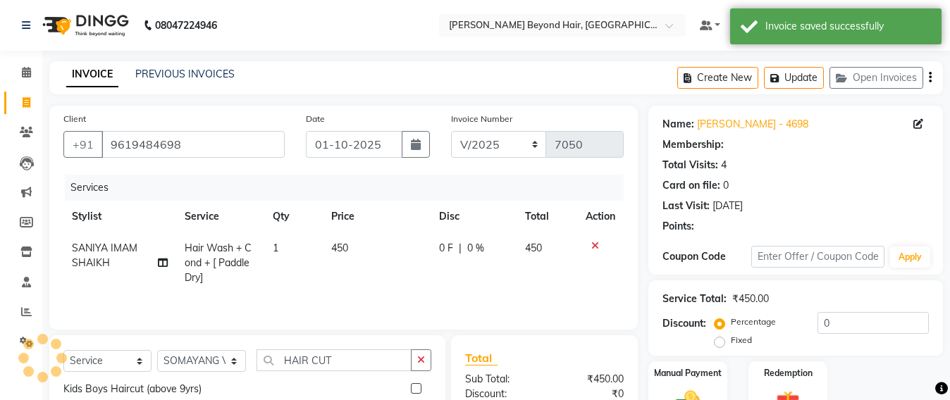
scroll to position [167, 0]
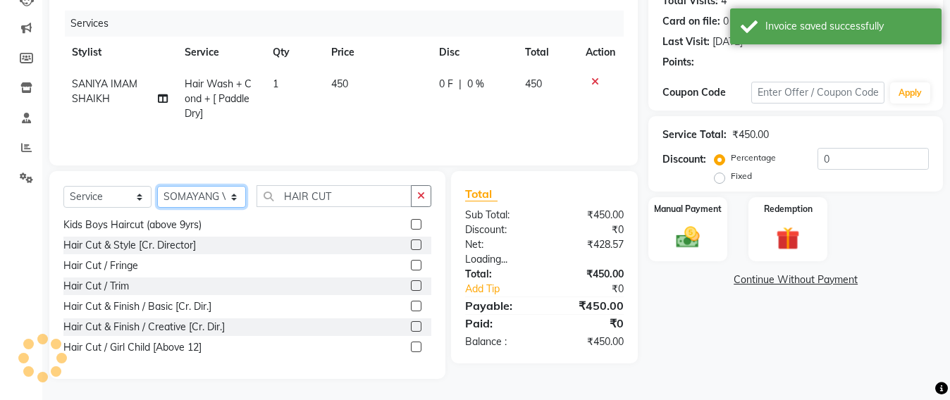
click at [213, 198] on select "Select Stylist Admin [PERSON_NAME] Sankat [PERSON_NAME] [PERSON_NAME] [PERSON_N…" at bounding box center [201, 197] width 89 height 22
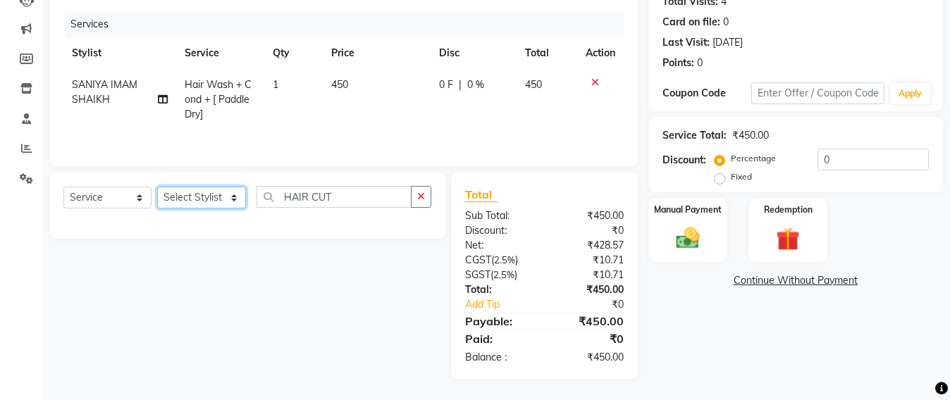
scroll to position [0, 0]
click at [157, 187] on select "Select Stylist Admin [PERSON_NAME] Sankat [PERSON_NAME] [PERSON_NAME] [PERSON_N…" at bounding box center [201, 198] width 89 height 22
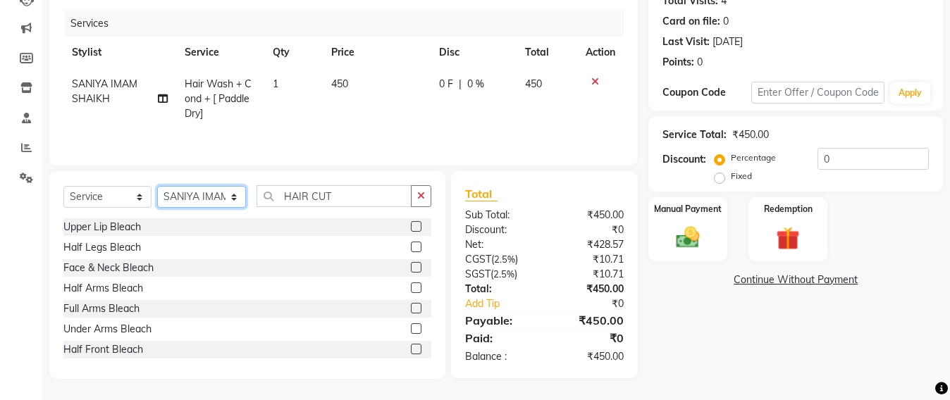
scroll to position [167, 0]
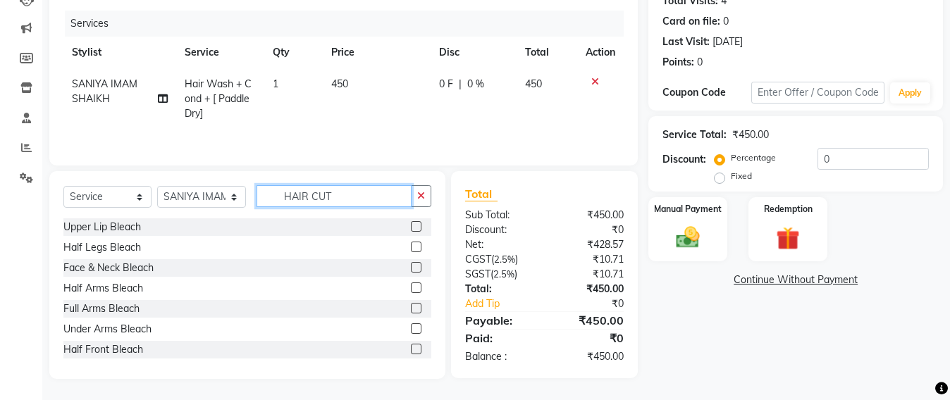
click at [349, 194] on input "HAIR CUT" at bounding box center [334, 196] width 155 height 22
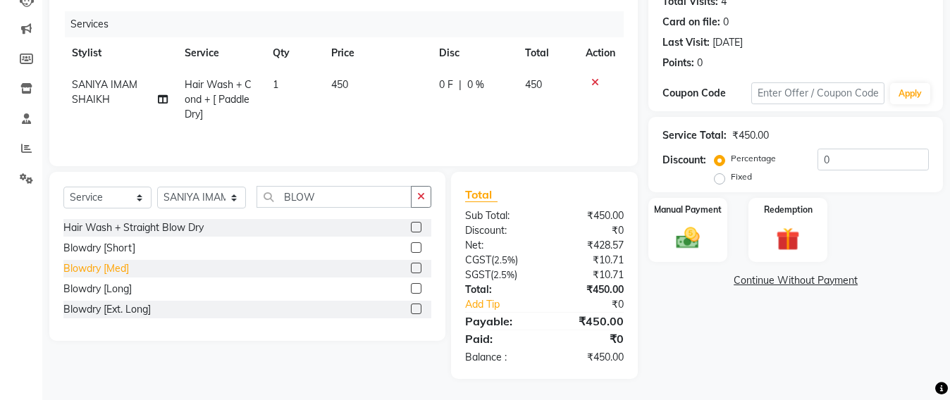
click at [71, 268] on div "Blowdry [Med]" at bounding box center [96, 269] width 66 height 15
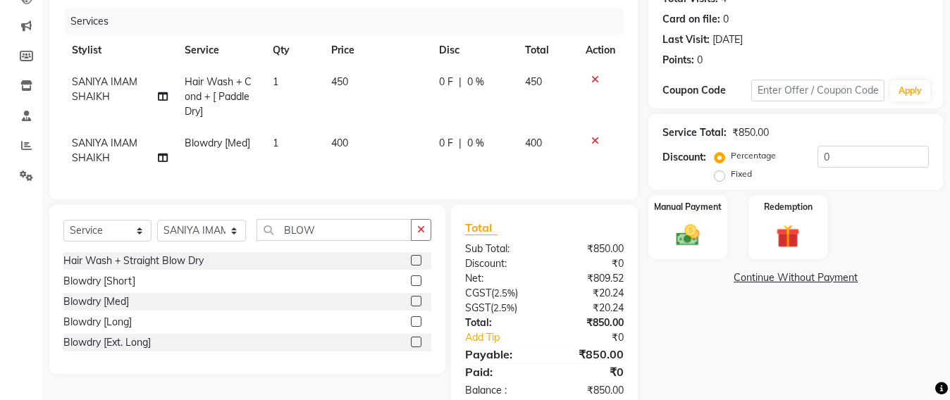
click at [353, 144] on td "400" at bounding box center [377, 151] width 108 height 47
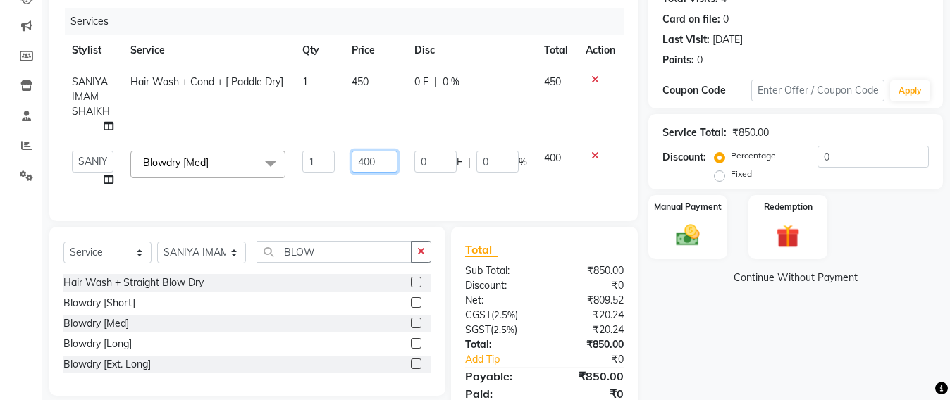
click at [385, 157] on input "400" at bounding box center [375, 162] width 46 height 22
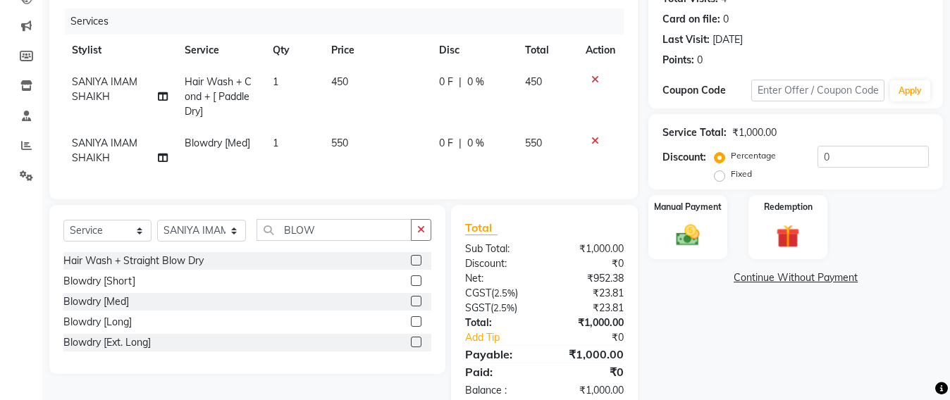
click at [412, 200] on div "Client [PHONE_NUMBER] Date [DATE] Invoice Number SH/2025-26 V/2025 V/[PHONE_NUM…" at bounding box center [343, 69] width 589 height 260
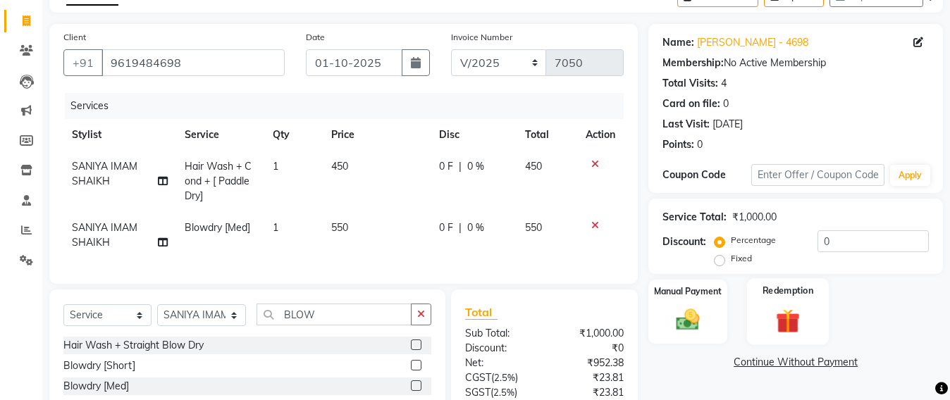
scroll to position [176, 0]
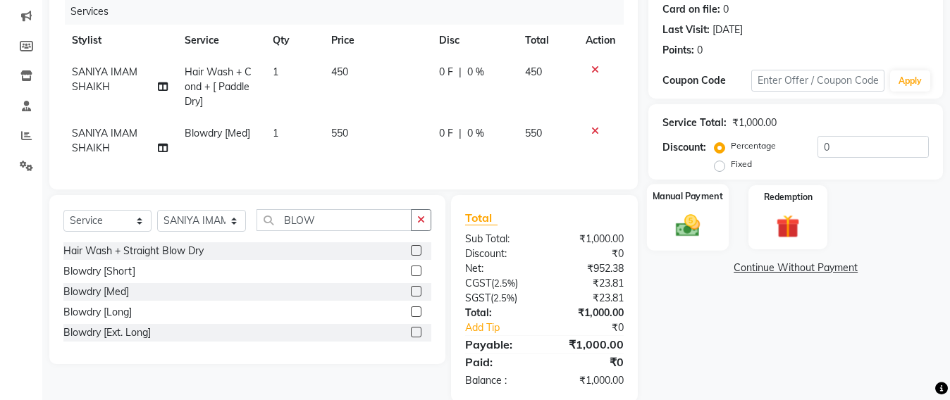
click at [680, 232] on img at bounding box center [687, 226] width 39 height 28
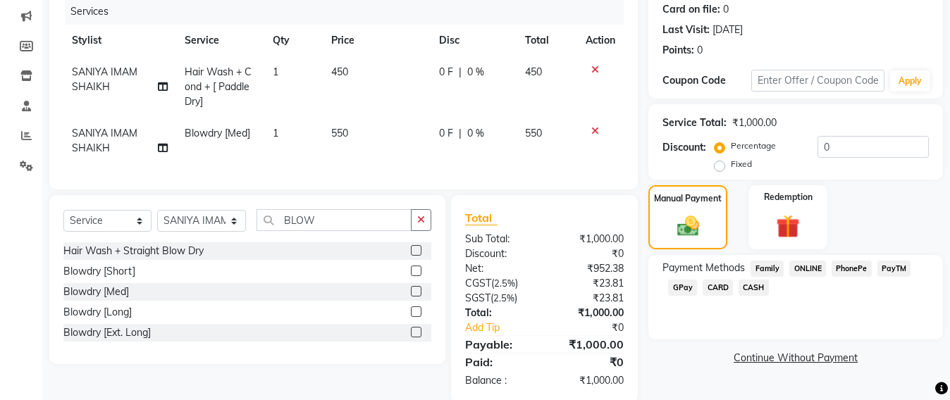
click at [679, 295] on div "GPay" at bounding box center [680, 289] width 35 height 19
click at [677, 288] on span "GPay" at bounding box center [682, 288] width 29 height 16
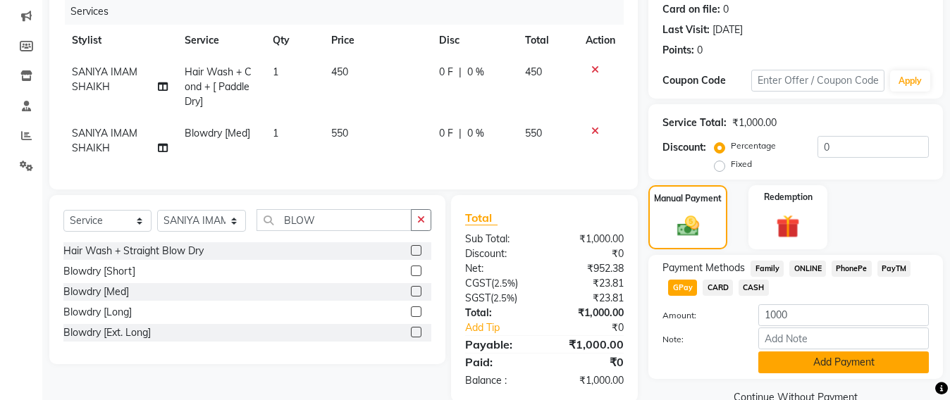
click at [816, 367] on button "Add Payment" at bounding box center [844, 363] width 171 height 22
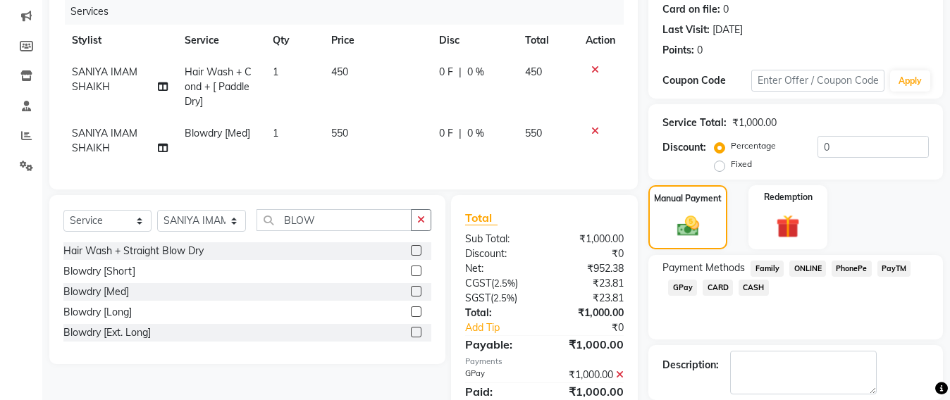
scroll to position [245, 0]
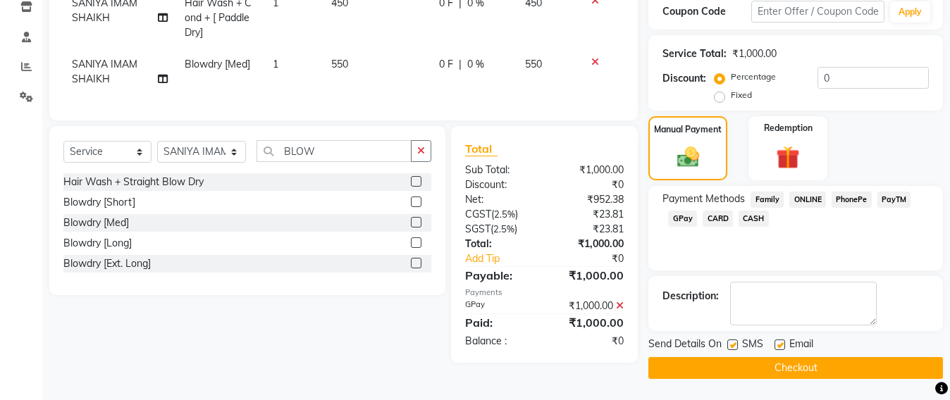
click at [811, 367] on button "Checkout" at bounding box center [796, 368] width 295 height 22
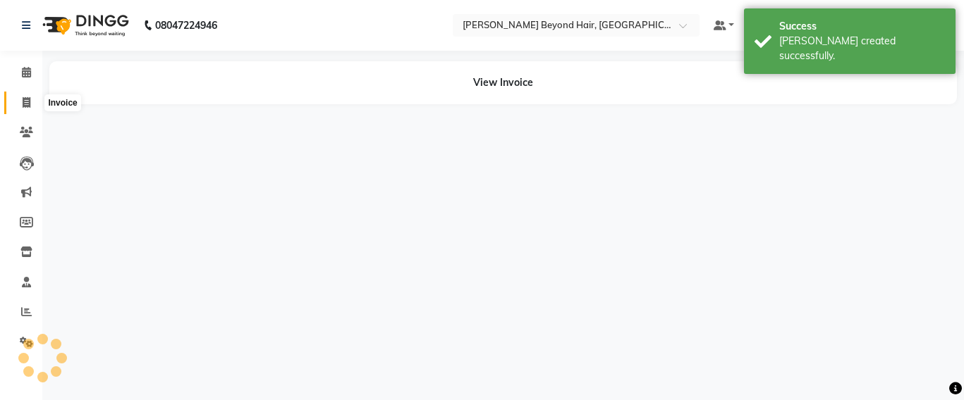
click at [16, 107] on span at bounding box center [26, 103] width 25 height 16
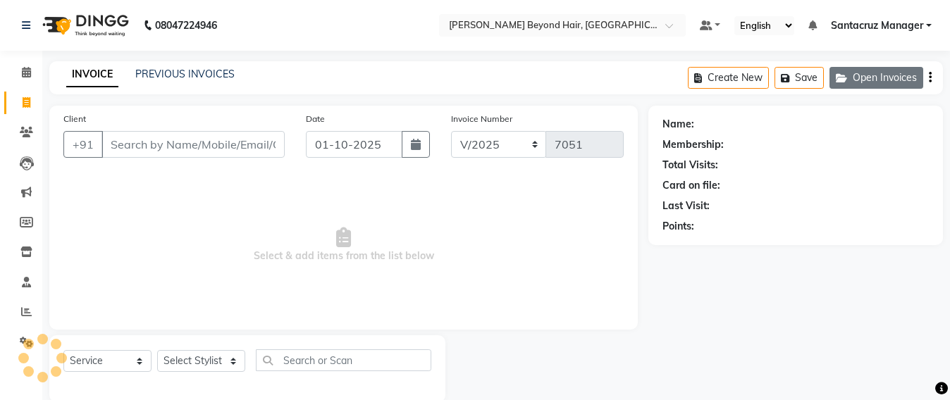
click at [862, 75] on button "Open Invoices" at bounding box center [877, 78] width 94 height 22
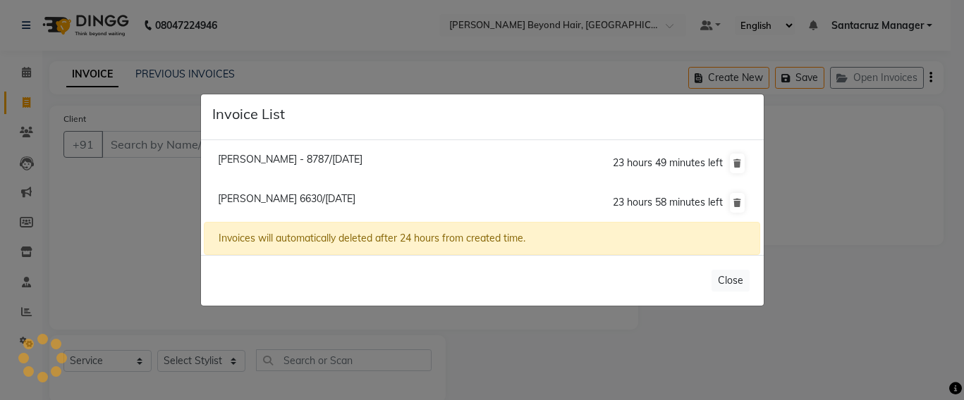
click at [394, 57] on ngb-modal-window "Invoice List [PERSON_NAME] - 8787/[DATE] 23 hours 49 minutes left [PERSON_NAME]…" at bounding box center [482, 200] width 964 height 400
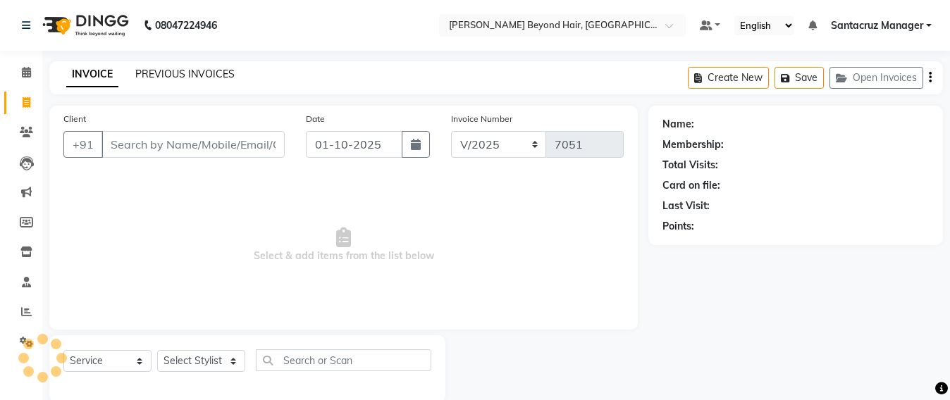
click at [192, 78] on link "PREVIOUS INVOICES" at bounding box center [184, 74] width 99 height 13
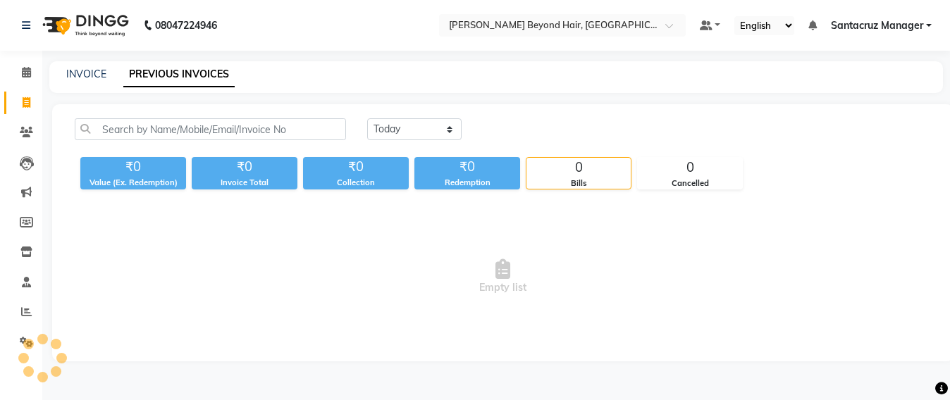
click at [179, 68] on link "PREVIOUS INVOICES" at bounding box center [178, 74] width 111 height 25
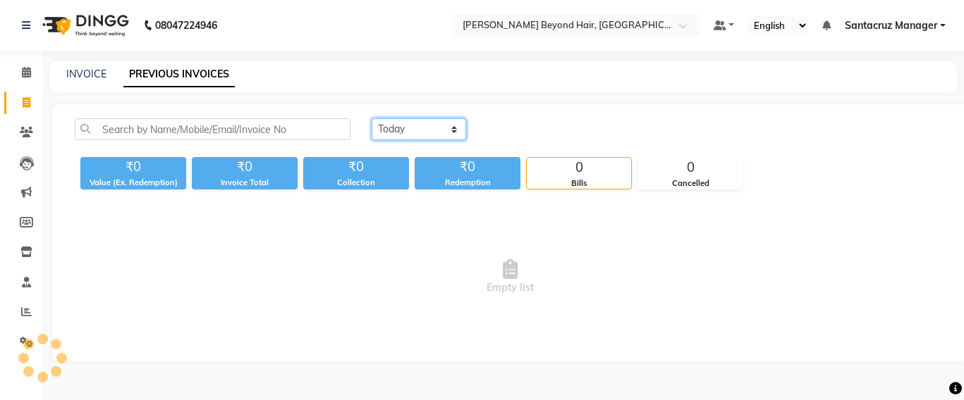
drag, startPoint x: 456, startPoint y: 127, endPoint x: 438, endPoint y: 132, distance: 19.0
click at [456, 127] on select "[DATE] [DATE] Custom Range" at bounding box center [419, 129] width 94 height 22
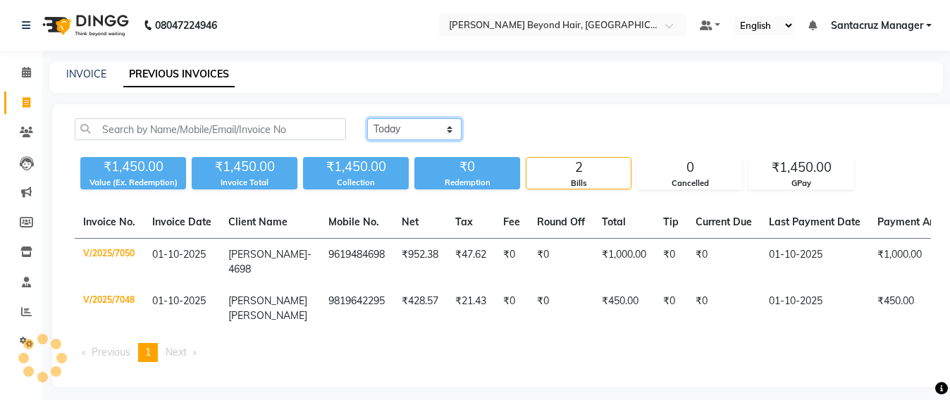
click at [367, 118] on select "[DATE] [DATE] Custom Range" at bounding box center [414, 129] width 94 height 22
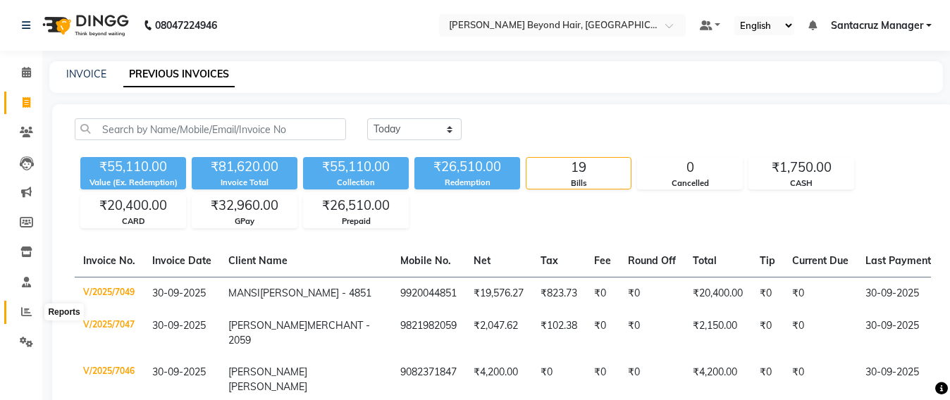
click at [15, 314] on span at bounding box center [26, 313] width 25 height 16
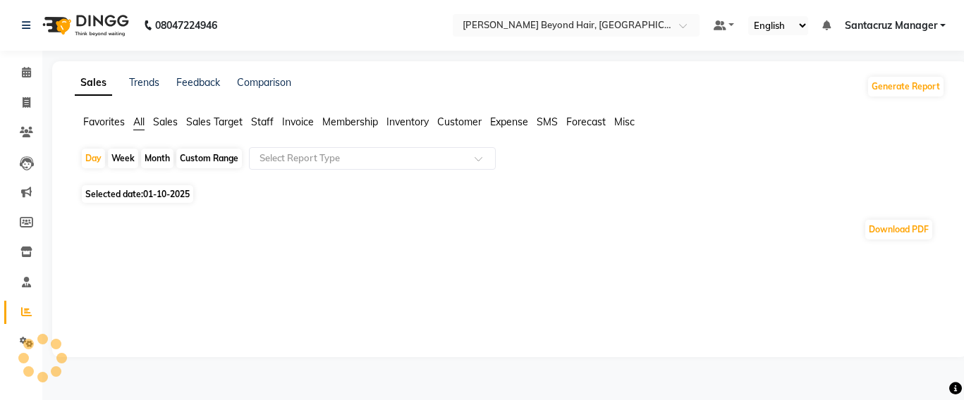
click at [266, 120] on span "Staff" at bounding box center [262, 122] width 23 height 13
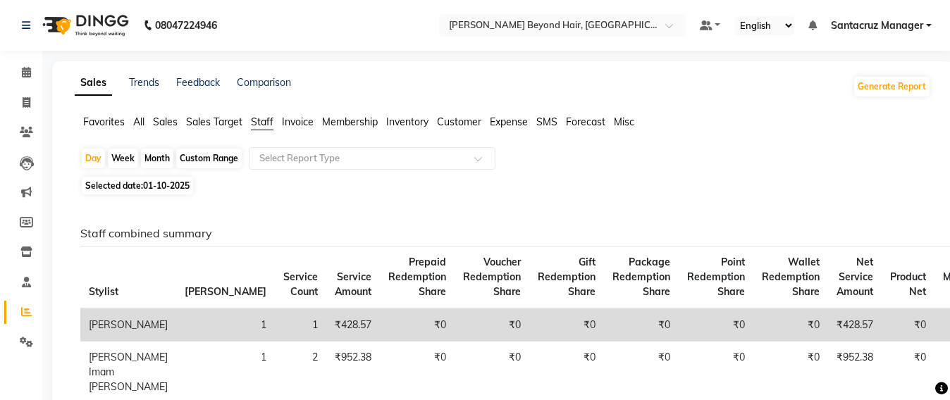
click at [207, 154] on div "Custom Range" at bounding box center [209, 159] width 66 height 20
click at [168, 188] on span "01-10-2025" at bounding box center [166, 185] width 47 height 11
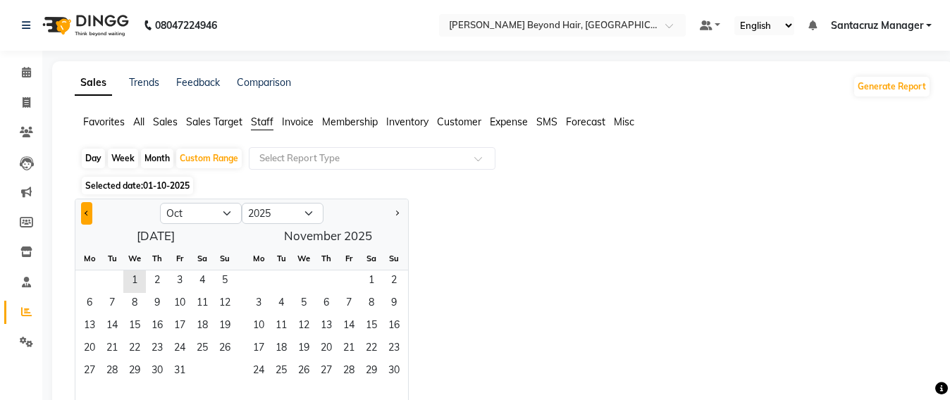
click at [89, 213] on span "Previous month" at bounding box center [87, 213] width 5 height 5
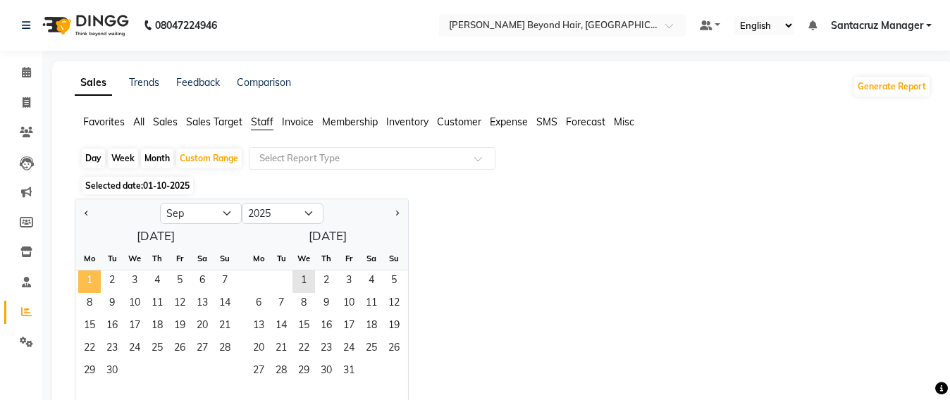
click at [92, 274] on span "1" at bounding box center [89, 282] width 23 height 23
click at [122, 372] on span "30" at bounding box center [112, 372] width 23 height 23
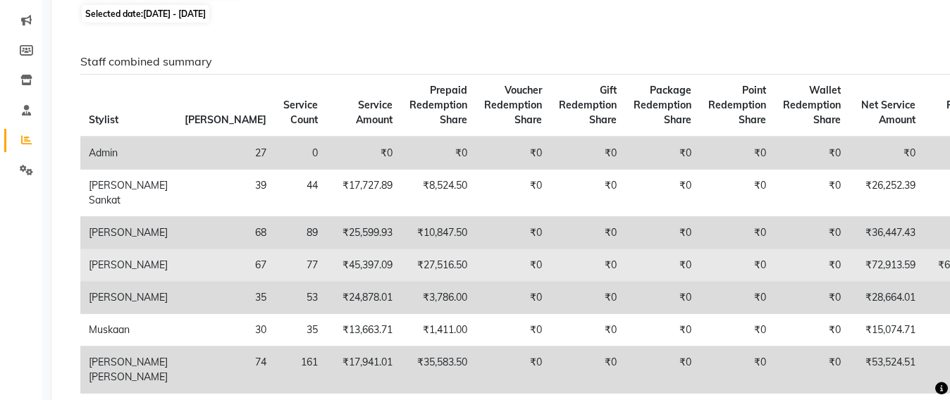
scroll to position [37, 0]
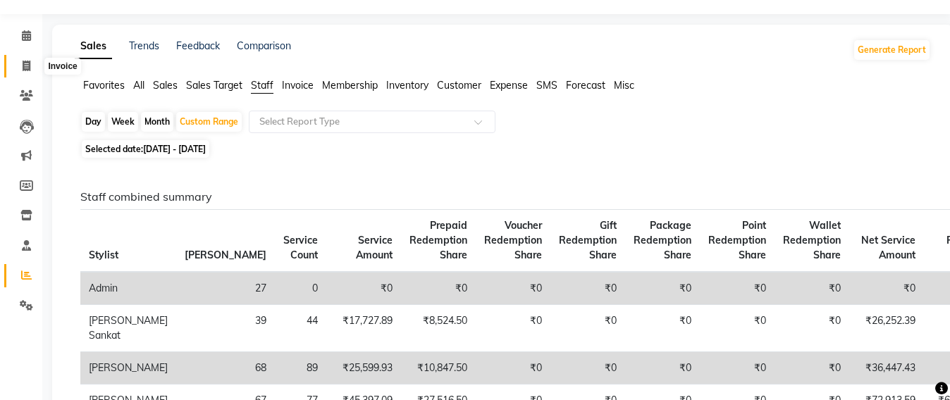
click at [16, 71] on span at bounding box center [26, 67] width 25 height 16
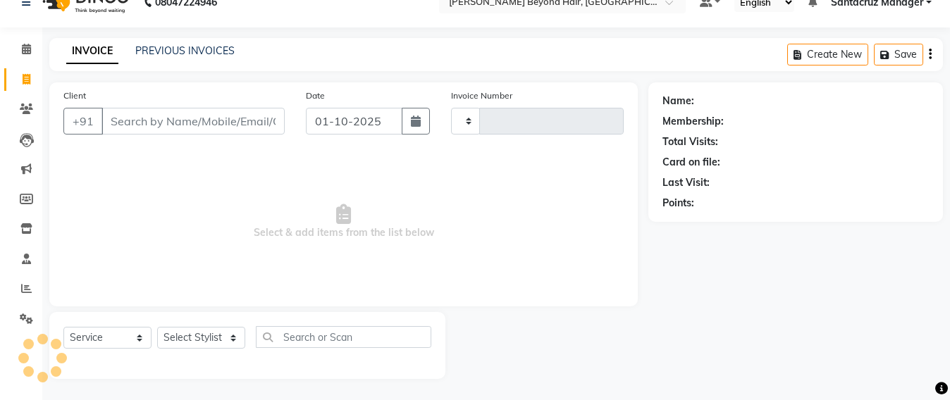
scroll to position [23, 0]
